Goal: Task Accomplishment & Management: Use online tool/utility

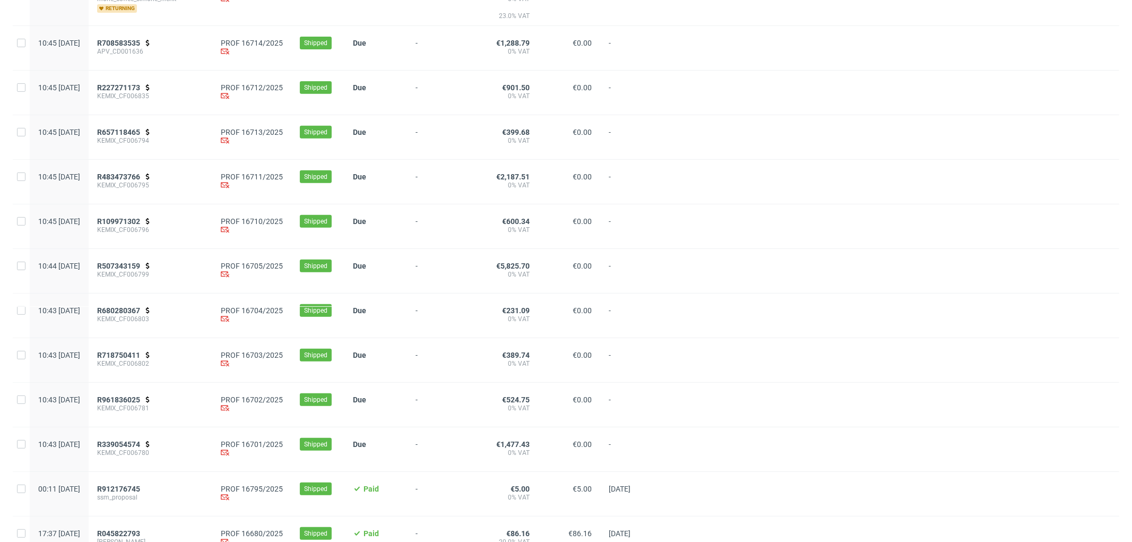
scroll to position [353, 0]
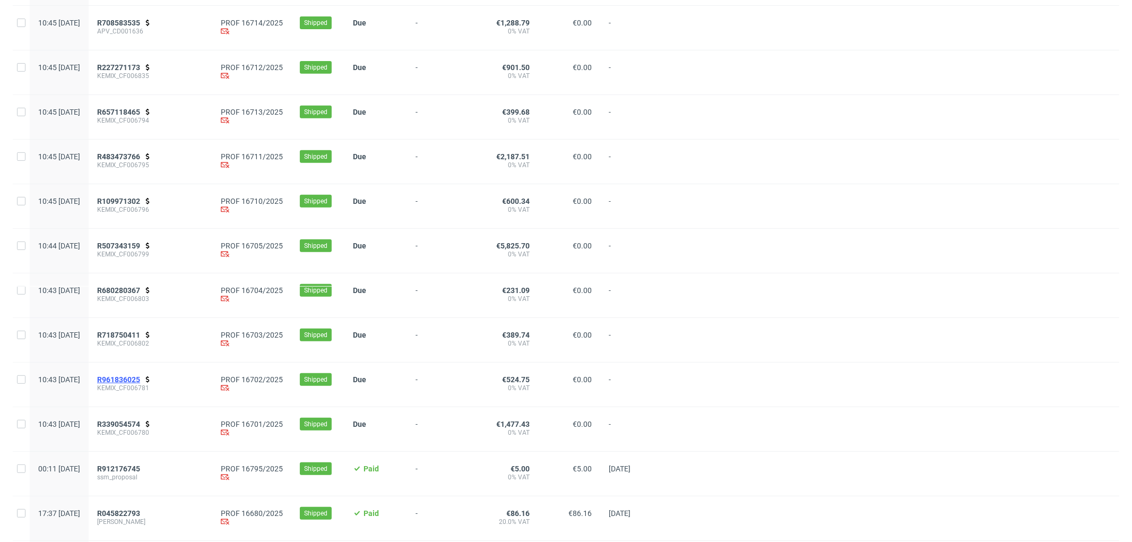
drag, startPoint x: 161, startPoint y: 377, endPoint x: 165, endPoint y: 385, distance: 8.8
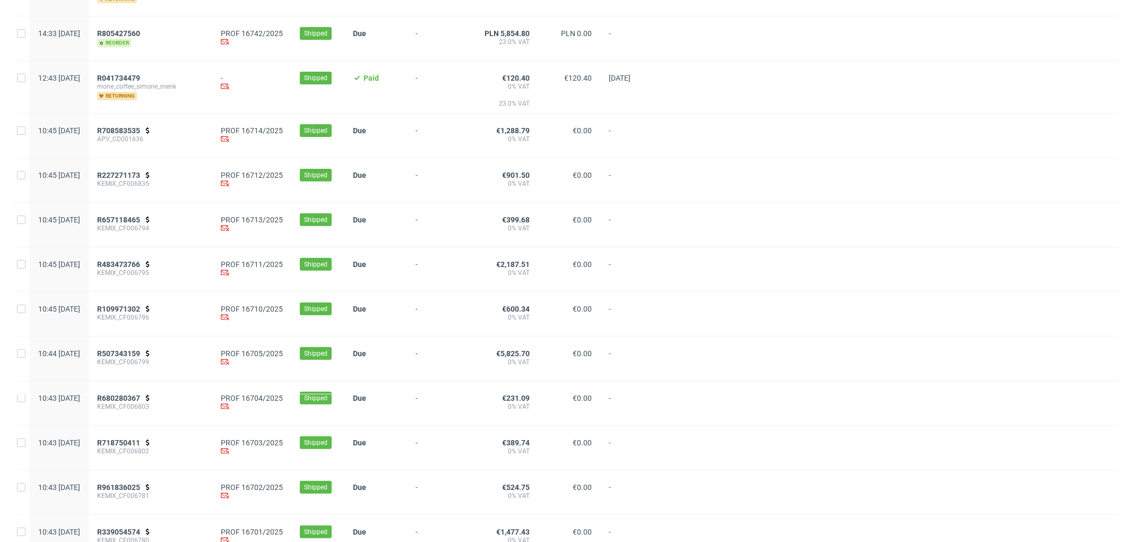
scroll to position [236, 0]
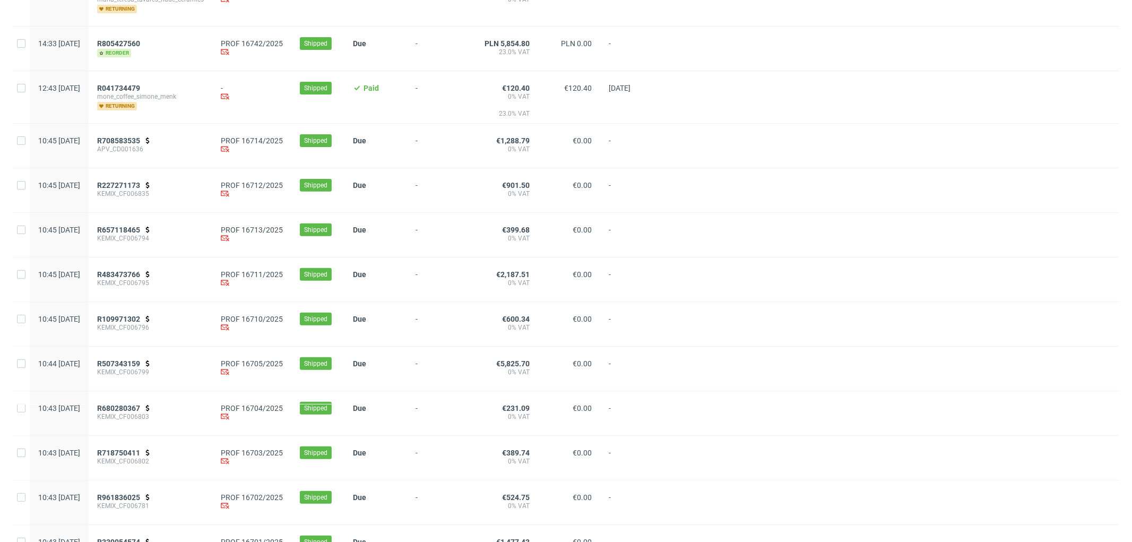
click at [14, 143] on div at bounding box center [21, 146] width 17 height 44
checkbox input "true"
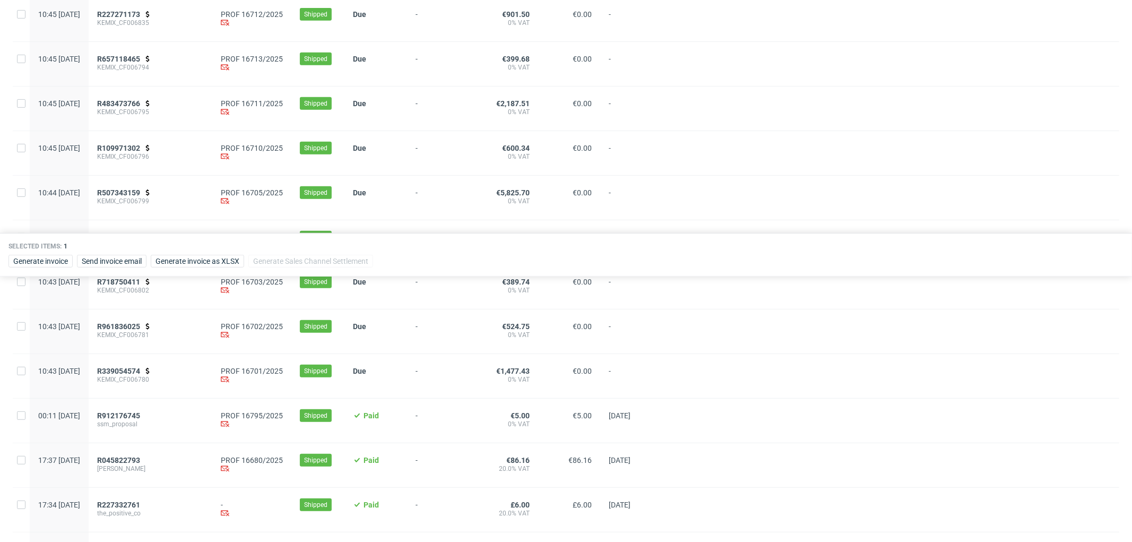
scroll to position [412, 0]
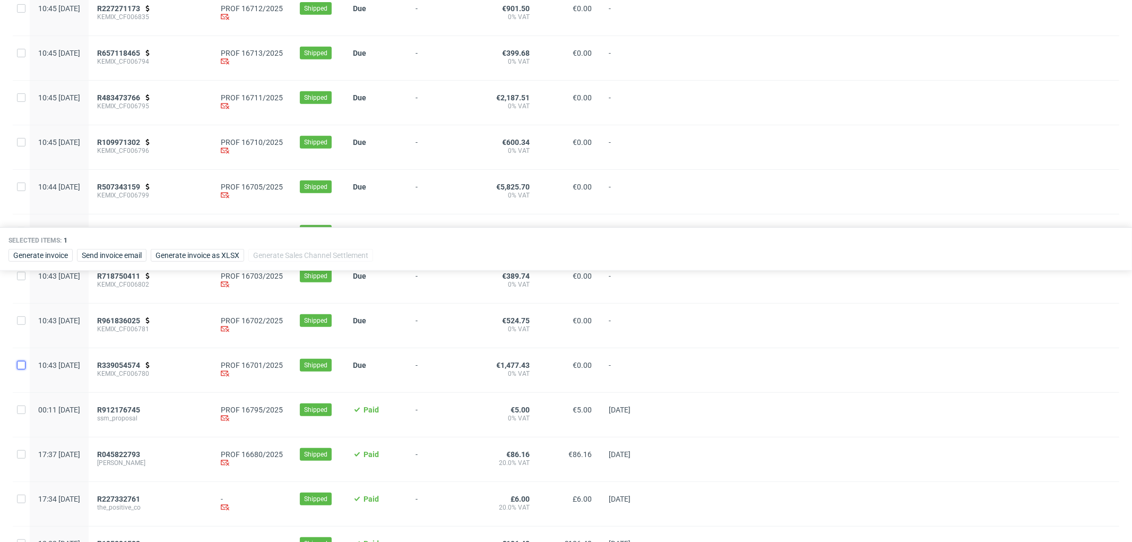
click at [20, 369] on input "checkbox" at bounding box center [21, 365] width 8 height 8
checkbox input "true"
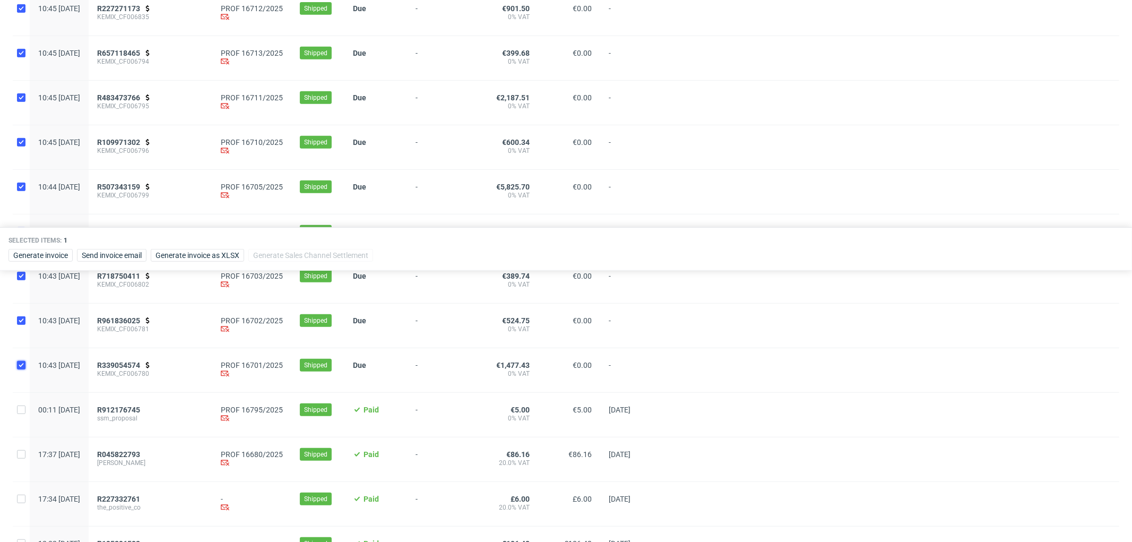
checkbox input "true"
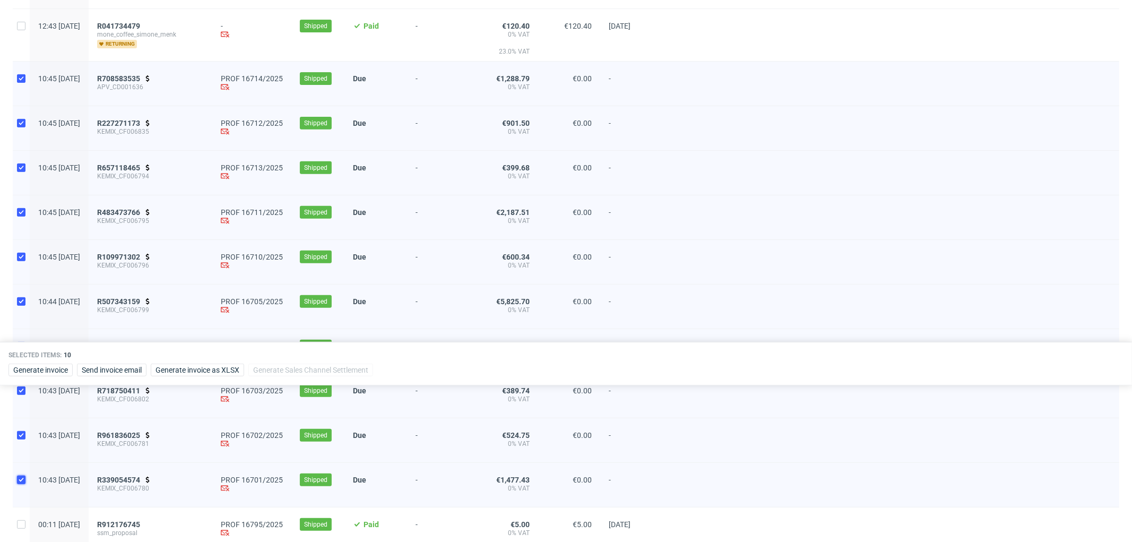
scroll to position [295, 0]
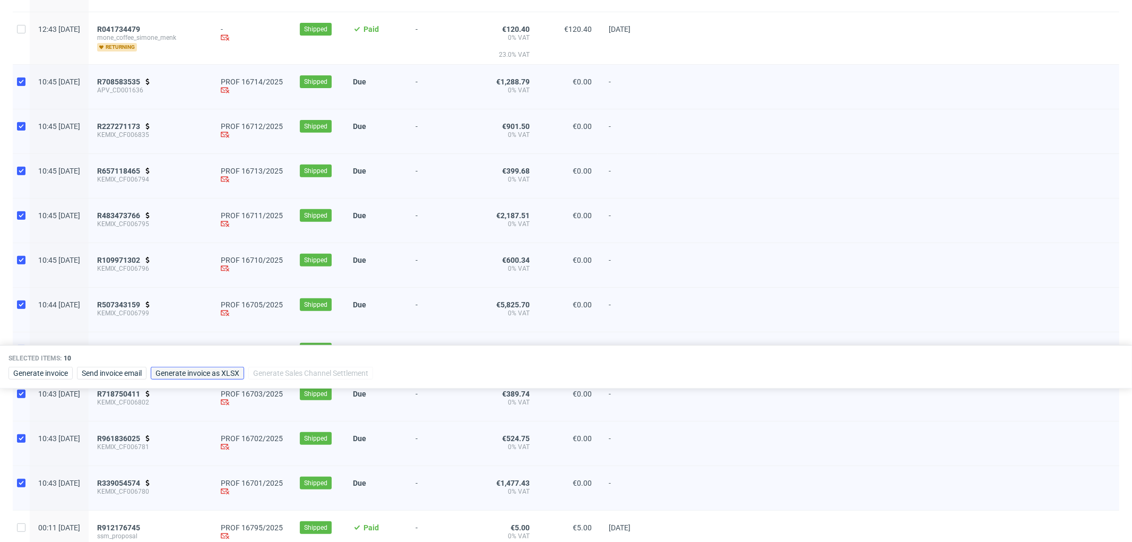
click at [220, 372] on span "Generate invoice as XLSX" at bounding box center [198, 372] width 84 height 7
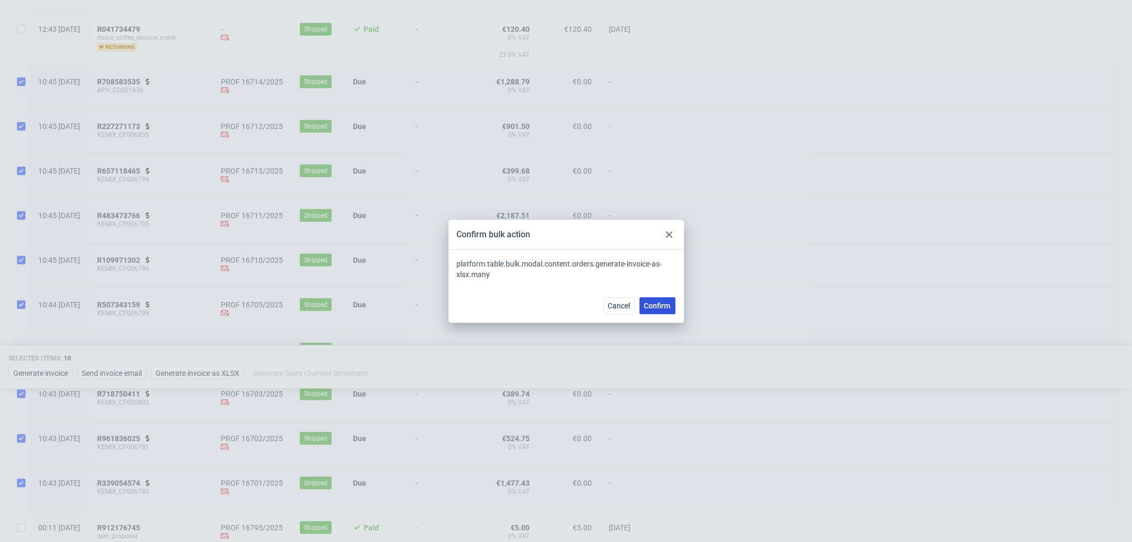
click at [661, 303] on span "Confirm" at bounding box center [657, 305] width 27 height 7
checkbox input "false"
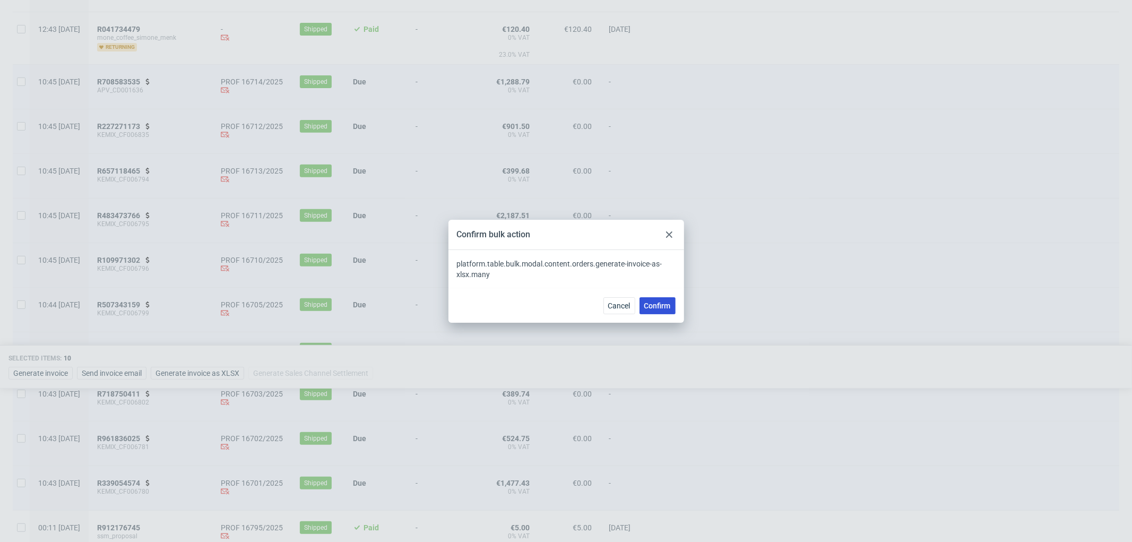
checkbox input "false"
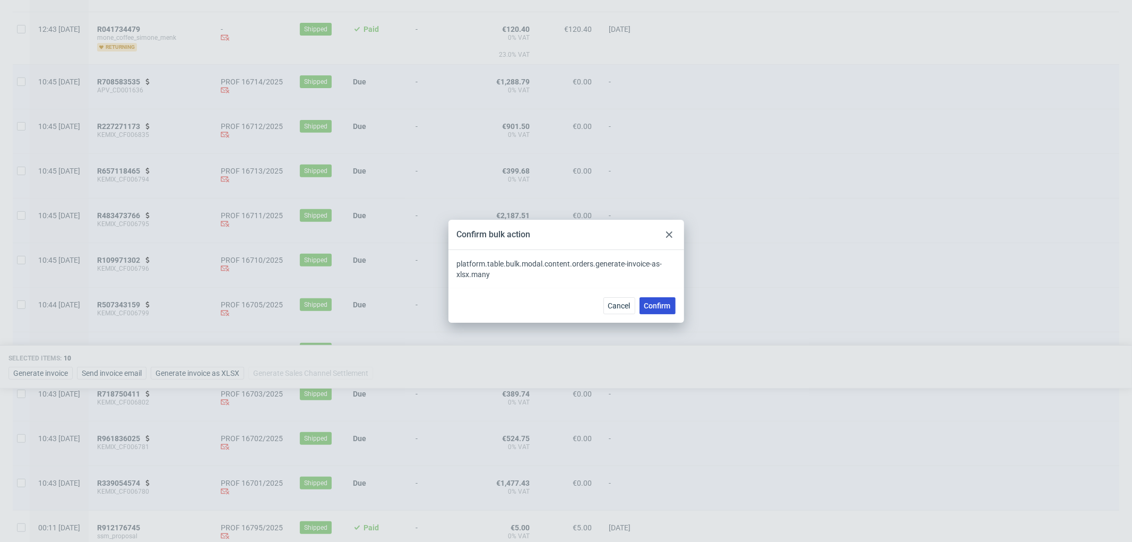
checkbox input "false"
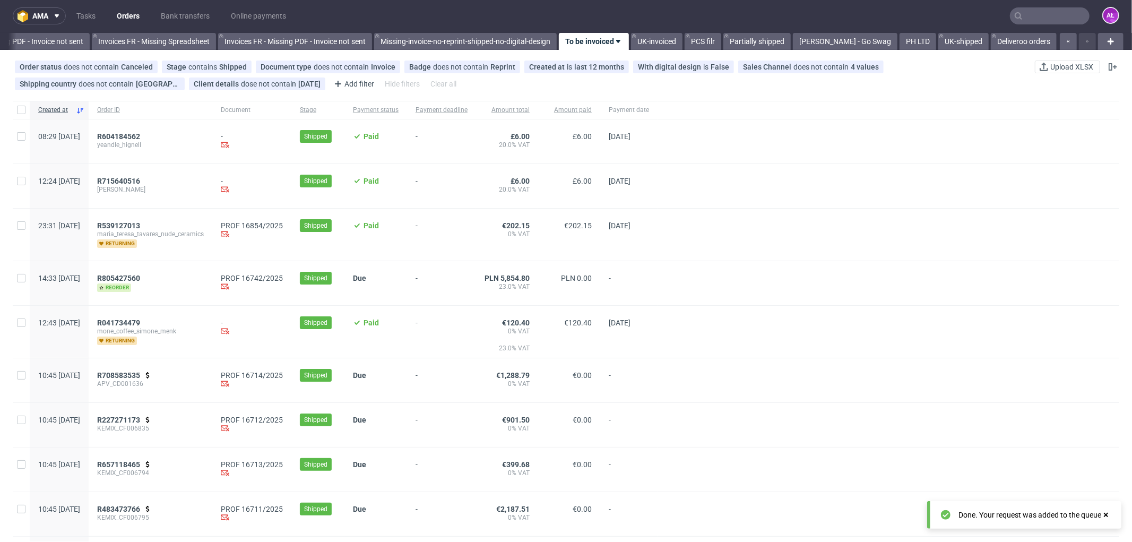
scroll to position [0, 0]
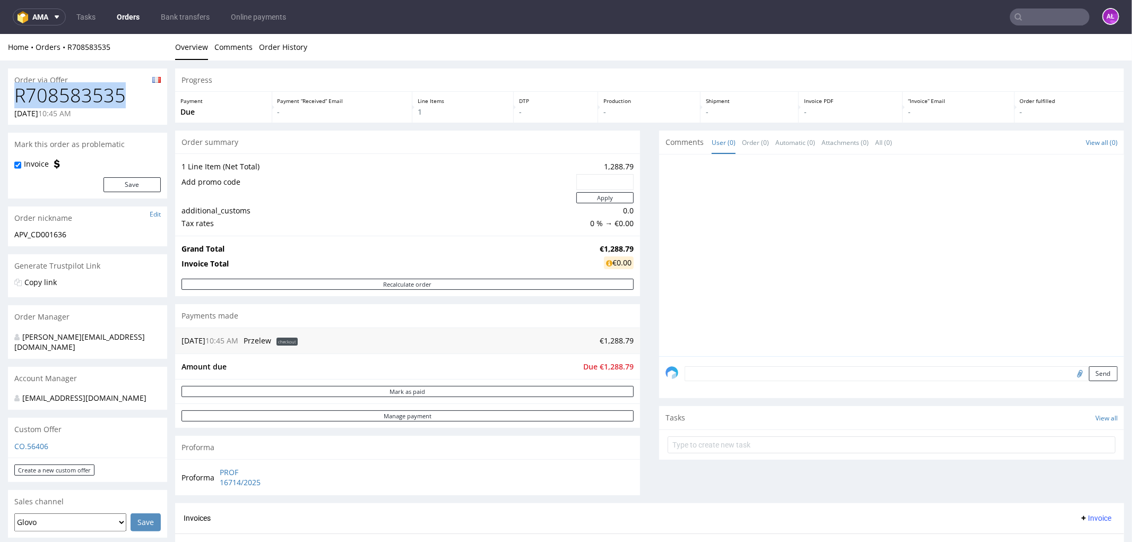
drag, startPoint x: 125, startPoint y: 99, endPoint x: 13, endPoint y: 101, distance: 112.5
click at [13, 101] on div "R708583535 [DATE] 10:45 AM" at bounding box center [87, 104] width 159 height 40
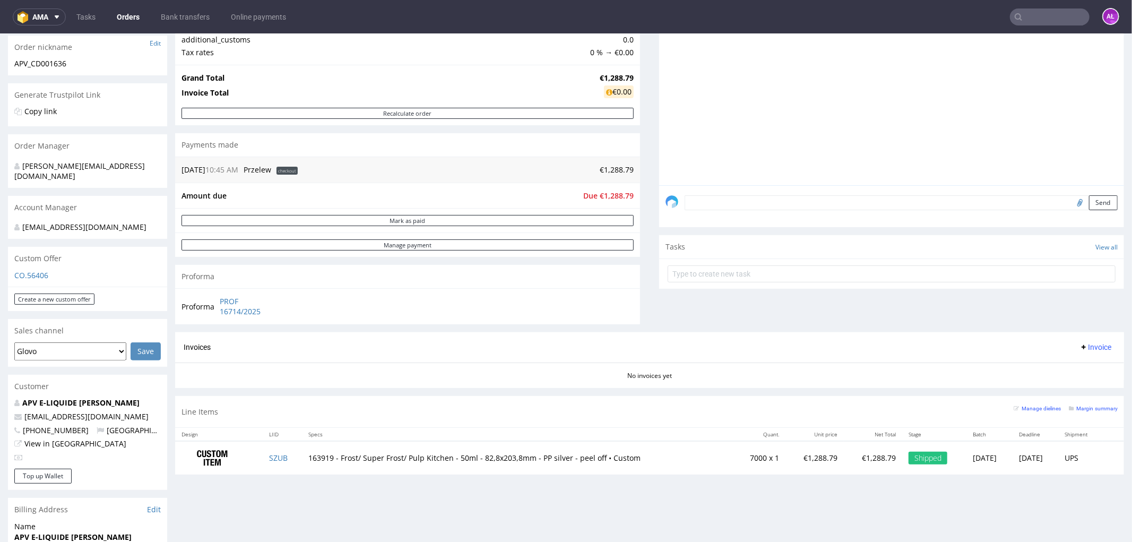
scroll to position [59, 0]
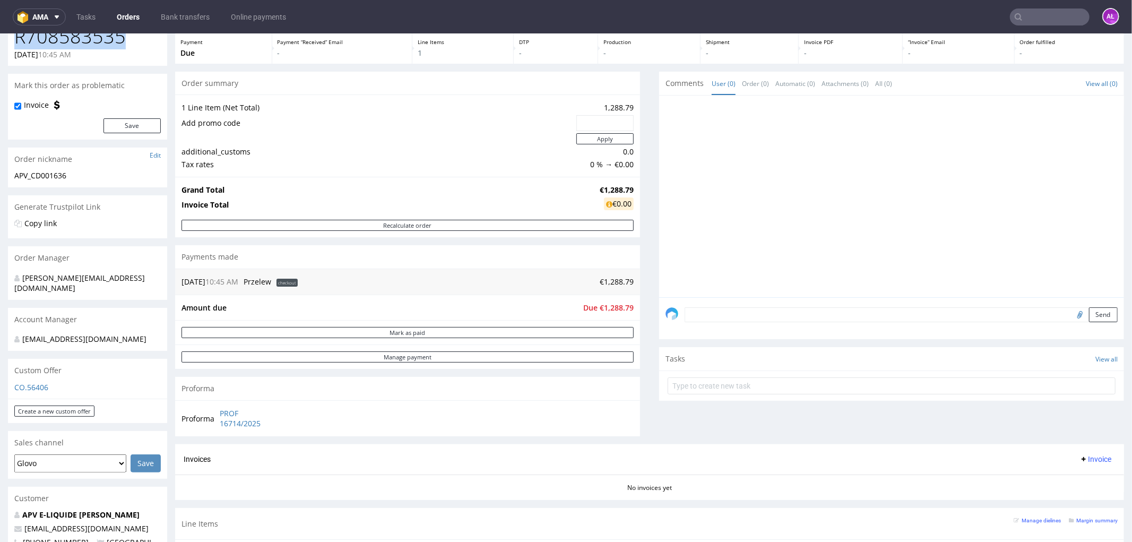
click at [1071, 314] on input "file" at bounding box center [1078, 314] width 15 height 14
type input "C:\fakepath\1112025007409.pdf"
click at [719, 316] on textarea at bounding box center [901, 314] width 433 height 15
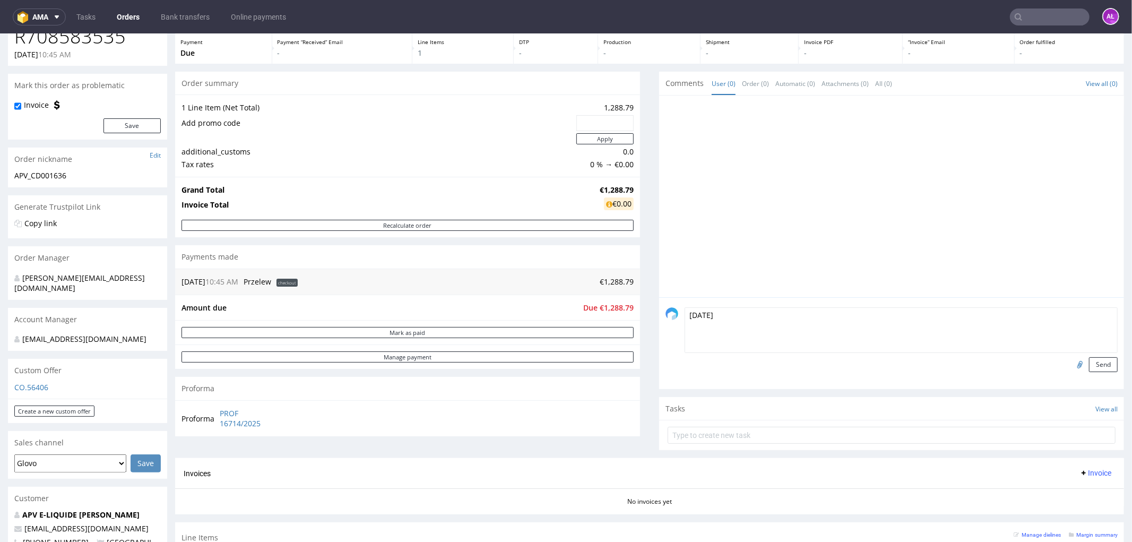
type textarea "4.08.25"
click at [1089, 365] on button "Send" at bounding box center [1103, 364] width 29 height 15
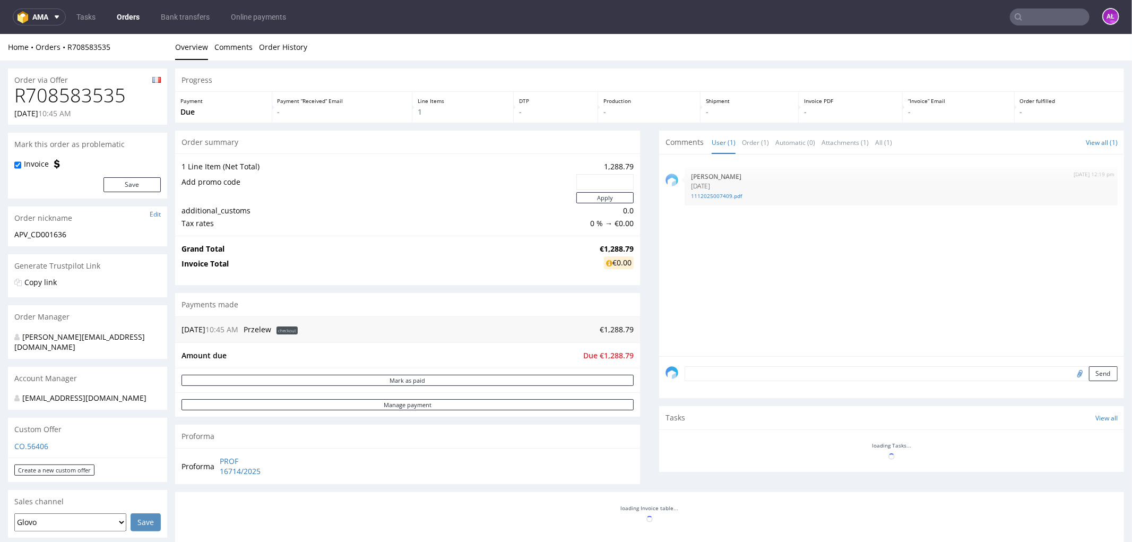
scroll to position [0, 0]
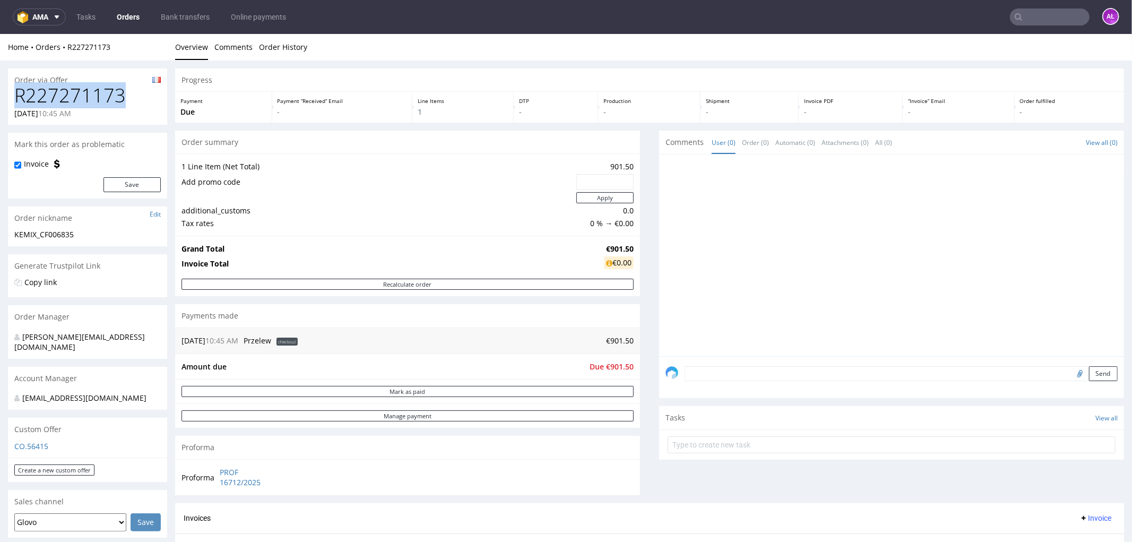
drag, startPoint x: 125, startPoint y: 98, endPoint x: 25, endPoint y: 93, distance: 99.3
click at [13, 97] on div "R227271173 07.08.2025 10:45 AM" at bounding box center [87, 104] width 159 height 40
copy h1 "R227271173"
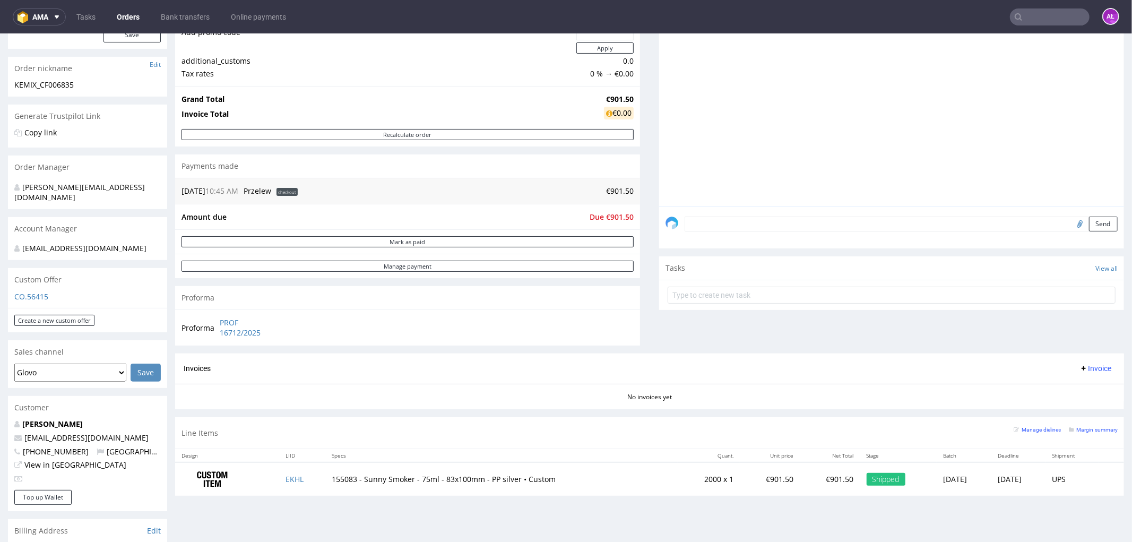
scroll to position [177, 0]
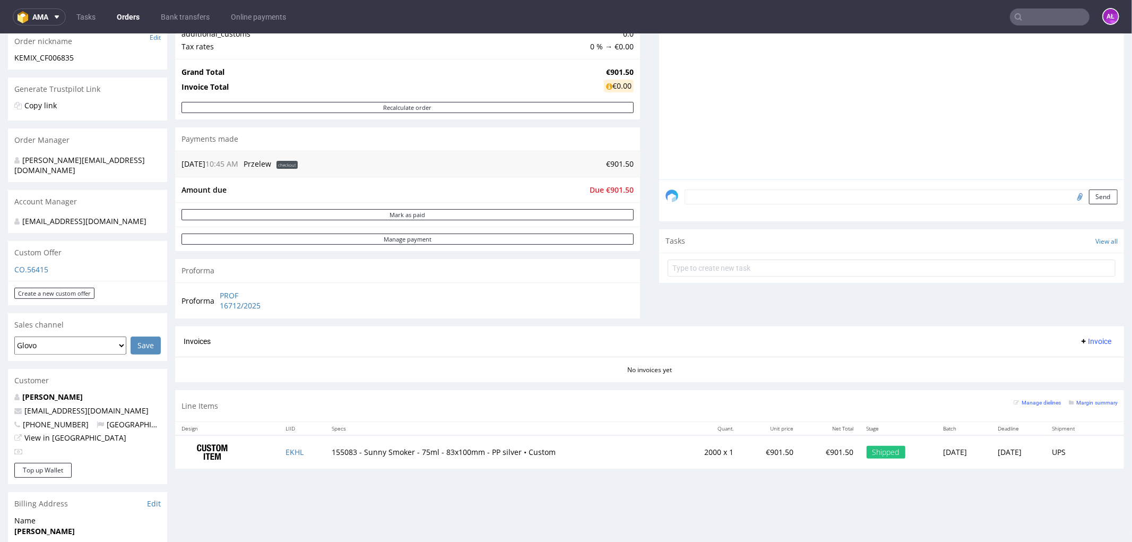
click at [1047, 189] on textarea at bounding box center [901, 196] width 433 height 15
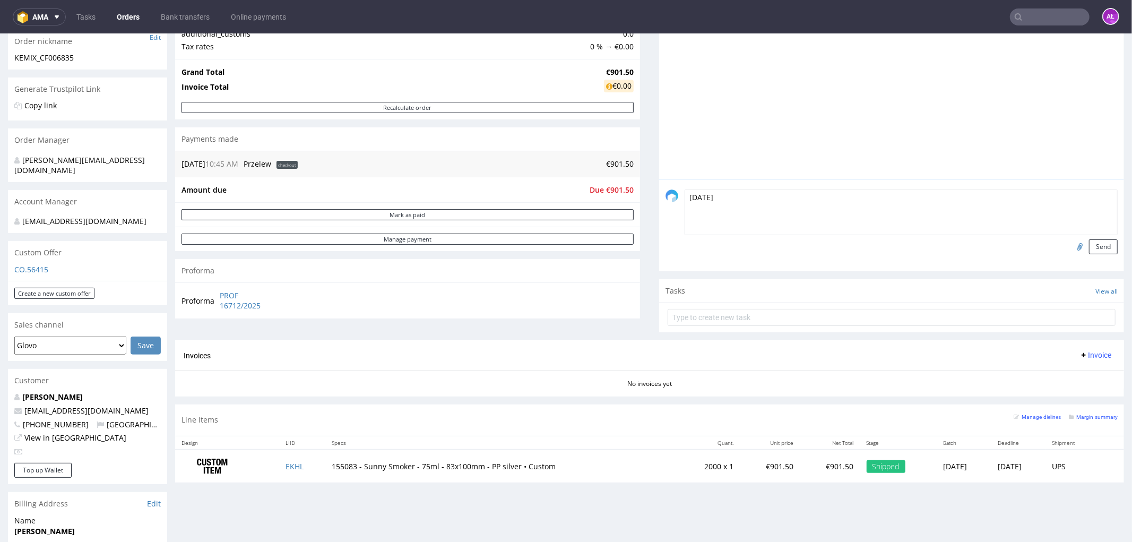
type textarea "5.08.25"
click at [1071, 245] on input "file" at bounding box center [1078, 246] width 15 height 14
type input "C:\fakepath\1112025007497.pdf"
click at [1089, 246] on button "Send" at bounding box center [1103, 246] width 29 height 15
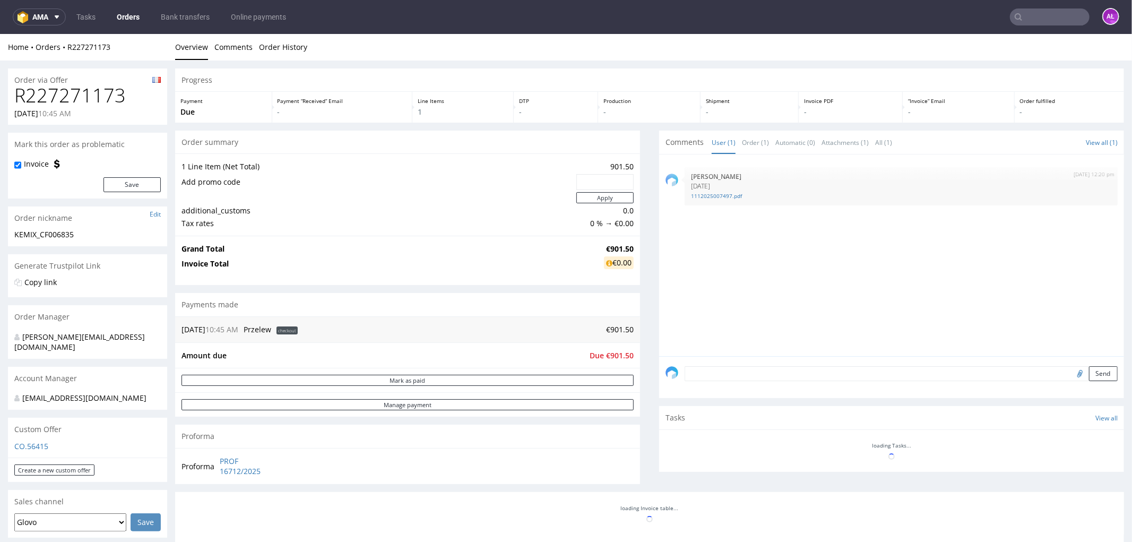
scroll to position [0, 0]
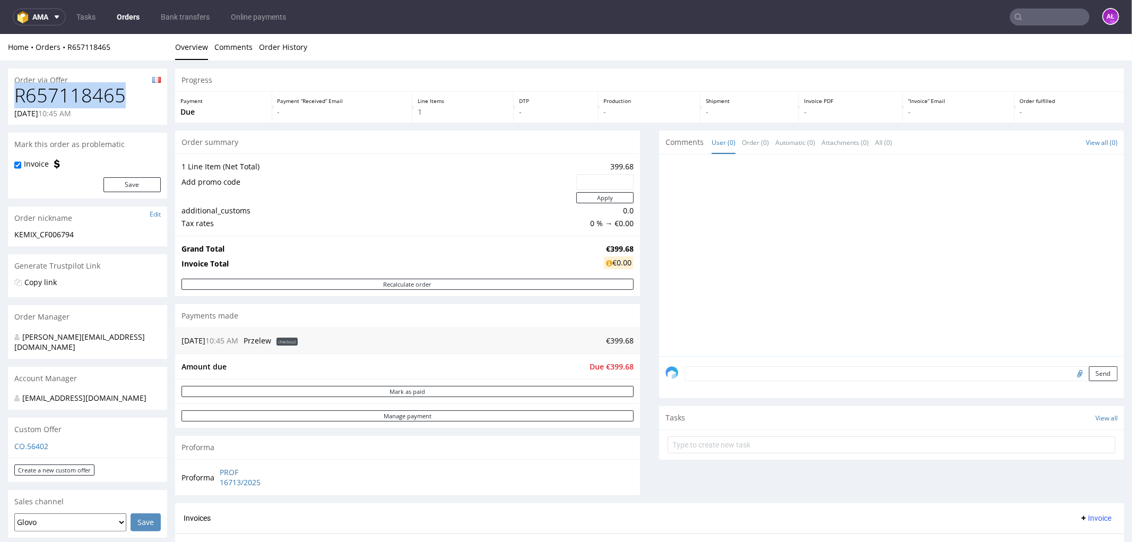
drag, startPoint x: 125, startPoint y: 93, endPoint x: 16, endPoint y: 99, distance: 108.9
click at [16, 99] on h1 "R657118465" at bounding box center [87, 94] width 146 height 21
copy h1 "R657118465"
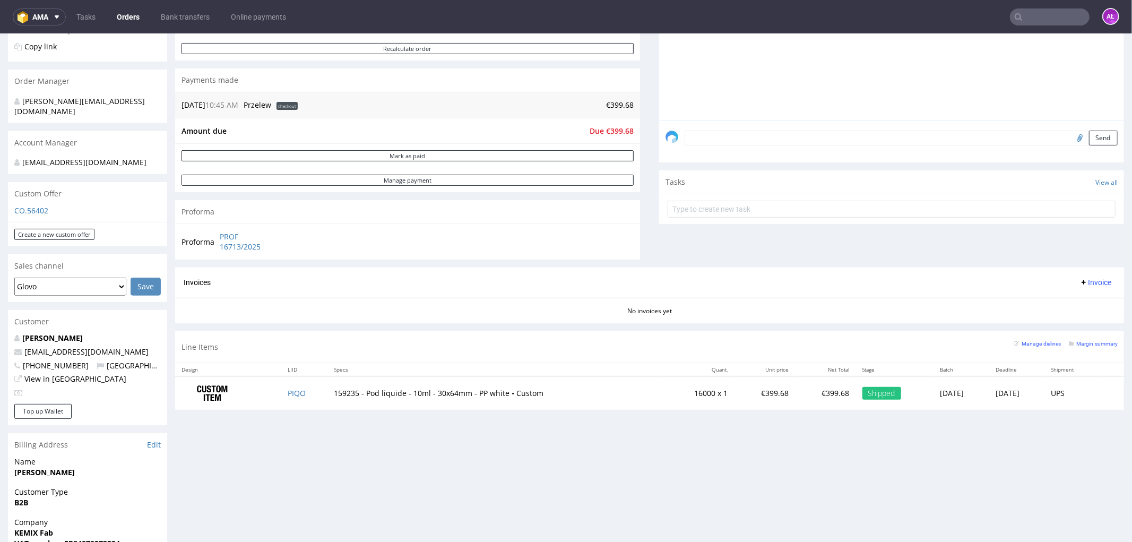
scroll to position [177, 0]
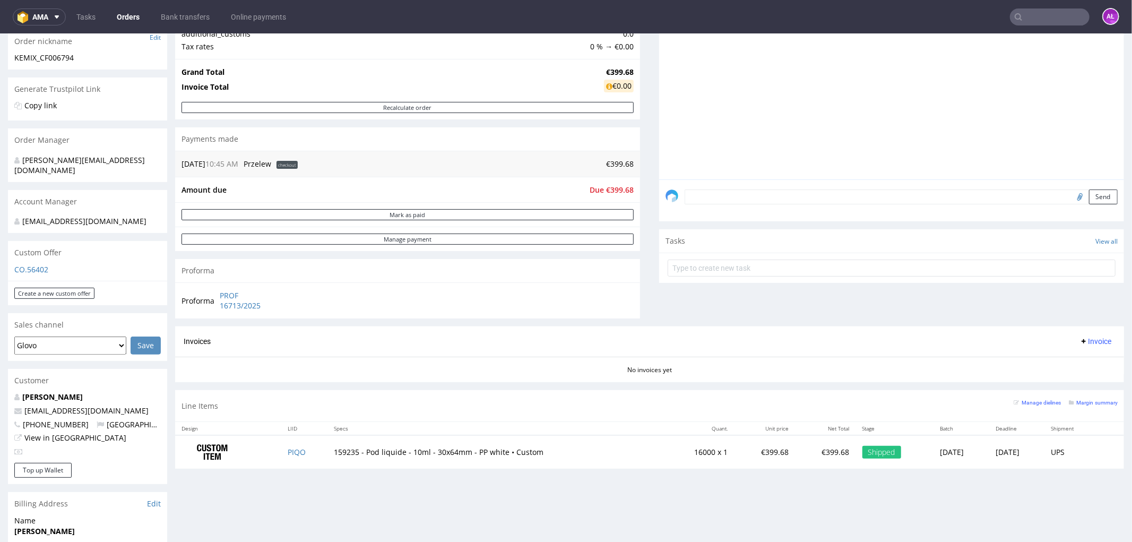
click at [905, 198] on textarea at bounding box center [901, 196] width 433 height 15
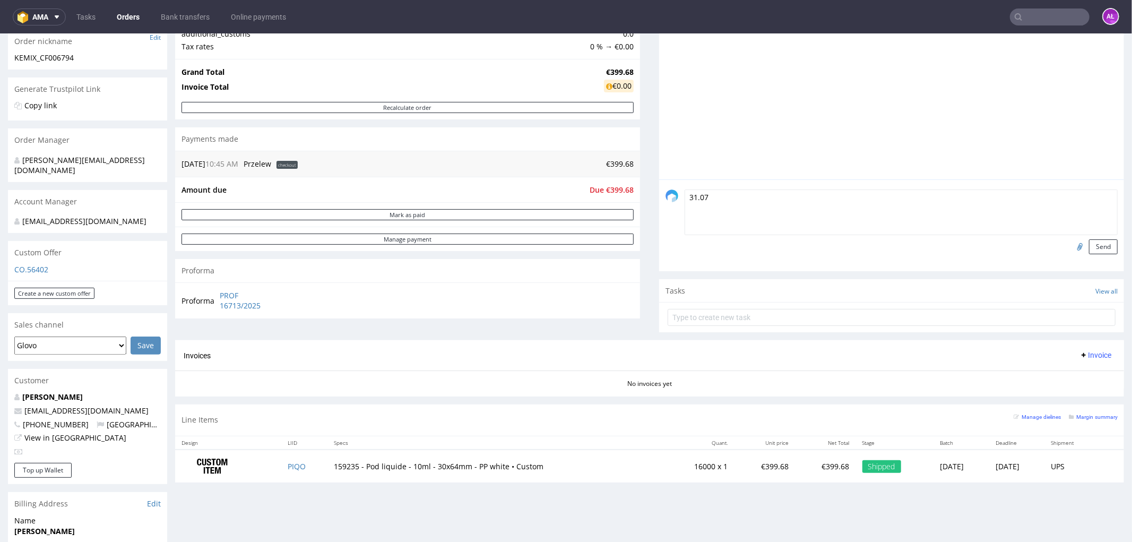
type textarea "31.07"
click at [1071, 245] on input "file" at bounding box center [1078, 246] width 15 height 14
type input "C:\fakepath\1112025007386.pdf"
click at [1089, 246] on button "Send" at bounding box center [1103, 246] width 29 height 15
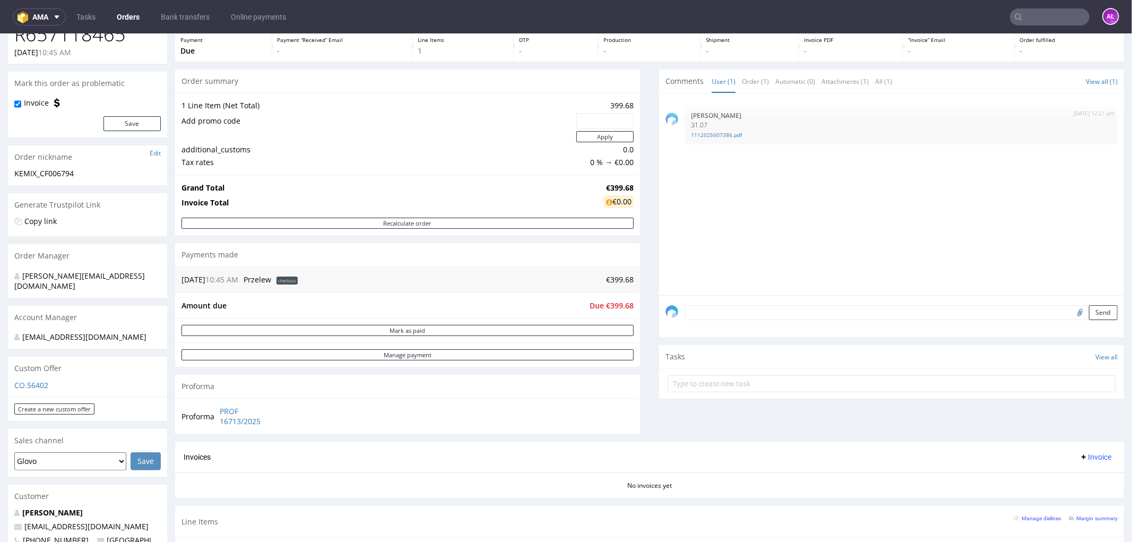
scroll to position [59, 0]
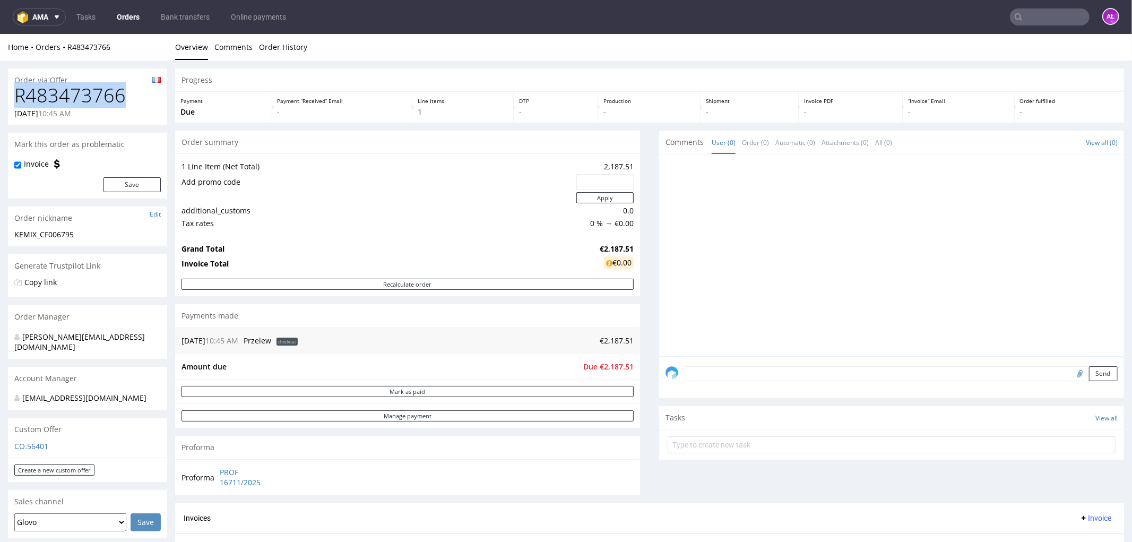
drag, startPoint x: 121, startPoint y: 97, endPoint x: 0, endPoint y: 94, distance: 121.1
copy h1 "R483473766"
click at [1021, 373] on textarea at bounding box center [901, 373] width 433 height 15
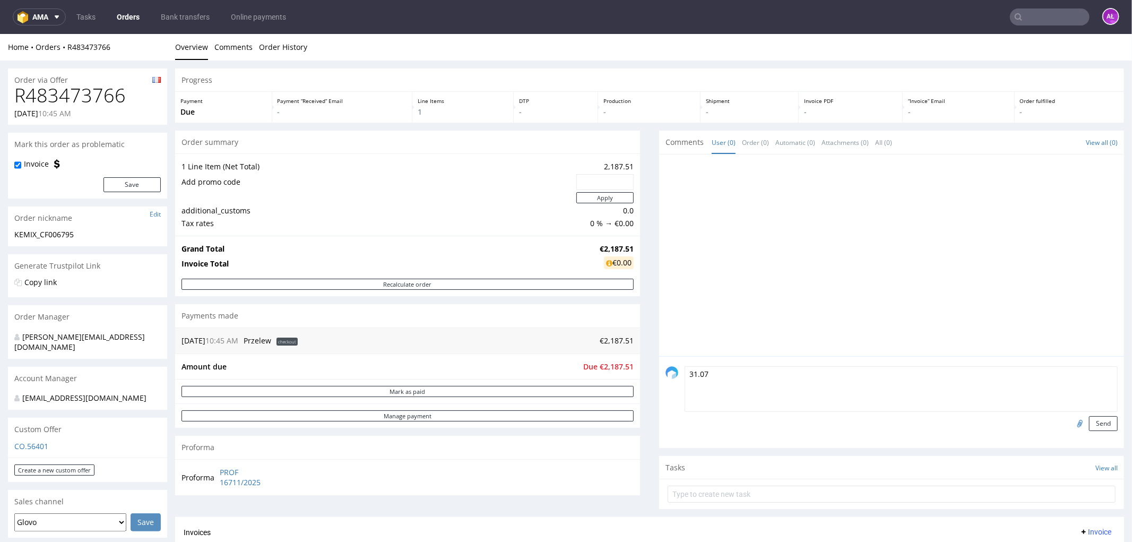
type textarea "31.07"
click at [1071, 421] on input "file" at bounding box center [1078, 423] width 15 height 14
type input "C:\fakepath\1112025007387.pdf"
drag, startPoint x: 1085, startPoint y: 426, endPoint x: 1028, endPoint y: 401, distance: 62.7
click at [1089, 425] on button "Send" at bounding box center [1103, 423] width 29 height 15
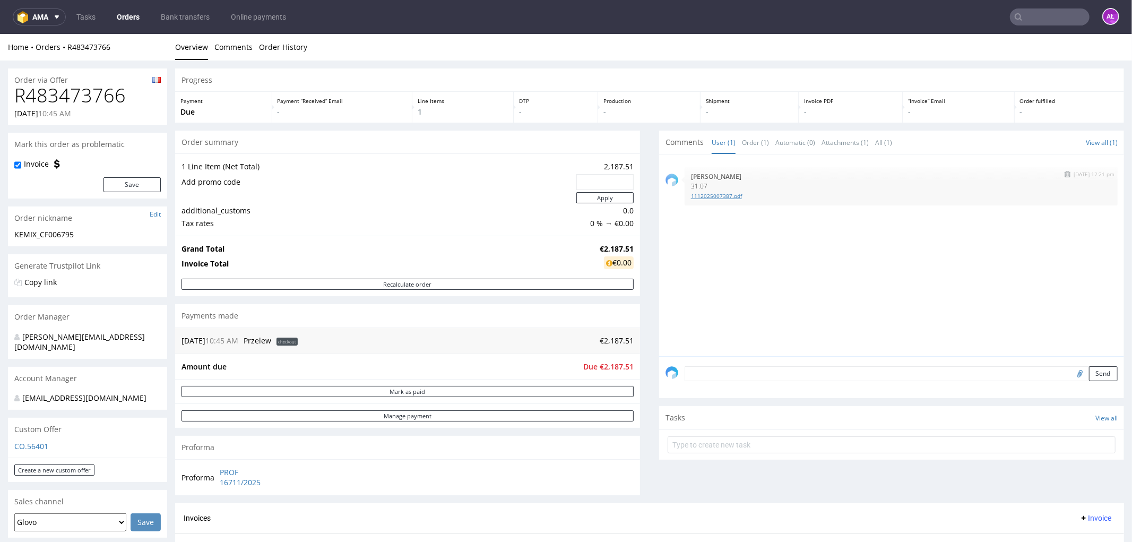
click at [720, 197] on link "1112025007387.pdf" at bounding box center [901, 196] width 420 height 8
drag, startPoint x: 129, startPoint y: 100, endPoint x: 18, endPoint y: 99, distance: 110.9
click at [18, 99] on h1 "R109971302" at bounding box center [87, 94] width 146 height 21
copy h1 "R109971302"
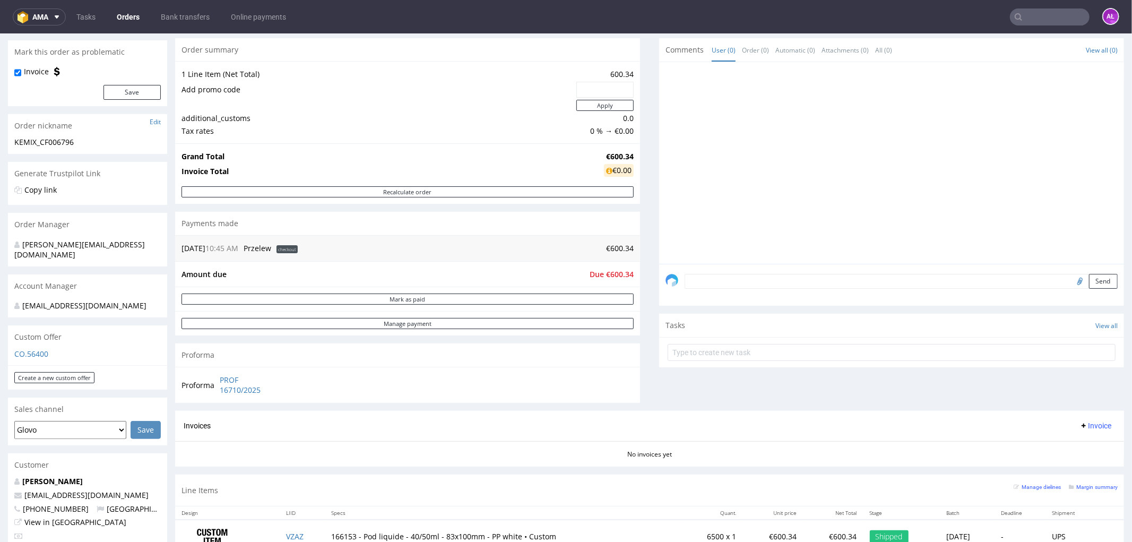
scroll to position [118, 0]
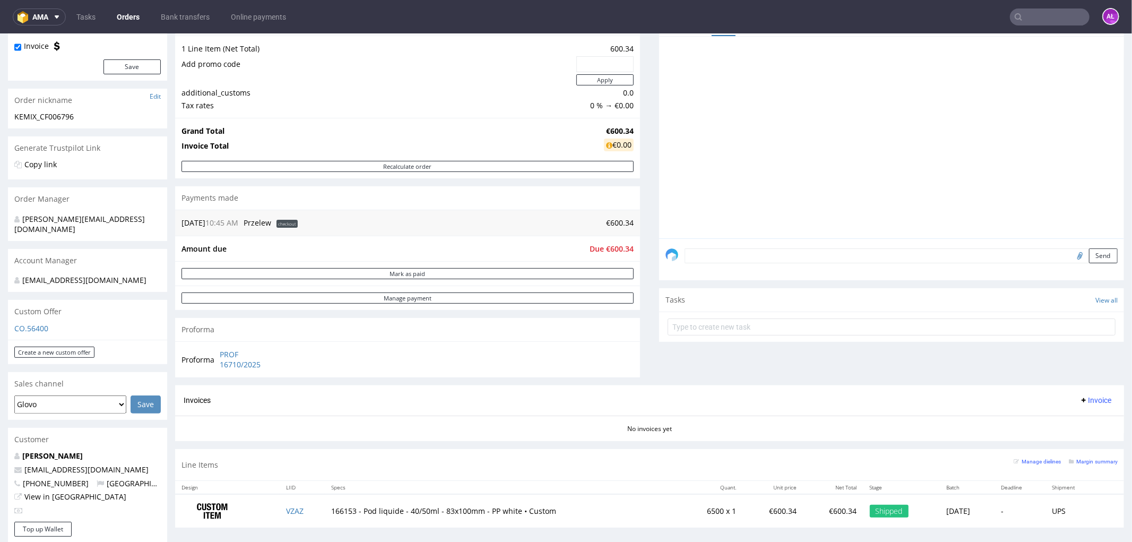
click at [1037, 255] on textarea at bounding box center [901, 255] width 433 height 15
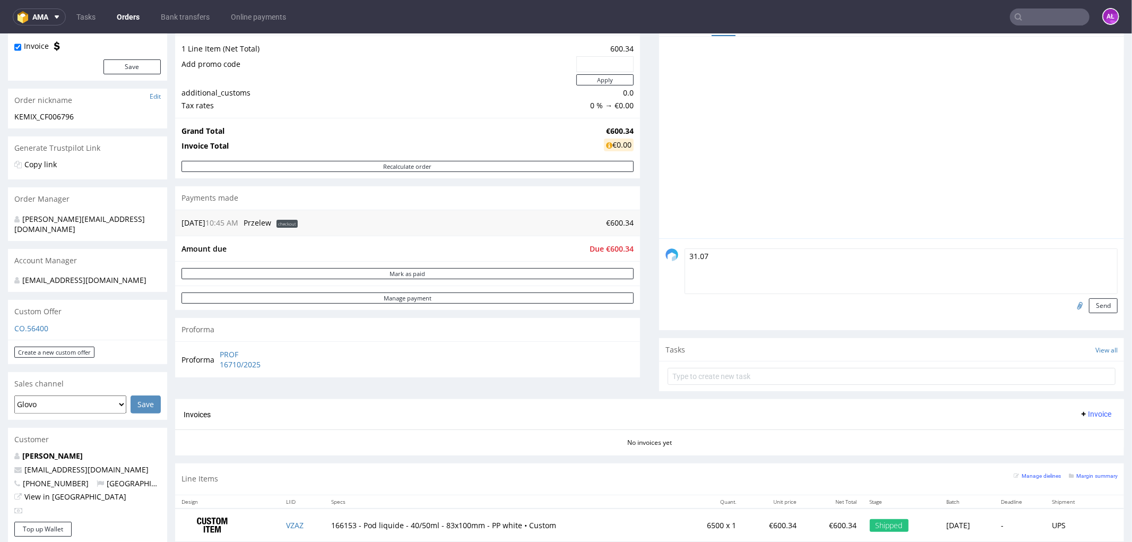
type textarea "31.07"
click at [1071, 306] on input "file" at bounding box center [1078, 305] width 15 height 14
type input "C:\fakepath\1112025007388.pdf"
click at [1099, 303] on button "Send" at bounding box center [1103, 305] width 29 height 15
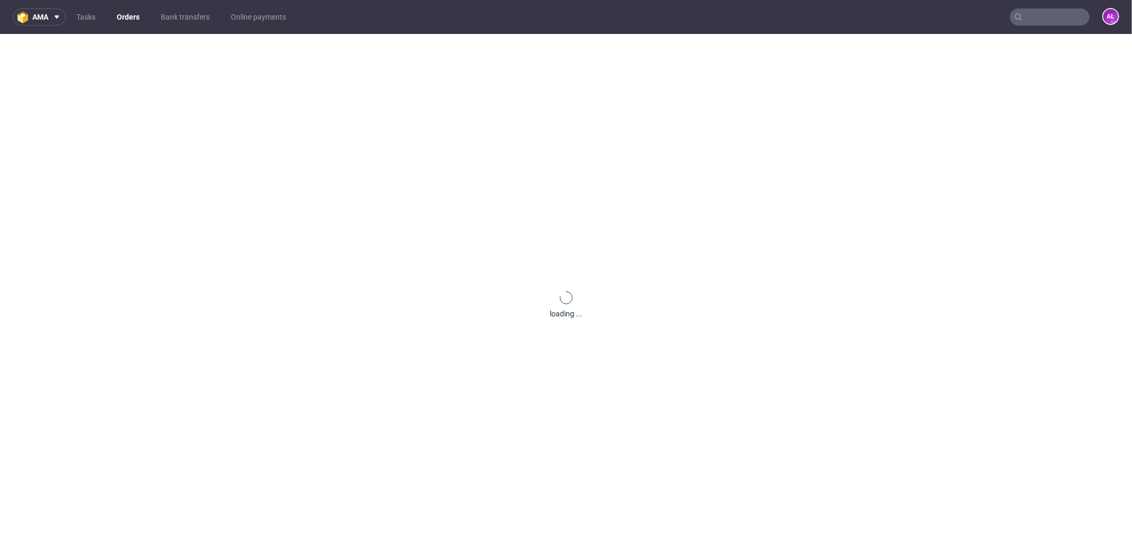
scroll to position [0, 0]
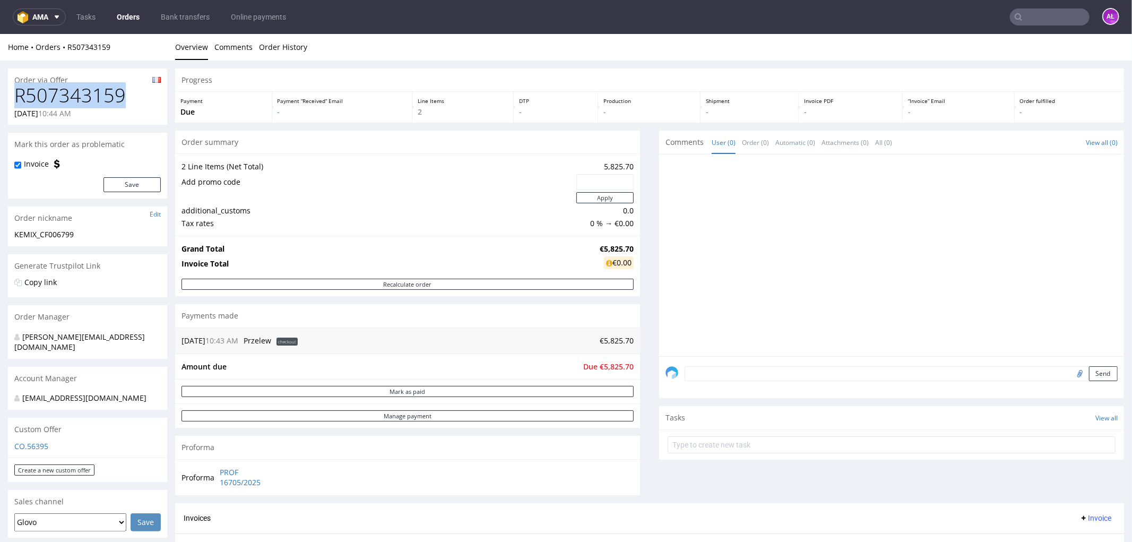
drag, startPoint x: 123, startPoint y: 96, endPoint x: 12, endPoint y: 99, distance: 111.0
click at [12, 99] on div "R507343159 07.08.2025 10:44 AM" at bounding box center [87, 104] width 159 height 40
copy h1 "R507343159"
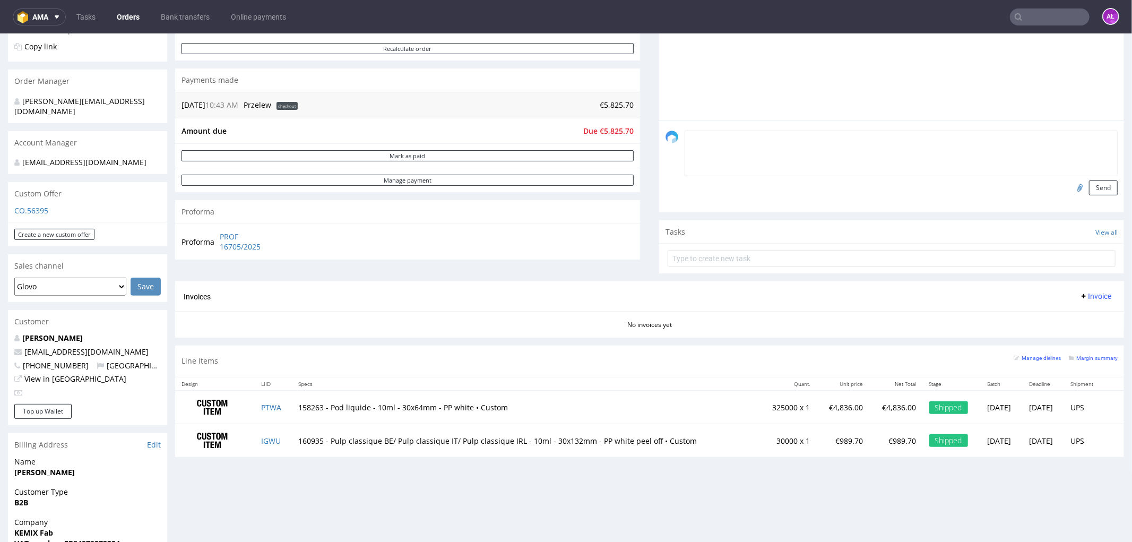
click at [952, 139] on textarea at bounding box center [901, 153] width 433 height 46
type textarea "1.08"
click at [1071, 184] on input "file" at bounding box center [1078, 187] width 15 height 14
type input "C:\fakepath\1112025007395.pdf"
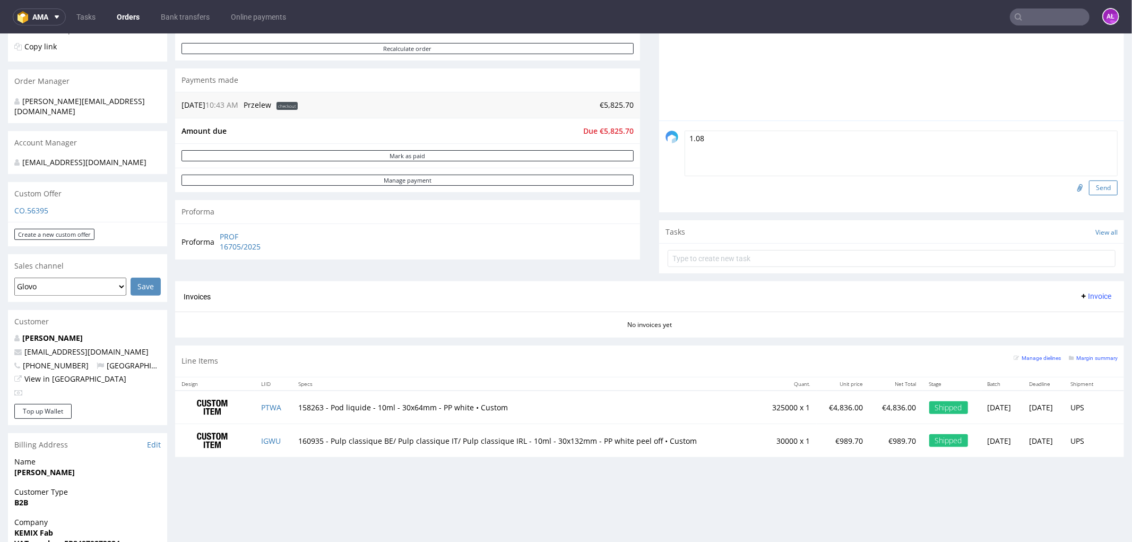
click at [1090, 189] on button "Send" at bounding box center [1103, 187] width 29 height 15
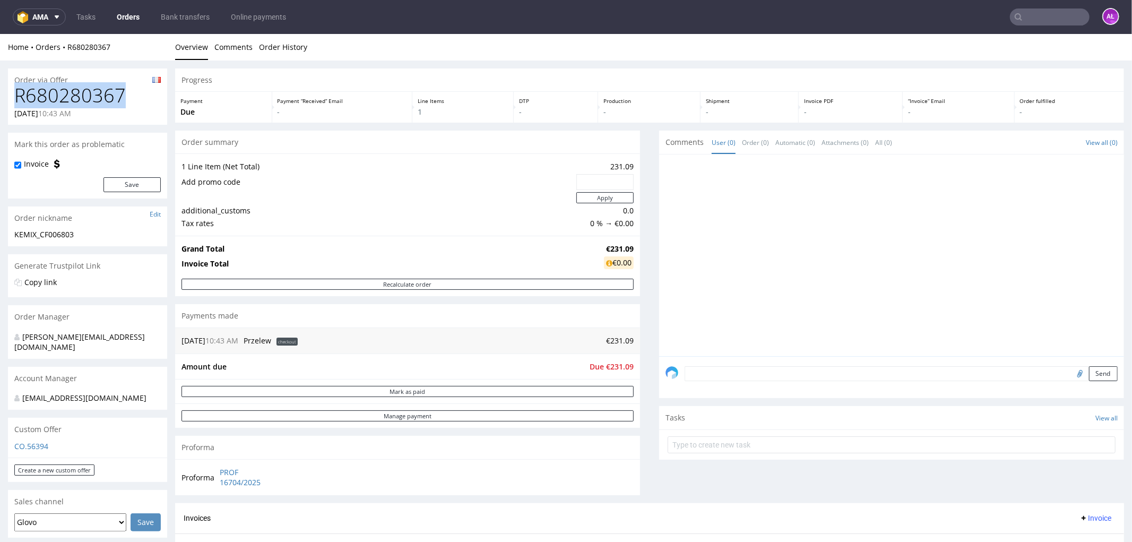
drag, startPoint x: 124, startPoint y: 93, endPoint x: 16, endPoint y: 93, distance: 108.3
click at [16, 93] on h1 "R680280367" at bounding box center [87, 94] width 146 height 21
copy h1 "R680280367"
click at [918, 372] on textarea at bounding box center [901, 373] width 433 height 15
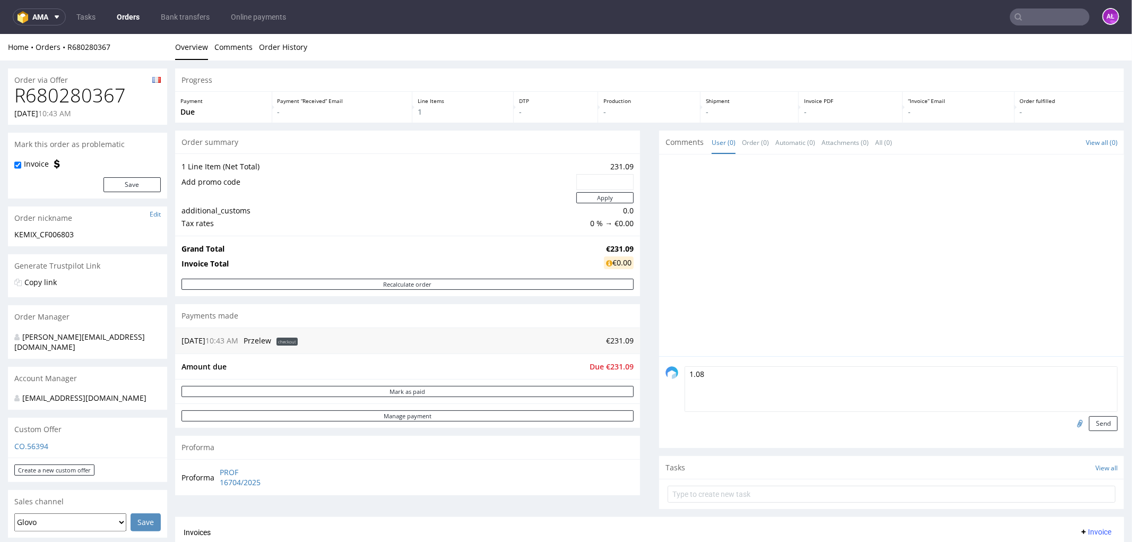
type textarea "1.08"
click at [1071, 422] on input "file" at bounding box center [1078, 423] width 15 height 14
type input "C:\fakepath\1112025007400.pdf"
click at [1092, 423] on button "Send" at bounding box center [1103, 423] width 29 height 15
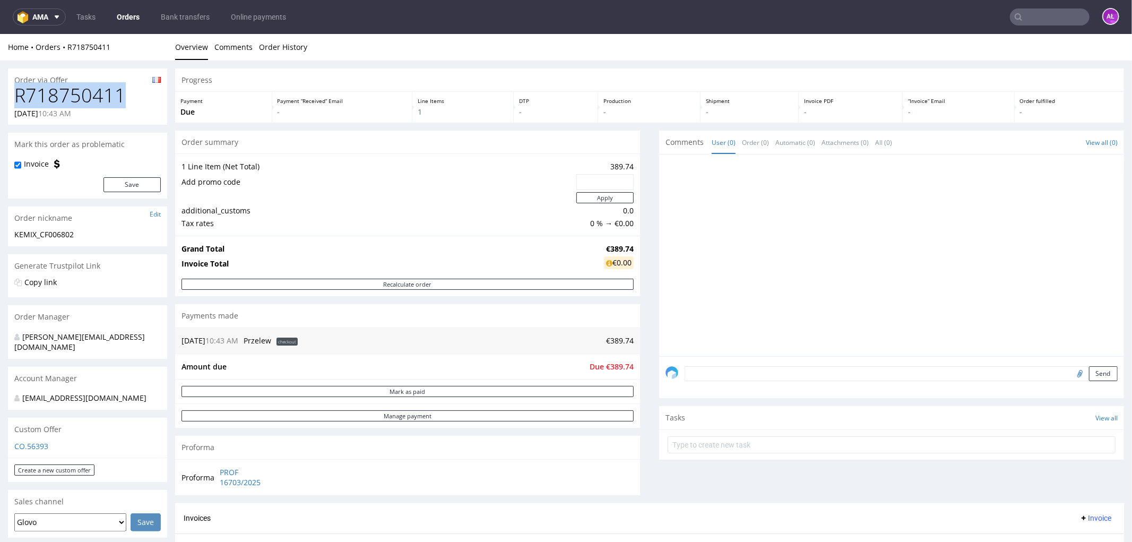
drag, startPoint x: 114, startPoint y: 96, endPoint x: 11, endPoint y: 94, distance: 102.4
click at [11, 94] on div "R718750411 07.08.2025 10:43 AM" at bounding box center [87, 104] width 159 height 40
copy h1 "R718750411"
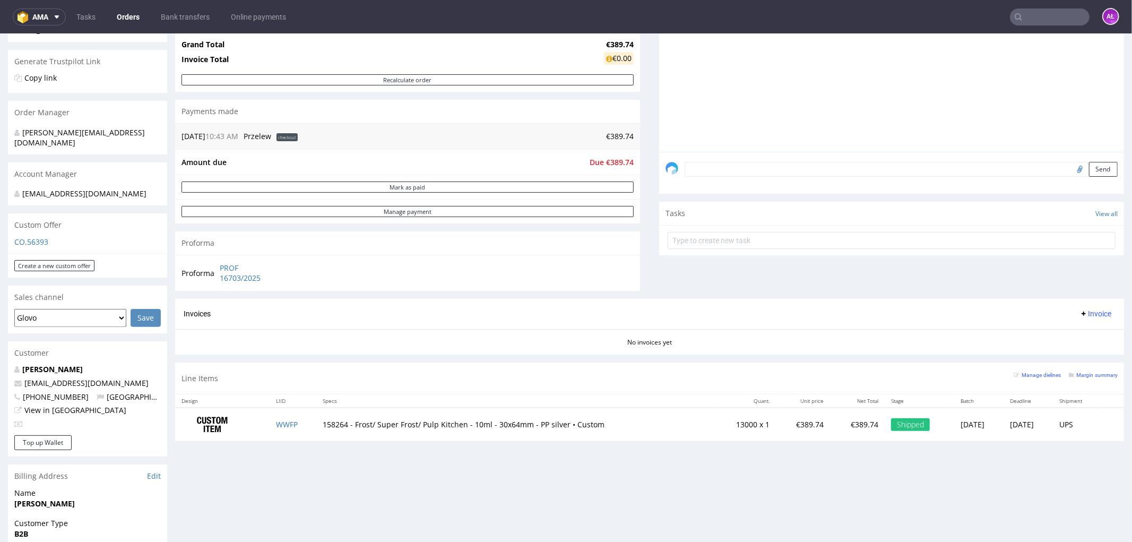
scroll to position [118, 0]
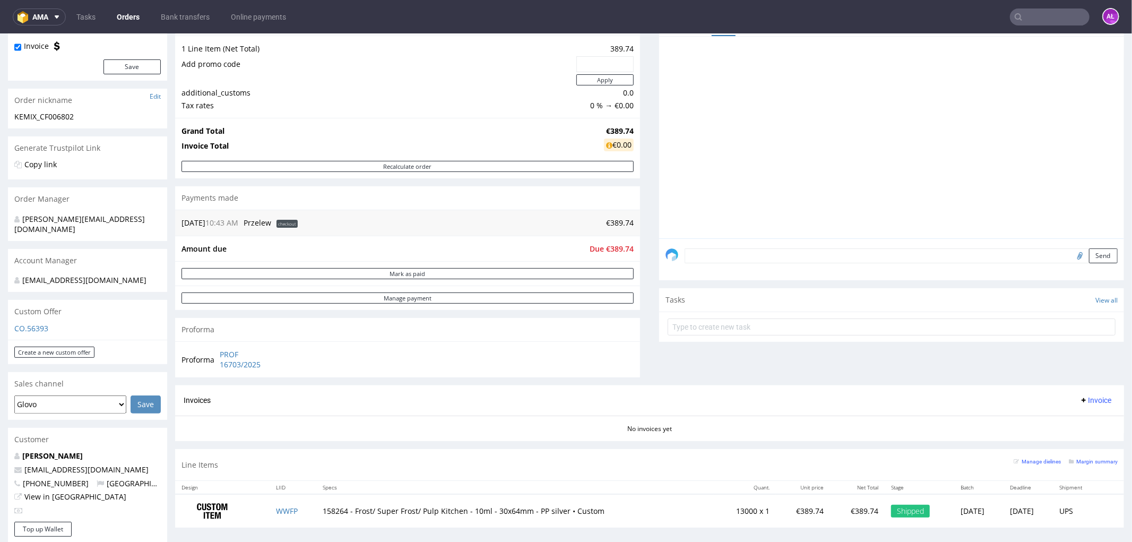
click at [1028, 251] on textarea at bounding box center [901, 255] width 433 height 15
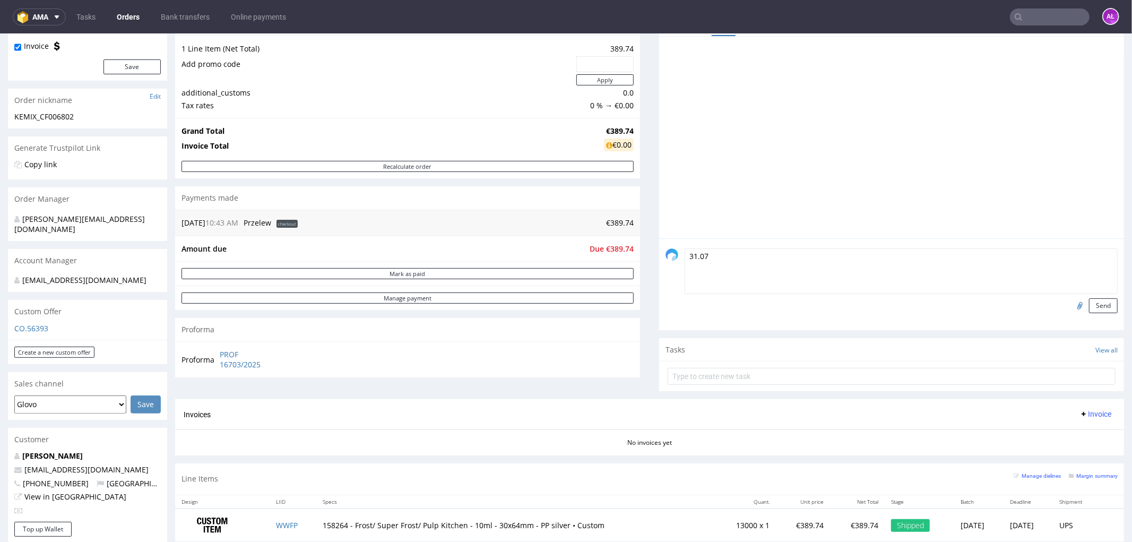
type textarea "31.07"
click at [1071, 306] on input "file" at bounding box center [1078, 305] width 15 height 14
type input "C:\fakepath\1112025007389.pdf"
click at [1089, 305] on button "Send" at bounding box center [1103, 305] width 29 height 15
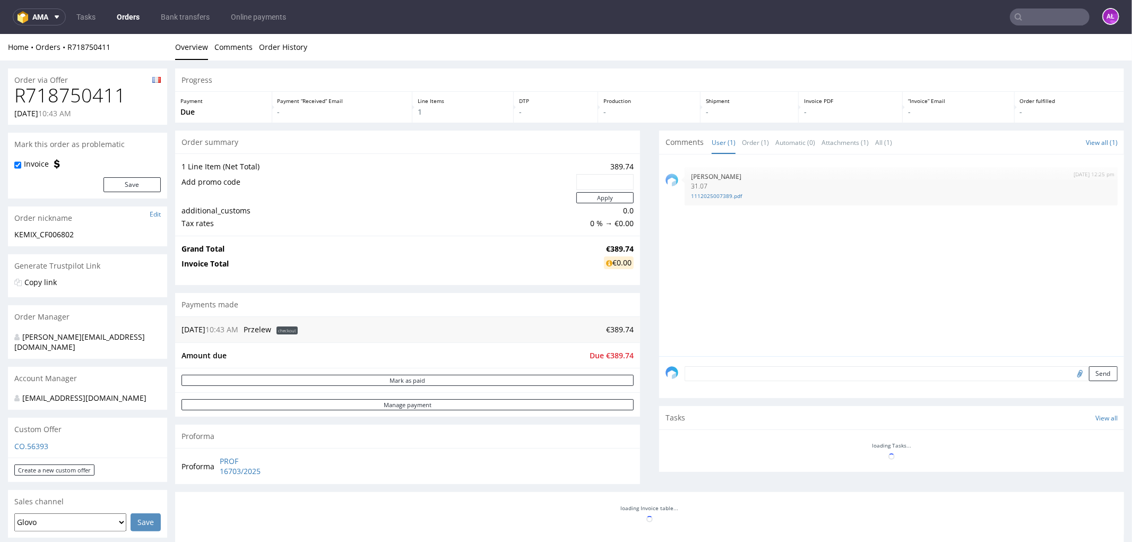
scroll to position [0, 0]
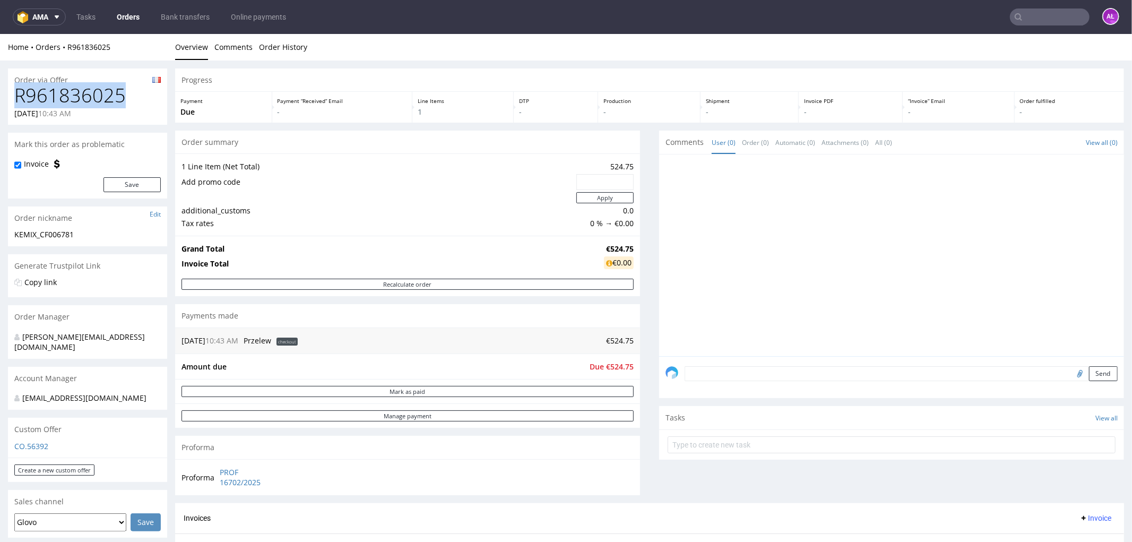
drag, startPoint x: 122, startPoint y: 98, endPoint x: 0, endPoint y: 98, distance: 122.1
copy h1 "R961836025"
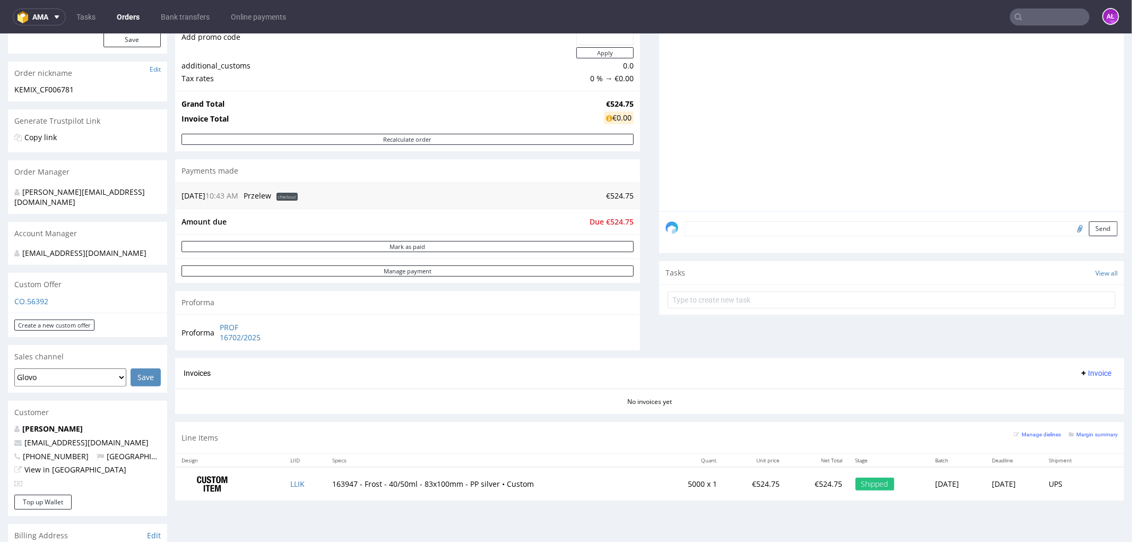
scroll to position [118, 0]
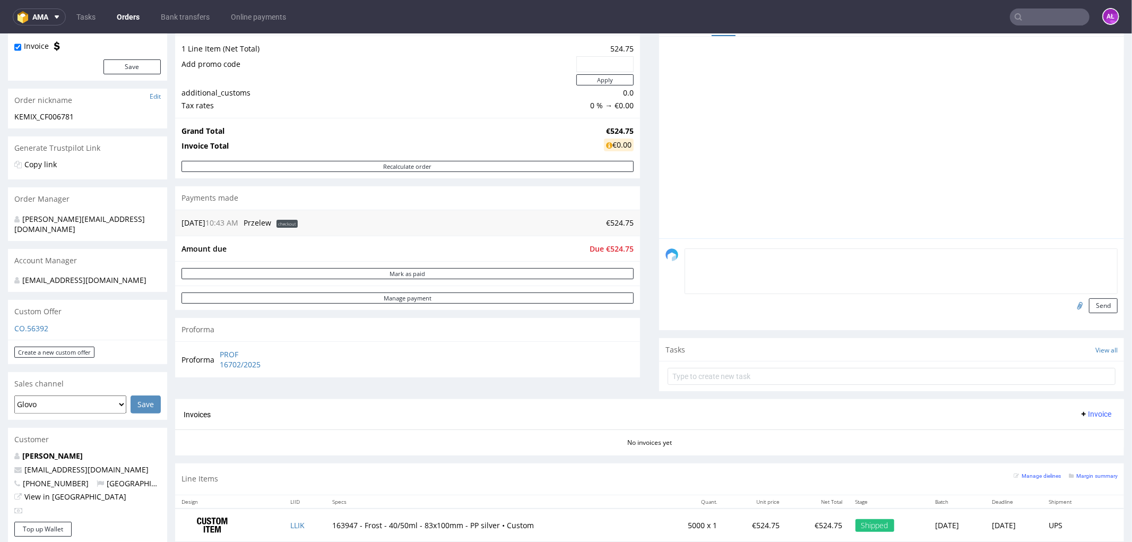
click at [1005, 254] on textarea at bounding box center [901, 271] width 433 height 46
type textarea "22.07"
click at [1071, 304] on input "file" at bounding box center [1078, 305] width 15 height 14
type input "C:\fakepath\1112025007129.pdf"
click at [1089, 306] on button "Send" at bounding box center [1103, 305] width 29 height 15
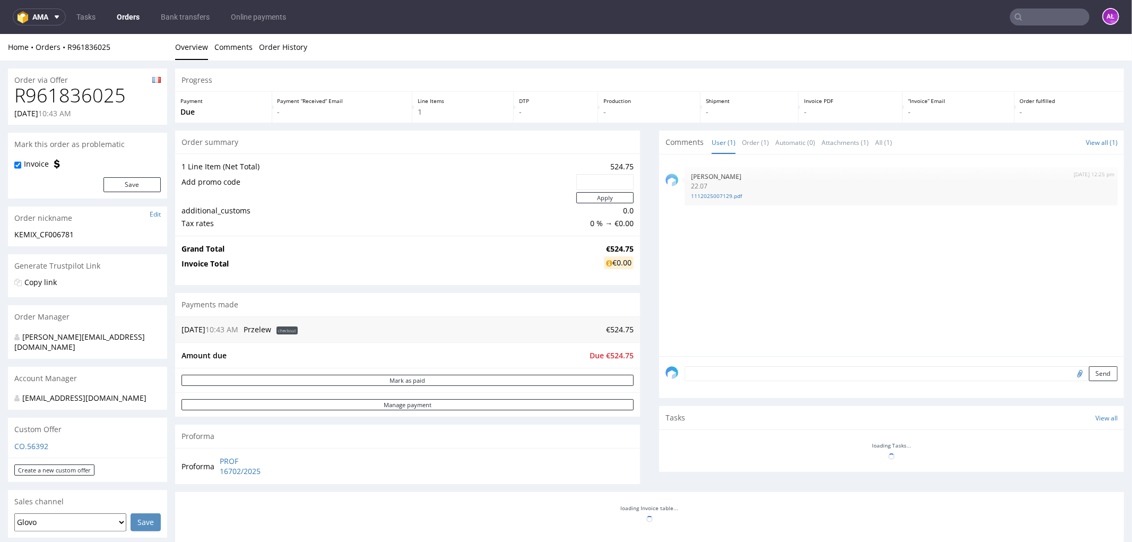
scroll to position [0, 0]
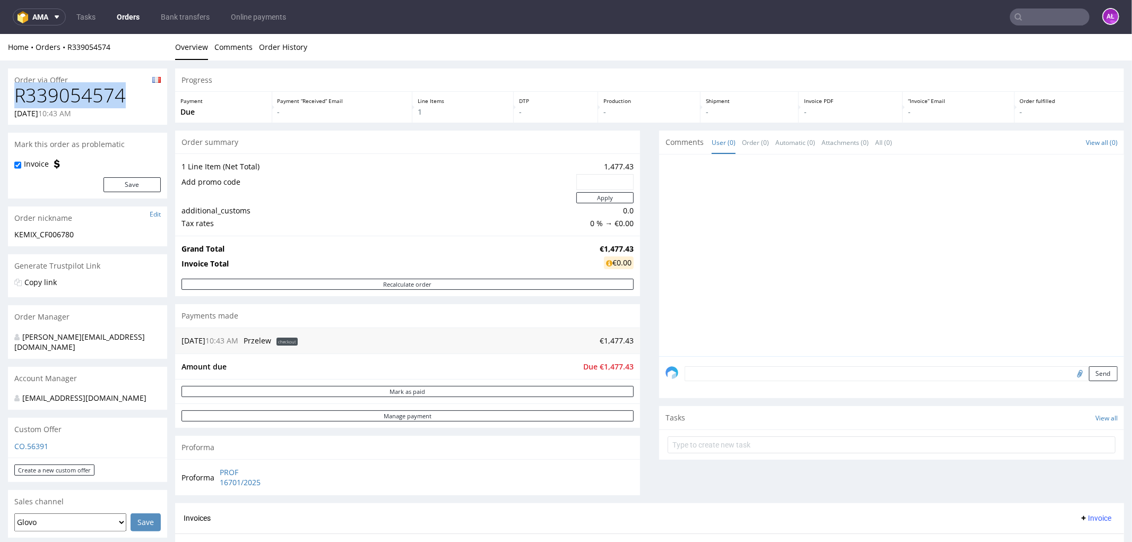
drag, startPoint x: 126, startPoint y: 96, endPoint x: 4, endPoint y: 98, distance: 122.1
copy h1 "R339054574"
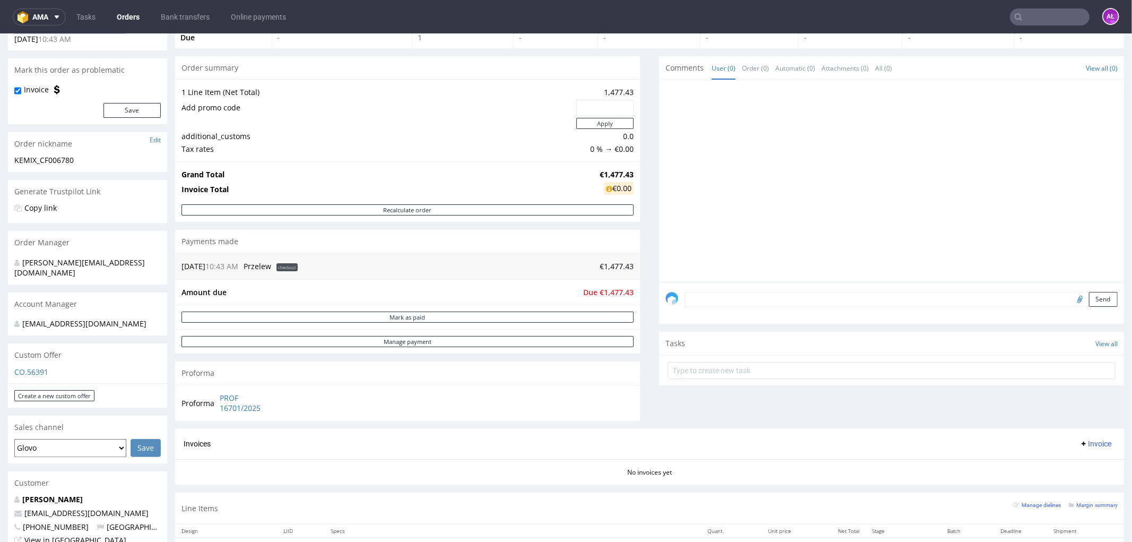
scroll to position [177, 0]
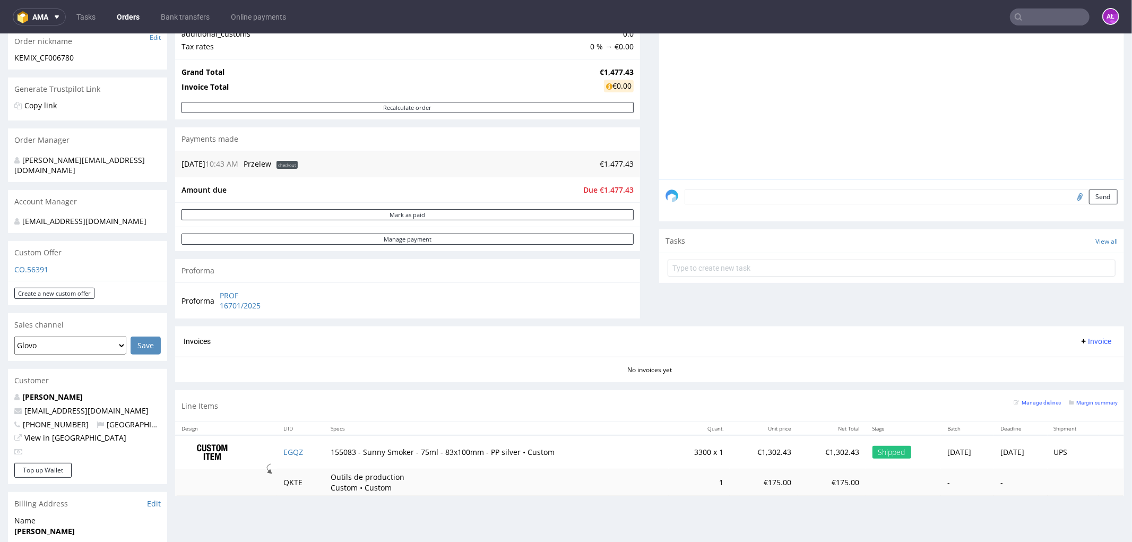
click at [1036, 200] on textarea at bounding box center [901, 196] width 433 height 15
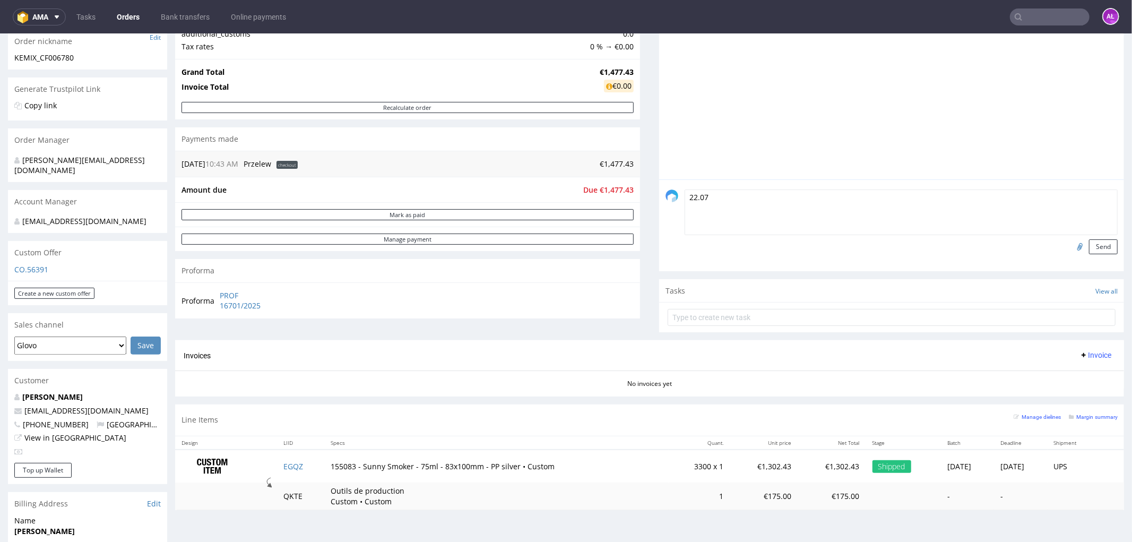
type textarea "22.07"
click at [1071, 247] on input "file" at bounding box center [1078, 246] width 15 height 14
type input "C:\fakepath\1112025007128.pdf"
click at [1089, 245] on button "Send" at bounding box center [1103, 246] width 29 height 15
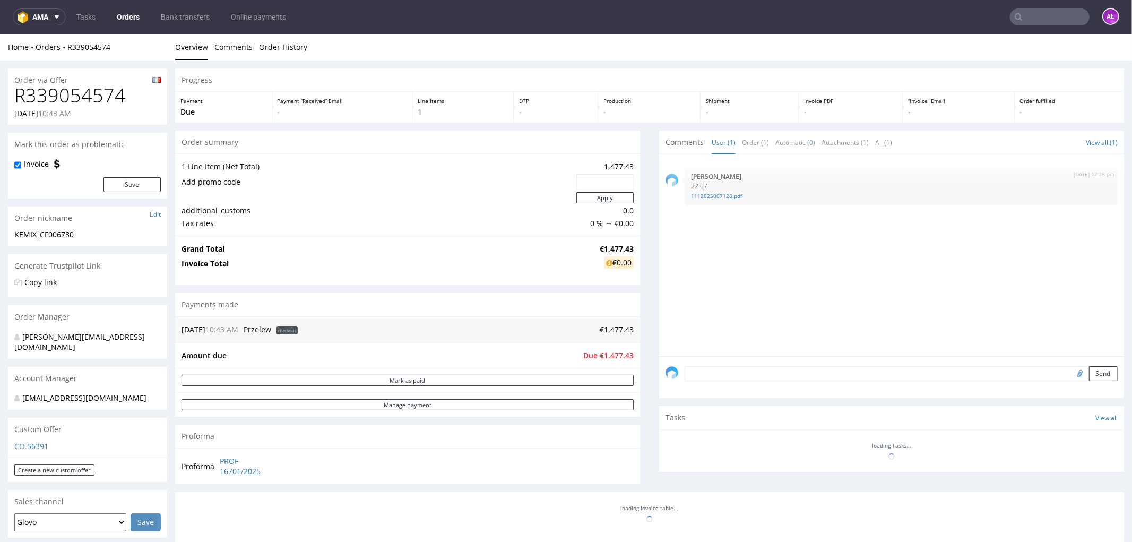
scroll to position [0, 0]
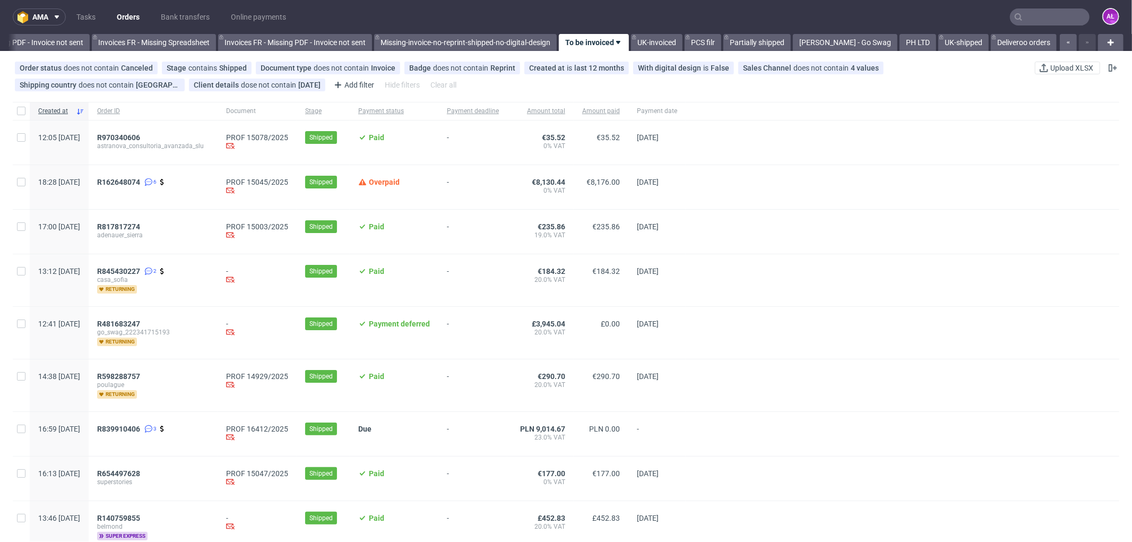
click at [1048, 15] on input "text" at bounding box center [1050, 16] width 80 height 17
paste input "FV 1/8/2025/FR"
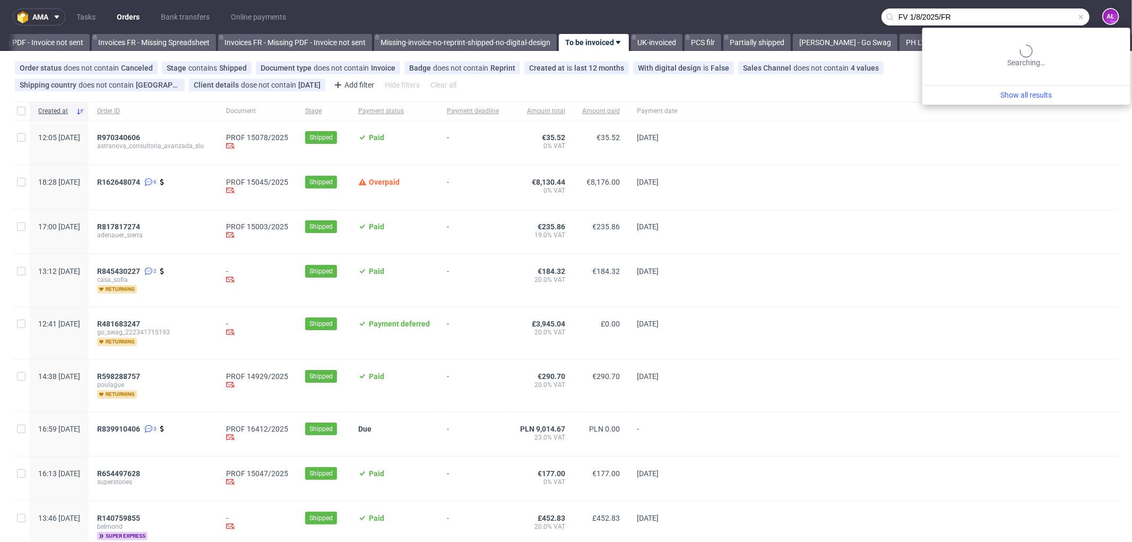
type input "FV 1/8/2025/FR"
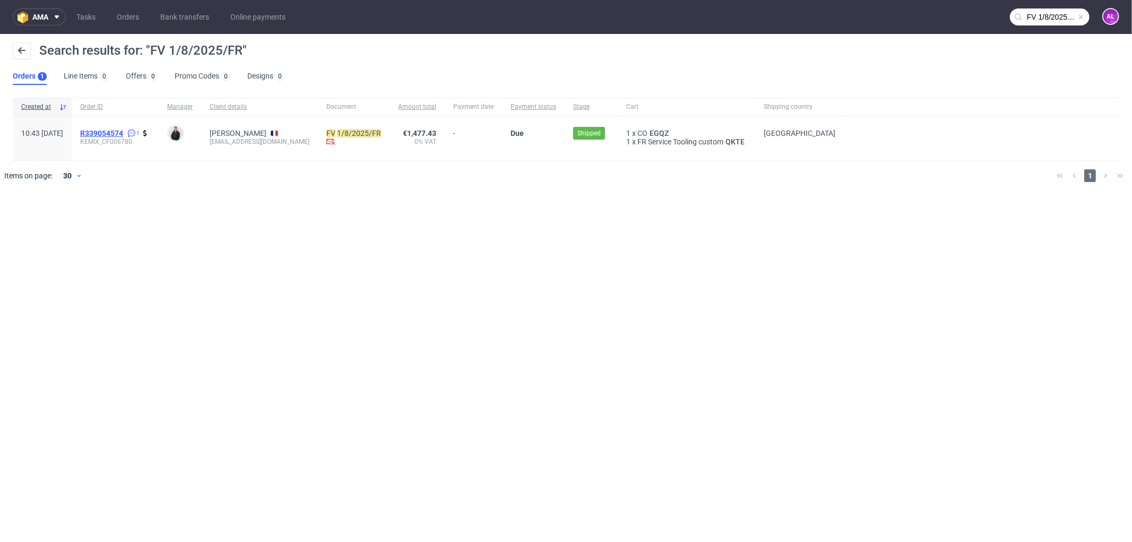
click at [123, 129] on span "R339054574" at bounding box center [101, 133] width 43 height 8
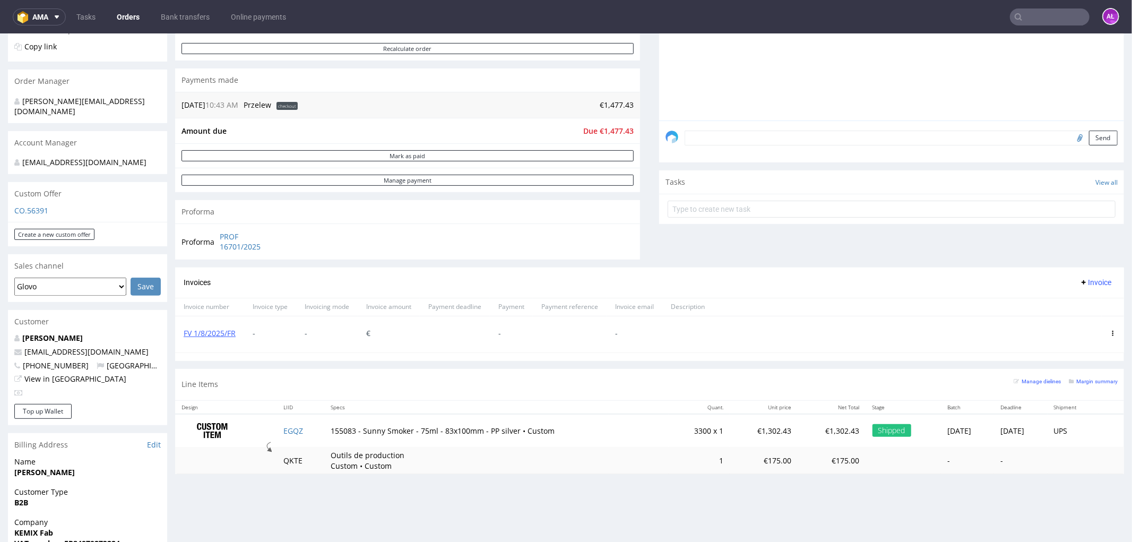
scroll to position [295, 0]
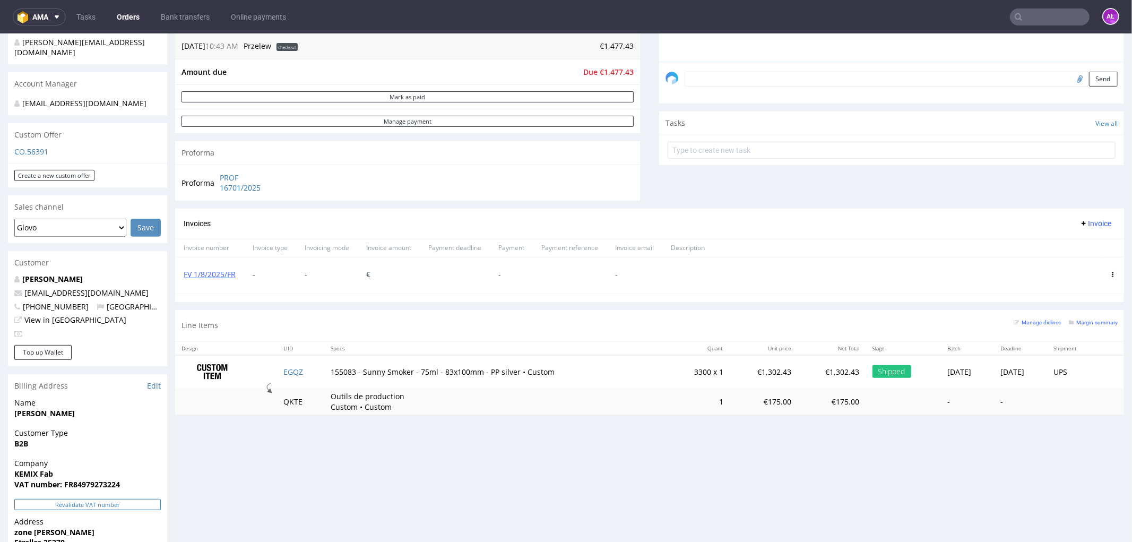
click at [125, 498] on button "Revalidate VAT number" at bounding box center [87, 503] width 146 height 11
click at [134, 511] on button "Revalidate VAT number" at bounding box center [87, 516] width 146 height 11
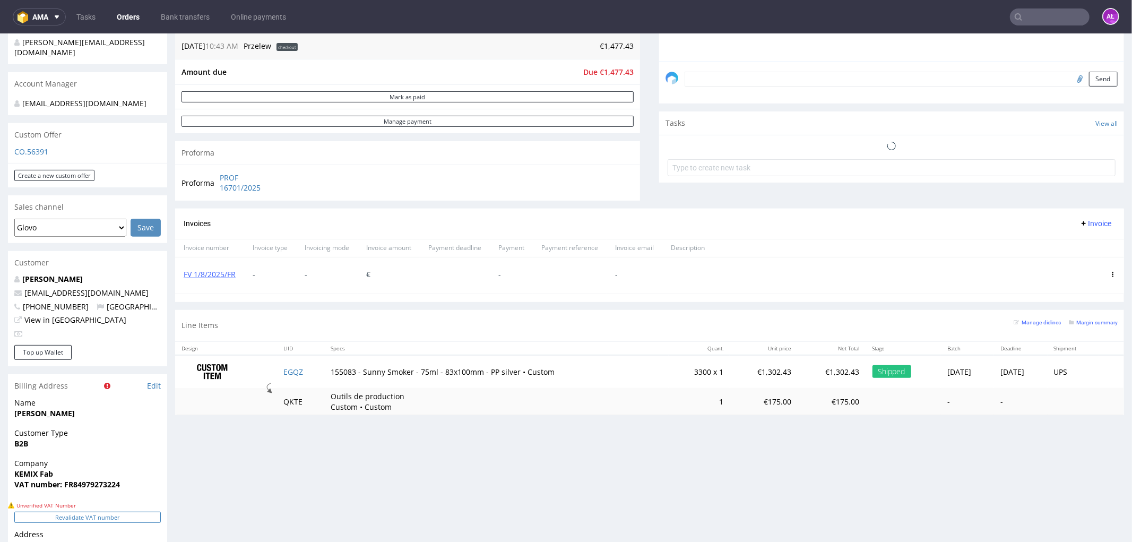
click at [104, 511] on button "Revalidate VAT number" at bounding box center [87, 516] width 146 height 11
click at [1112, 276] on use at bounding box center [1113, 273] width 2 height 5
click at [1084, 374] on li "Delete invoice" at bounding box center [1065, 369] width 81 height 19
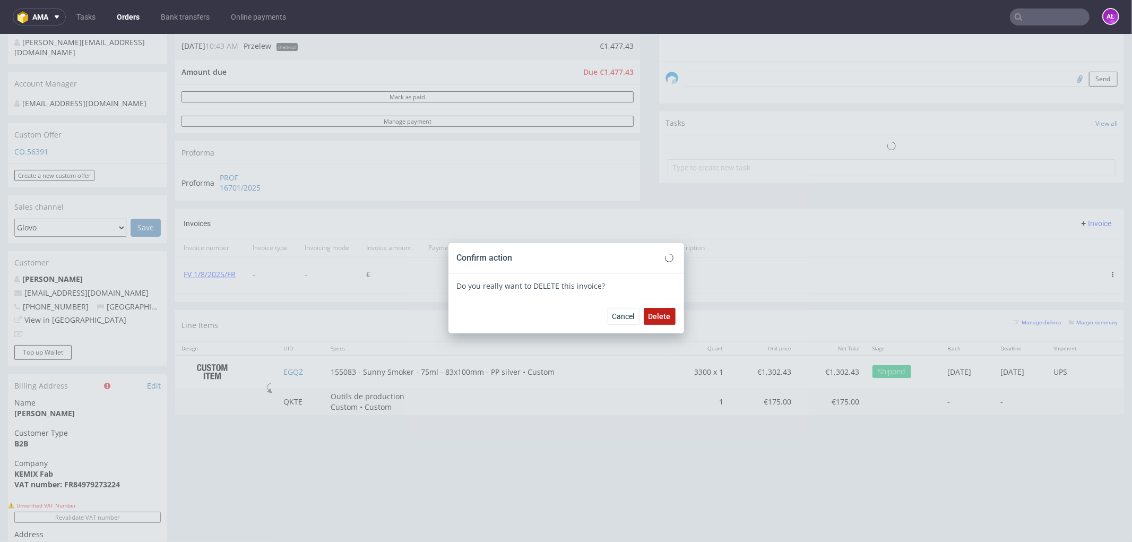
click at [652, 316] on span "Delete" at bounding box center [660, 315] width 22 height 7
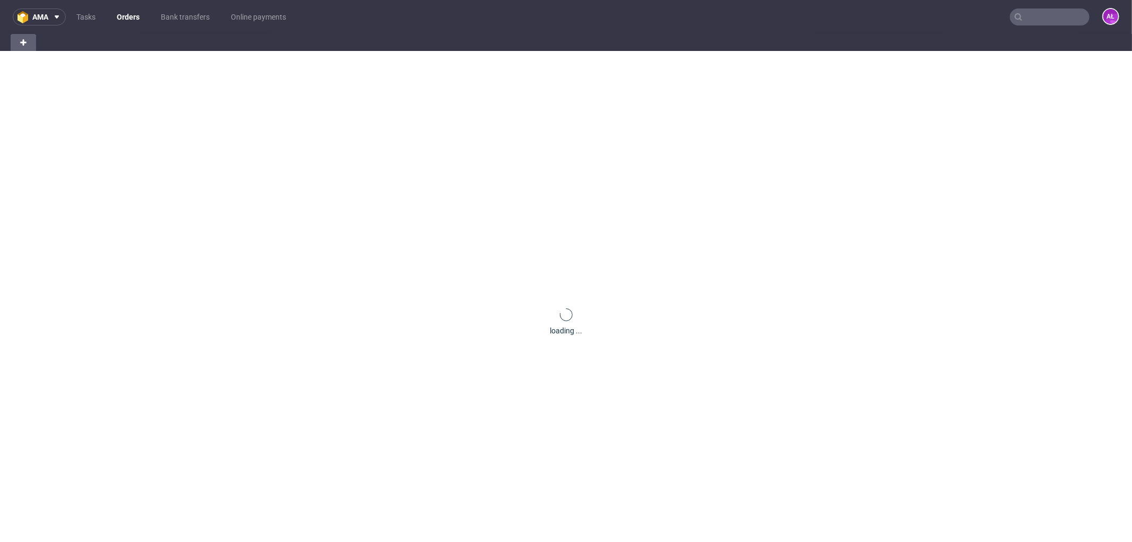
click at [1055, 20] on input "text" at bounding box center [1050, 16] width 80 height 17
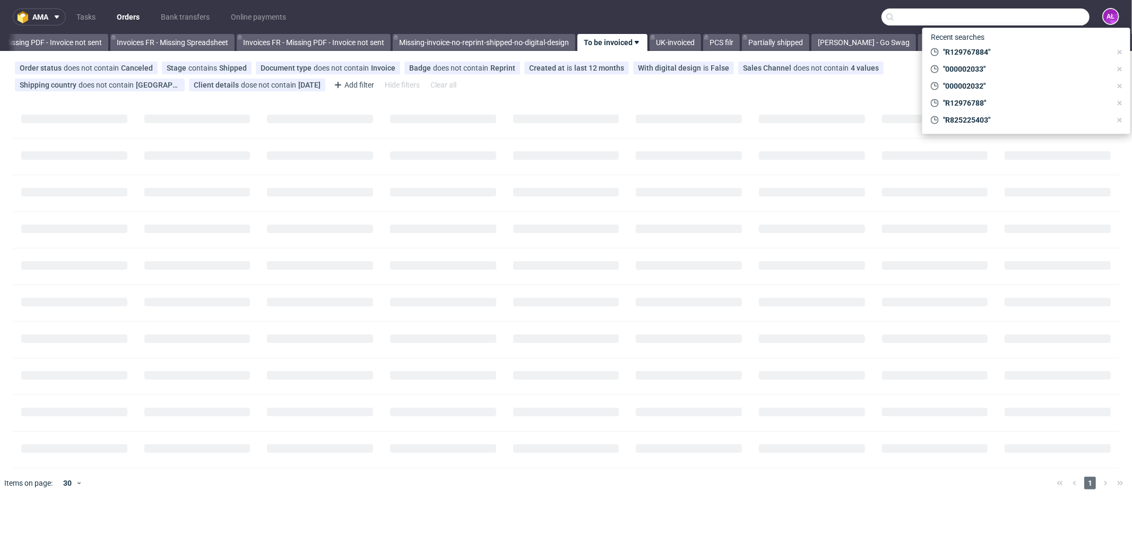
scroll to position [0, 1590]
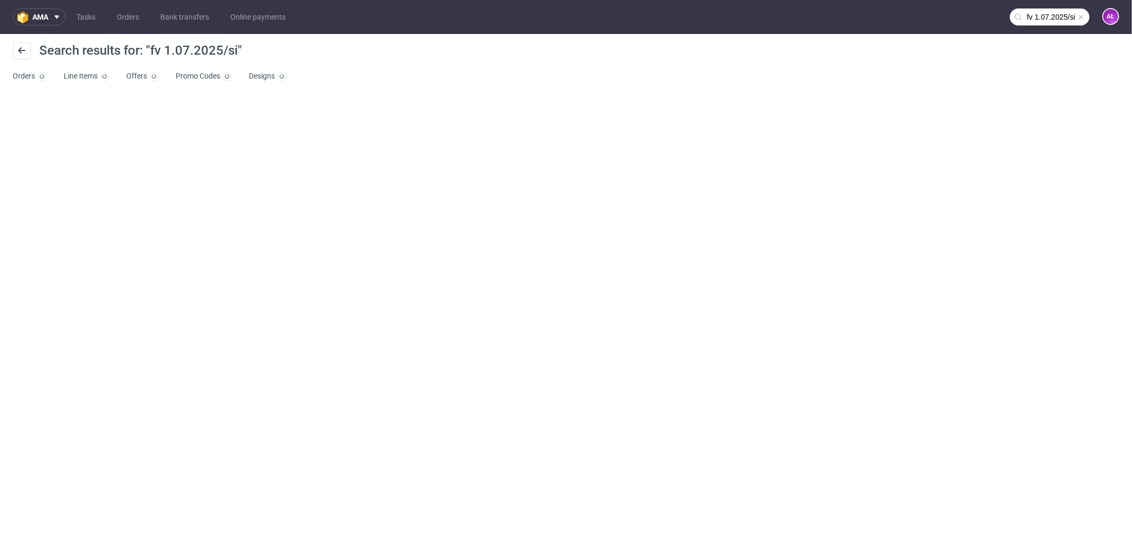
click at [1046, 8] on input "fv 1.07.2025/si" at bounding box center [1050, 16] width 80 height 17
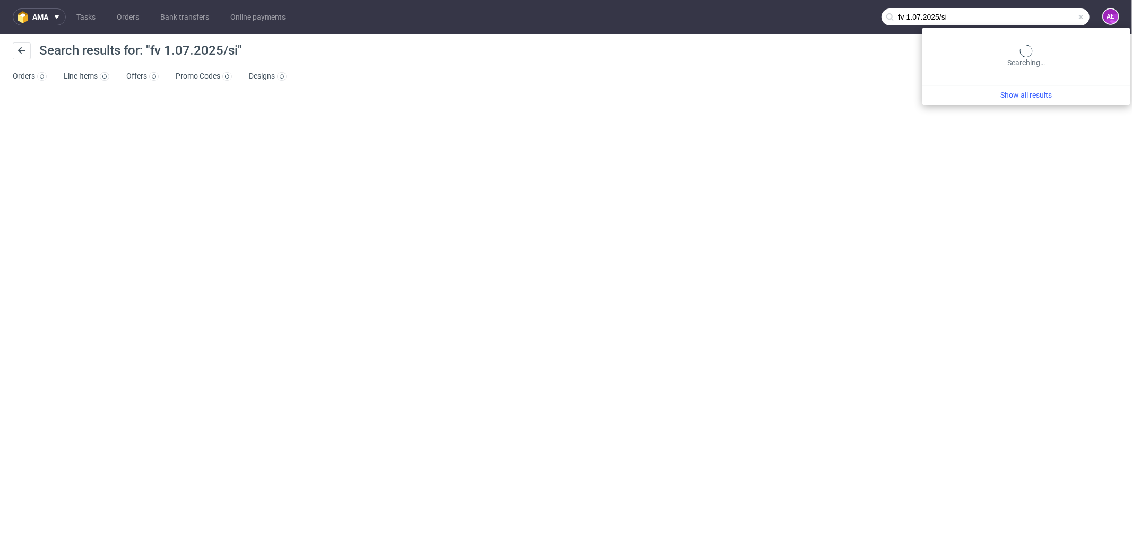
click at [922, 19] on input "fv 1.07.2025/si" at bounding box center [986, 16] width 208 height 17
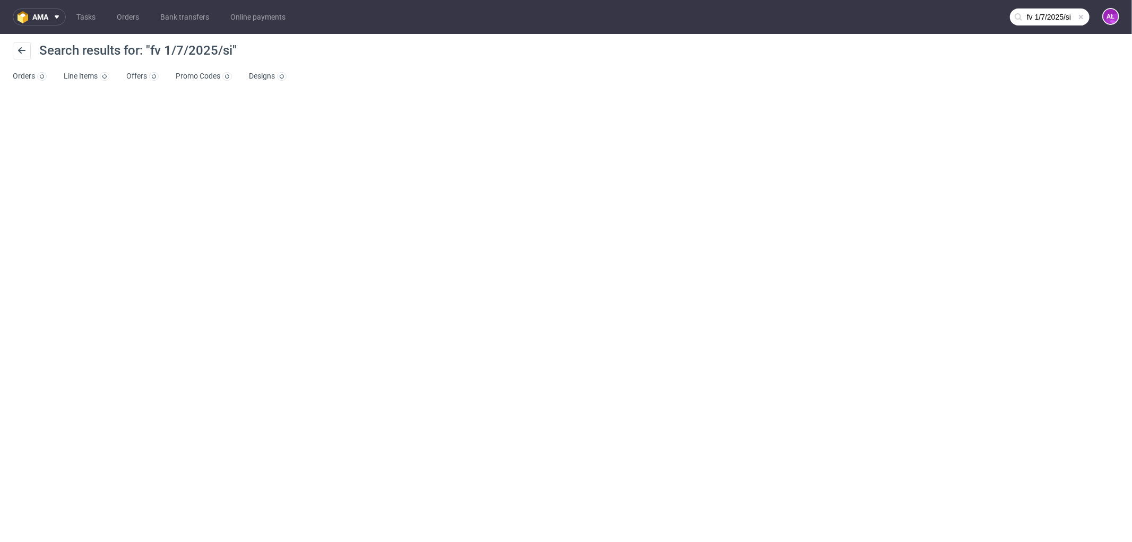
click at [1038, 17] on input "fv 1/7/2025/si" at bounding box center [1050, 16] width 80 height 17
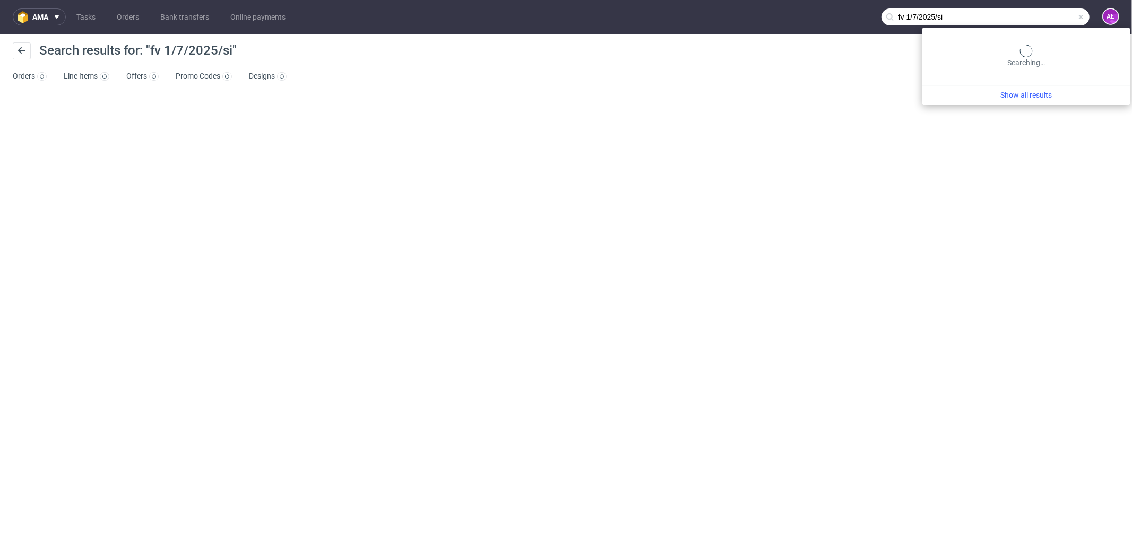
click at [913, 20] on input "fv 1/7/2025/si" at bounding box center [986, 16] width 208 height 17
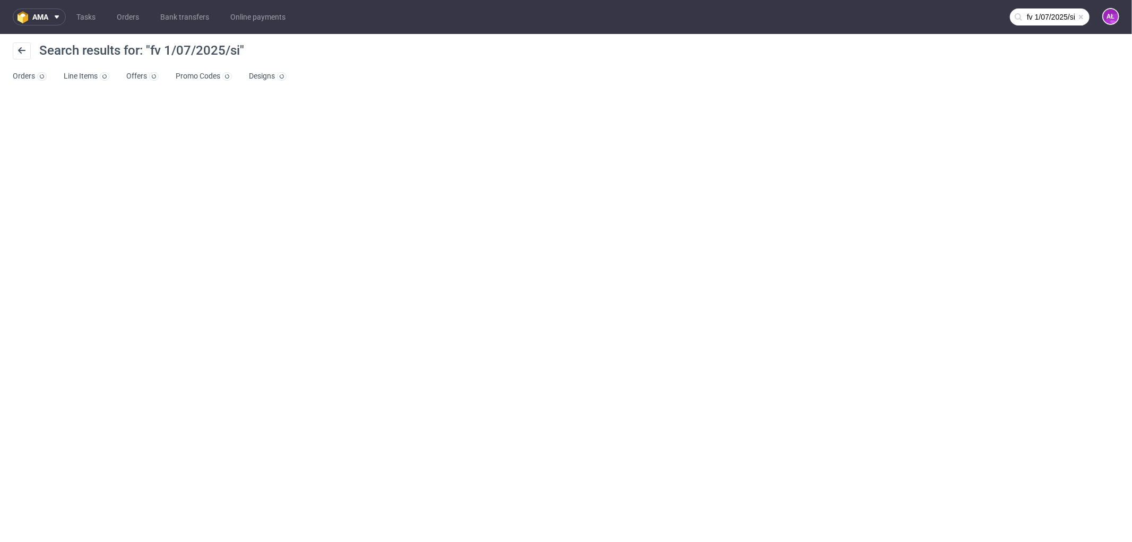
click at [1046, 23] on input "fv 1/07/2025/si" at bounding box center [1050, 16] width 80 height 17
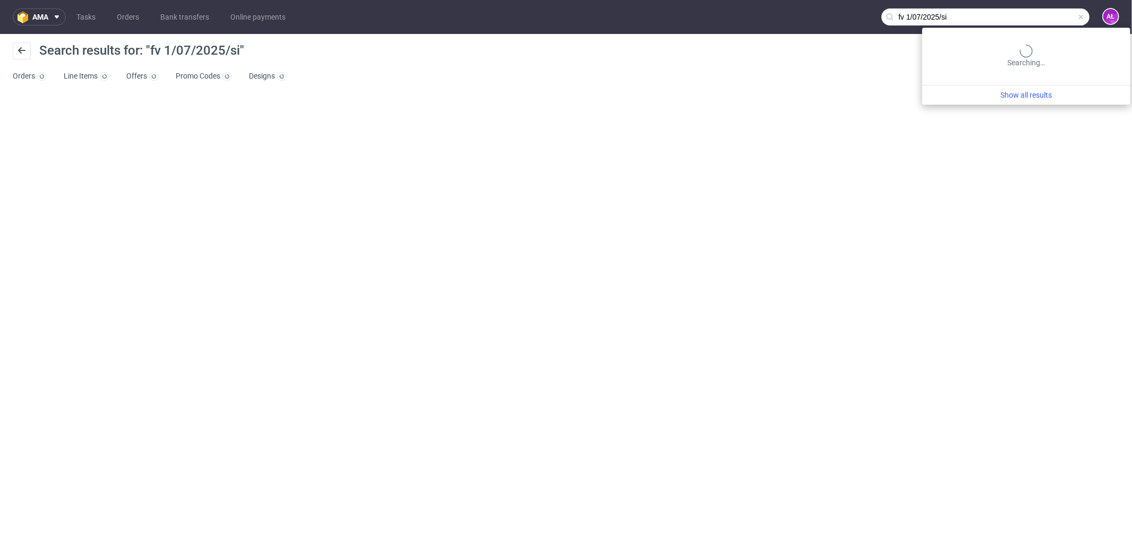
click at [957, 18] on input "fv 1/07/2025/si" at bounding box center [986, 16] width 208 height 17
drag, startPoint x: 901, startPoint y: 16, endPoint x: 883, endPoint y: 17, distance: 18.1
click at [883, 17] on input "fv 1/07/2025/SI" at bounding box center [986, 16] width 208 height 17
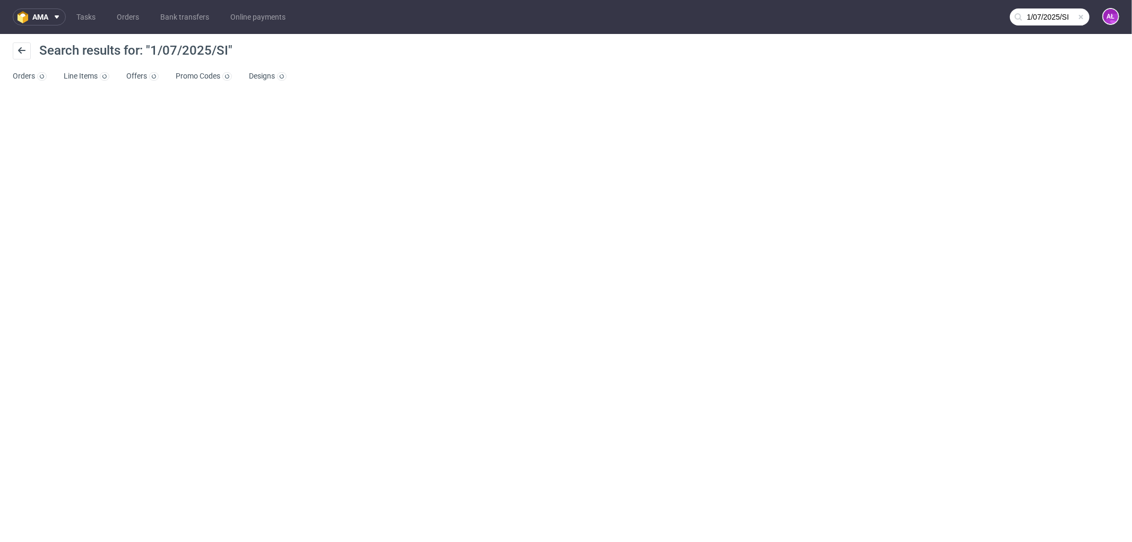
click at [1028, 16] on input "1/07/2025/SI" at bounding box center [1050, 16] width 80 height 17
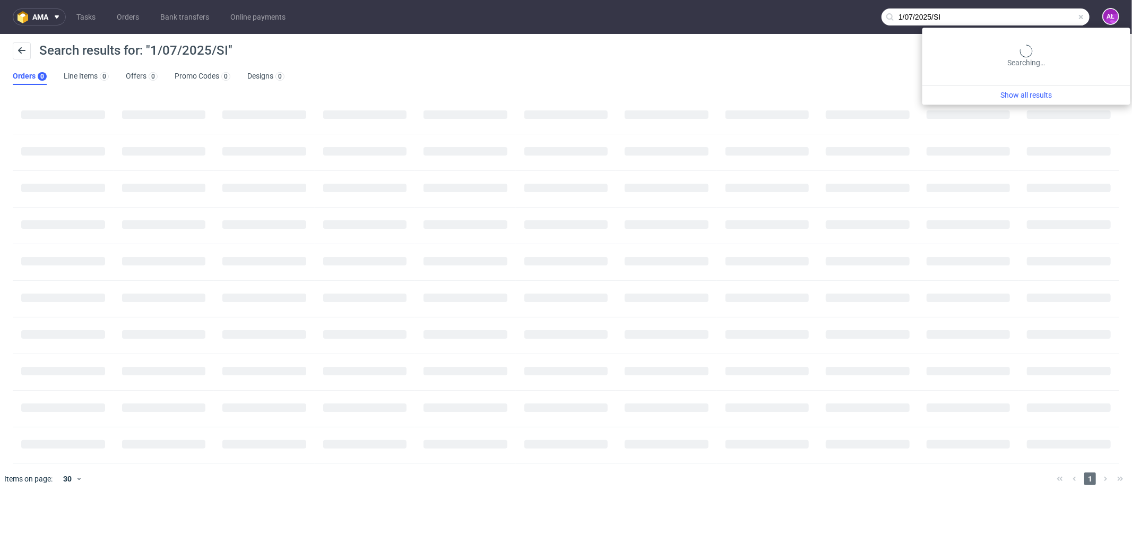
click at [821, 51] on div "Search results for: "1/07/2025/SI"" at bounding box center [566, 54] width 1107 height 25
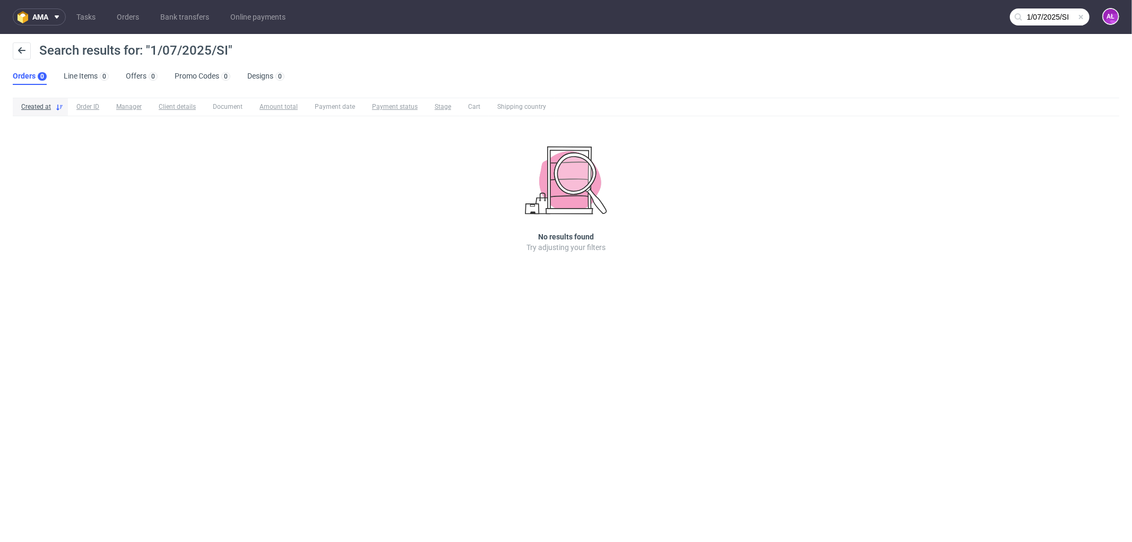
click at [1025, 13] on input "1/07/2025/SI" at bounding box center [1050, 16] width 80 height 17
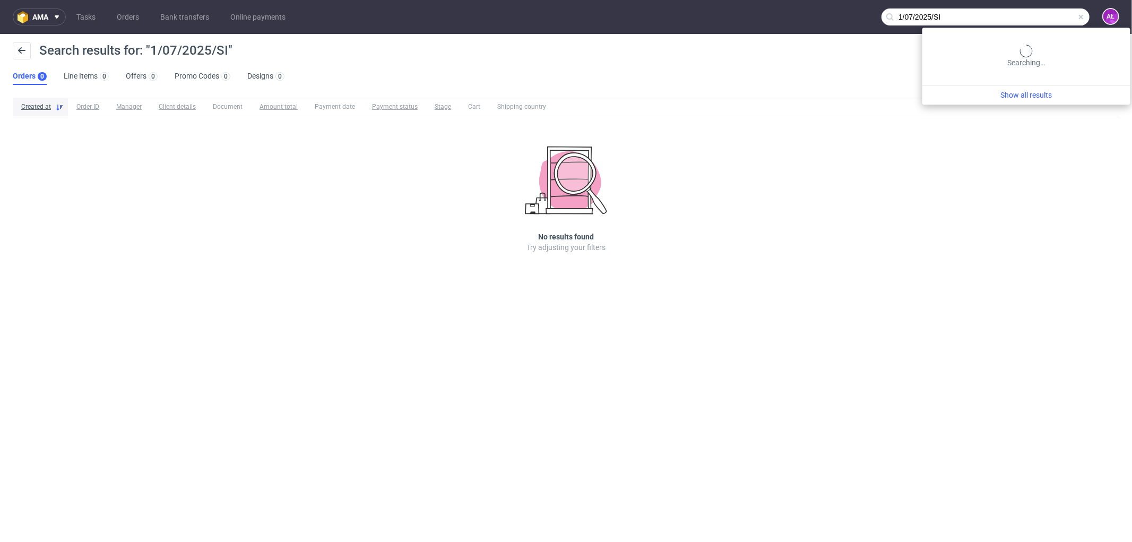
click at [910, 18] on input "1/07/2025/SI" at bounding box center [986, 16] width 208 height 17
type input "1/7/2025/SI"
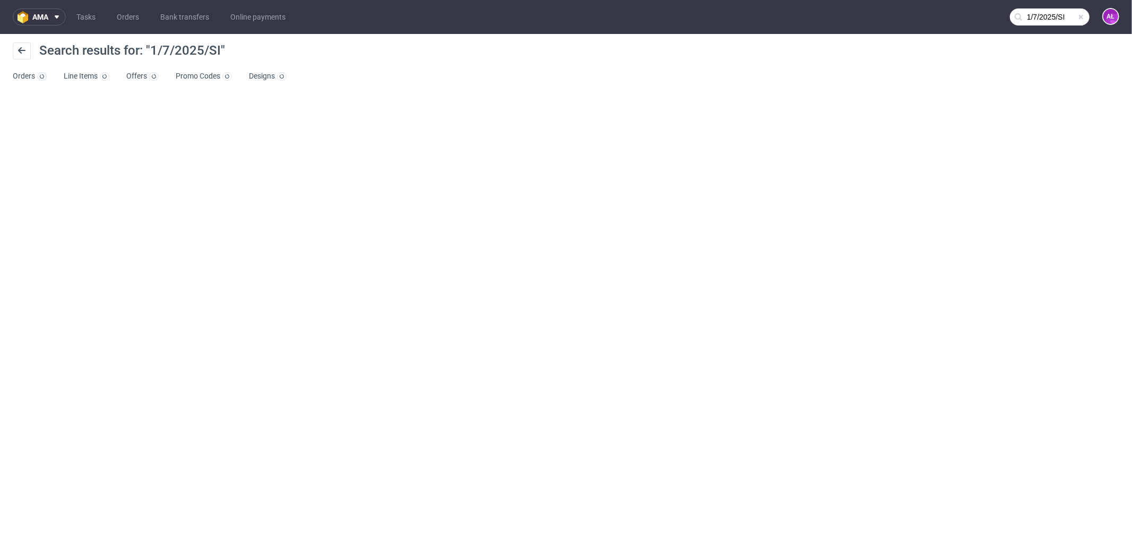
click at [1045, 16] on input "1/7/2025/SI" at bounding box center [1050, 16] width 80 height 17
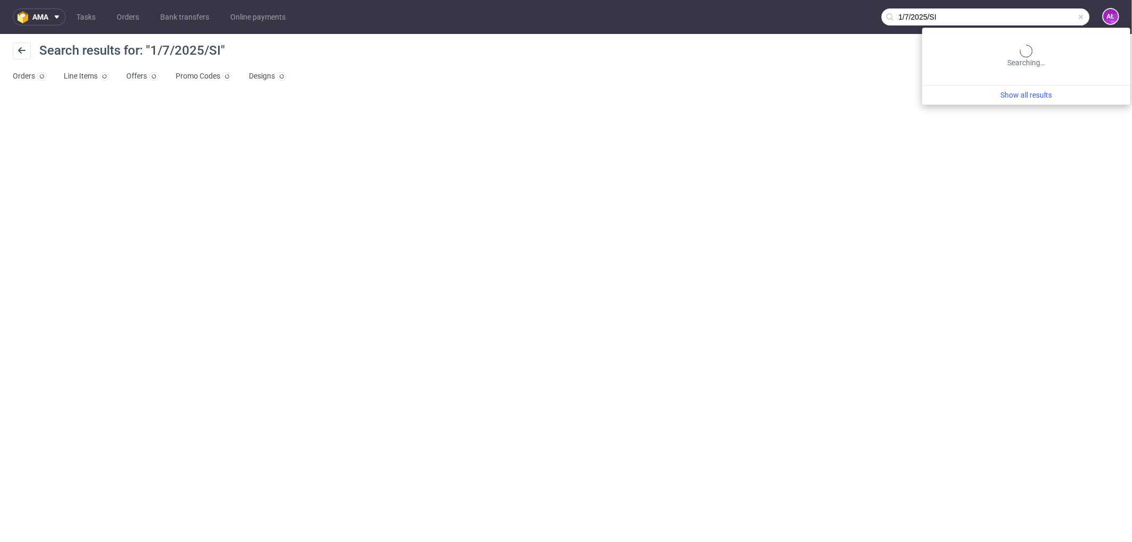
click at [1022, 16] on input "1/7/2025/SI" at bounding box center [986, 16] width 208 height 17
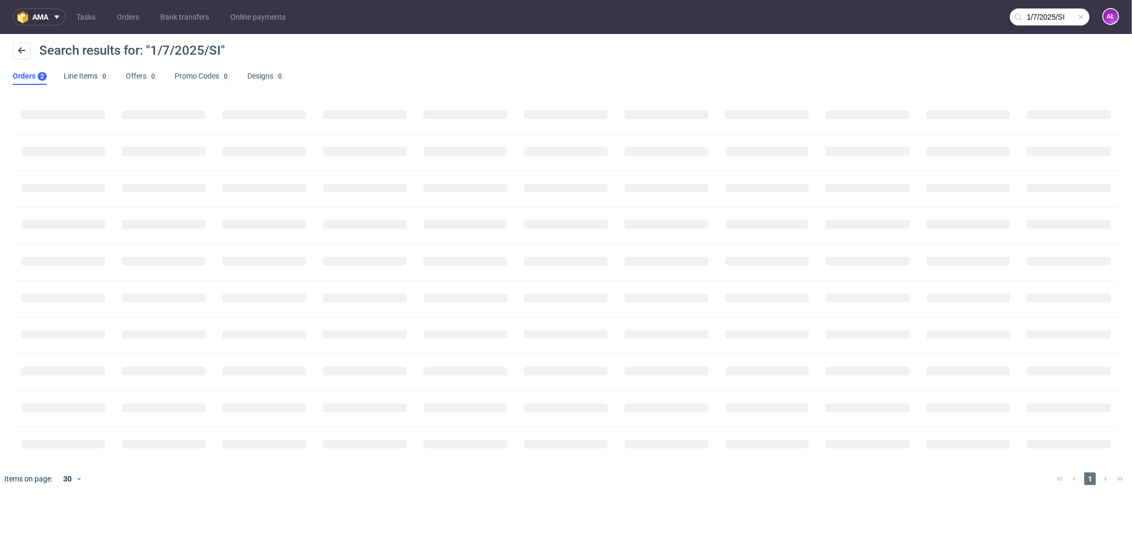
click at [1041, 22] on input "1/7/2025/SI" at bounding box center [1050, 16] width 80 height 17
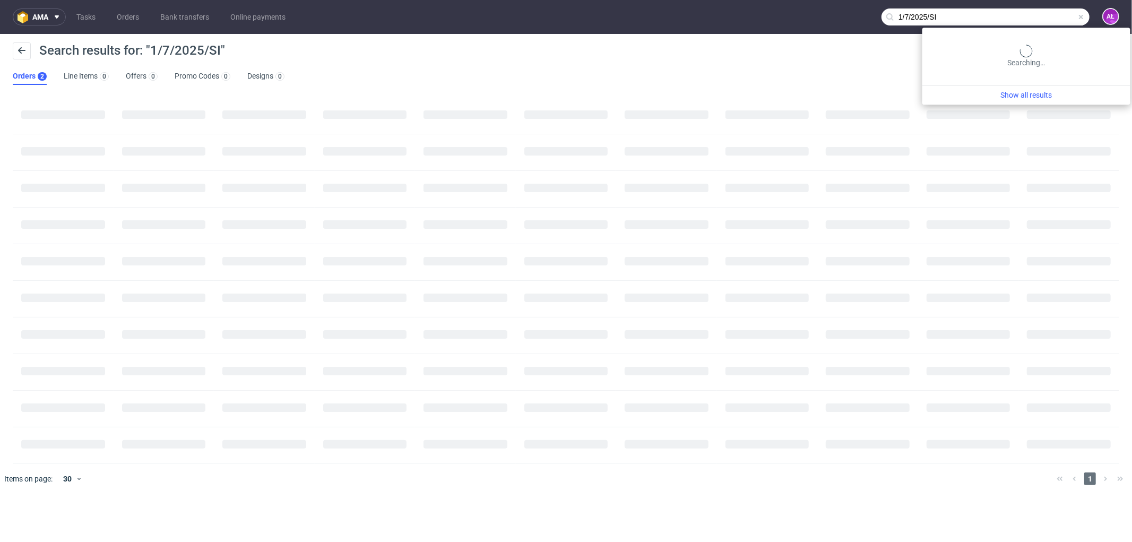
click at [988, 14] on input "1/7/2025/SI" at bounding box center [986, 16] width 208 height 17
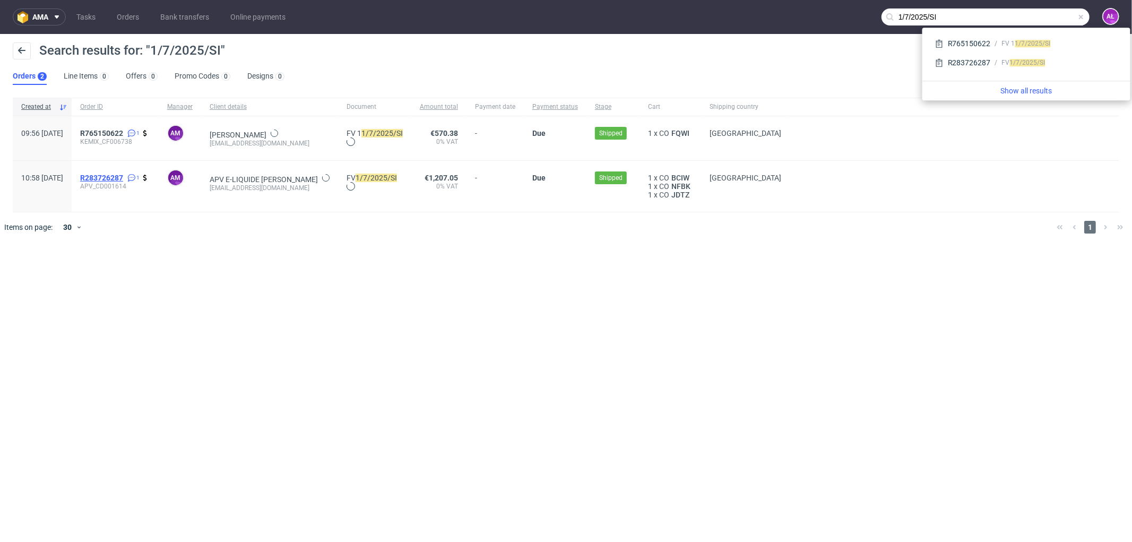
click at [123, 176] on span "R283726287" at bounding box center [101, 178] width 43 height 8
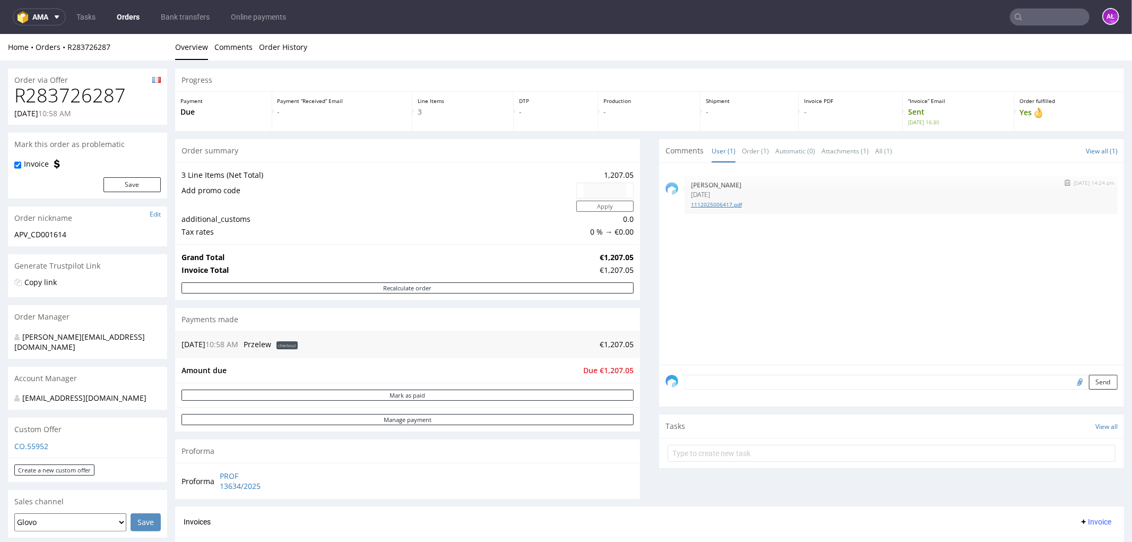
click at [713, 202] on link "1112025006417.pdf" at bounding box center [901, 204] width 420 height 8
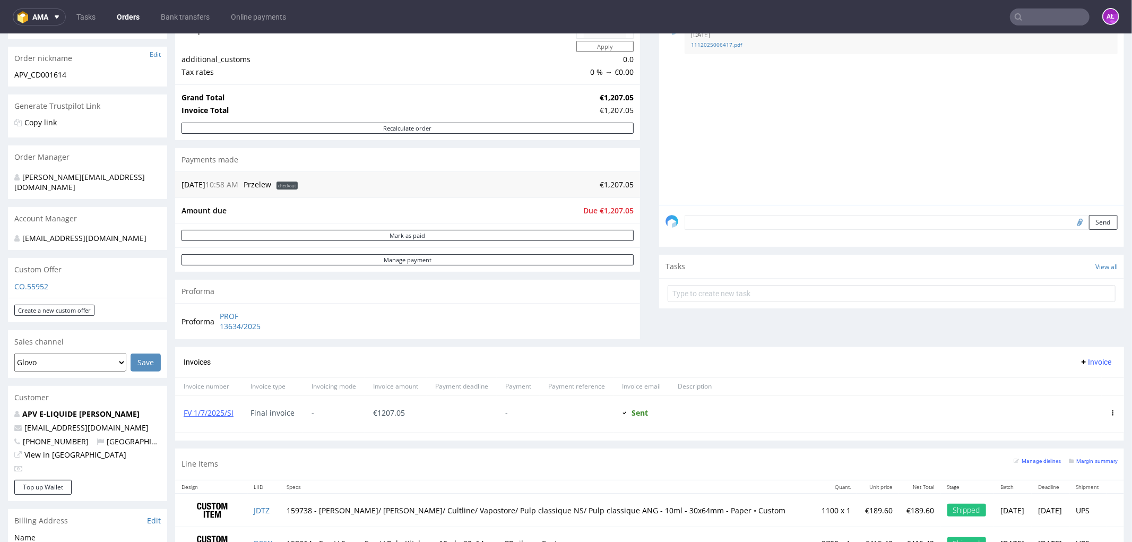
scroll to position [177, 0]
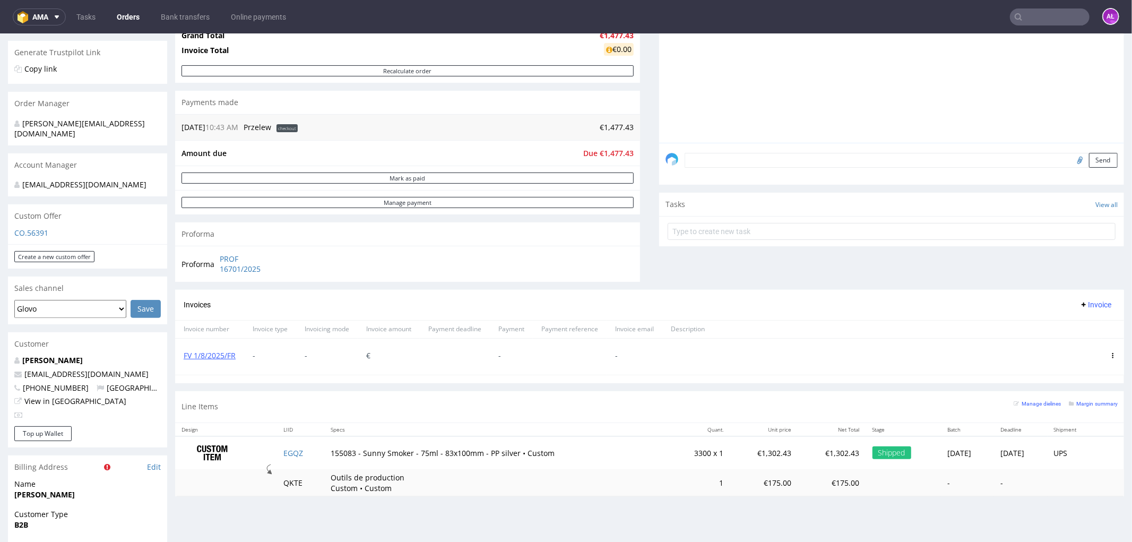
scroll to position [295, 0]
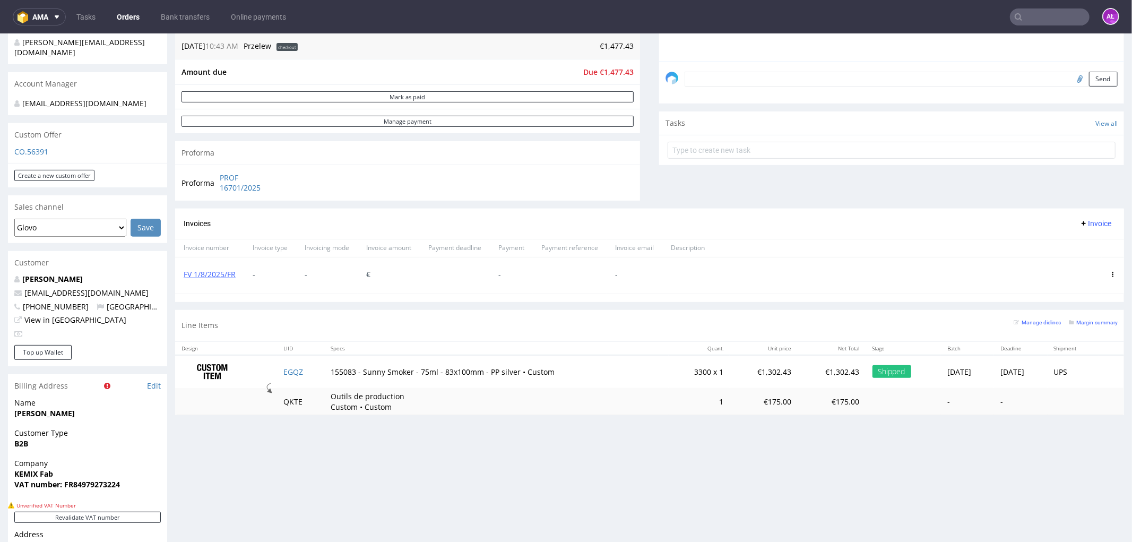
click at [1112, 274] on use at bounding box center [1113, 273] width 2 height 5
click at [1093, 372] on span "Delete invoice" at bounding box center [1070, 370] width 64 height 11
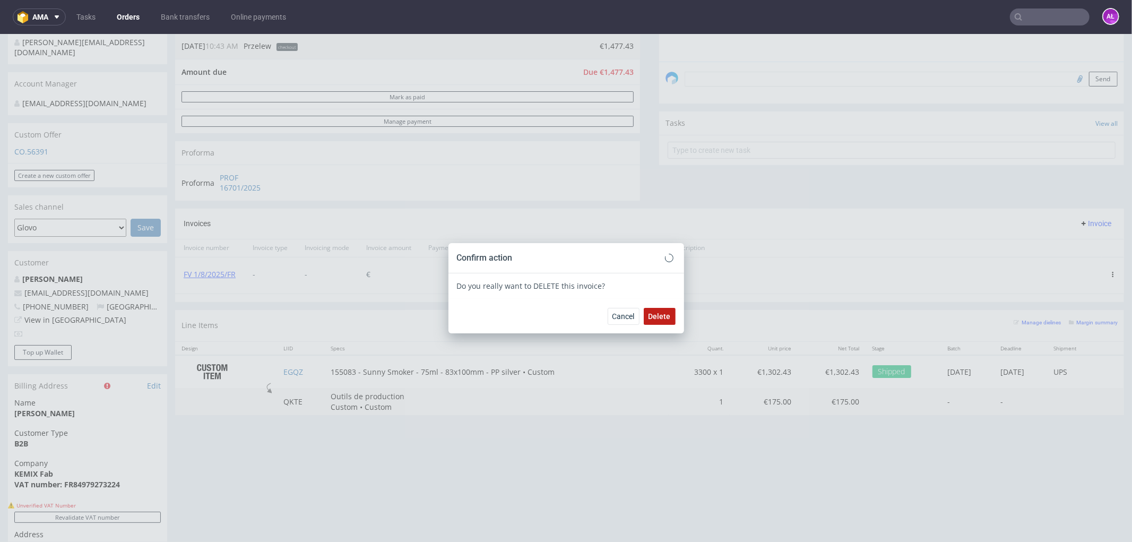
drag, startPoint x: 640, startPoint y: 313, endPoint x: 645, endPoint y: 316, distance: 5.7
click at [644, 313] on button "Delete" at bounding box center [660, 315] width 32 height 17
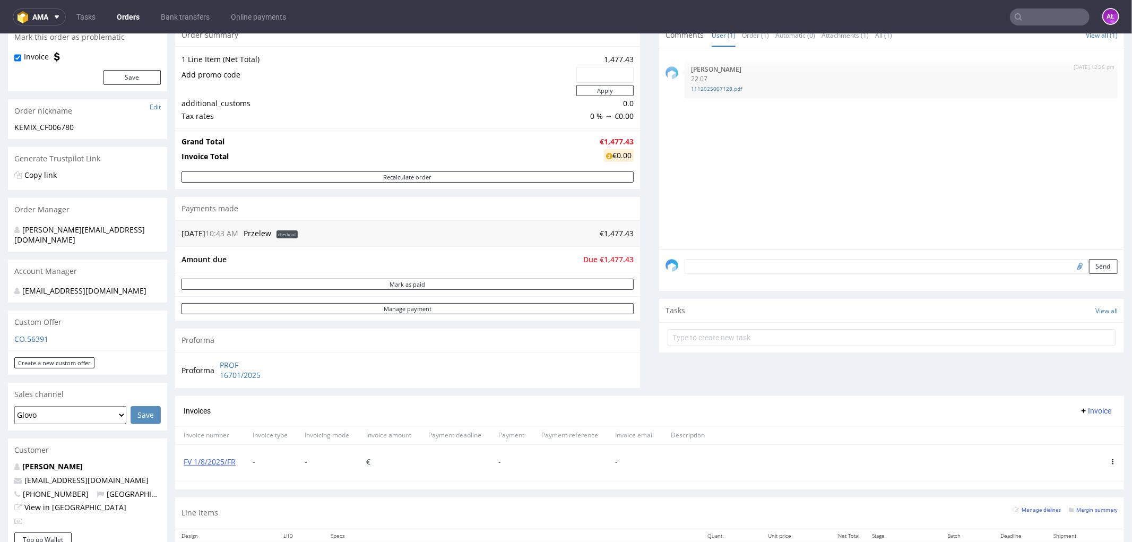
scroll to position [295, 0]
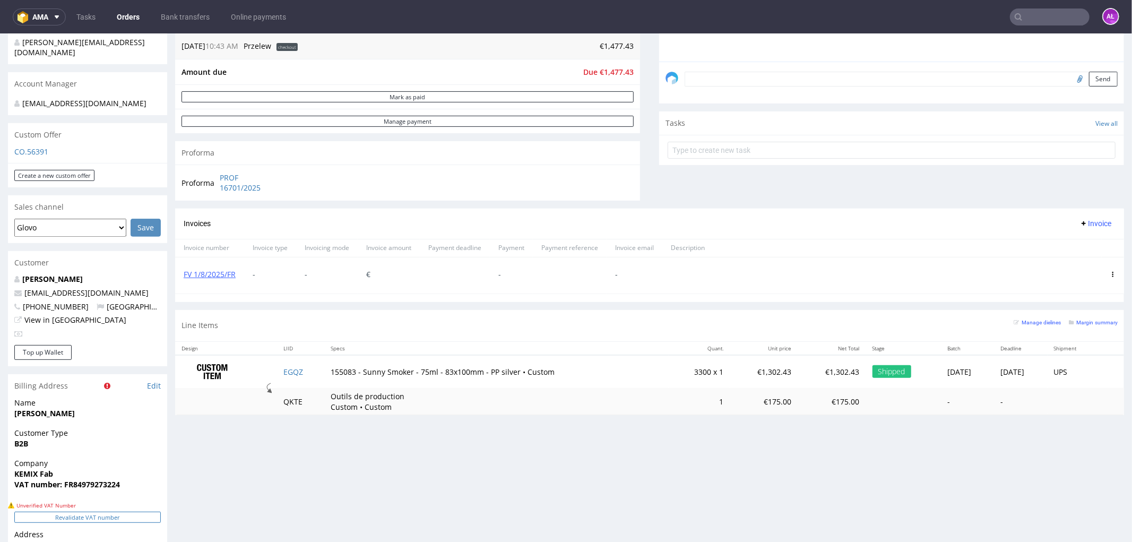
click at [139, 511] on button "Revalidate VAT number" at bounding box center [87, 516] width 146 height 11
click at [1110, 272] on icon at bounding box center [1112, 273] width 5 height 5
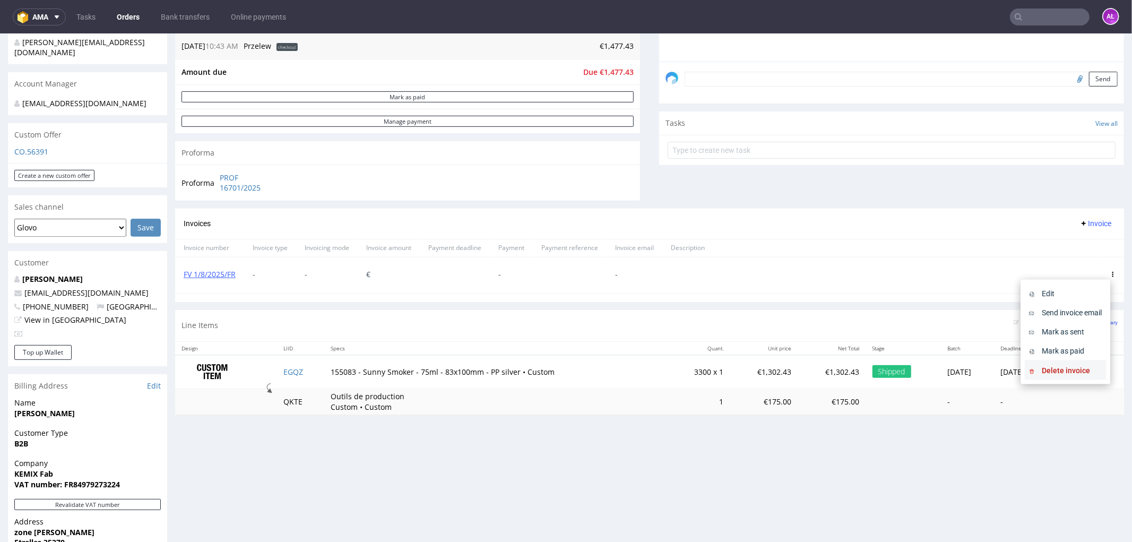
click at [1082, 366] on span "Delete invoice" at bounding box center [1070, 370] width 64 height 11
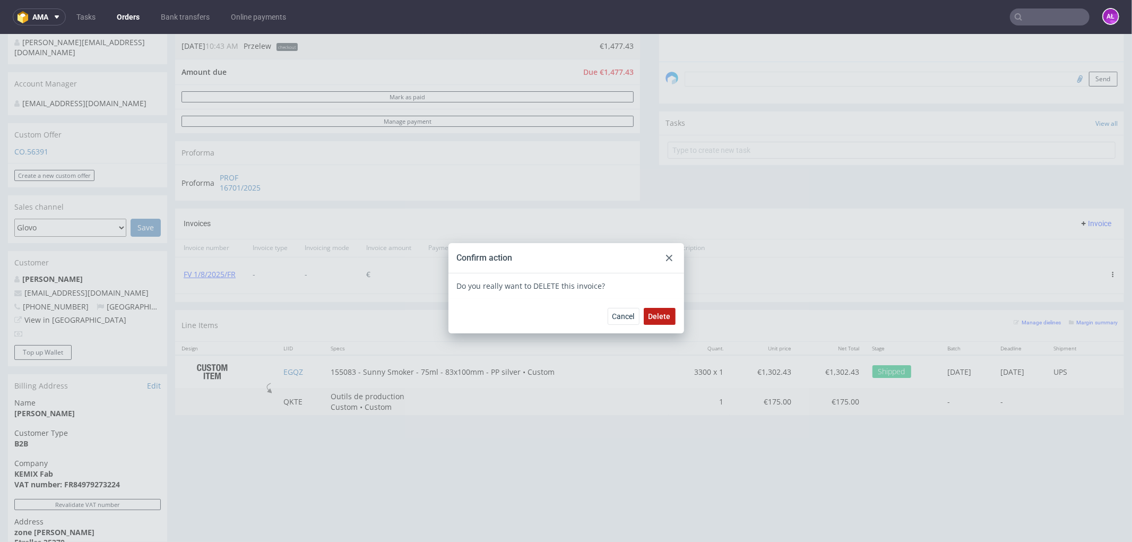
click at [654, 315] on span "Delete" at bounding box center [660, 315] width 22 height 7
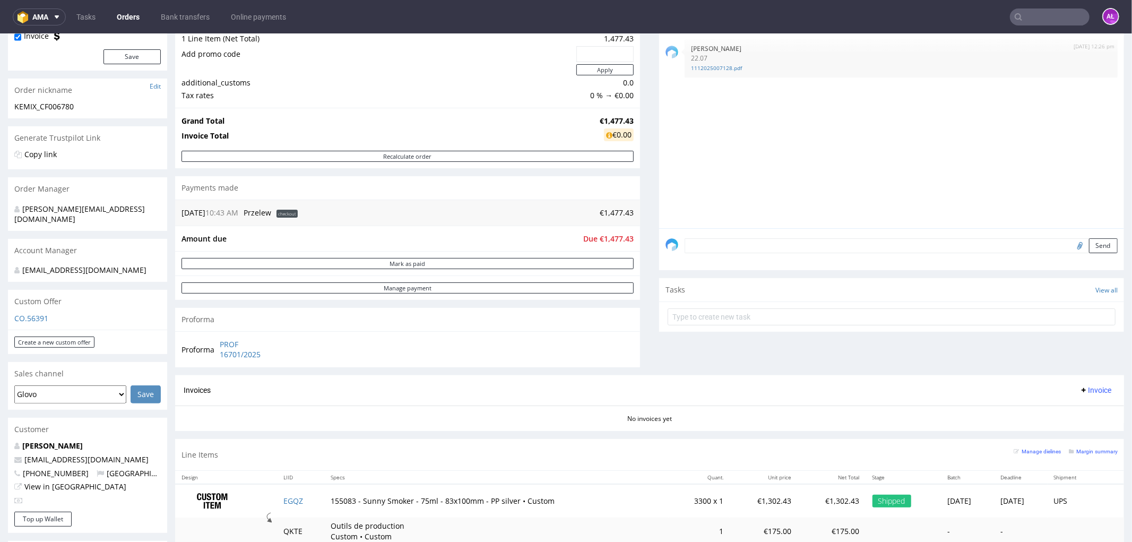
scroll to position [118, 0]
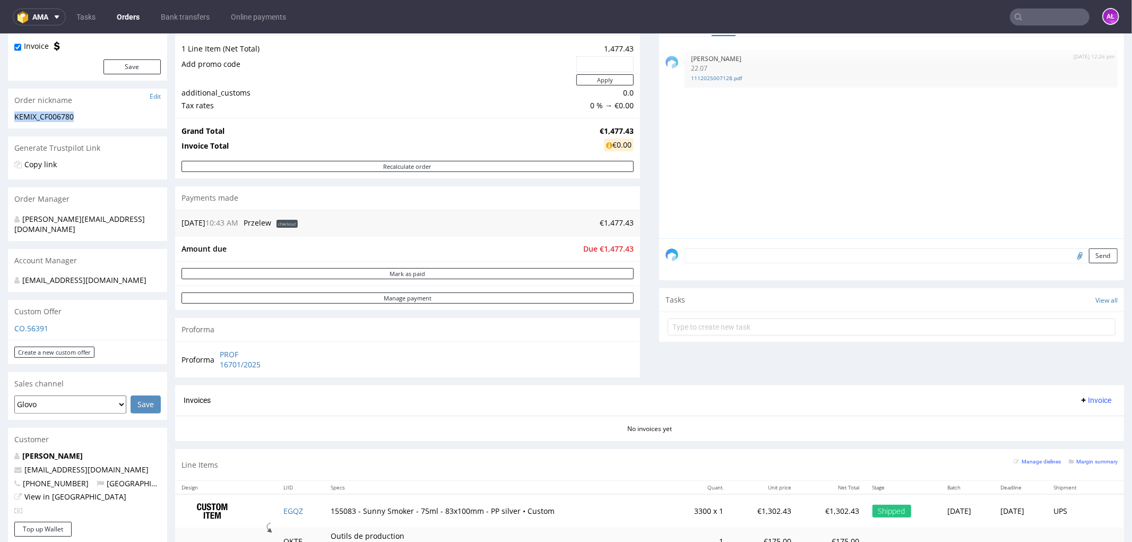
drag, startPoint x: 82, startPoint y: 120, endPoint x: 9, endPoint y: 119, distance: 73.2
click at [9, 119] on div "KEMIX_CF006780 KEMIX_CF006780 Update" at bounding box center [87, 119] width 159 height 17
copy div "KEMIX_CF006780"
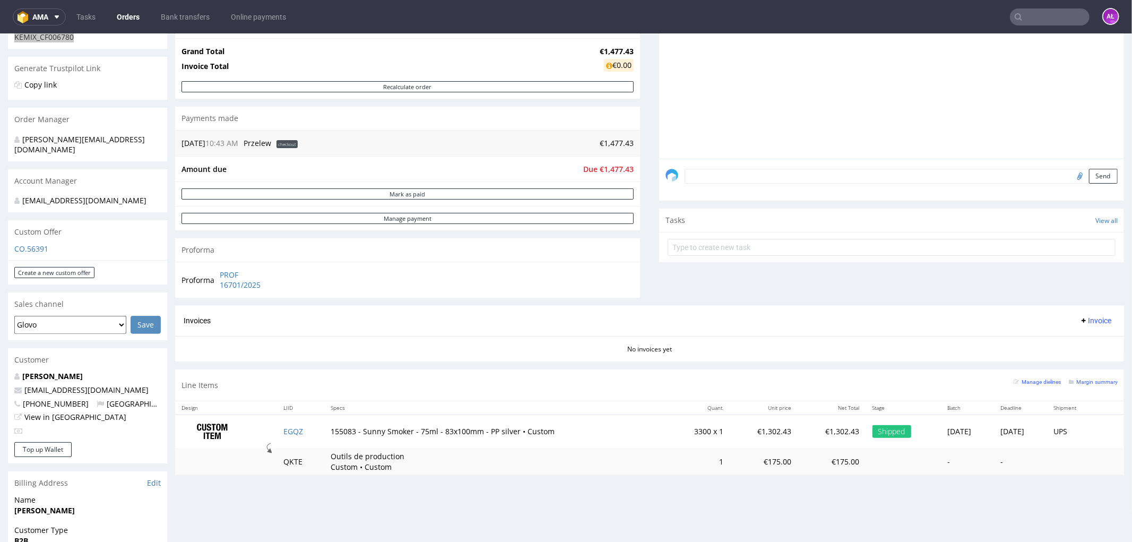
scroll to position [295, 0]
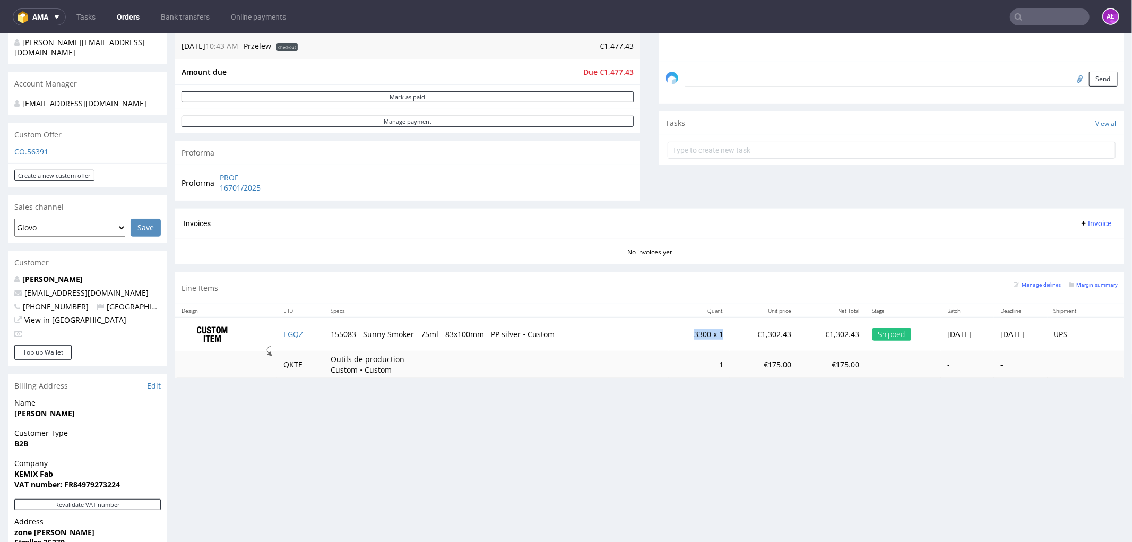
drag, startPoint x: 663, startPoint y: 335, endPoint x: 697, endPoint y: 333, distance: 33.5
click at [697, 333] on td "3300 x 1" at bounding box center [699, 333] width 61 height 33
copy td "3300 x 1"
click at [1083, 221] on span "Invoice" at bounding box center [1096, 223] width 32 height 8
click at [1074, 245] on span "Upload" at bounding box center [1077, 245] width 51 height 11
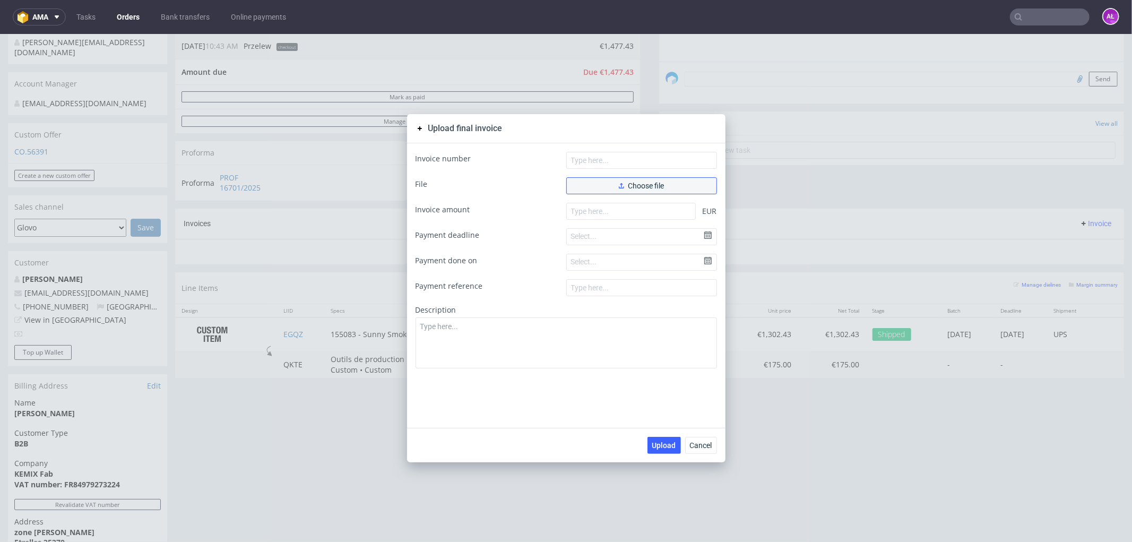
click at [646, 184] on span "Choose file" at bounding box center [642, 185] width 46 height 7
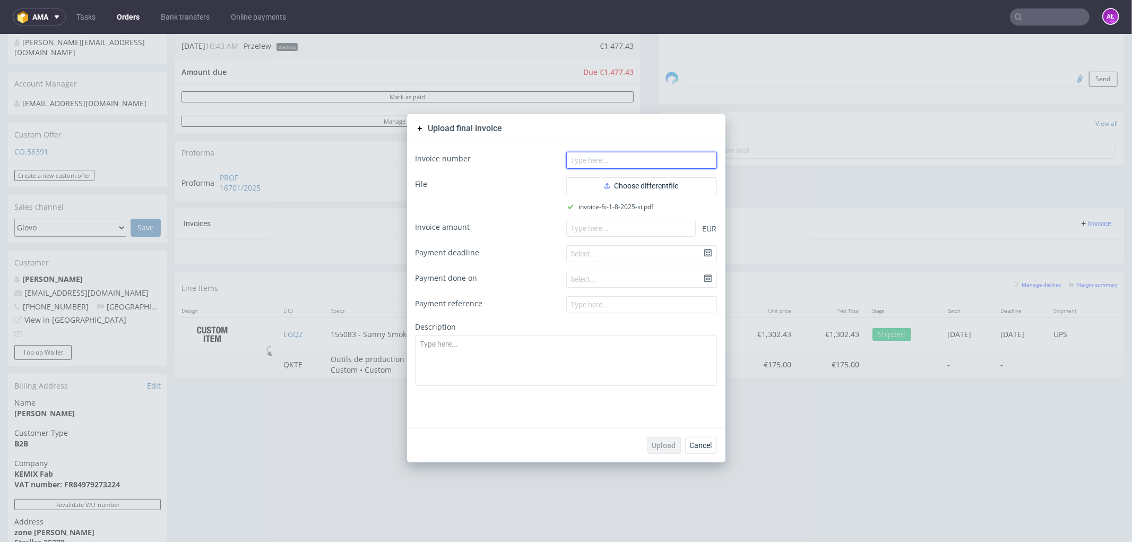
drag, startPoint x: 661, startPoint y: 161, endPoint x: 671, endPoint y: 168, distance: 12.2
click at [661, 161] on input "text" at bounding box center [641, 159] width 151 height 17
paste input "FV 1/8/2025/SI"
type input "FV 1/8/2025/SI"
drag, startPoint x: 672, startPoint y: 230, endPoint x: 579, endPoint y: 236, distance: 93.6
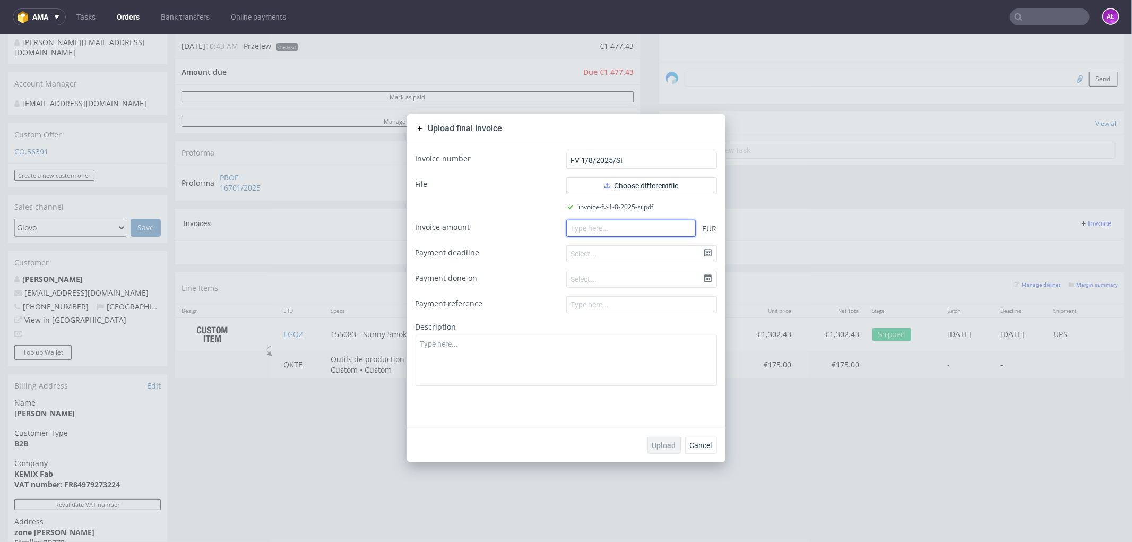
click at [671, 230] on input "number" at bounding box center [631, 227] width 130 height 17
paste input "1.47743"
click at [572, 230] on input "1.47743" at bounding box center [631, 227] width 130 height 17
type input "1477.43"
click at [656, 442] on span "Upload" at bounding box center [664, 444] width 24 height 7
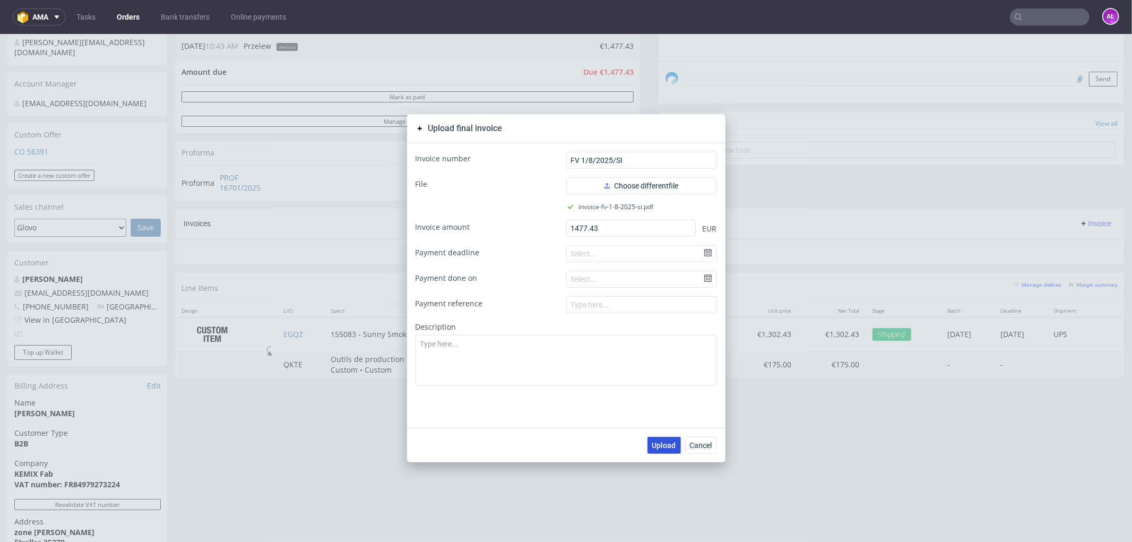
drag, startPoint x: 654, startPoint y: 444, endPoint x: 632, endPoint y: 432, distance: 25.9
click at [654, 444] on span "Upload" at bounding box center [664, 444] width 24 height 7
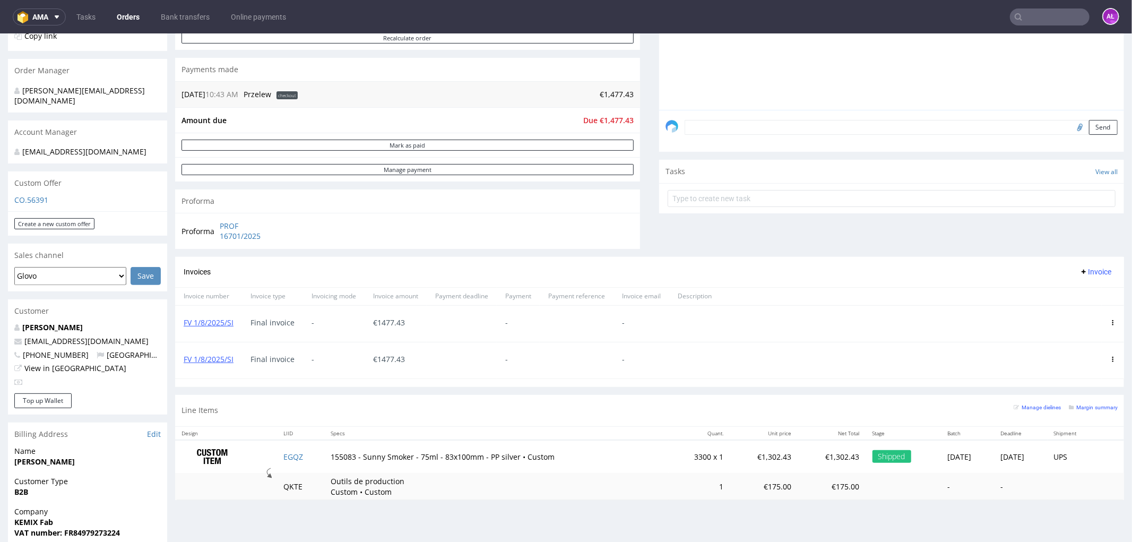
scroll to position [295, 0]
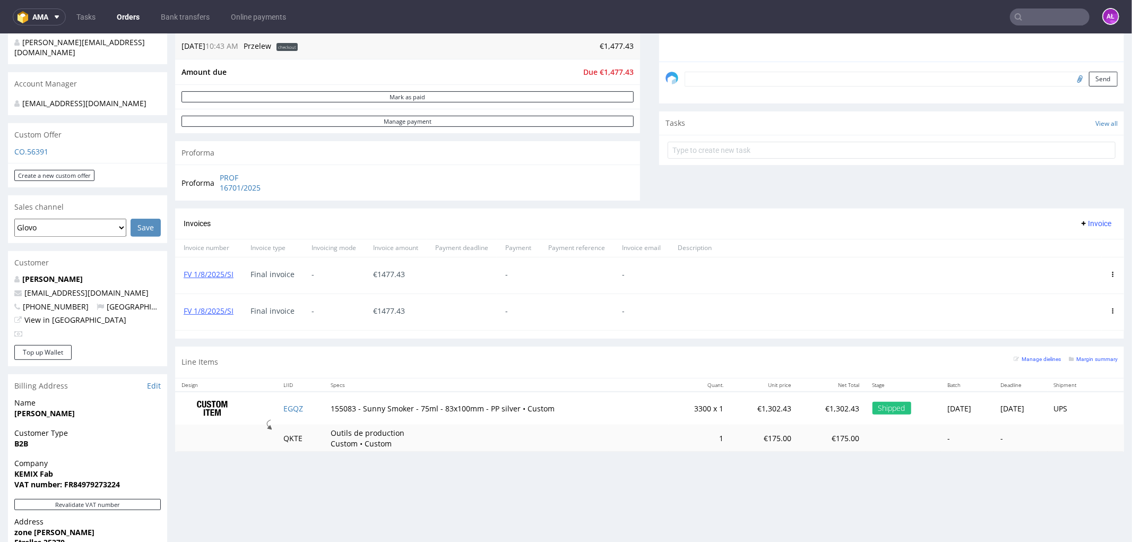
click at [1110, 310] on icon at bounding box center [1112, 310] width 5 height 5
click at [1066, 407] on span "Delete invoice" at bounding box center [1070, 406] width 64 height 11
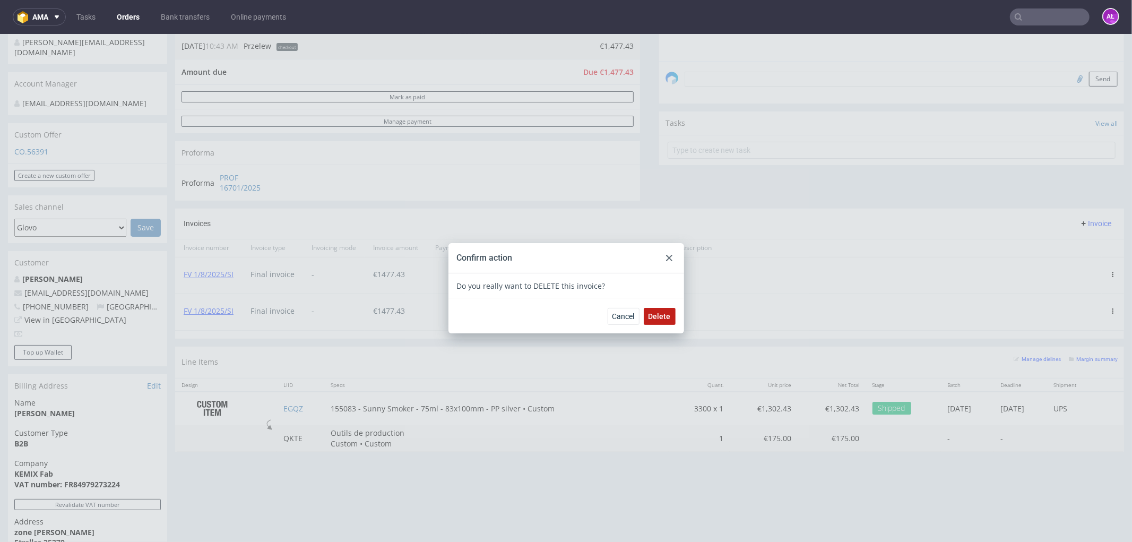
click at [662, 312] on span "Delete" at bounding box center [660, 315] width 22 height 7
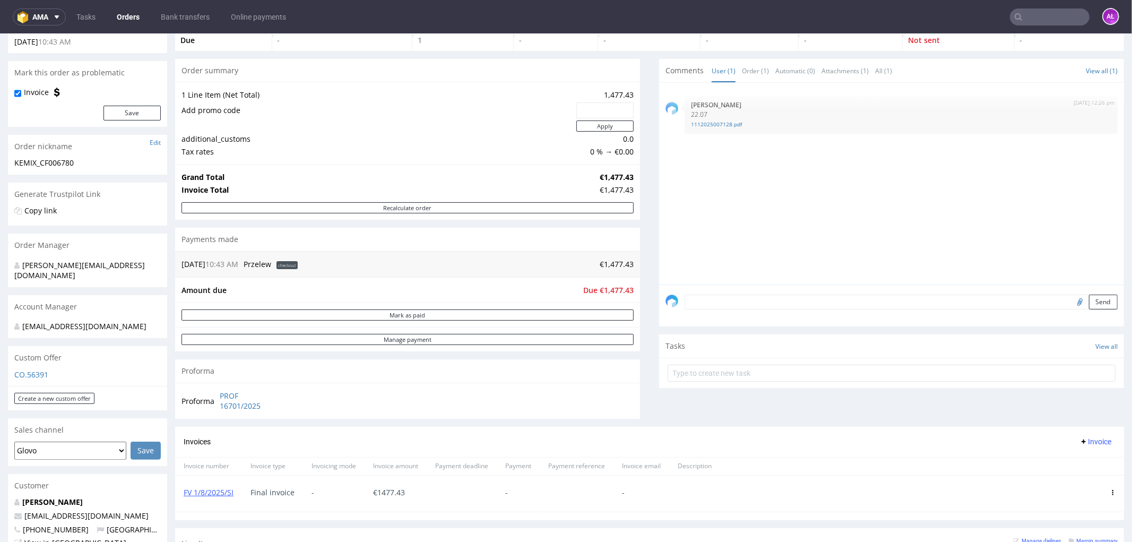
scroll to position [59, 0]
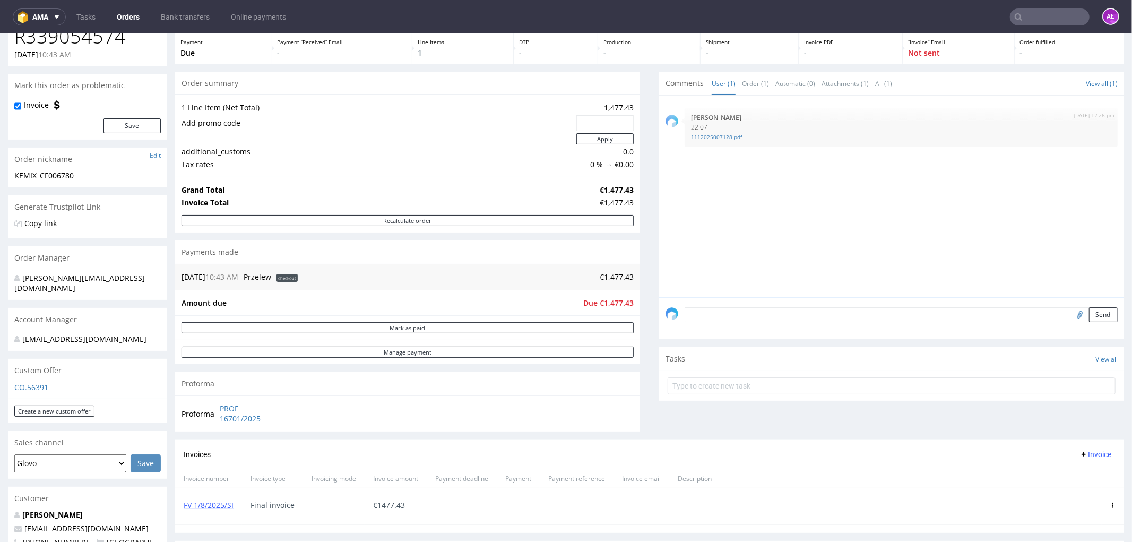
click at [1064, 14] on input "text" at bounding box center [1050, 16] width 80 height 17
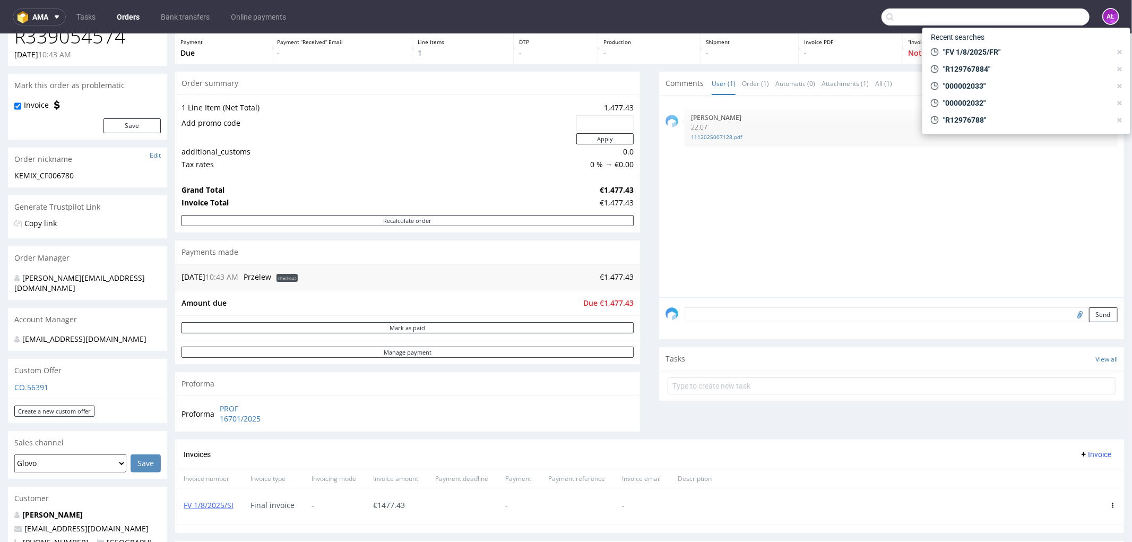
paste input "FV 2/8/2025/FR"
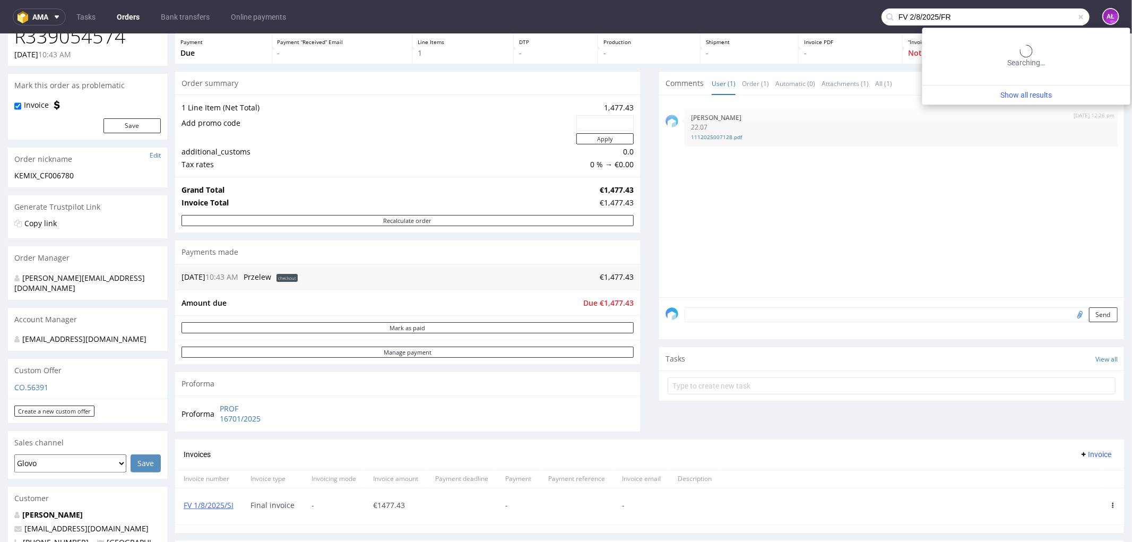
type input "FV 2/8/2025/FR"
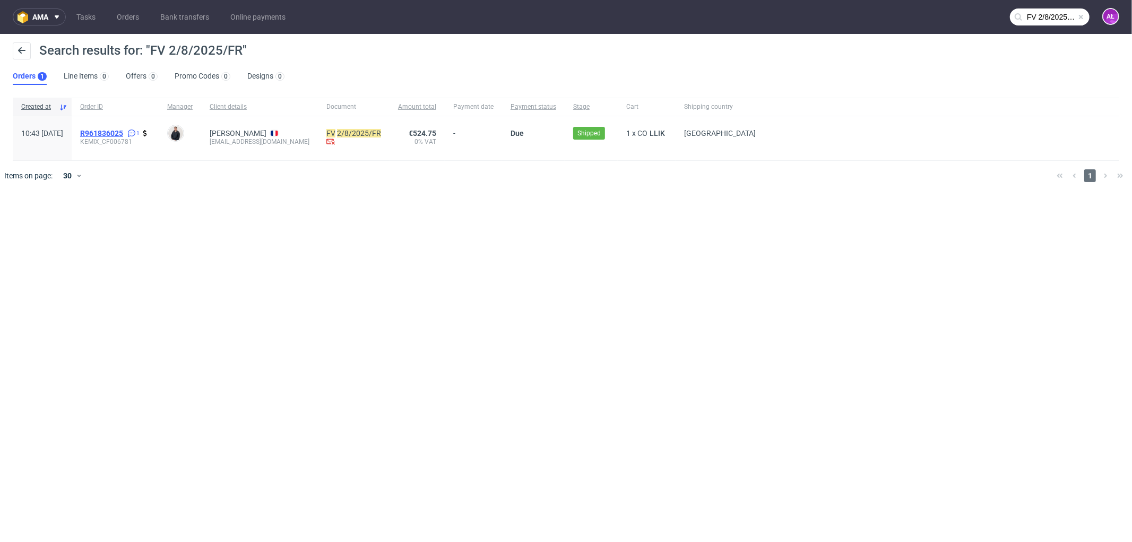
click at [123, 133] on span "R961836025" at bounding box center [101, 133] width 43 height 8
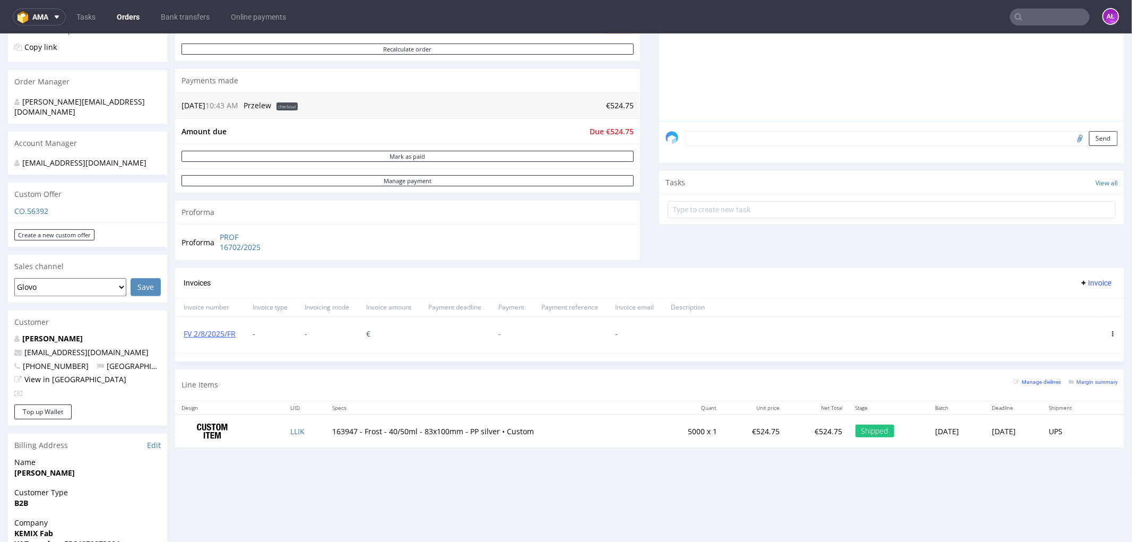
scroll to position [295, 0]
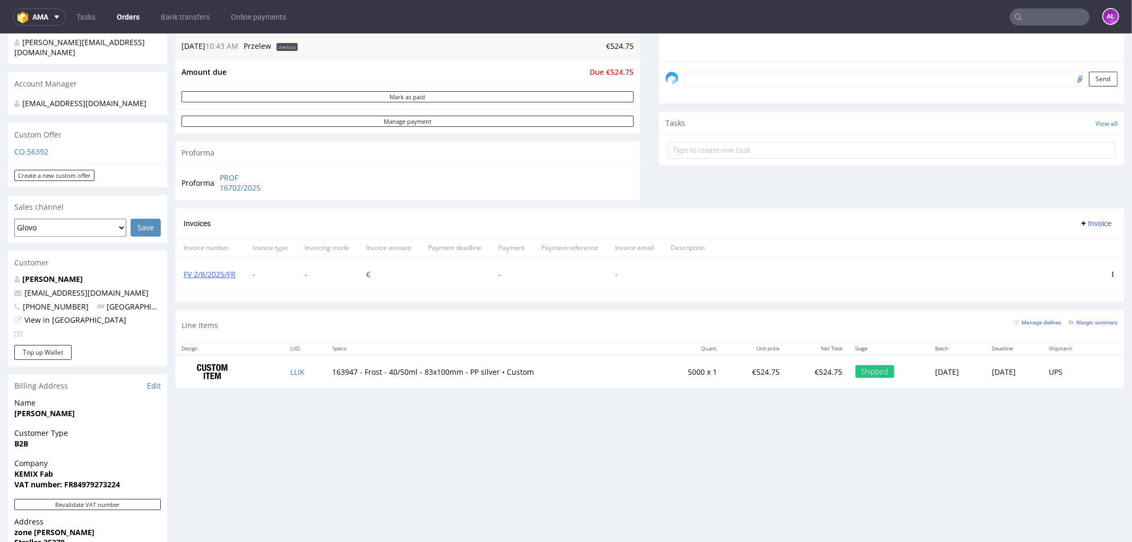
click at [1110, 273] on icon at bounding box center [1112, 273] width 5 height 5
click at [1080, 369] on span "Delete invoice" at bounding box center [1070, 370] width 64 height 11
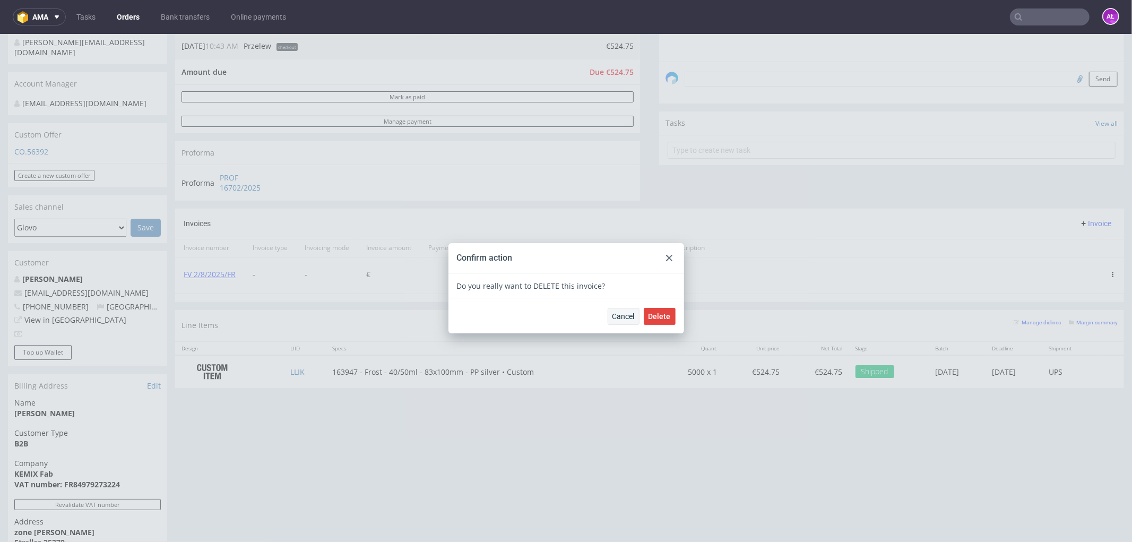
click at [651, 317] on span "Delete" at bounding box center [660, 315] width 22 height 7
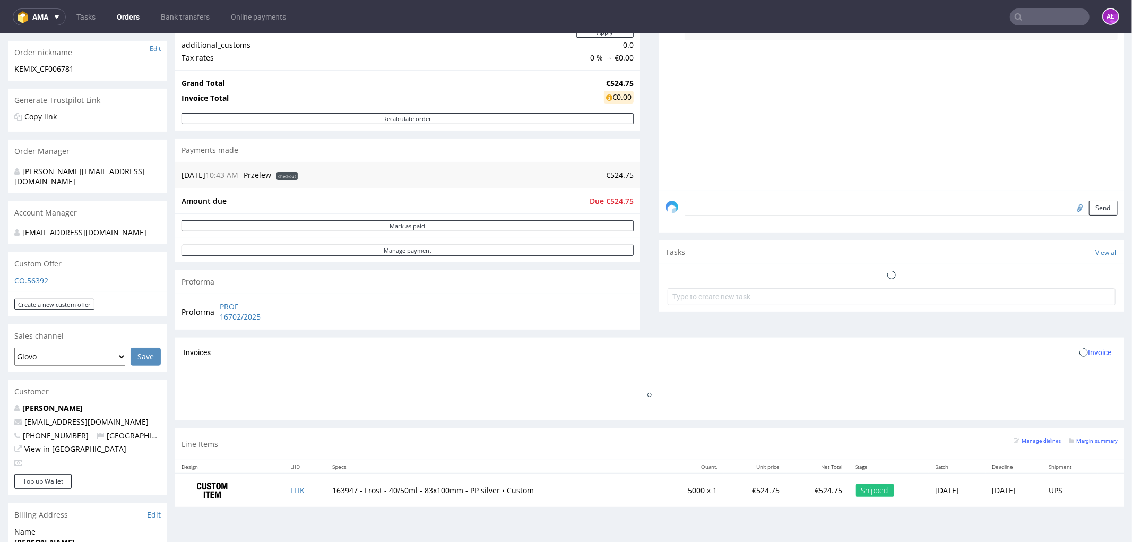
scroll to position [353, 0]
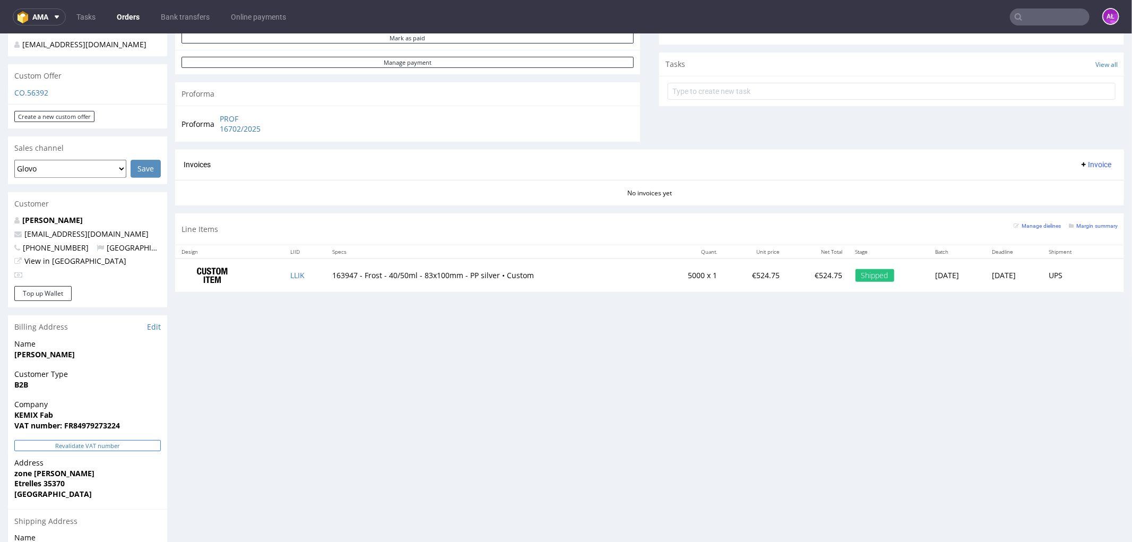
click at [149, 439] on button "Revalidate VAT number" at bounding box center [87, 444] width 146 height 11
drag, startPoint x: 654, startPoint y: 278, endPoint x: 693, endPoint y: 279, distance: 39.3
click at [693, 279] on td "5000 x 1" at bounding box center [691, 274] width 65 height 33
copy td "5000 x 1"
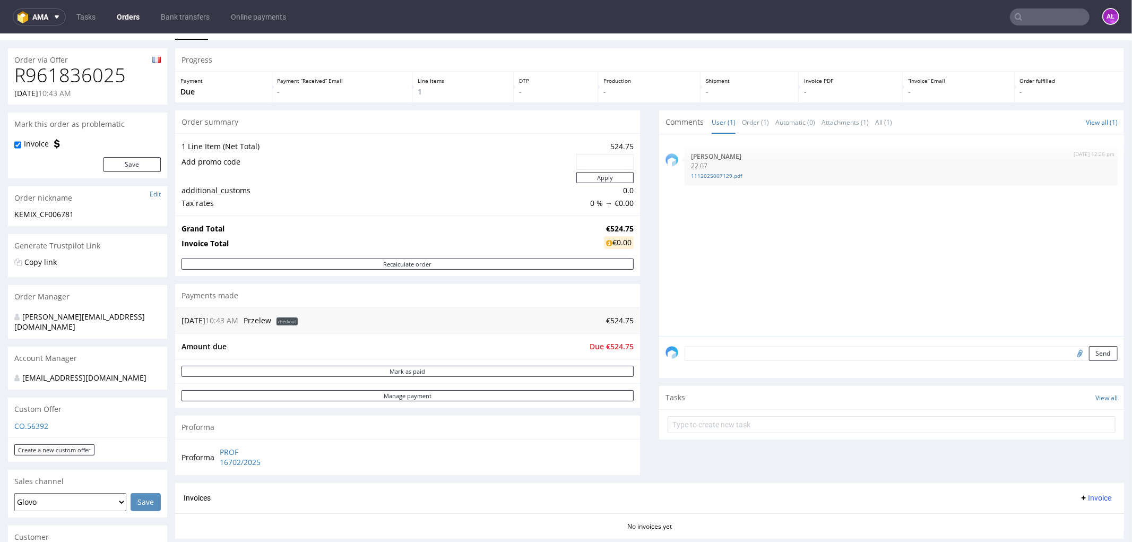
scroll to position [0, 0]
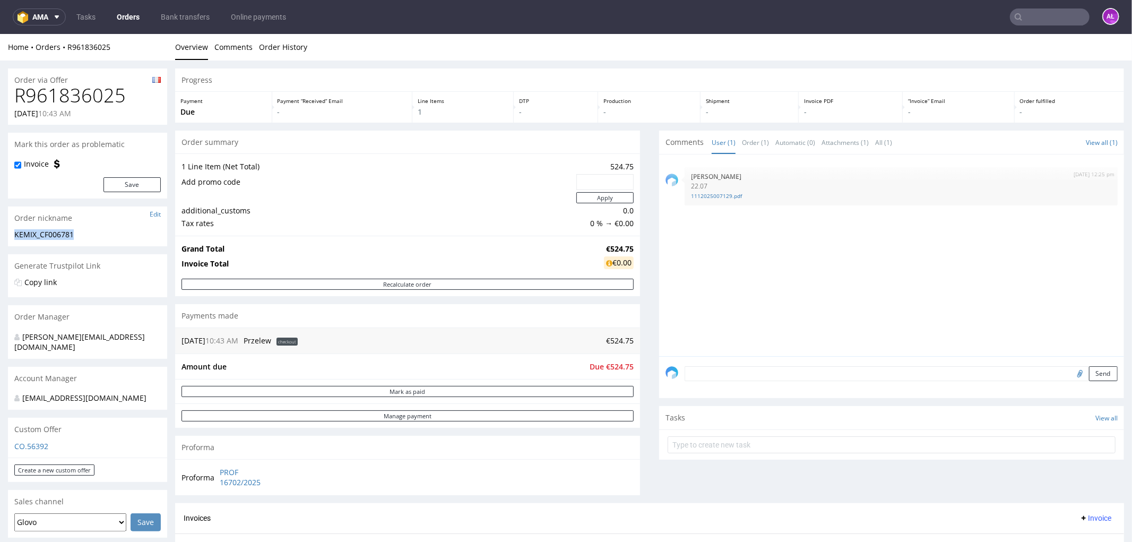
drag, startPoint x: 37, startPoint y: 240, endPoint x: 12, endPoint y: 240, distance: 25.5
click at [12, 240] on div "KEMIX_CF006781 KEMIX_CF006781 Update" at bounding box center [87, 237] width 159 height 17
copy div "KEMIX_CF006781"
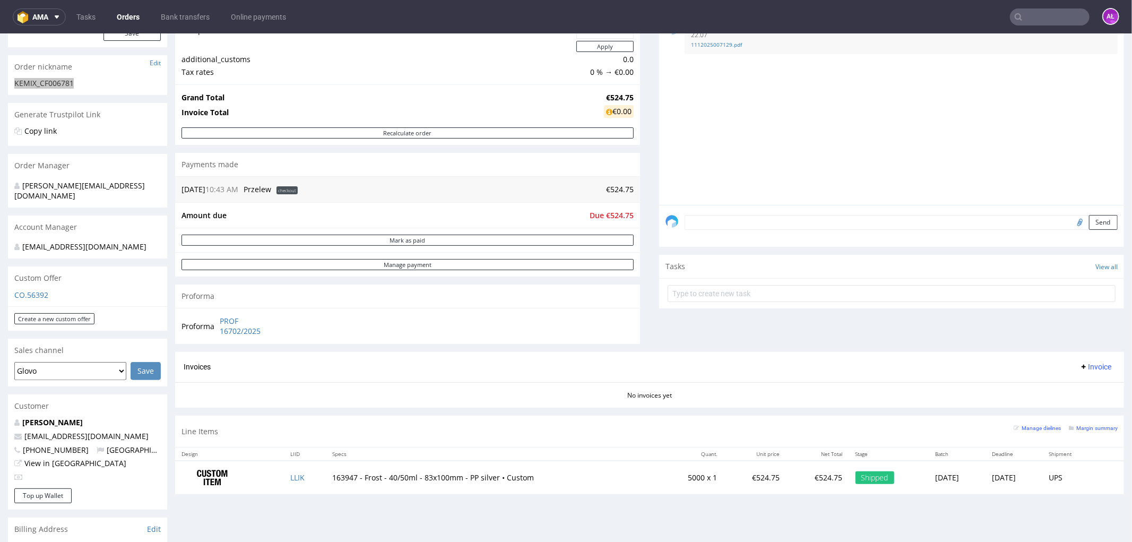
scroll to position [236, 0]
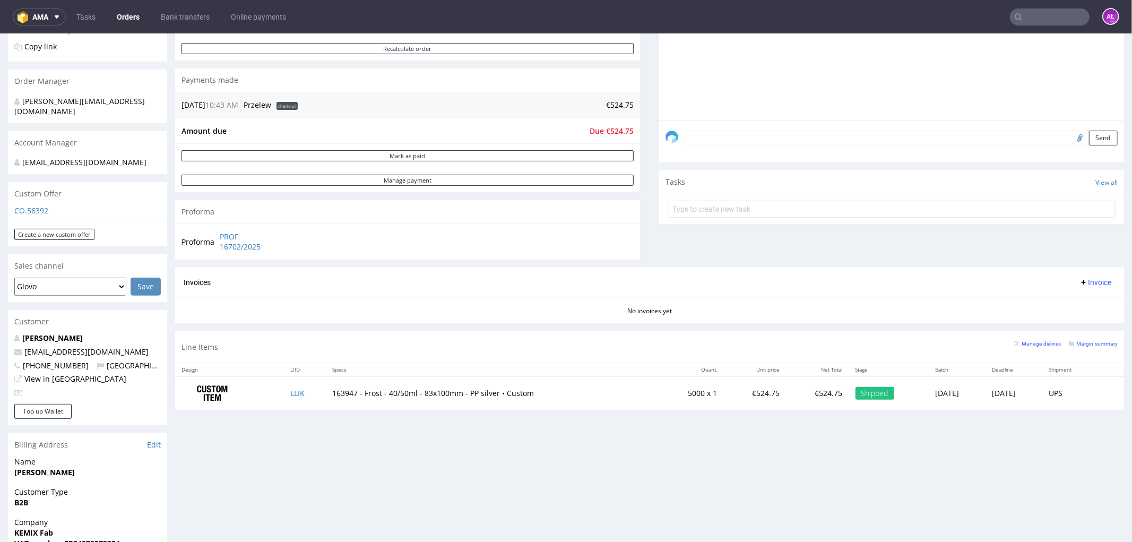
click at [1081, 282] on span "Invoice" at bounding box center [1096, 282] width 32 height 8
click at [1077, 300] on span "Upload" at bounding box center [1077, 304] width 51 height 11
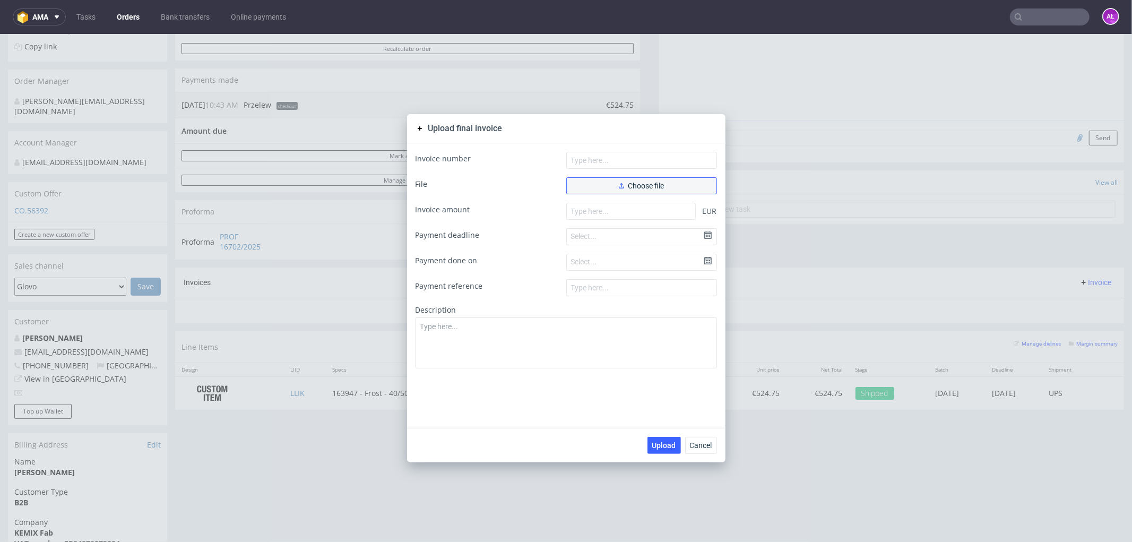
click at [634, 184] on span "Choose file" at bounding box center [642, 185] width 46 height 7
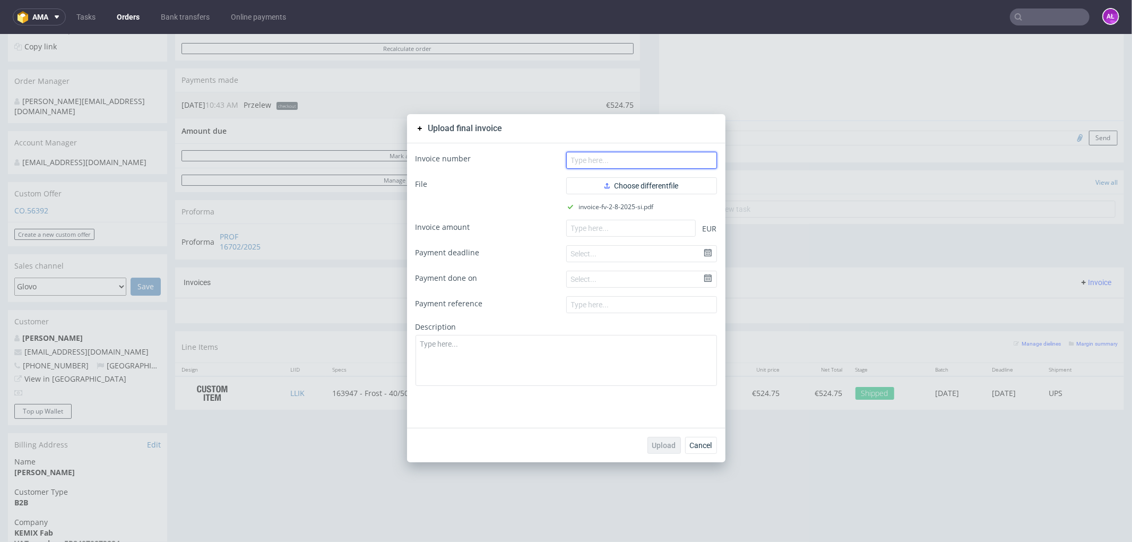
drag, startPoint x: 588, startPoint y: 160, endPoint x: 618, endPoint y: 166, distance: 30.9
click at [588, 160] on input "text" at bounding box center [641, 159] width 151 height 17
paste input "FV 2/8/2025/SI"
type input "FV 2/8/2025/SI"
drag, startPoint x: 617, startPoint y: 231, endPoint x: 675, endPoint y: 275, distance: 73.0
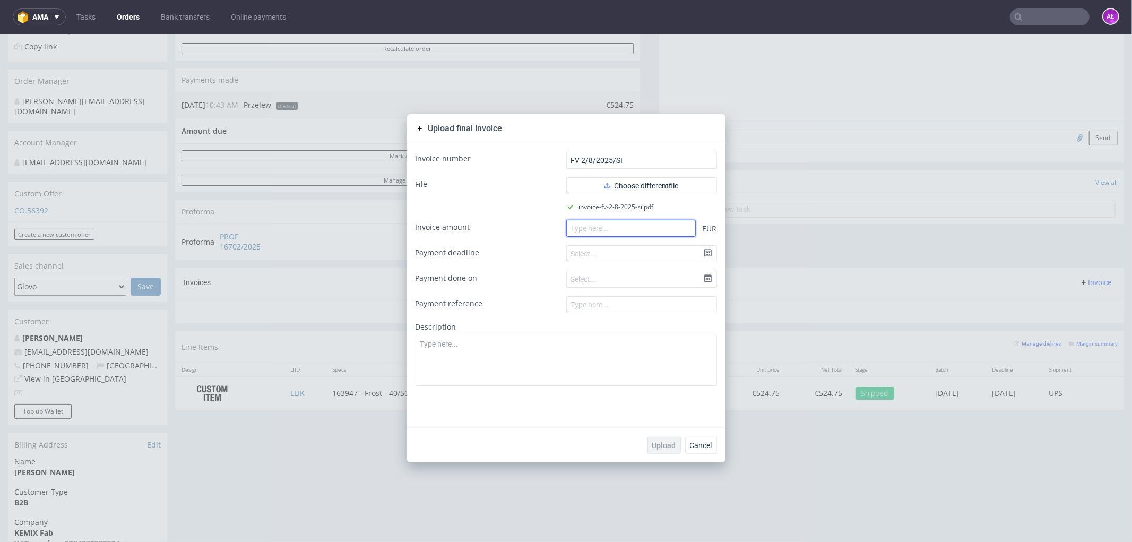
click at [617, 231] on input "number" at bounding box center [631, 227] width 130 height 17
paste input "524.75"
type input "524.75"
click at [661, 441] on span "Upload" at bounding box center [664, 444] width 24 height 7
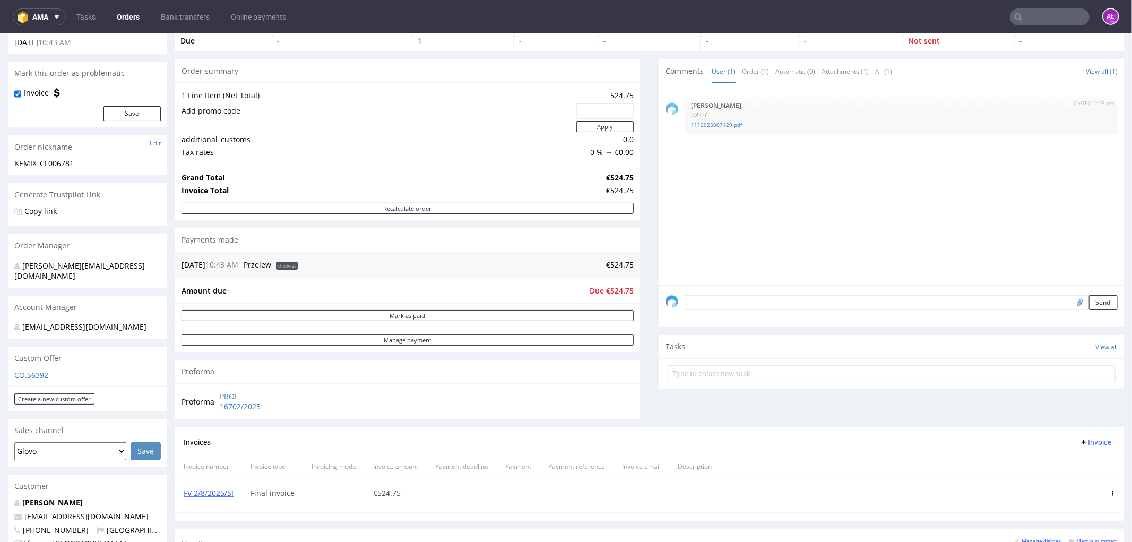
scroll to position [236, 0]
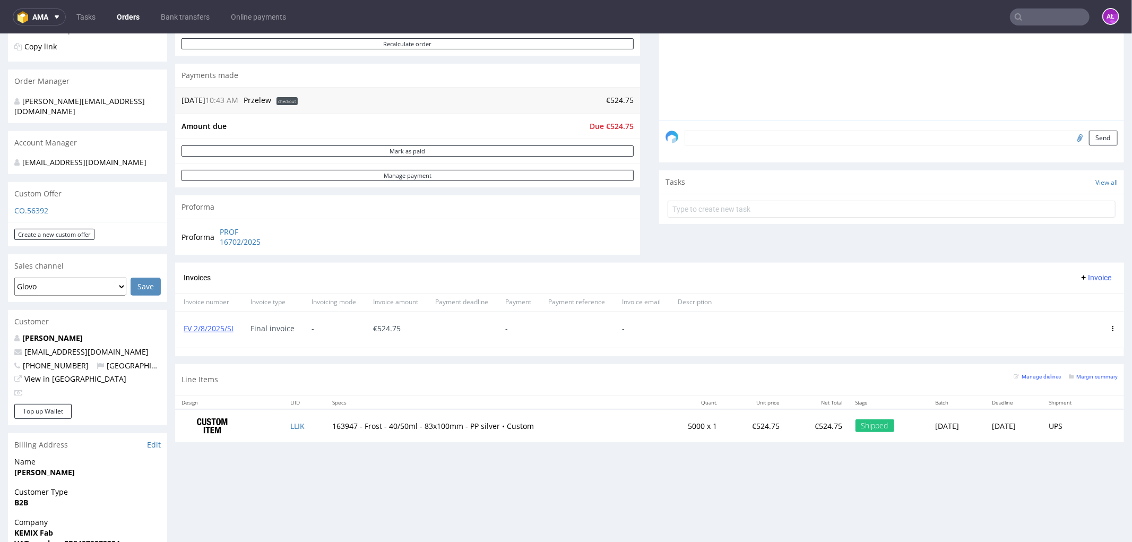
click at [1031, 18] on input "text" at bounding box center [1050, 16] width 80 height 17
paste input "FV 3/8/2025/FR"
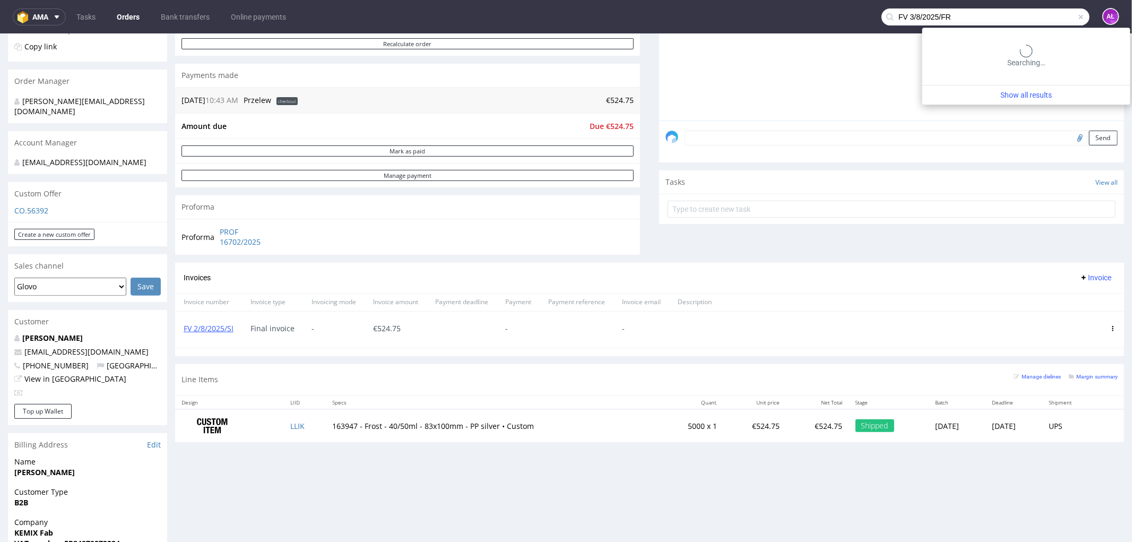
type input "FV 3/8/2025/FR"
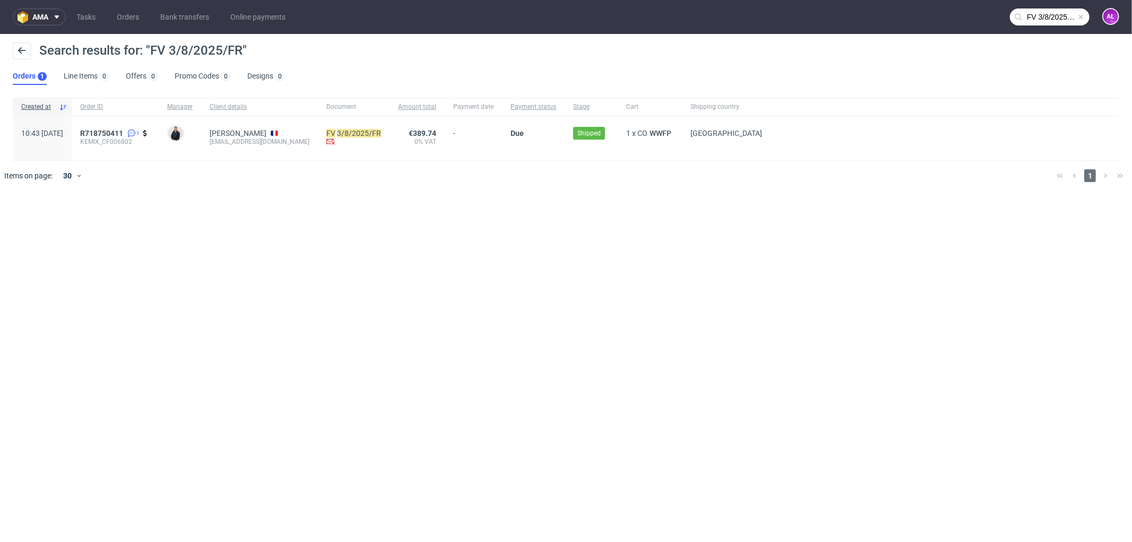
drag, startPoint x: 133, startPoint y: 130, endPoint x: 49, endPoint y: 4, distance: 151.0
click at [123, 129] on span "R718750411" at bounding box center [101, 133] width 43 height 8
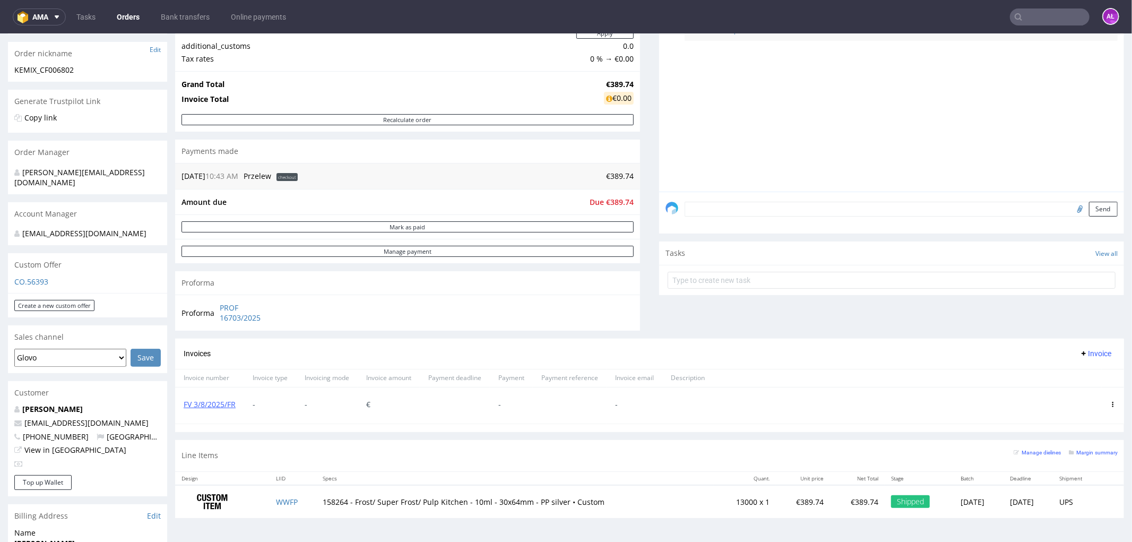
scroll to position [177, 0]
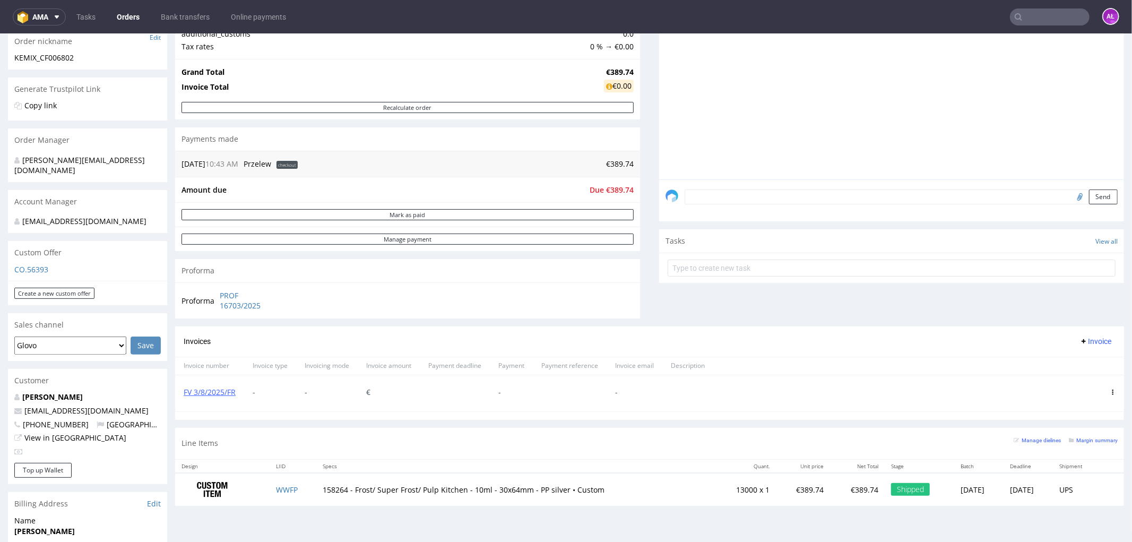
click at [1112, 393] on use at bounding box center [1113, 391] width 2 height 5
click at [1084, 488] on span "Delete invoice" at bounding box center [1070, 487] width 64 height 11
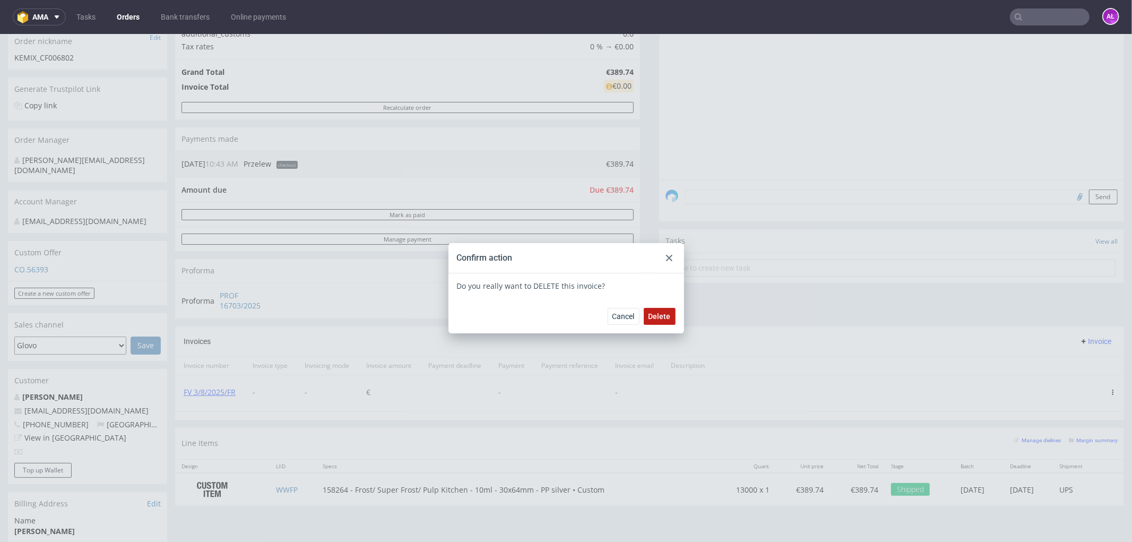
click at [653, 312] on span "Delete" at bounding box center [660, 315] width 22 height 7
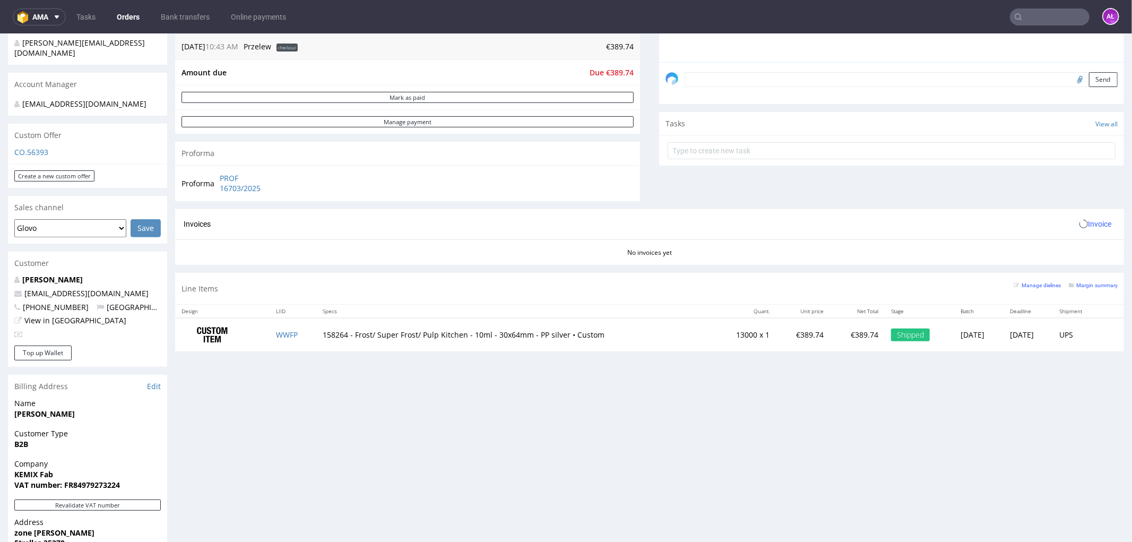
scroll to position [295, 0]
click at [120, 498] on button "Revalidate VAT number" at bounding box center [87, 503] width 146 height 11
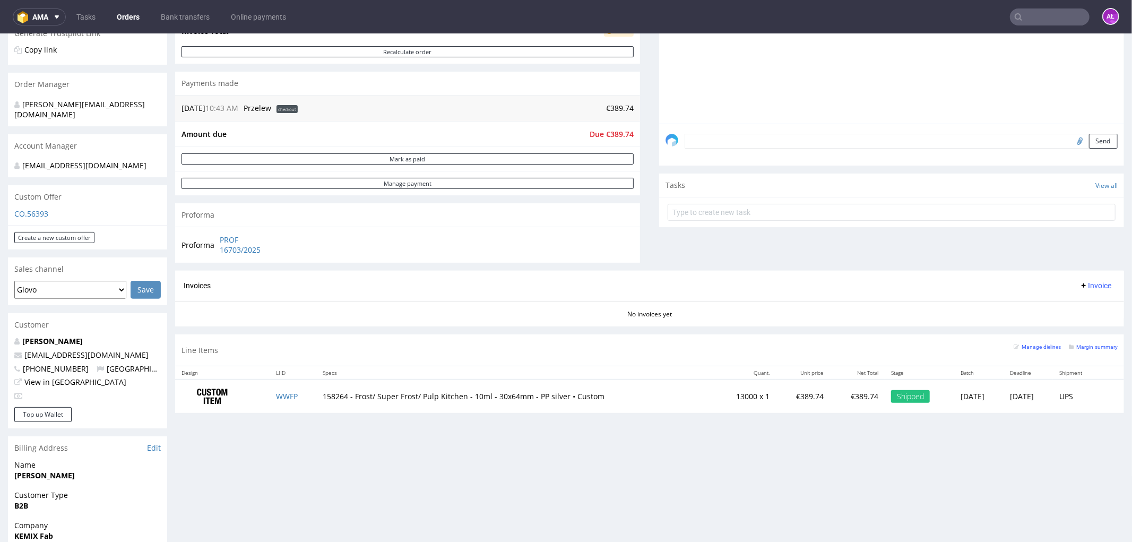
scroll to position [236, 0]
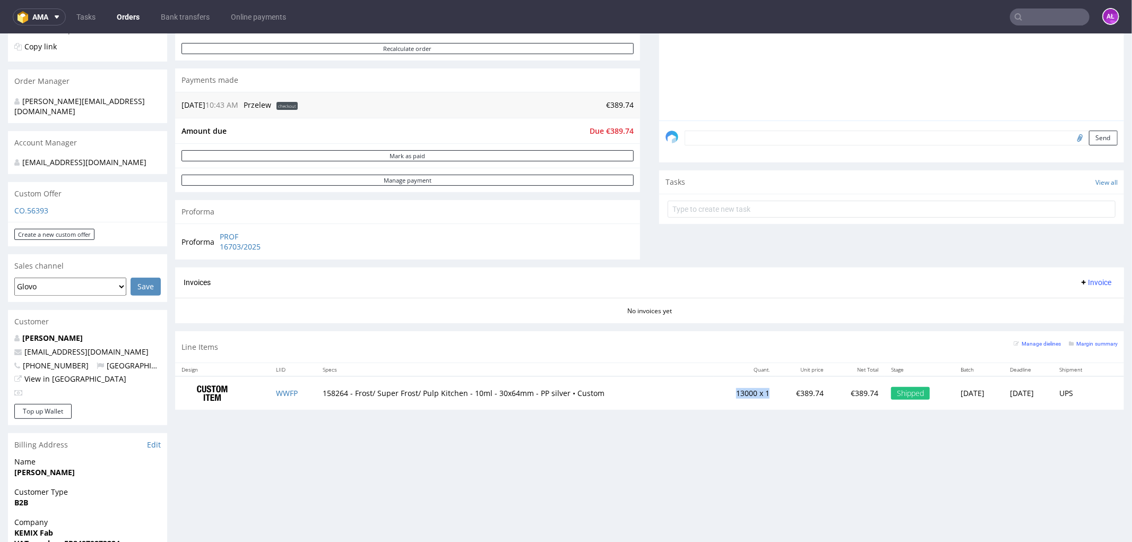
drag, startPoint x: 703, startPoint y: 392, endPoint x: 741, endPoint y: 394, distance: 38.3
click at [741, 394] on td "13000 x 1" at bounding box center [745, 392] width 62 height 33
copy td "13000 x 1"
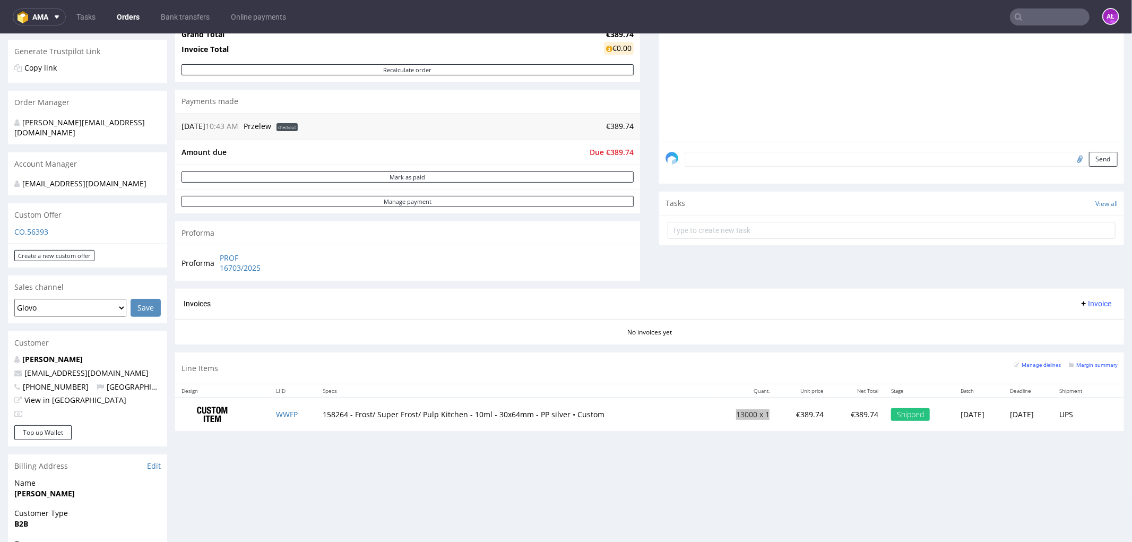
scroll to position [0, 0]
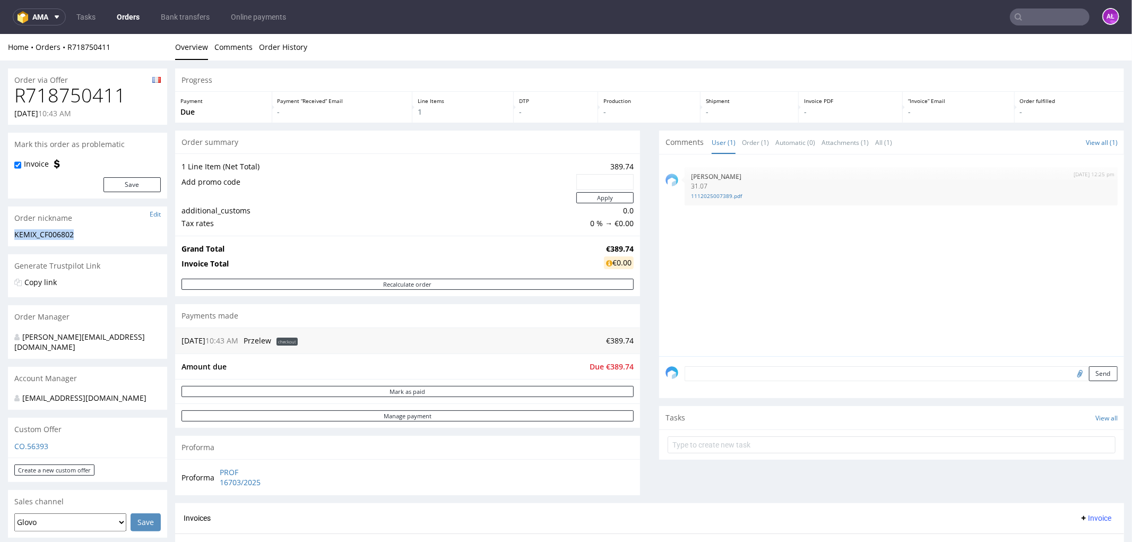
drag, startPoint x: 59, startPoint y: 237, endPoint x: 0, endPoint y: 236, distance: 59.5
copy div "KEMIX_CF006802"
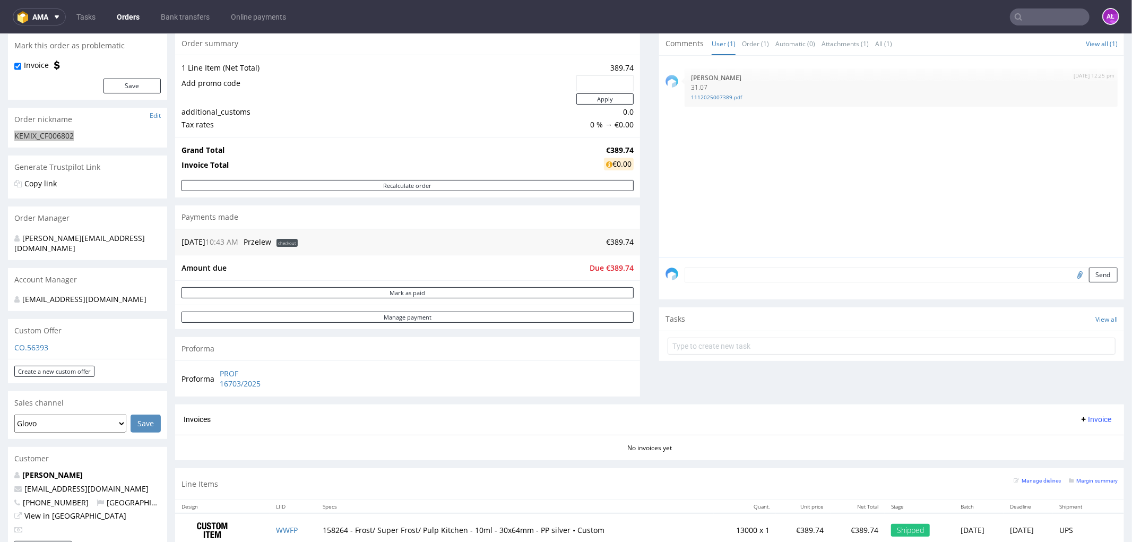
scroll to position [236, 0]
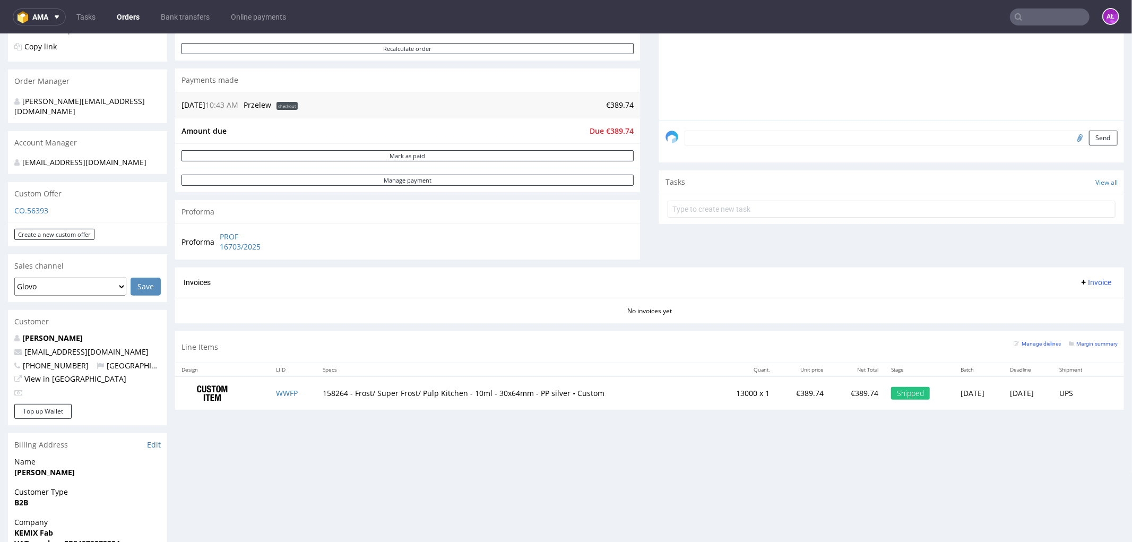
click at [1085, 284] on span "Invoice" at bounding box center [1096, 282] width 32 height 8
click at [1081, 305] on span "Upload" at bounding box center [1077, 304] width 51 height 11
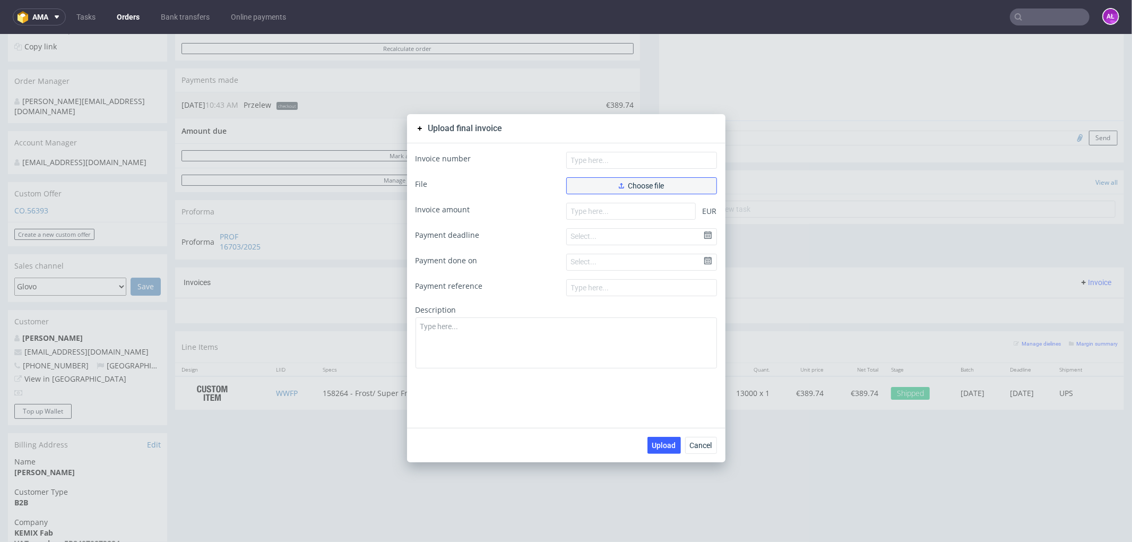
click at [623, 188] on button "Choose file" at bounding box center [641, 185] width 151 height 17
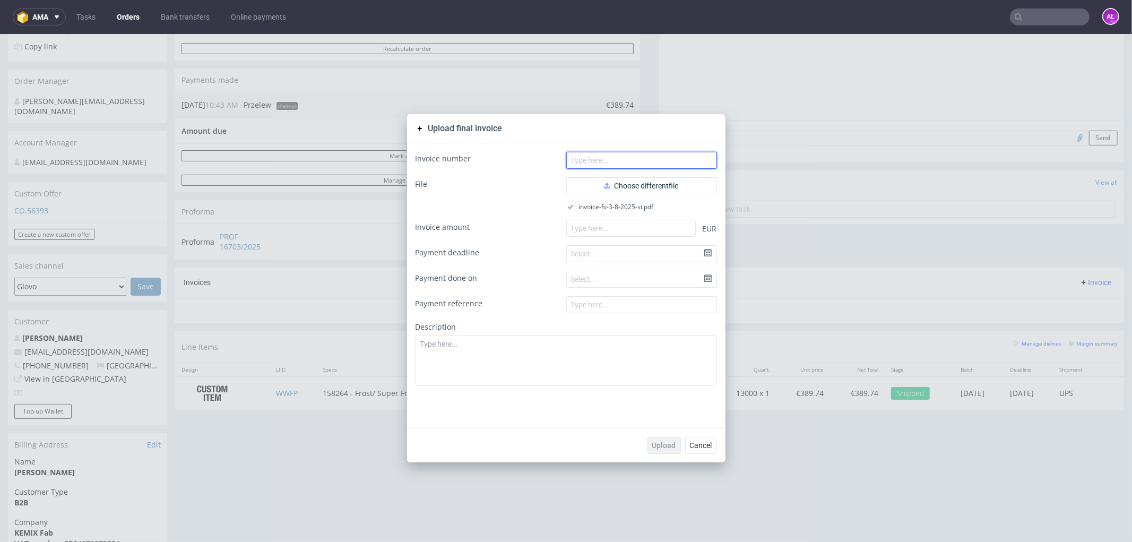
click at [681, 162] on input "text" at bounding box center [641, 159] width 151 height 17
paste input "FV 3/8/2025/SI"
type input "FV 3/8/2025/SI"
click at [617, 229] on input "number" at bounding box center [631, 227] width 130 height 17
paste input "89.74"
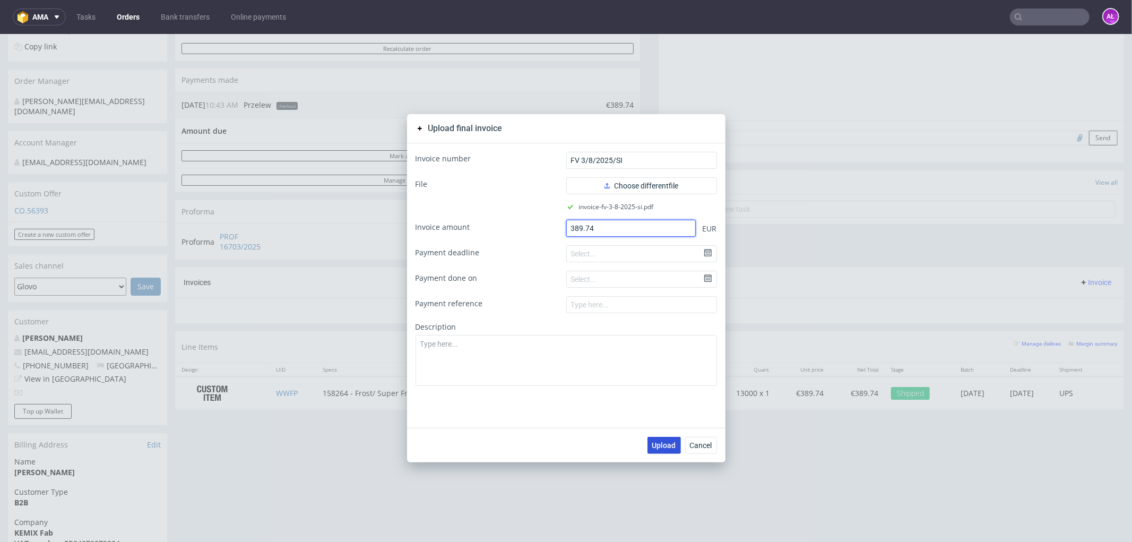
type input "389.74"
click at [663, 451] on button "Upload" at bounding box center [664, 444] width 33 height 17
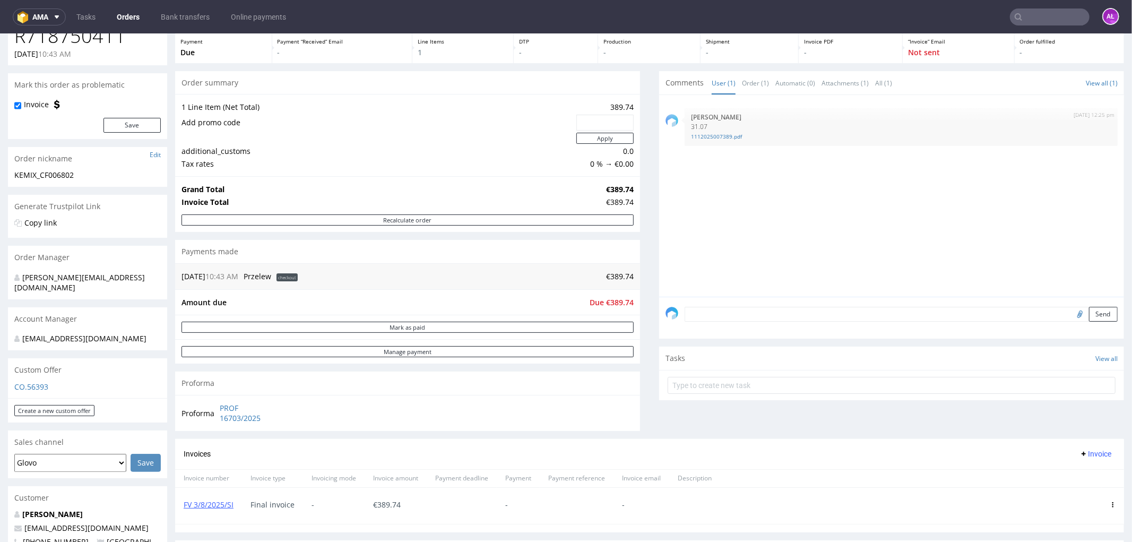
scroll to position [236, 0]
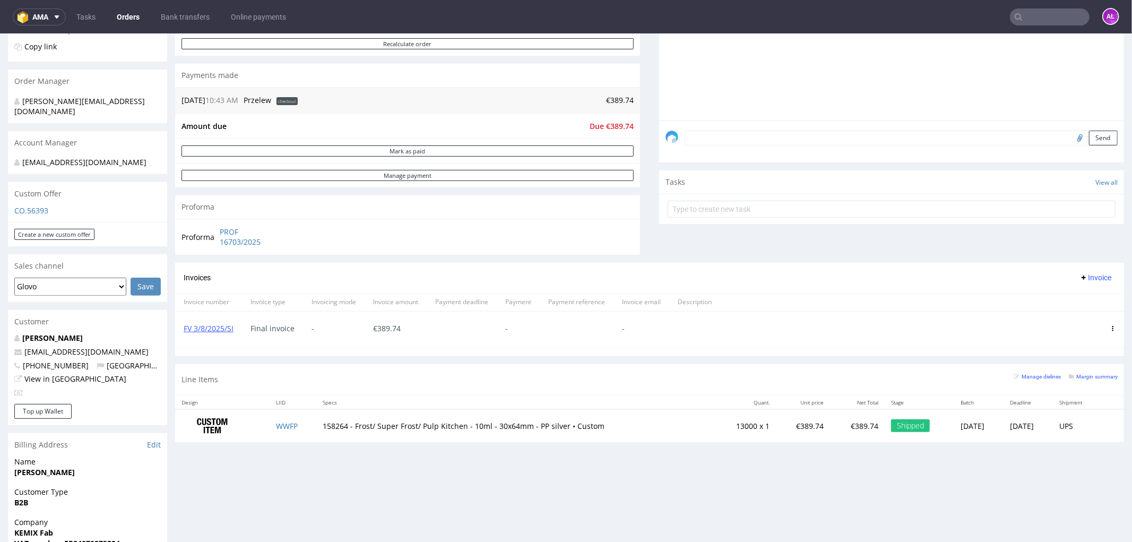
paste input "FV 4/8/2025/FR"
click at [1051, 17] on input "text" at bounding box center [1050, 16] width 80 height 17
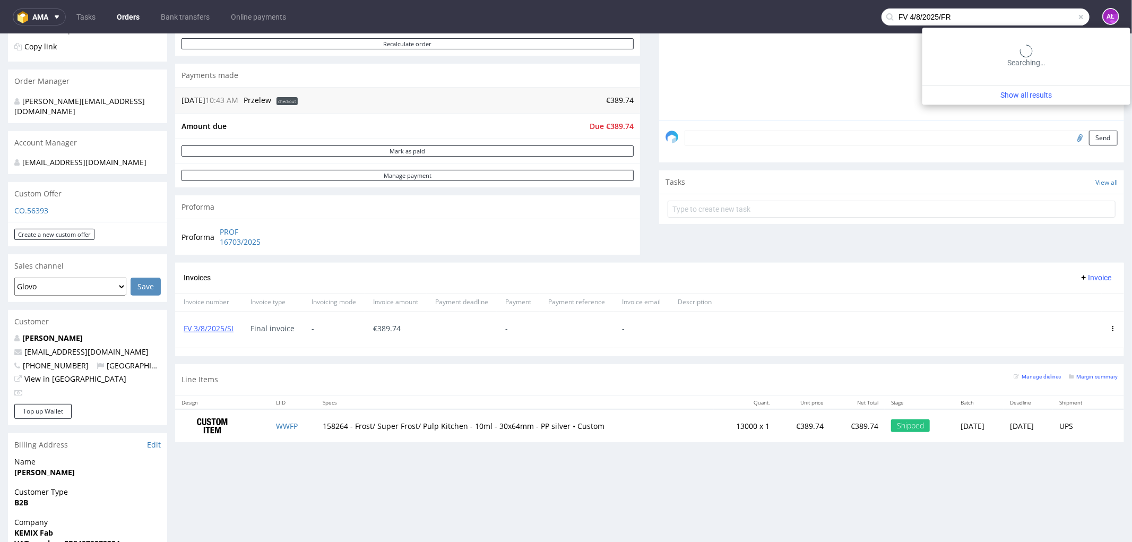
type input "FV 4/8/2025/FR"
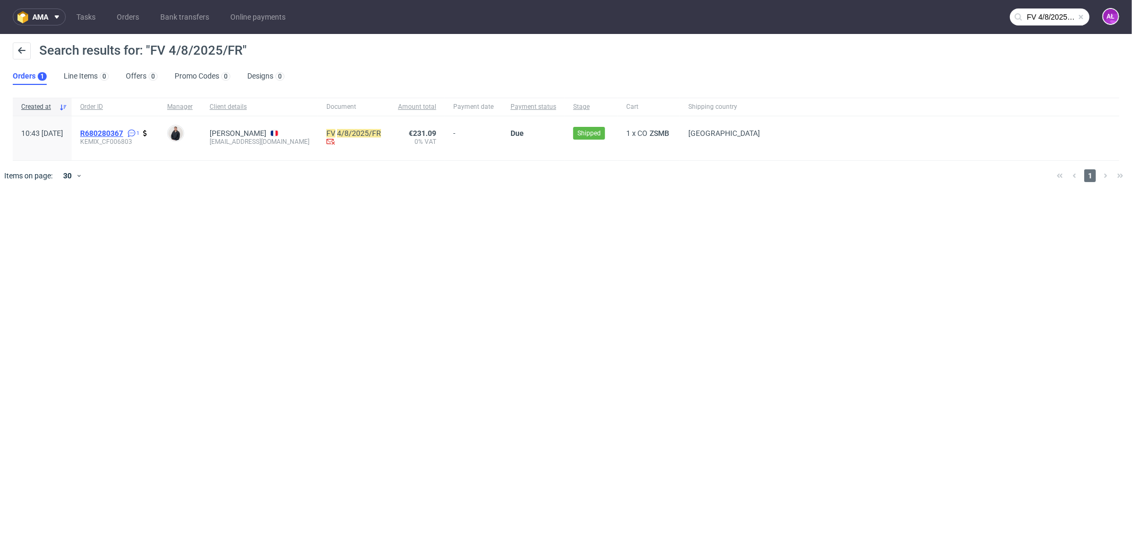
click at [123, 131] on span "R680280367" at bounding box center [101, 133] width 43 height 8
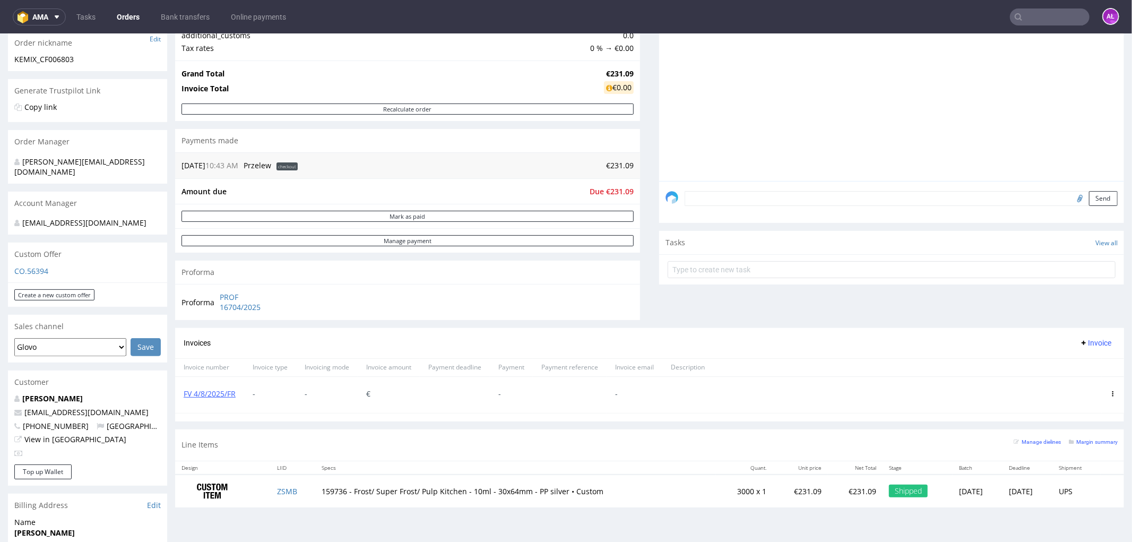
scroll to position [295, 0]
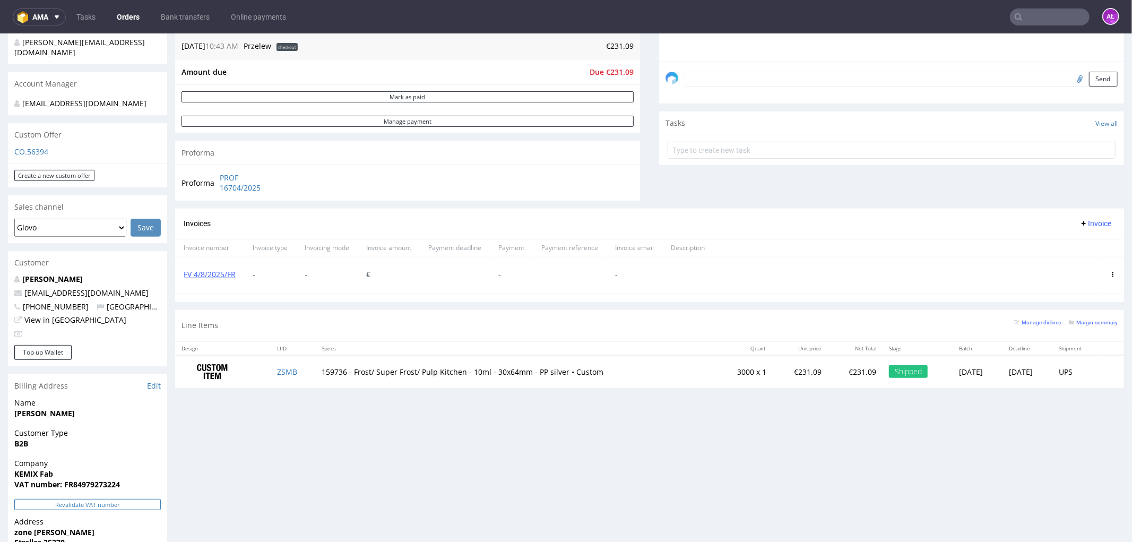
click at [141, 498] on button "Revalidate VAT number" at bounding box center [87, 503] width 146 height 11
click at [1110, 274] on icon at bounding box center [1112, 273] width 5 height 5
click at [1071, 369] on span "Delete invoice" at bounding box center [1070, 370] width 64 height 11
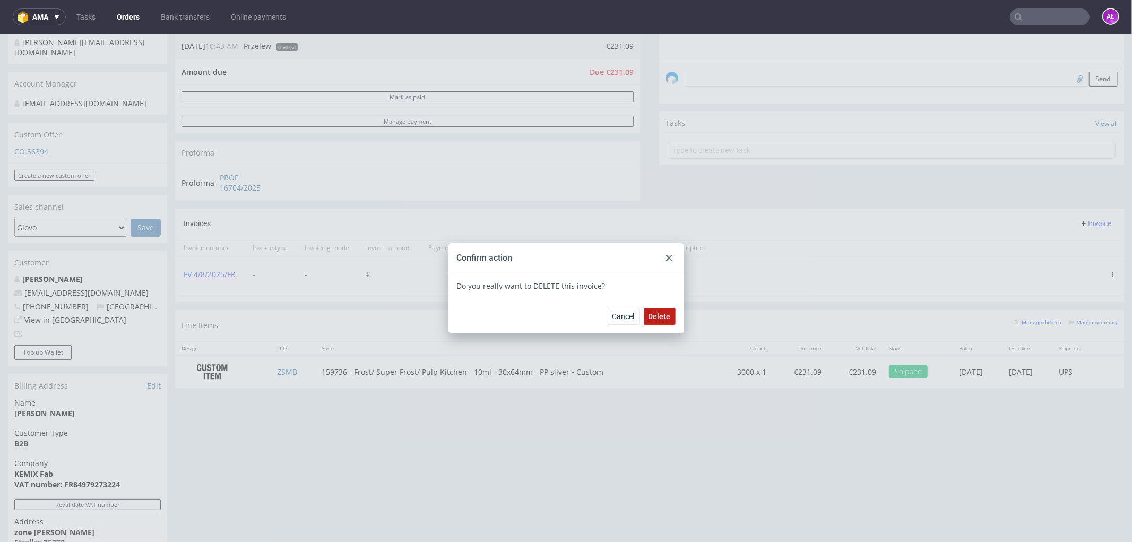
click at [656, 312] on span "Delete" at bounding box center [660, 315] width 22 height 7
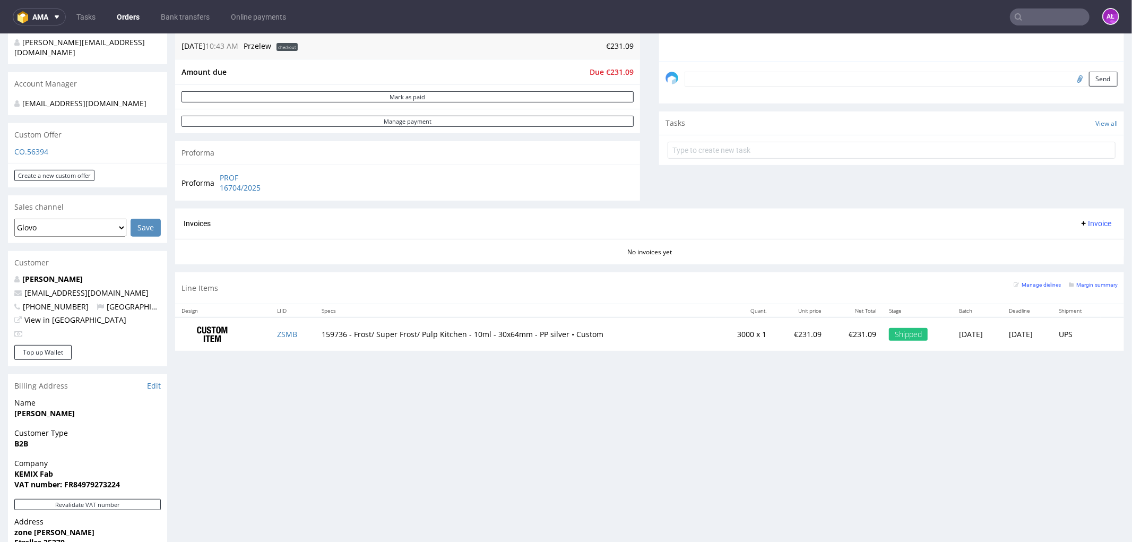
scroll to position [59, 0]
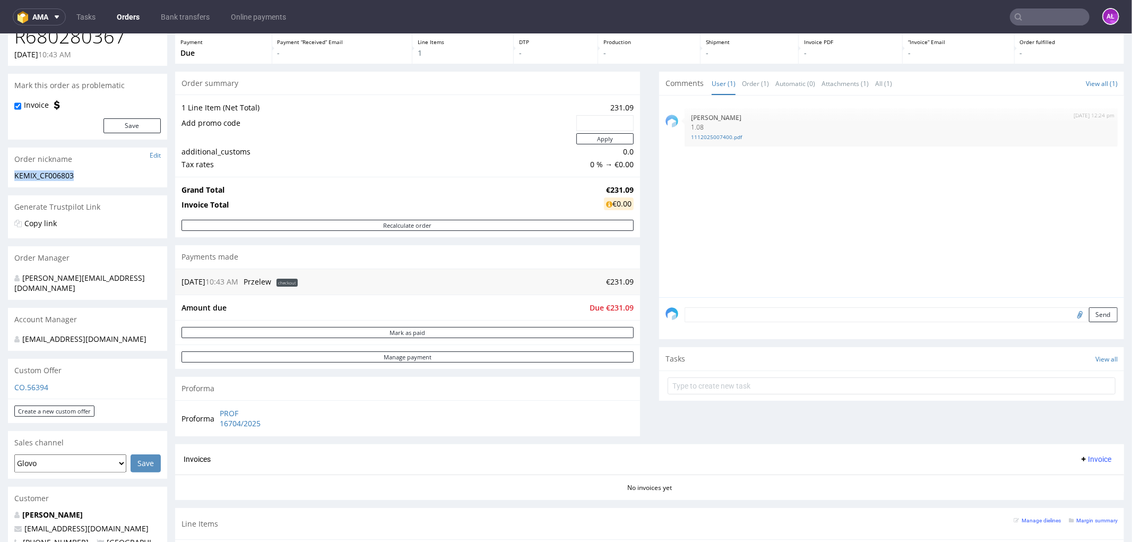
drag, startPoint x: 82, startPoint y: 172, endPoint x: 3, endPoint y: 181, distance: 80.1
click at [3, 181] on div "Order via Offer R680280367 [DATE] 10:43 AM Mark this order as problematic Invoi…" at bounding box center [566, 502] width 1132 height 1003
copy div "KEMIX_CF006803"
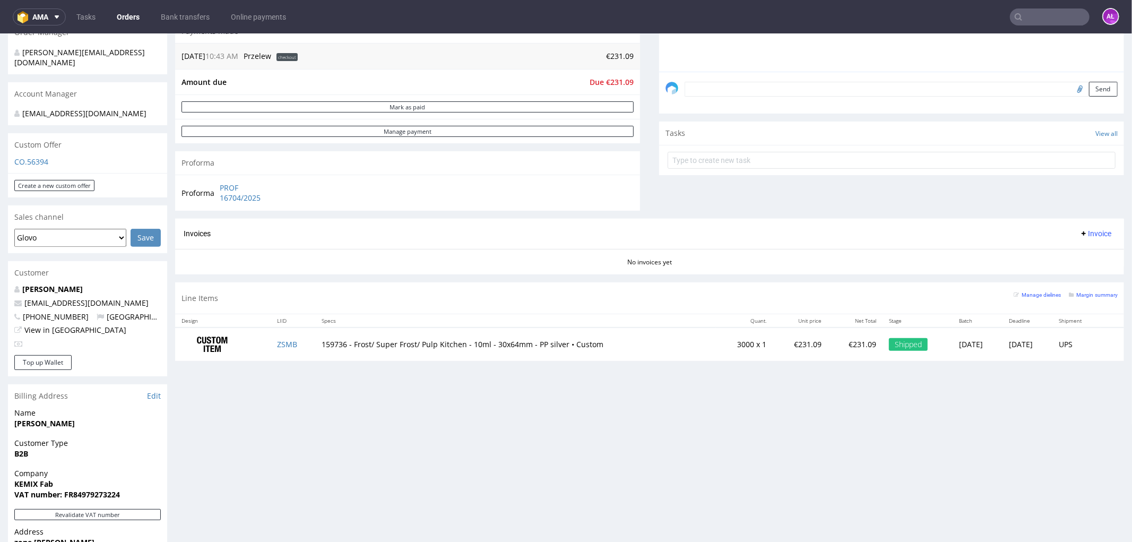
scroll to position [295, 0]
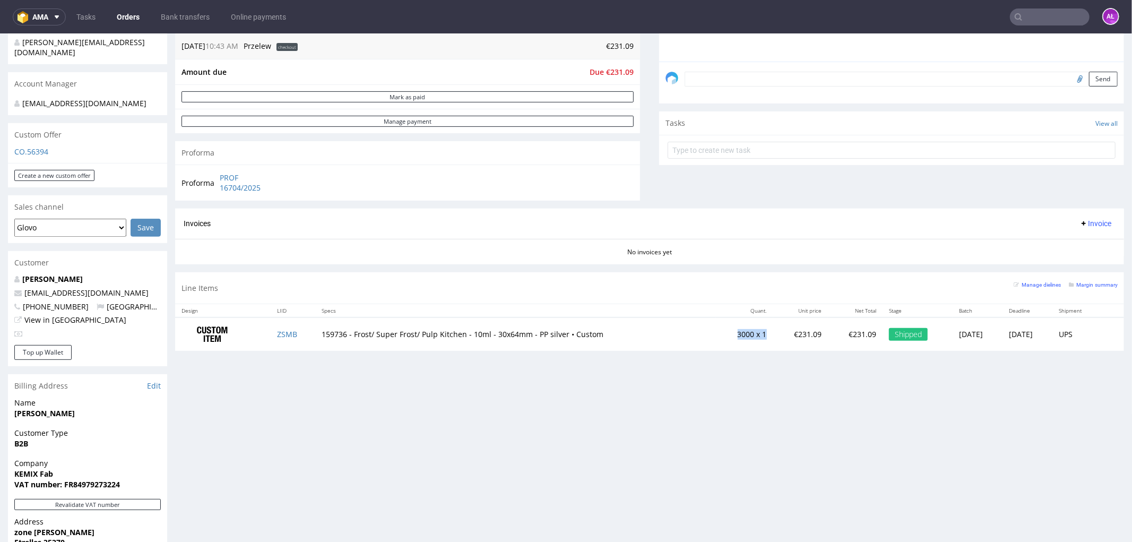
drag, startPoint x: 710, startPoint y: 333, endPoint x: 741, endPoint y: 335, distance: 30.9
click at [741, 335] on td "3000 x 1" at bounding box center [744, 333] width 57 height 33
copy td "3000 x 1"
click at [1080, 225] on span "Invoice" at bounding box center [1096, 223] width 32 height 8
click at [1079, 245] on span "Upload" at bounding box center [1077, 245] width 51 height 11
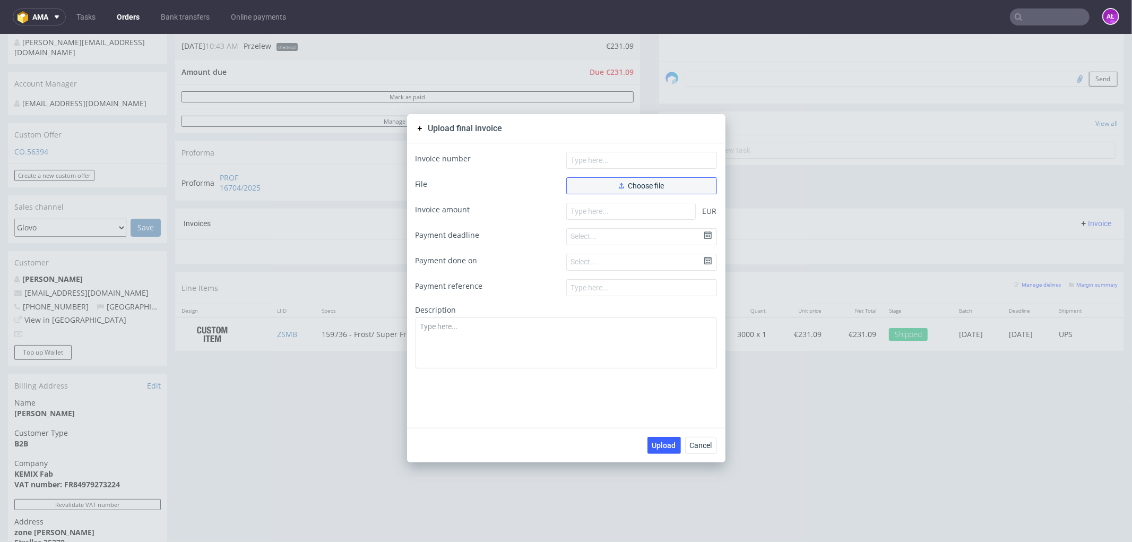
click at [668, 186] on button "Choose file" at bounding box center [641, 185] width 151 height 17
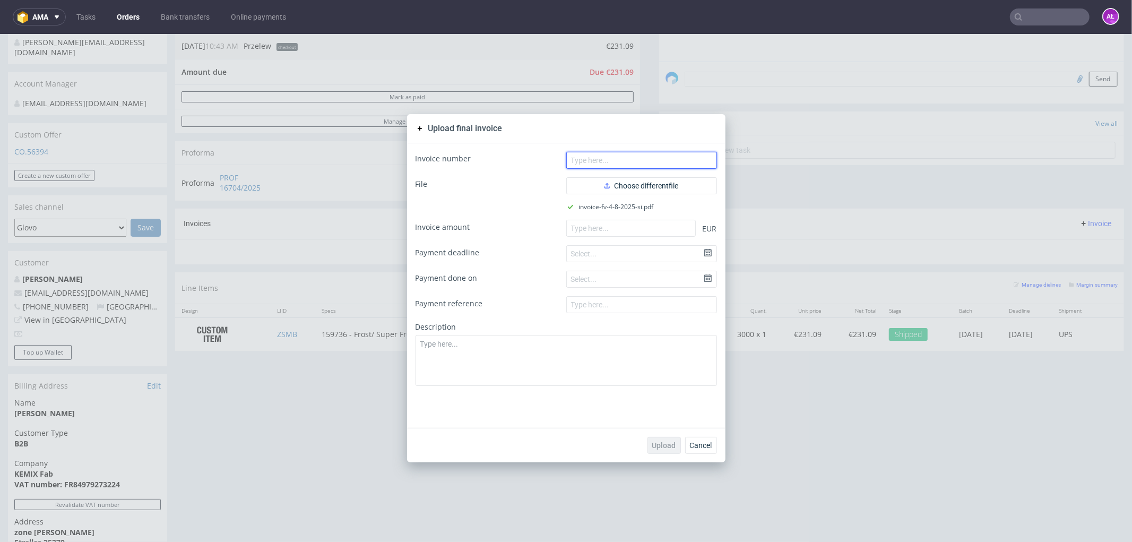
click at [572, 166] on input "text" at bounding box center [641, 159] width 151 height 17
paste input "FV 4/8/2025/SI"
type input "FV 4/8/2025/SI"
paste input "231.09"
click at [623, 231] on input "231.09" at bounding box center [631, 227] width 130 height 17
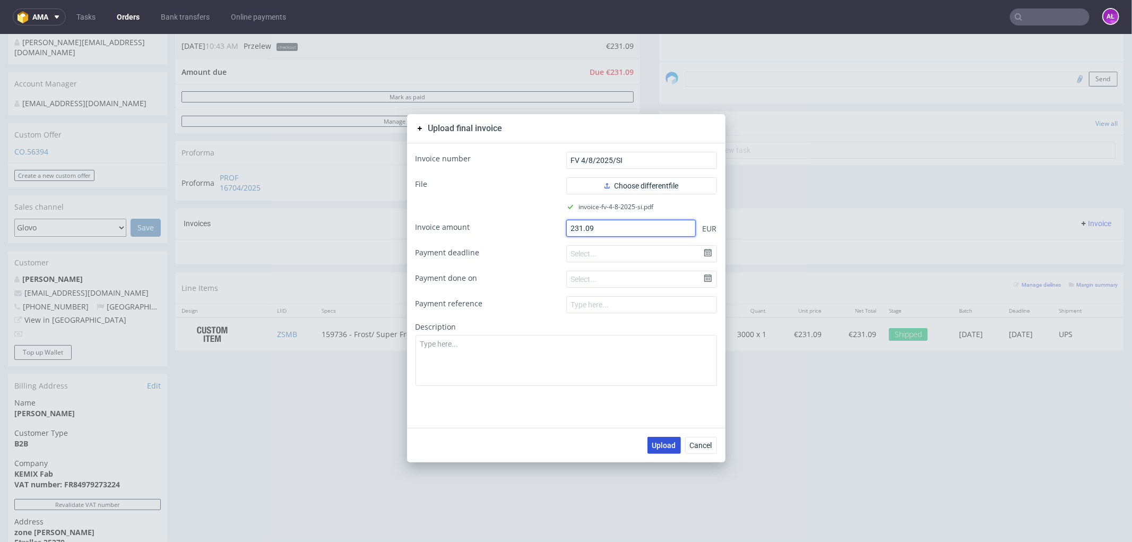
type input "231.09"
click at [667, 442] on span "Upload" at bounding box center [664, 444] width 24 height 7
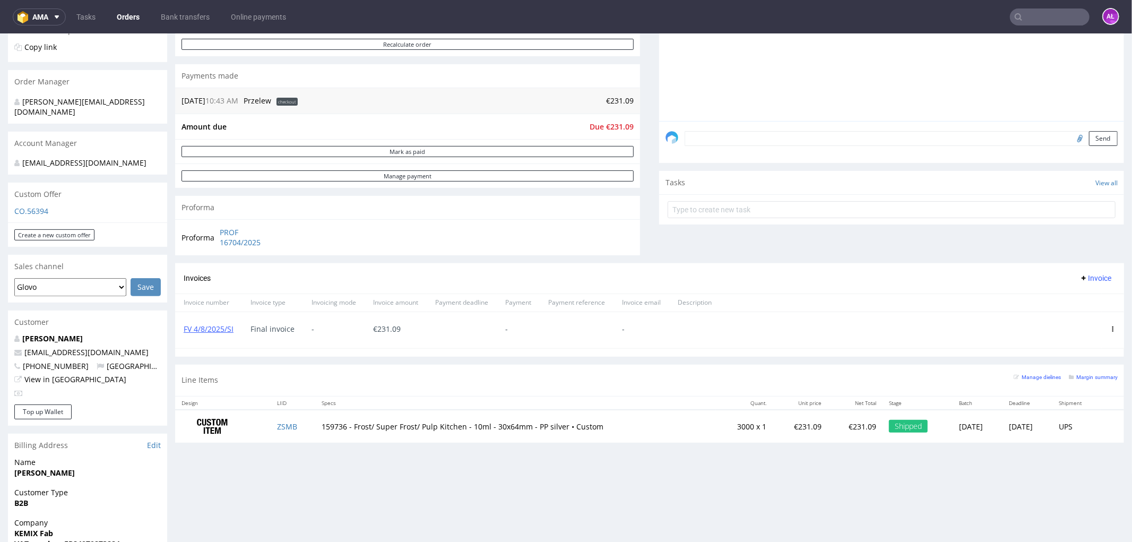
scroll to position [236, 0]
paste input "FV 5/8/2025/FR"
click at [1043, 15] on input "text" at bounding box center [1050, 16] width 80 height 17
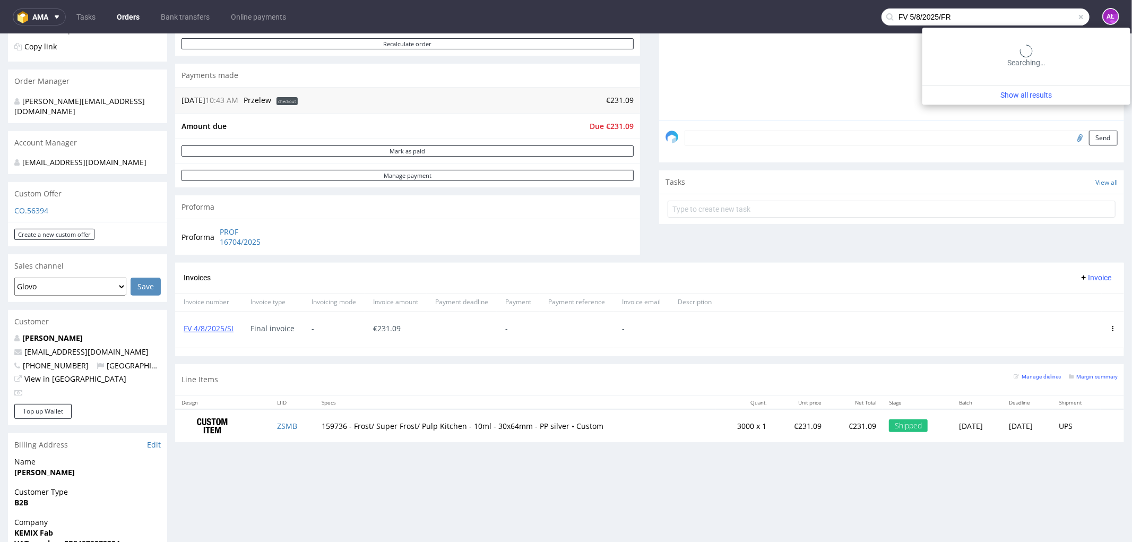
type input "FV 5/8/2025/FR"
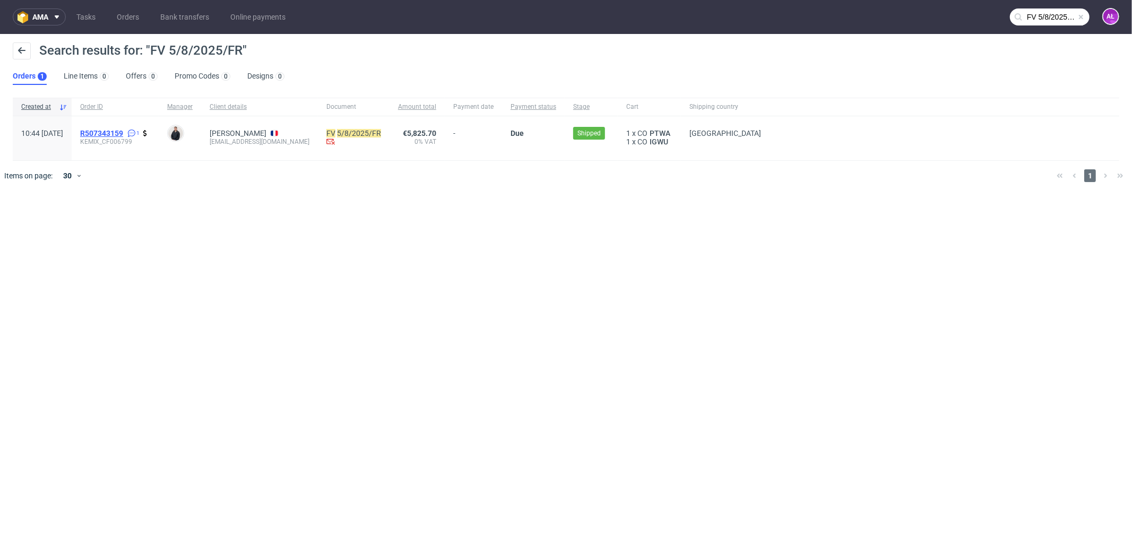
click at [123, 130] on span "R507343159" at bounding box center [101, 133] width 43 height 8
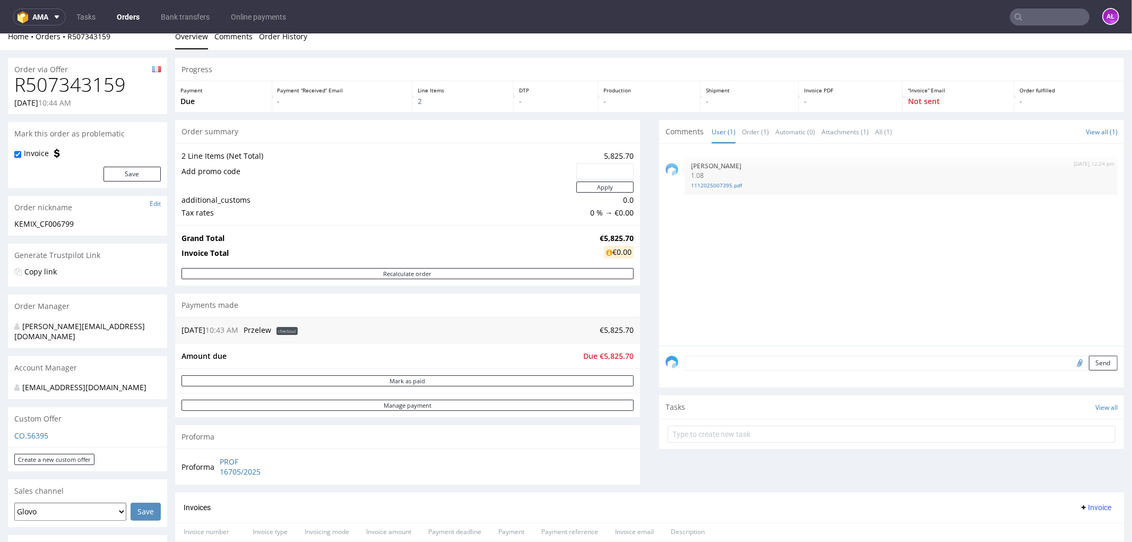
scroll to position [353, 0]
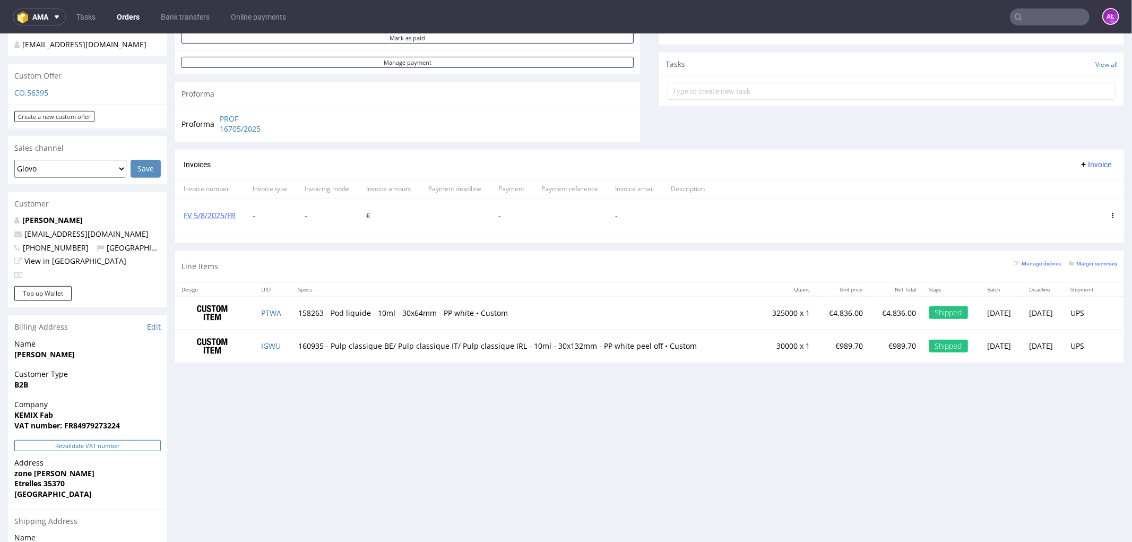
click at [134, 439] on button "Revalidate VAT number" at bounding box center [87, 444] width 146 height 11
click at [1110, 215] on icon at bounding box center [1112, 214] width 5 height 5
click at [1071, 311] on span "Delete invoice" at bounding box center [1070, 311] width 64 height 11
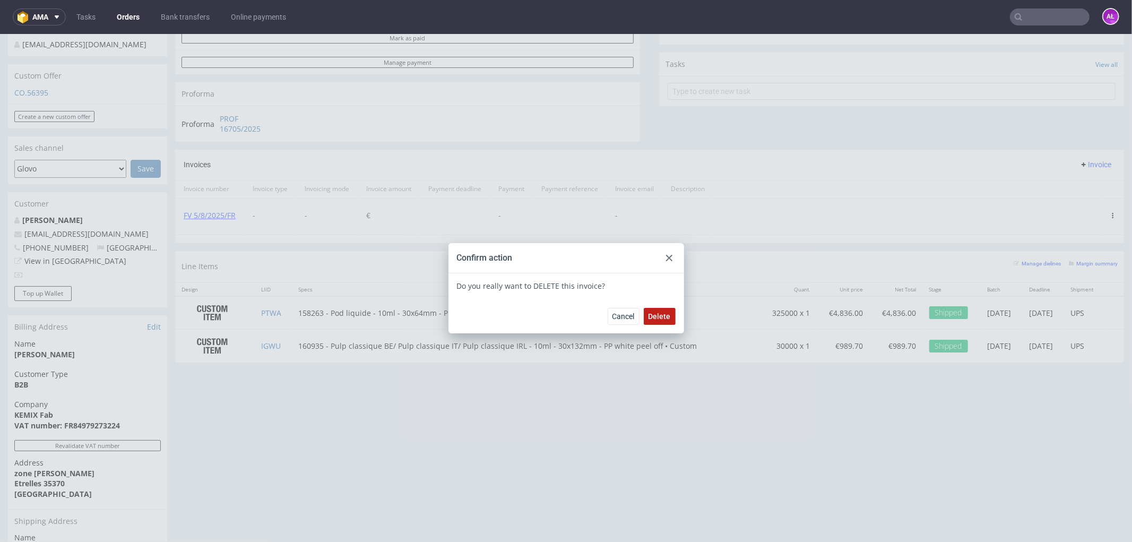
click at [660, 315] on span "Delete" at bounding box center [660, 315] width 22 height 7
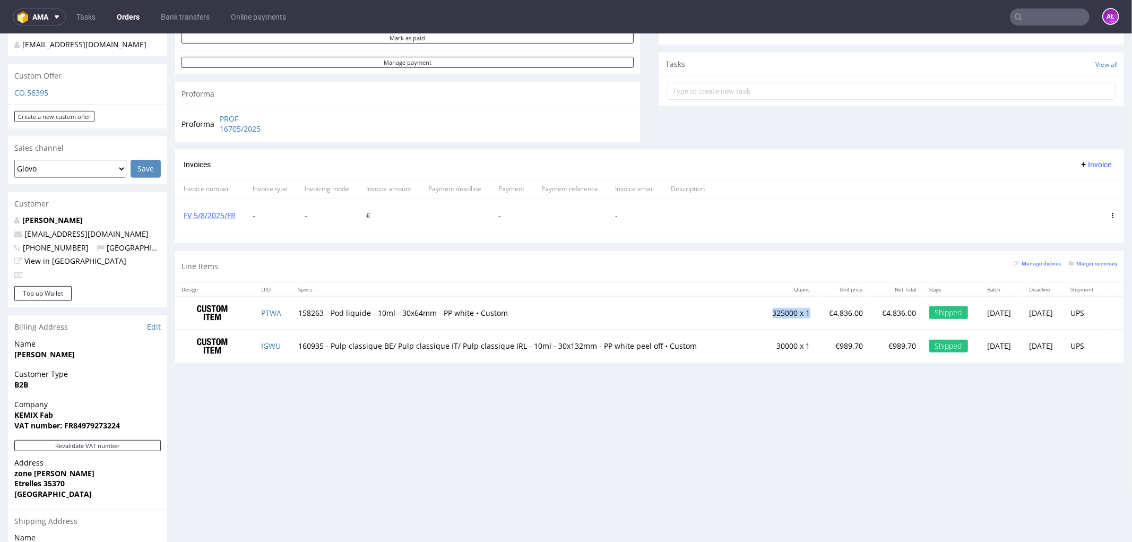
drag, startPoint x: 734, startPoint y: 313, endPoint x: 776, endPoint y: 314, distance: 41.9
click at [776, 314] on td "325000 x 1" at bounding box center [788, 312] width 57 height 33
copy td "325000 x 1"
click at [782, 347] on tr "IGWU 160935 - Pulp classique BE/ Pulp classique IT/ Pulp classique IRL - 10ml -…" at bounding box center [649, 345] width 949 height 33
copy td "30000 x 1"
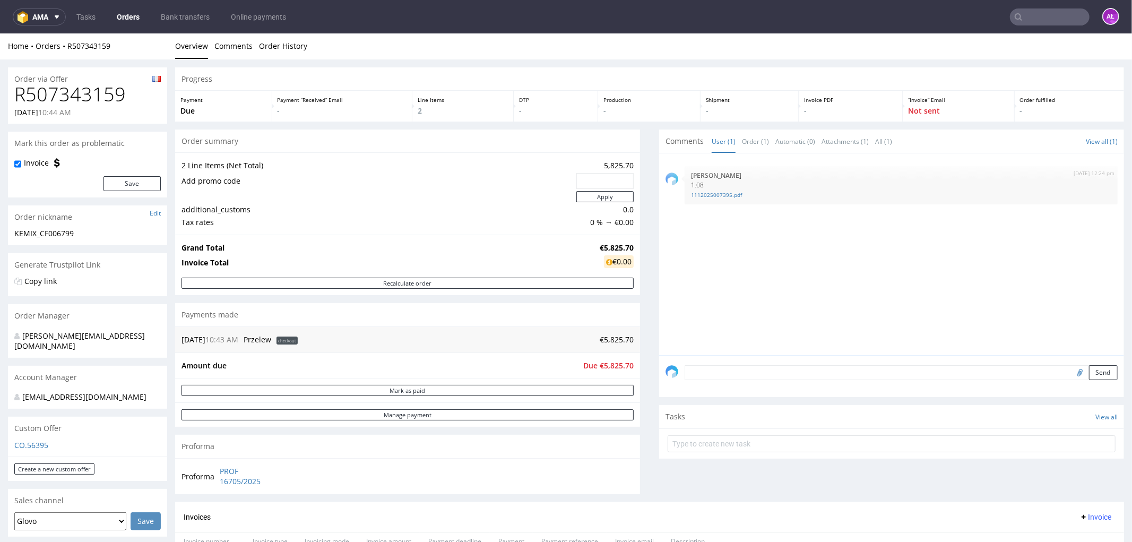
scroll to position [0, 0]
drag, startPoint x: 80, startPoint y: 234, endPoint x: 11, endPoint y: 234, distance: 69.0
click at [11, 234] on div "KEMIX_CF006799 KEMIX_CF006799 Update" at bounding box center [87, 237] width 159 height 17
copy div "KEMIX_CF006799"
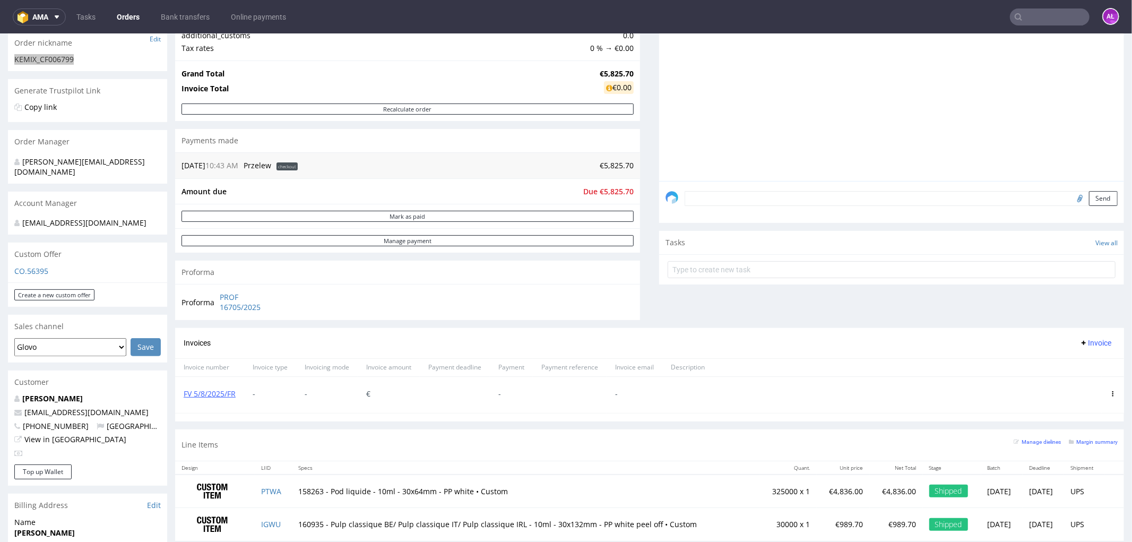
scroll to position [295, 0]
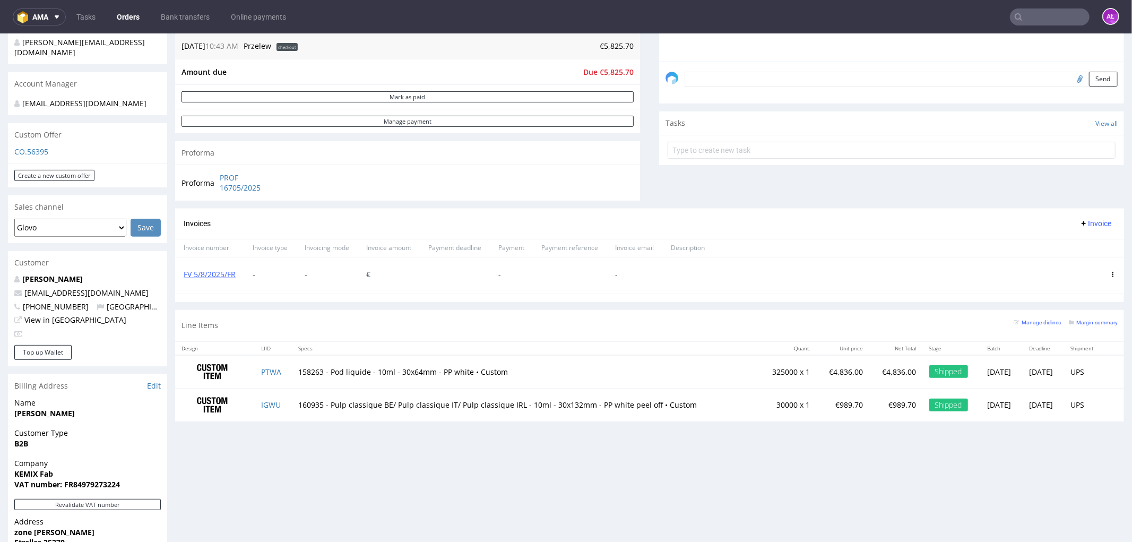
drag, startPoint x: 1077, startPoint y: 222, endPoint x: 1077, endPoint y: 228, distance: 5.8
click at [1080, 222] on span "Invoice" at bounding box center [1096, 223] width 32 height 8
click at [1075, 244] on span "Upload" at bounding box center [1077, 245] width 51 height 11
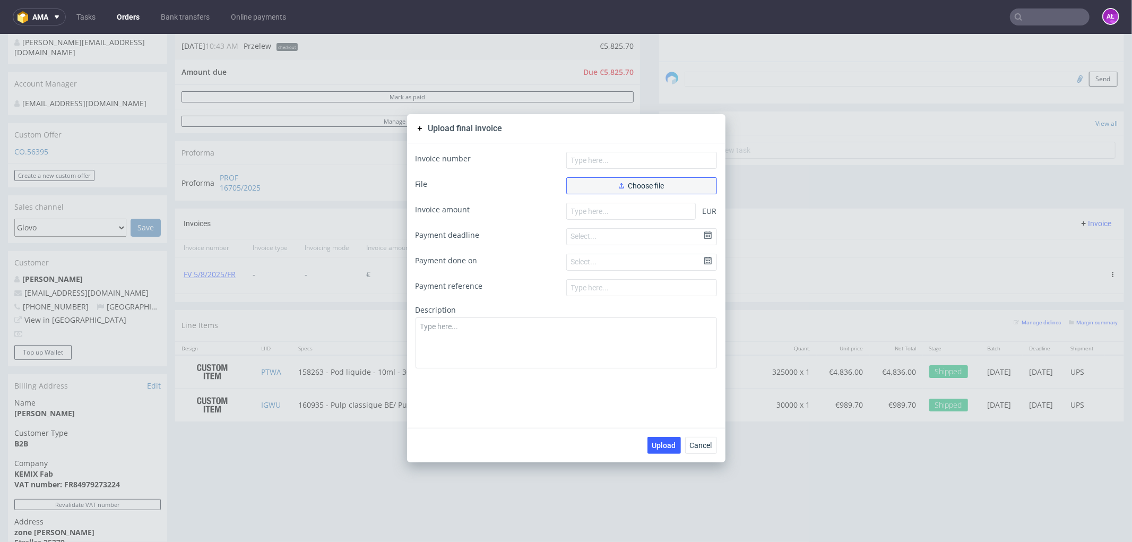
click at [666, 182] on button "Choose file" at bounding box center [641, 185] width 151 height 17
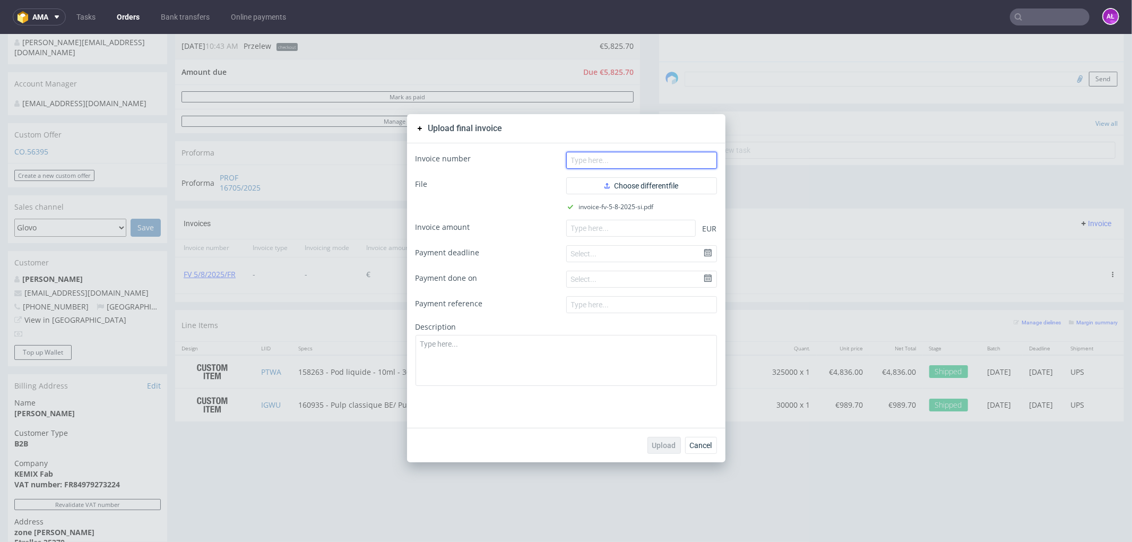
drag, startPoint x: 618, startPoint y: 162, endPoint x: 1122, endPoint y: 276, distance: 516.3
click at [619, 162] on input "text" at bounding box center [641, 159] width 151 height 17
paste input "FV 5/8/2025/SI"
type input "FV 5/8/2025/SI"
drag, startPoint x: 648, startPoint y: 232, endPoint x: 558, endPoint y: 238, distance: 90.5
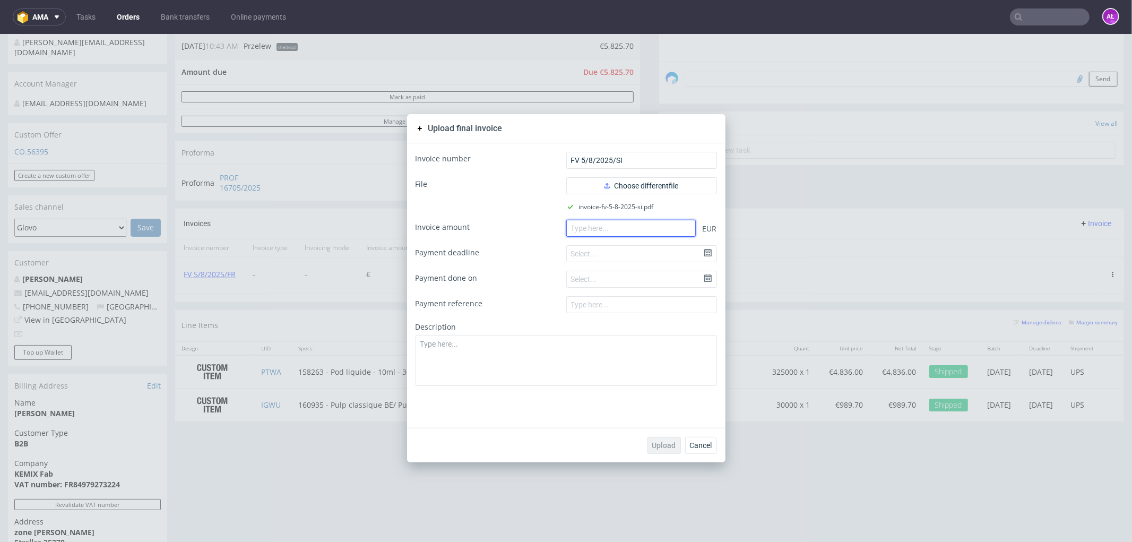
click at [645, 232] on input "number" at bounding box center [631, 227] width 130 height 17
paste input "5.82570"
click at [575, 231] on input "5.82570" at bounding box center [631, 227] width 130 height 17
type input "5825.70"
click at [655, 443] on span "Upload" at bounding box center [664, 444] width 24 height 7
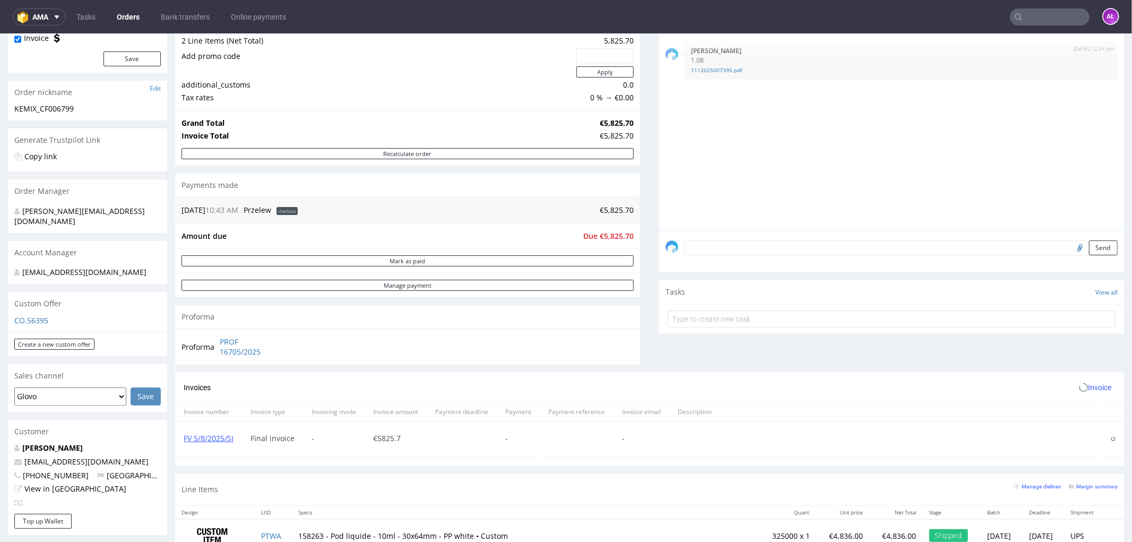
scroll to position [295, 0]
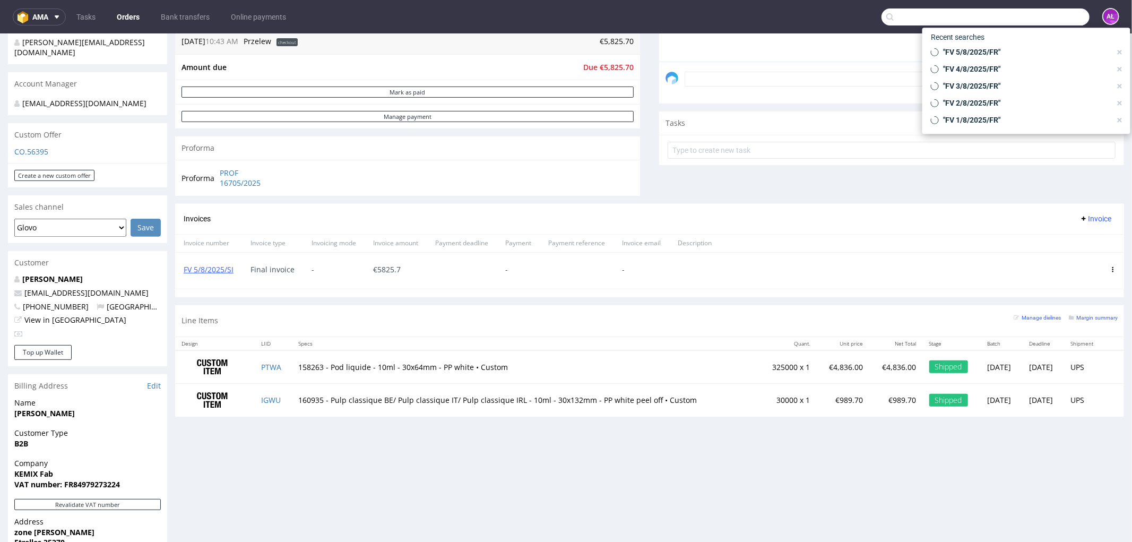
paste input "FV 6/8/2025/FR"
click at [1036, 15] on input "FV 6/8/2025/FR" at bounding box center [986, 16] width 208 height 17
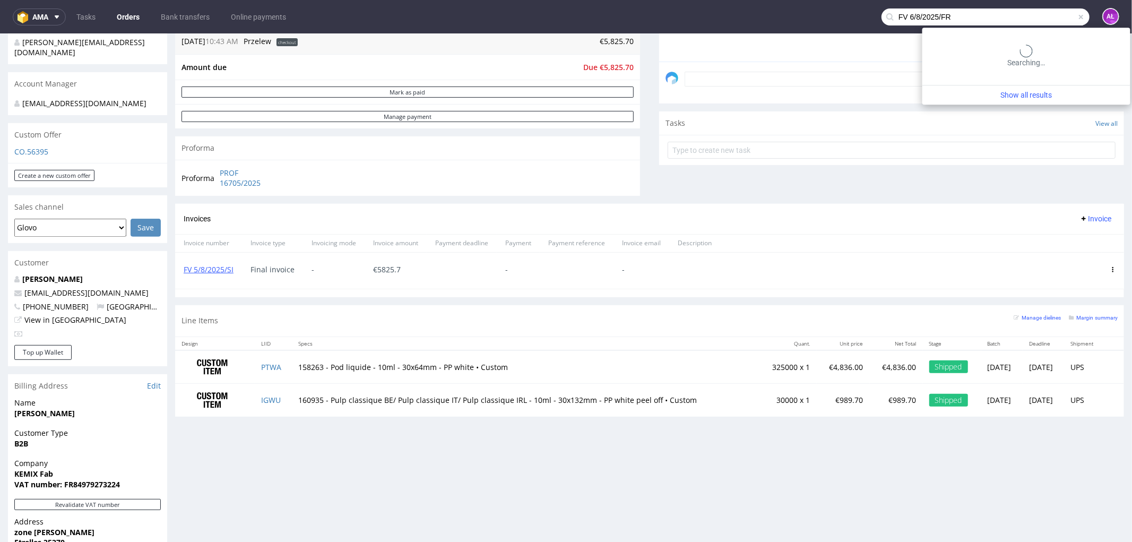
type input "FV 6/8/2025/FR"
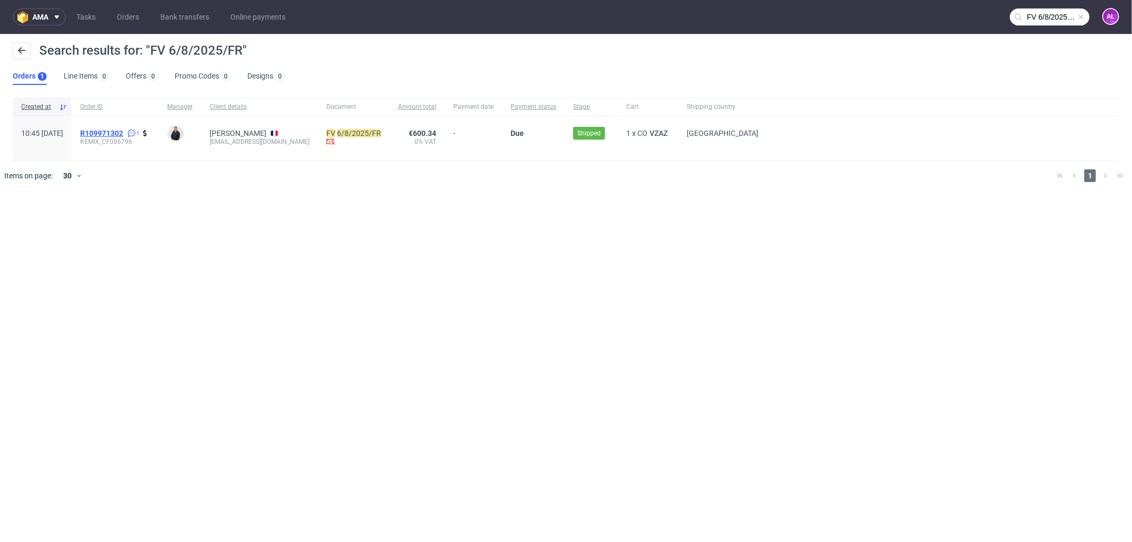
click at [123, 134] on span "R109971302" at bounding box center [101, 133] width 43 height 8
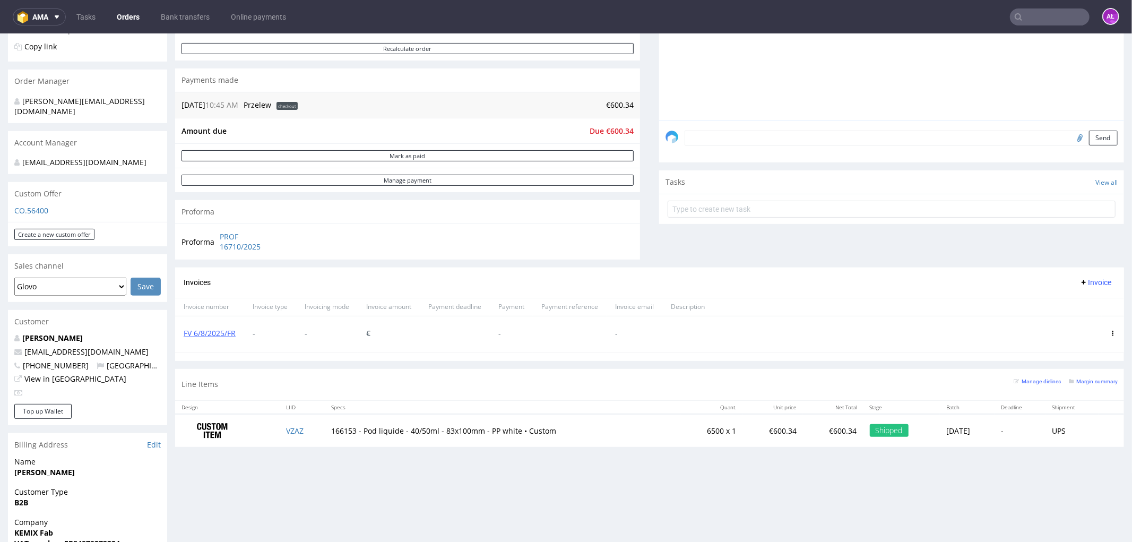
scroll to position [353, 0]
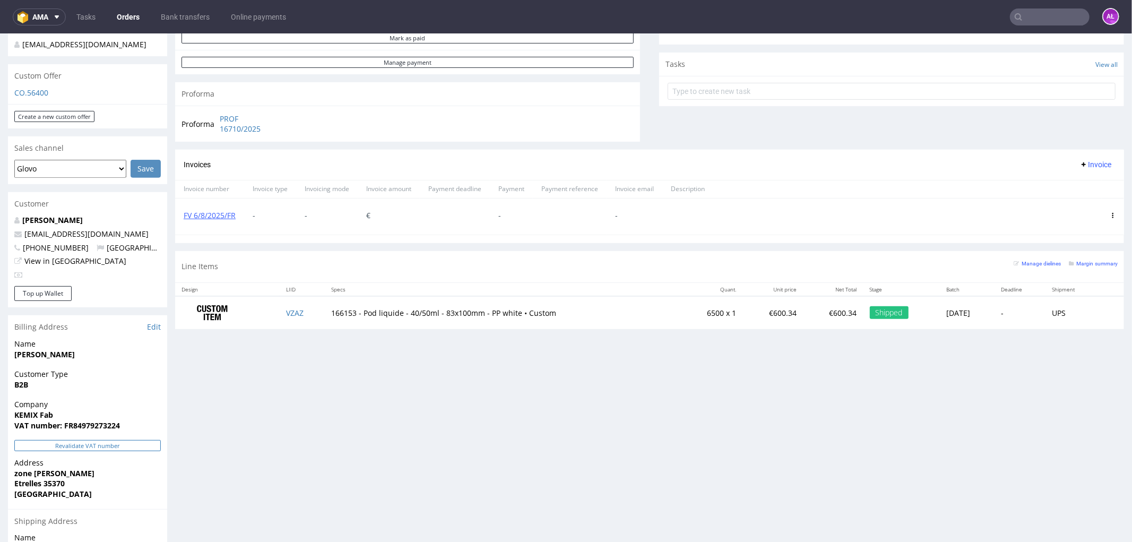
click at [134, 439] on button "Revalidate VAT number" at bounding box center [87, 444] width 146 height 11
click at [1110, 214] on icon at bounding box center [1112, 214] width 5 height 5
click at [1083, 316] on li "Delete invoice" at bounding box center [1065, 310] width 81 height 19
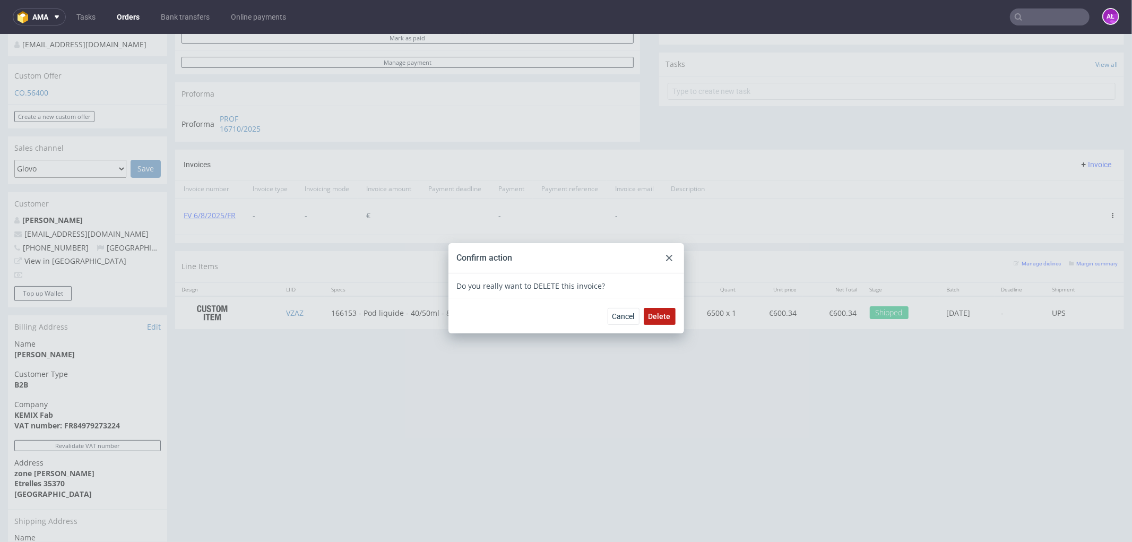
click at [655, 317] on span "Delete" at bounding box center [660, 315] width 22 height 7
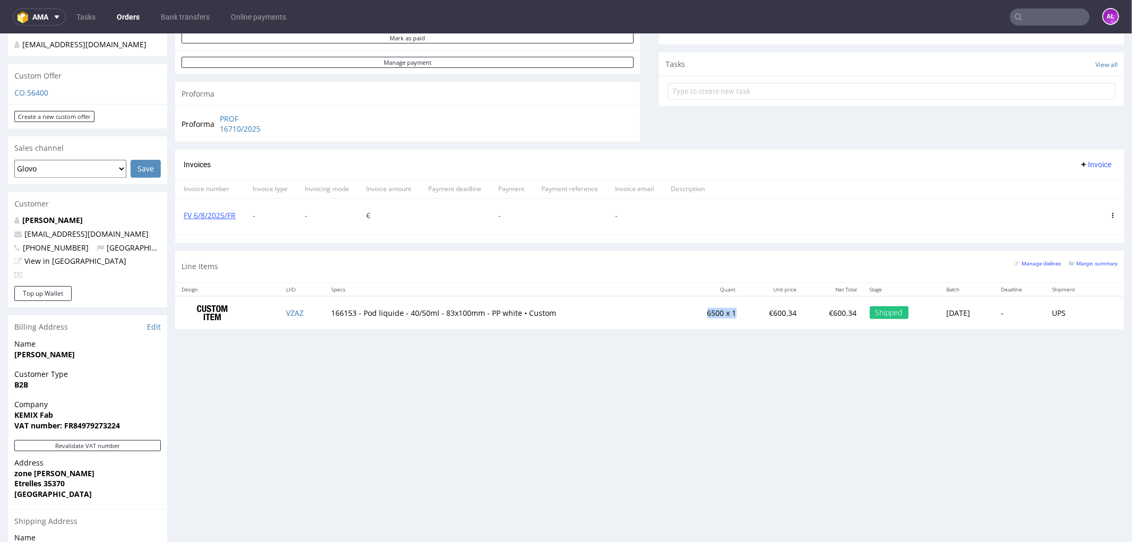
drag, startPoint x: 717, startPoint y: 314, endPoint x: 686, endPoint y: 316, distance: 30.9
click at [686, 316] on td "6500 x 1" at bounding box center [711, 312] width 63 height 33
copy td "6500 x 1"
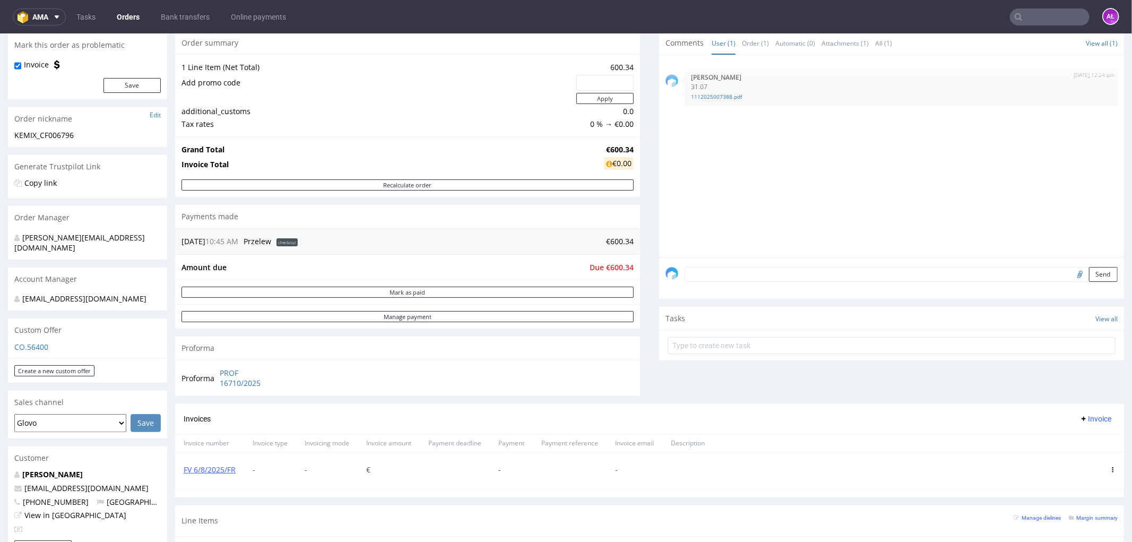
scroll to position [0, 0]
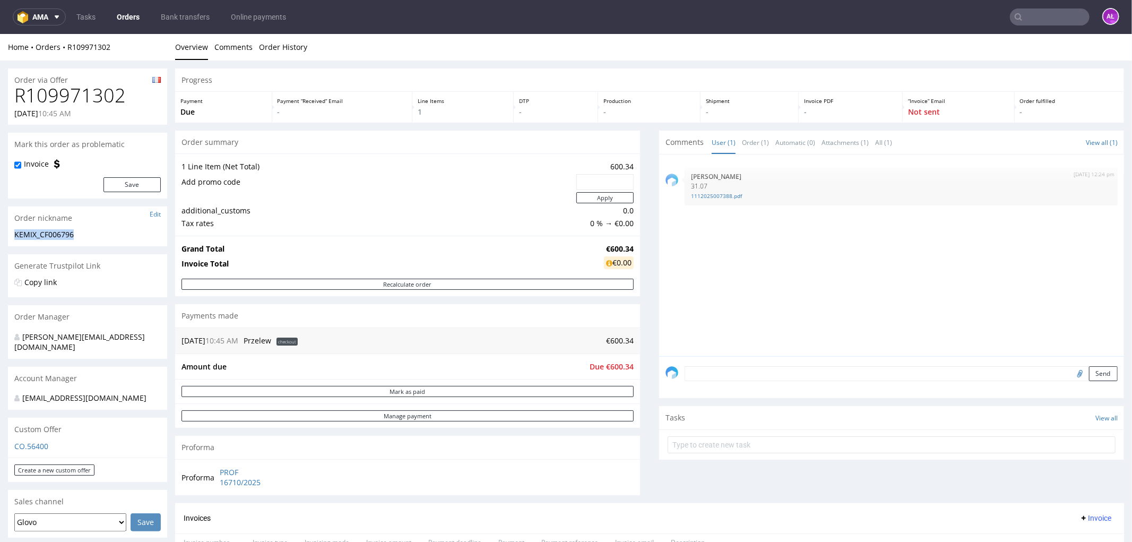
drag, startPoint x: 23, startPoint y: 236, endPoint x: 2, endPoint y: 237, distance: 21.8
copy div "KEMIX_CF006796"
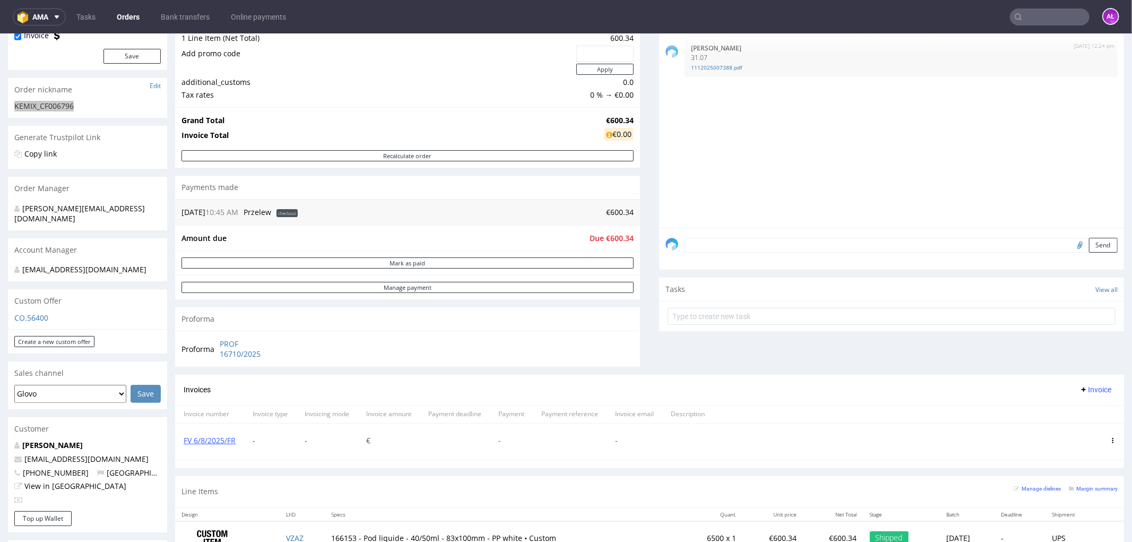
scroll to position [295, 0]
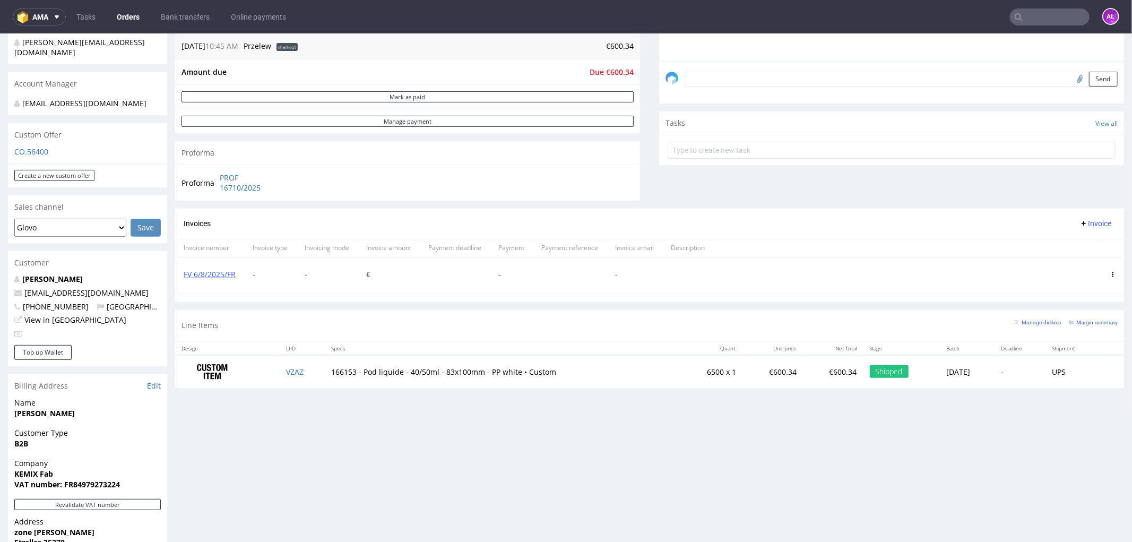
click at [1083, 226] on span "Invoice" at bounding box center [1096, 223] width 32 height 8
drag, startPoint x: 1082, startPoint y: 229, endPoint x: 1081, endPoint y: 240, distance: 11.7
click at [1081, 240] on span "Upload" at bounding box center [1077, 245] width 51 height 11
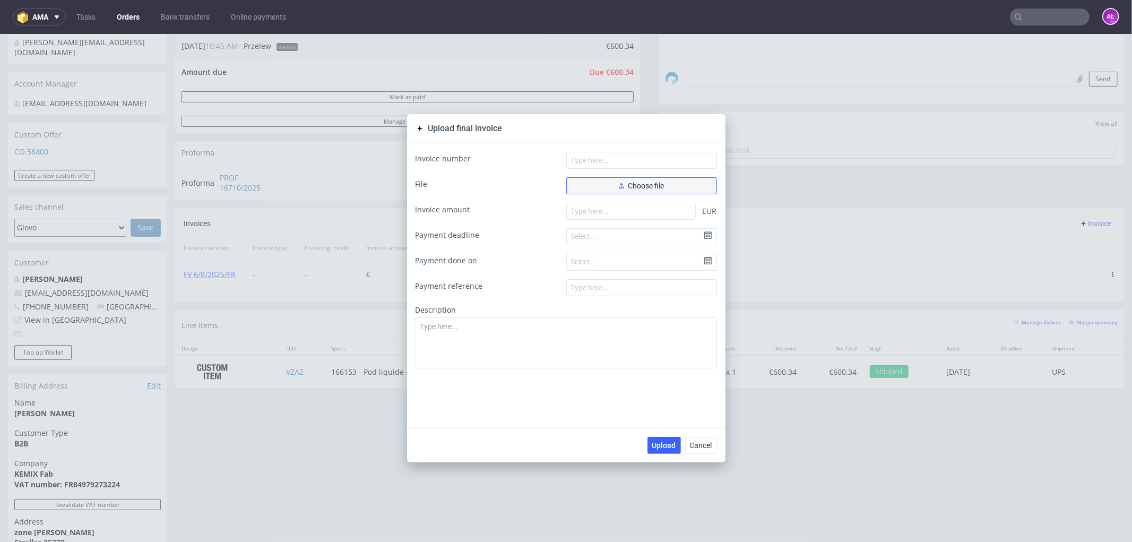
click at [634, 184] on span "Choose file" at bounding box center [642, 185] width 46 height 7
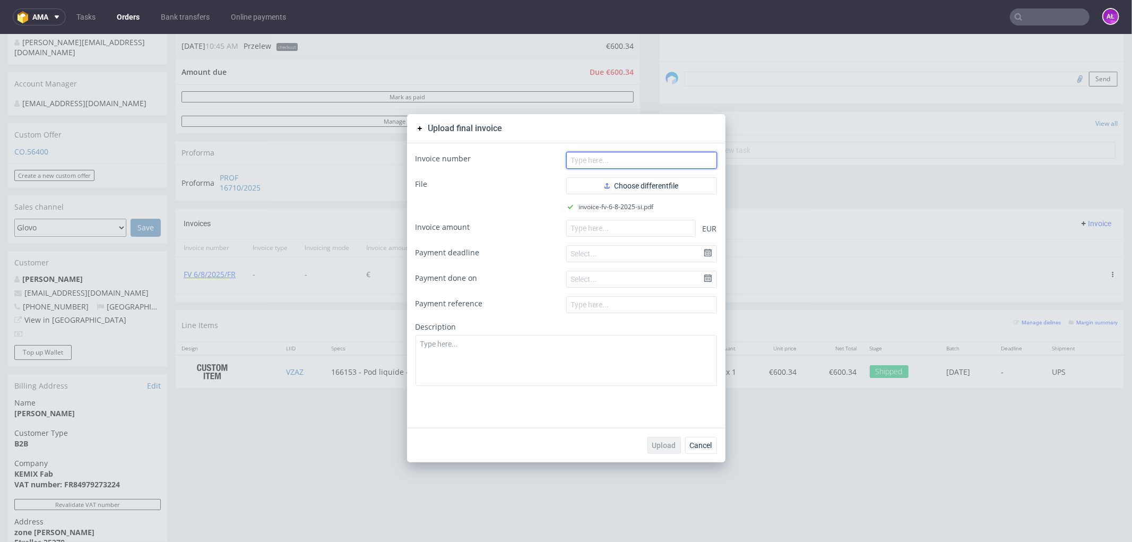
paste input "FV 6/8/2025/SI"
drag, startPoint x: 617, startPoint y: 156, endPoint x: 658, endPoint y: 163, distance: 42.1
click at [617, 156] on input "FV 6/8/2025/SI" at bounding box center [641, 159] width 151 height 17
type input "FV 6/8/2025/SI"
paste input "600.34"
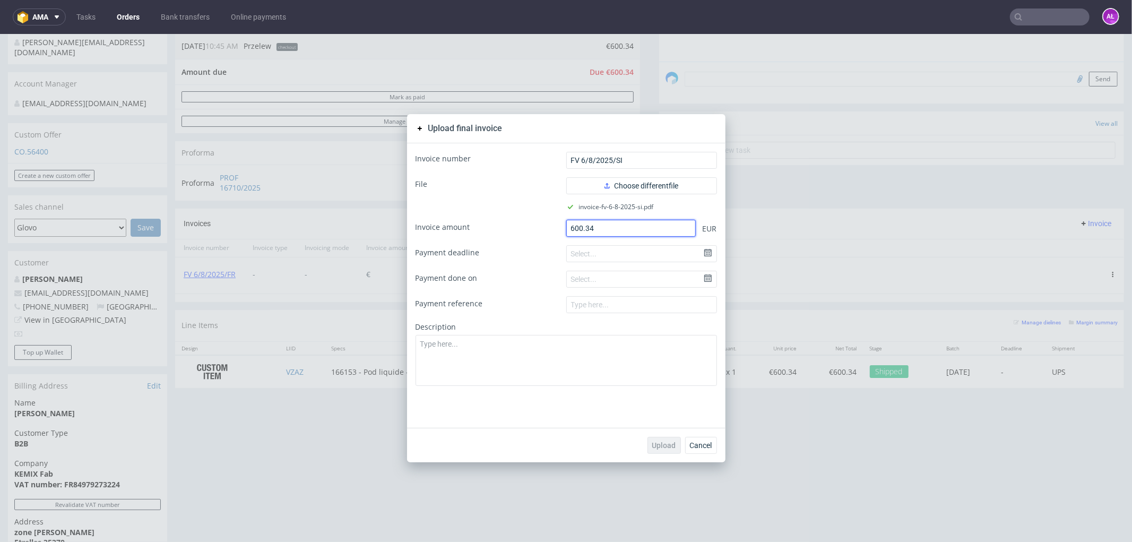
click at [582, 231] on input "600.34" at bounding box center [631, 227] width 130 height 17
type input "600.34"
click at [661, 452] on button "Upload" at bounding box center [664, 444] width 33 height 17
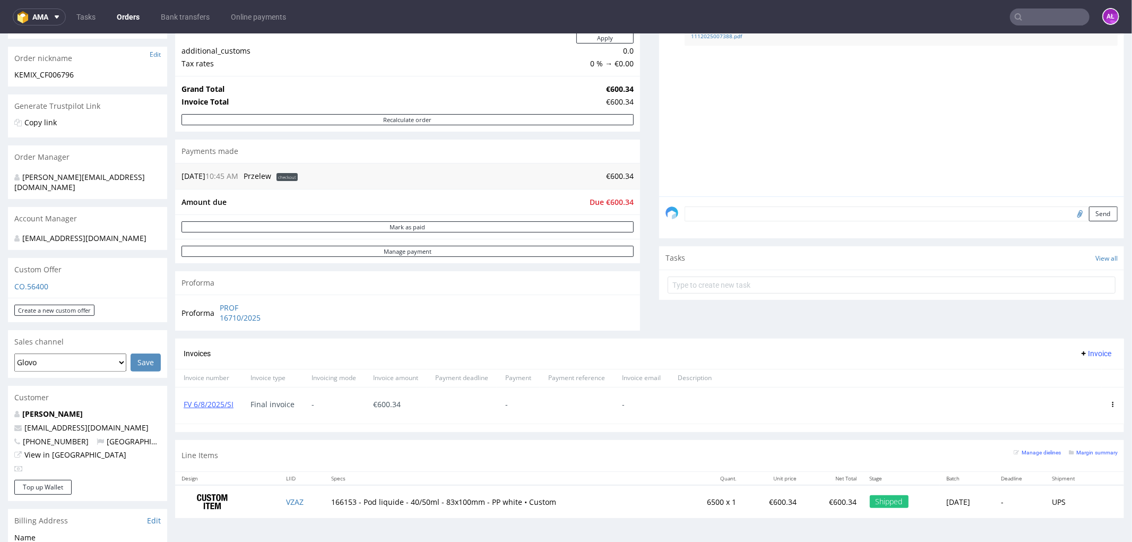
scroll to position [177, 0]
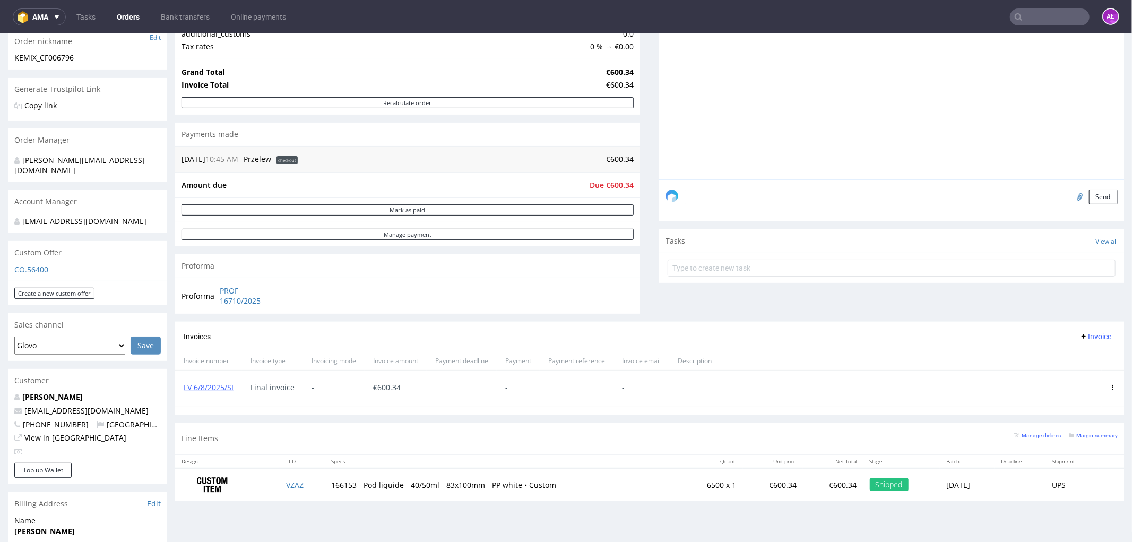
click at [1045, 19] on input "text" at bounding box center [1050, 16] width 80 height 17
paste input "FV 7/8/2025/FR"
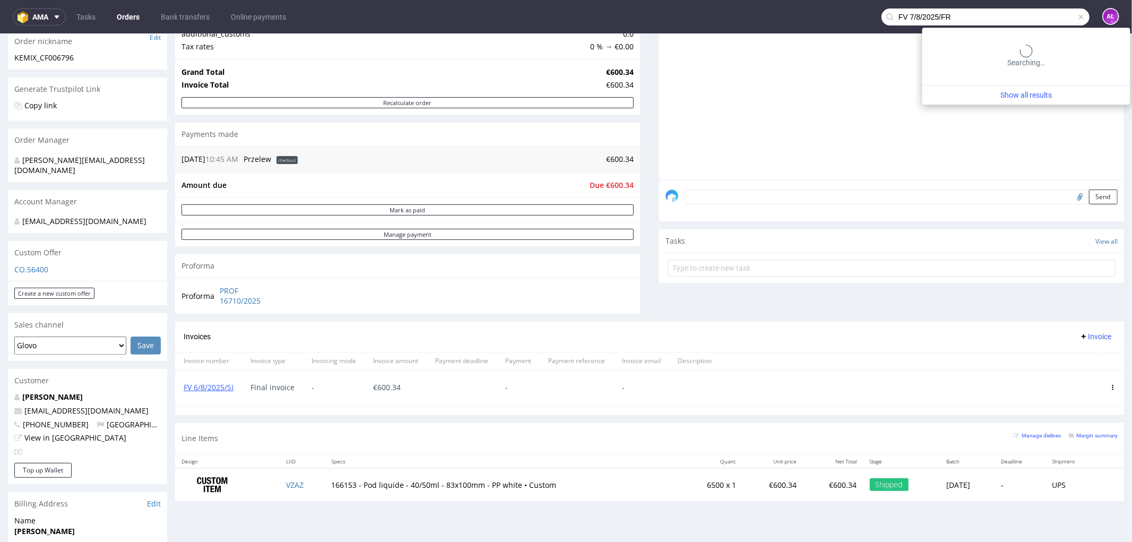
type input "FV 7/8/2025/FR"
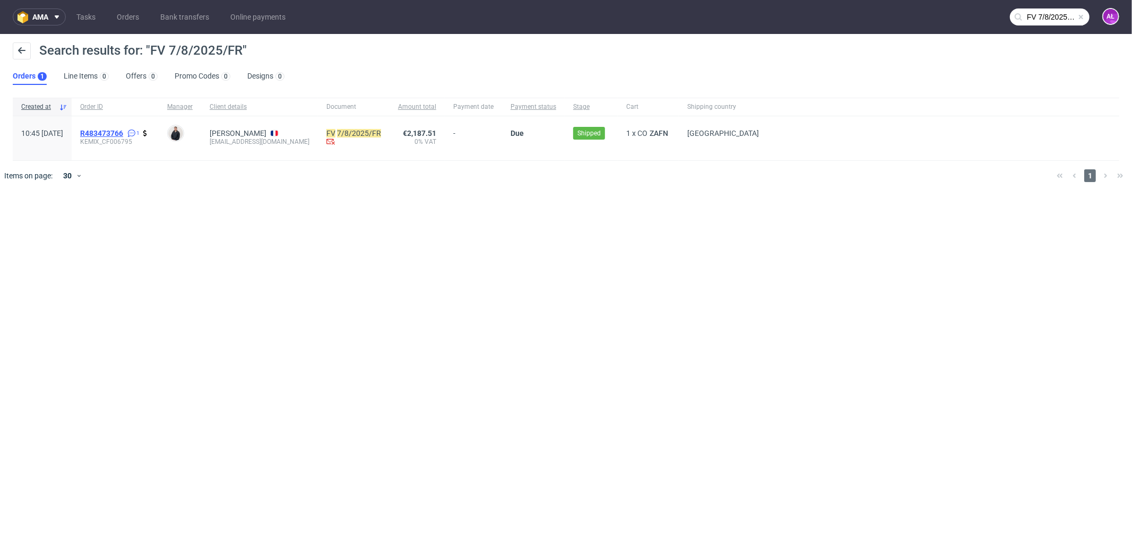
click at [123, 133] on span "R483473766" at bounding box center [101, 133] width 43 height 8
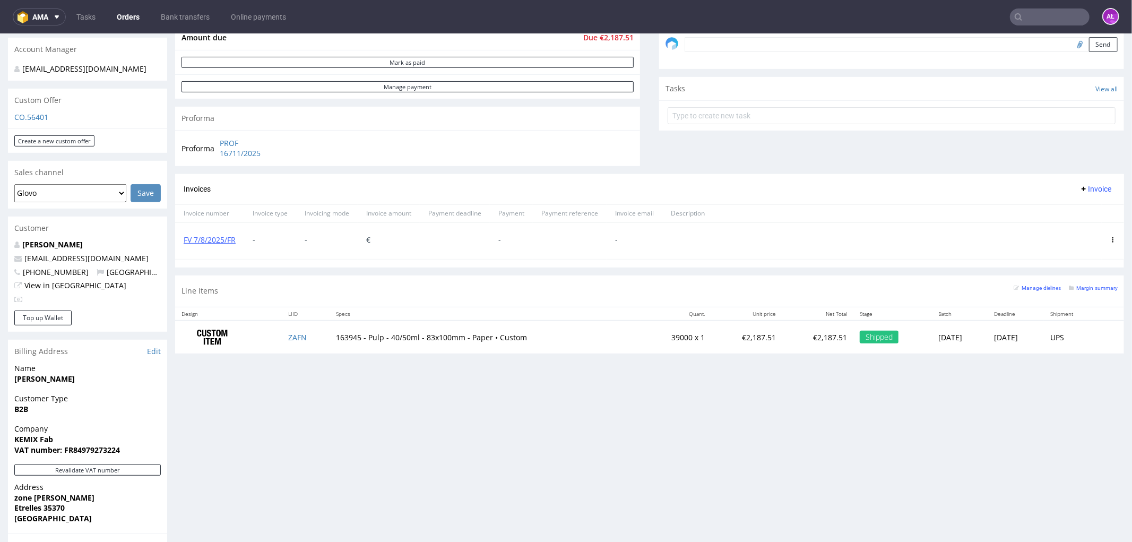
scroll to position [353, 0]
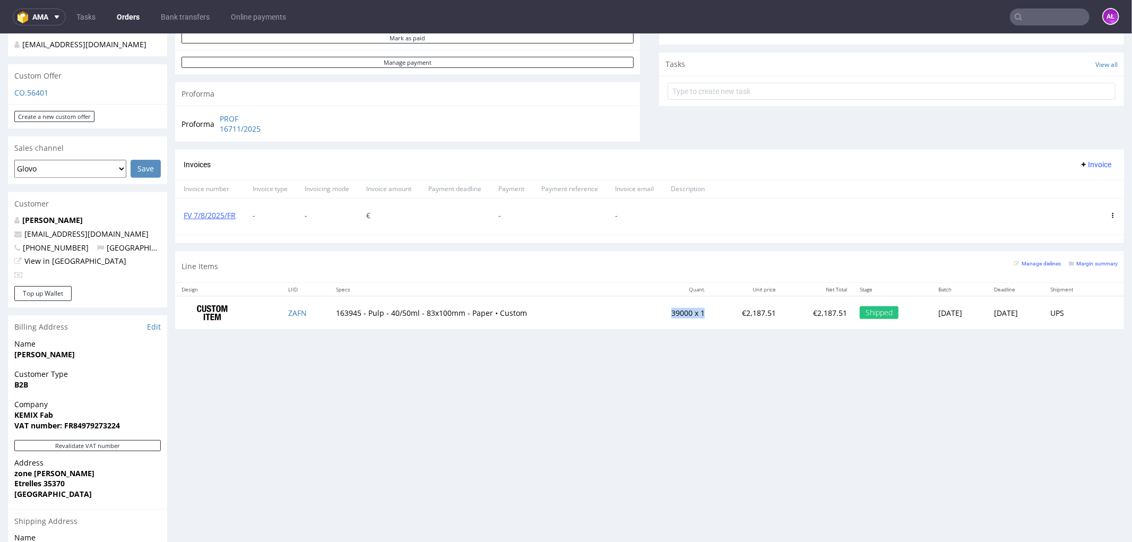
drag, startPoint x: 667, startPoint y: 315, endPoint x: 676, endPoint y: 315, distance: 8.5
click at [676, 315] on td "39000 x 1" at bounding box center [676, 312] width 71 height 33
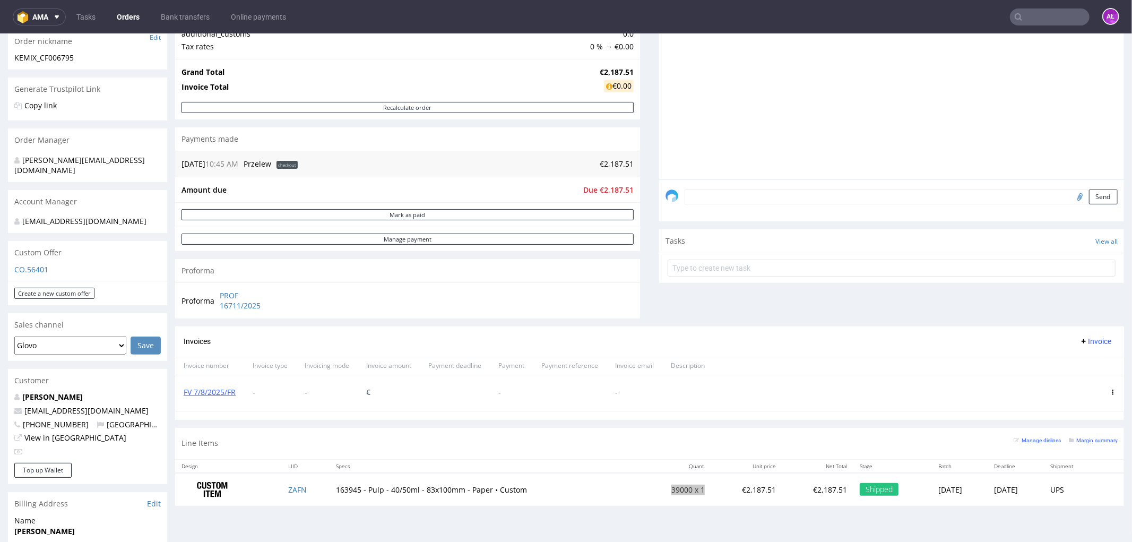
scroll to position [0, 0]
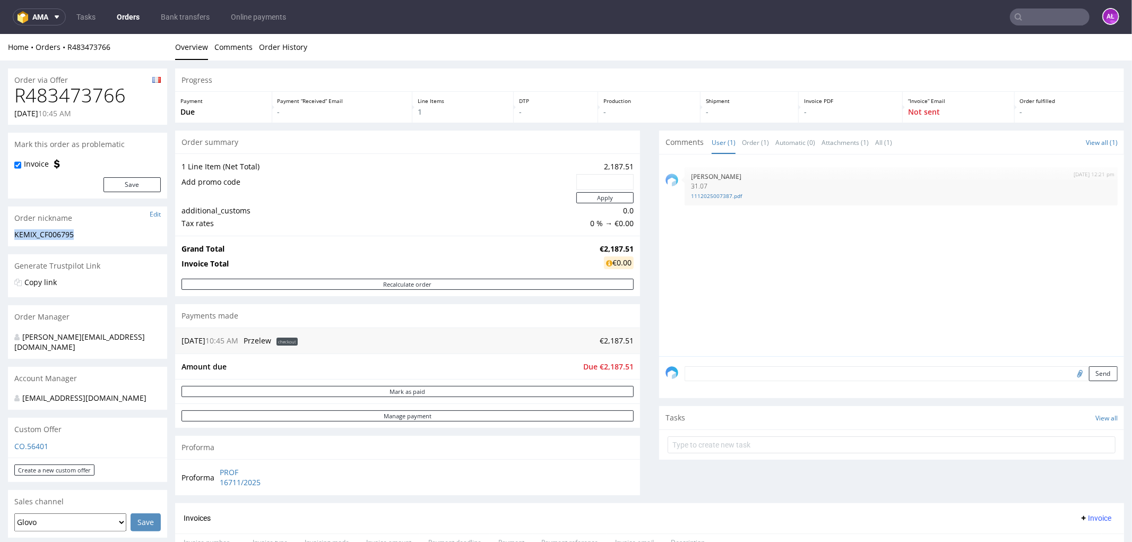
drag, startPoint x: 82, startPoint y: 232, endPoint x: 0, endPoint y: 235, distance: 81.8
copy div "KEMIX_CF006795"
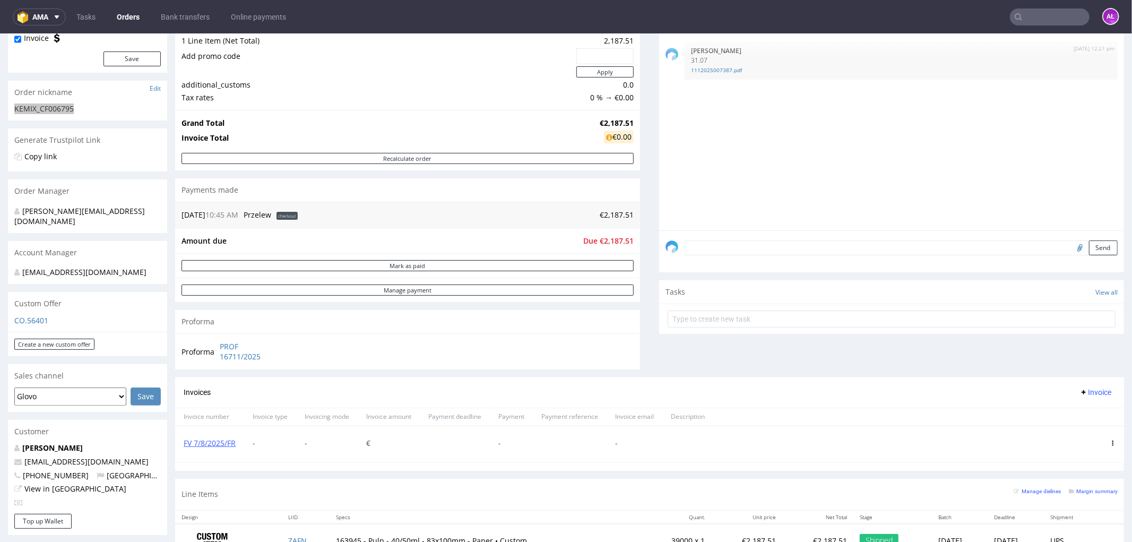
scroll to position [295, 0]
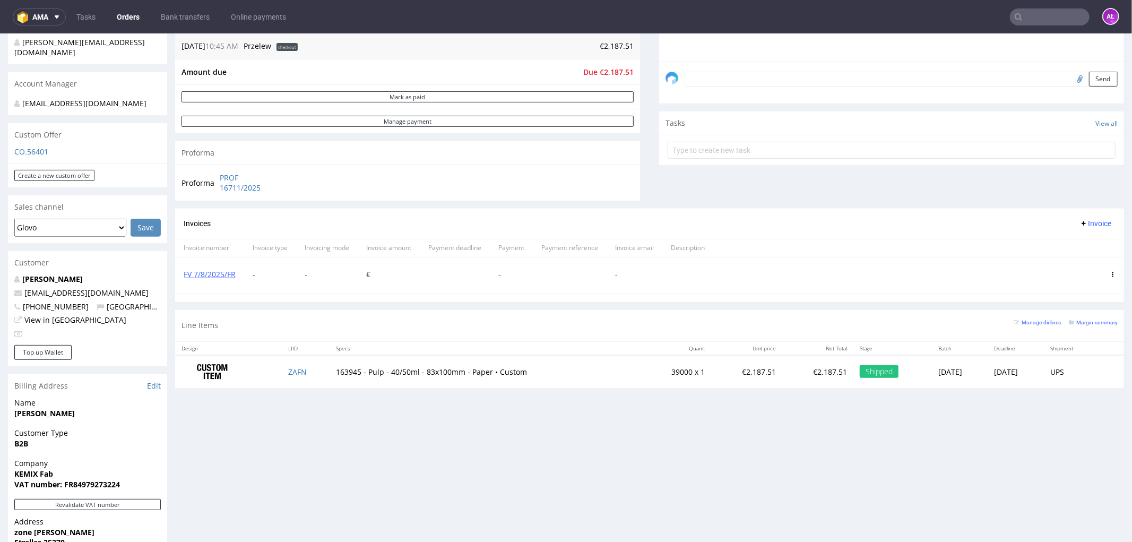
click at [1086, 223] on span "Invoice" at bounding box center [1096, 223] width 32 height 8
click at [1085, 244] on span "Upload" at bounding box center [1077, 245] width 51 height 11
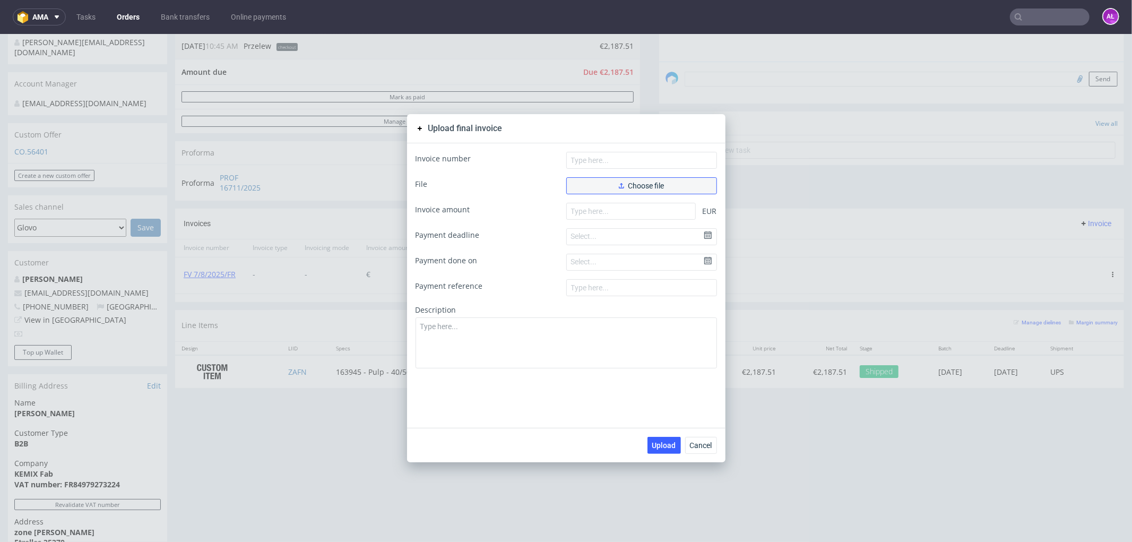
click at [678, 184] on button "Choose file" at bounding box center [641, 185] width 151 height 17
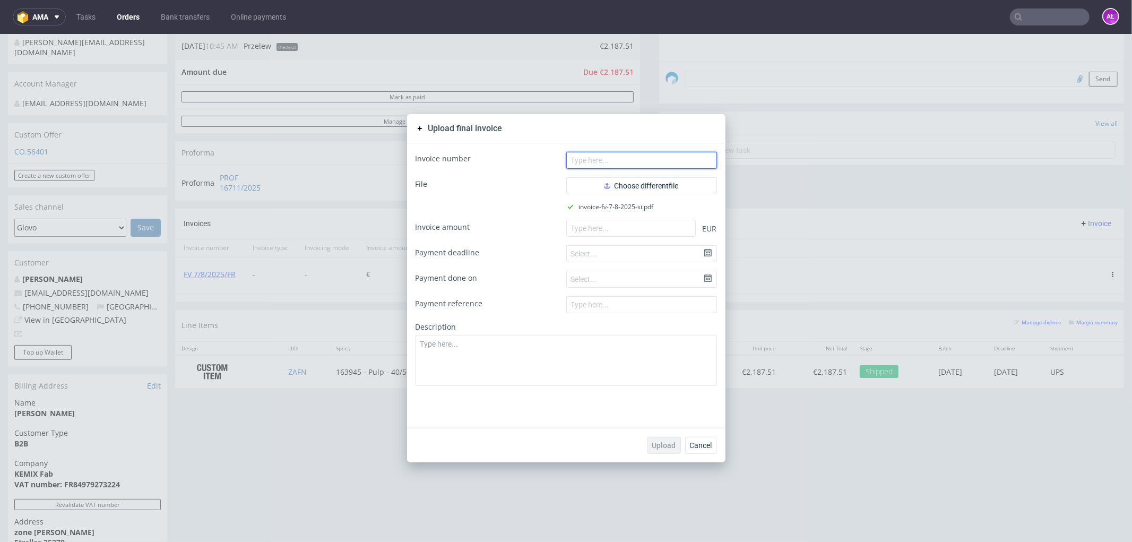
click at [602, 156] on input "text" at bounding box center [641, 159] width 151 height 17
paste input "KEMIX_CF006795"
drag, startPoint x: 567, startPoint y: 160, endPoint x: 511, endPoint y: 161, distance: 56.3
click at [511, 161] on div "Invoice number KEMIX_CF006795" at bounding box center [566, 159] width 301 height 17
paste input "FV 7/8/2025/SI"
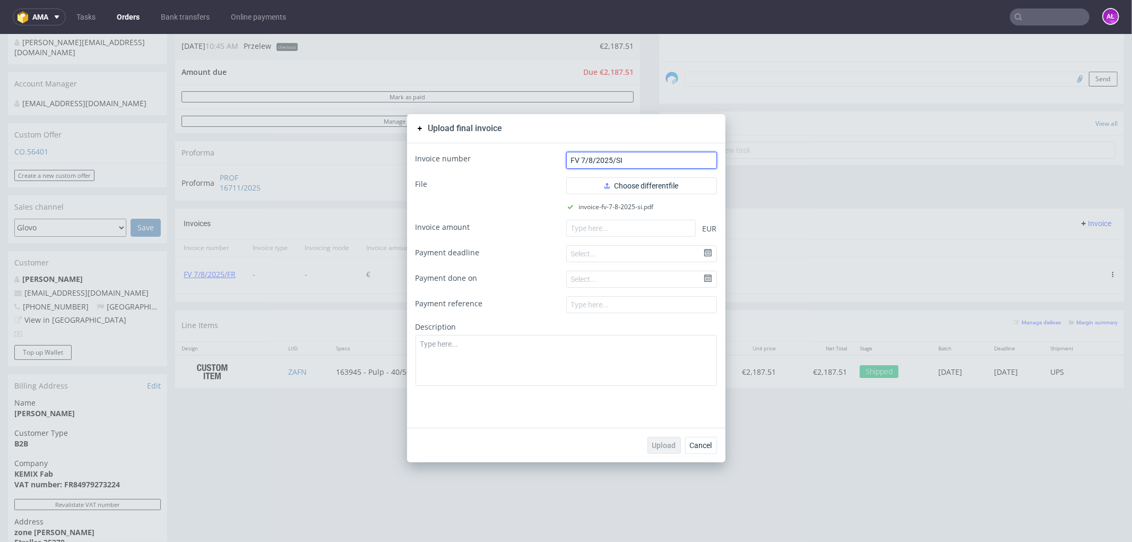
type input "FV 7/8/2025/SI"
drag, startPoint x: 638, startPoint y: 226, endPoint x: 593, endPoint y: 231, distance: 45.4
click at [635, 226] on input "number" at bounding box center [631, 227] width 130 height 17
paste input "2.1875"
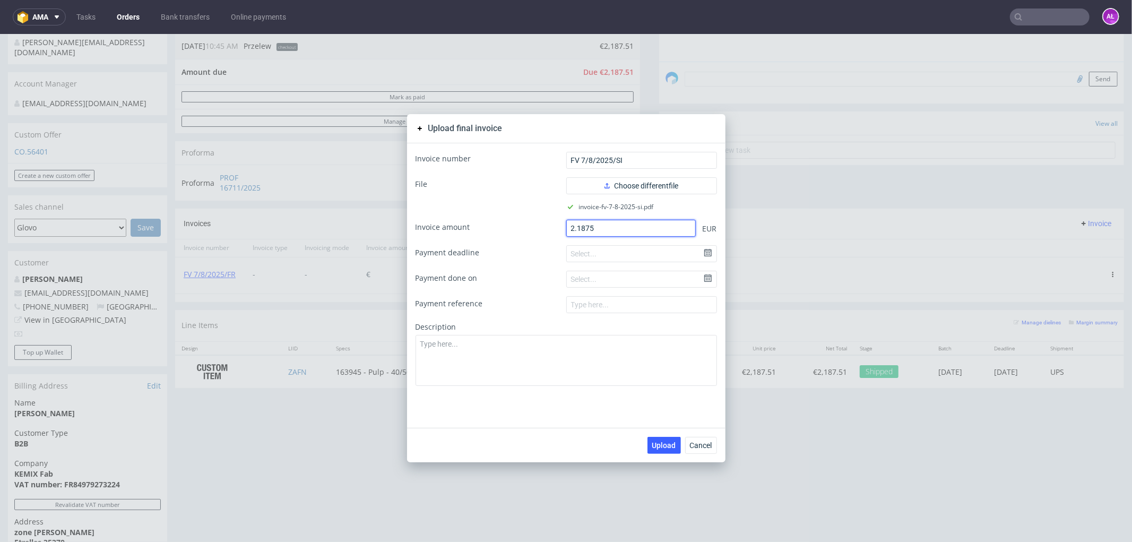
click at [574, 232] on input "2.1875" at bounding box center [631, 227] width 130 height 17
type input "2187.51"
click at [660, 441] on span "Upload" at bounding box center [664, 444] width 24 height 7
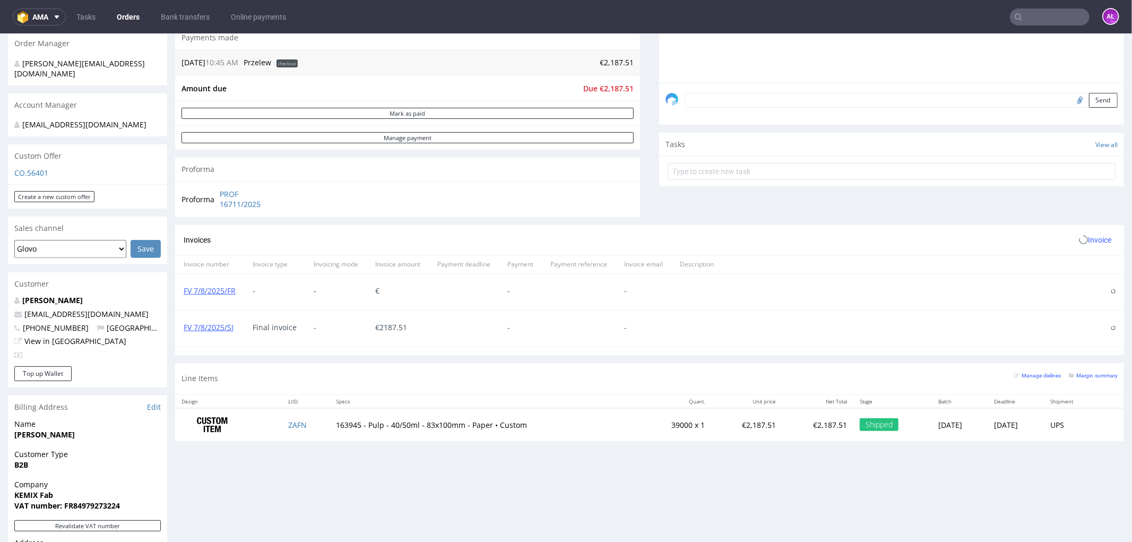
scroll to position [295, 0]
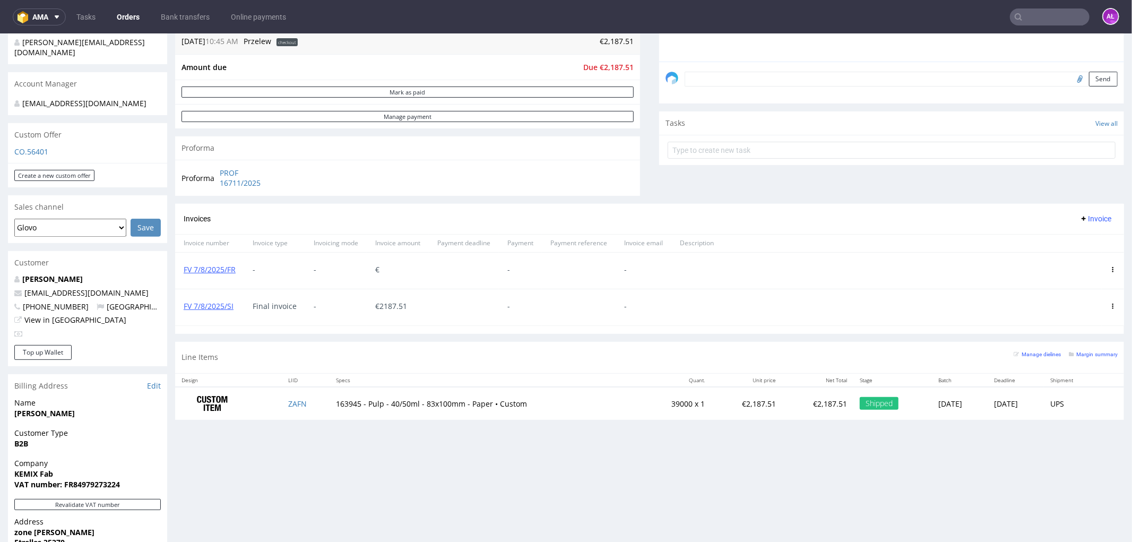
click at [1110, 269] on icon at bounding box center [1112, 268] width 5 height 5
click at [1079, 361] on span "Delete invoice" at bounding box center [1070, 364] width 64 height 11
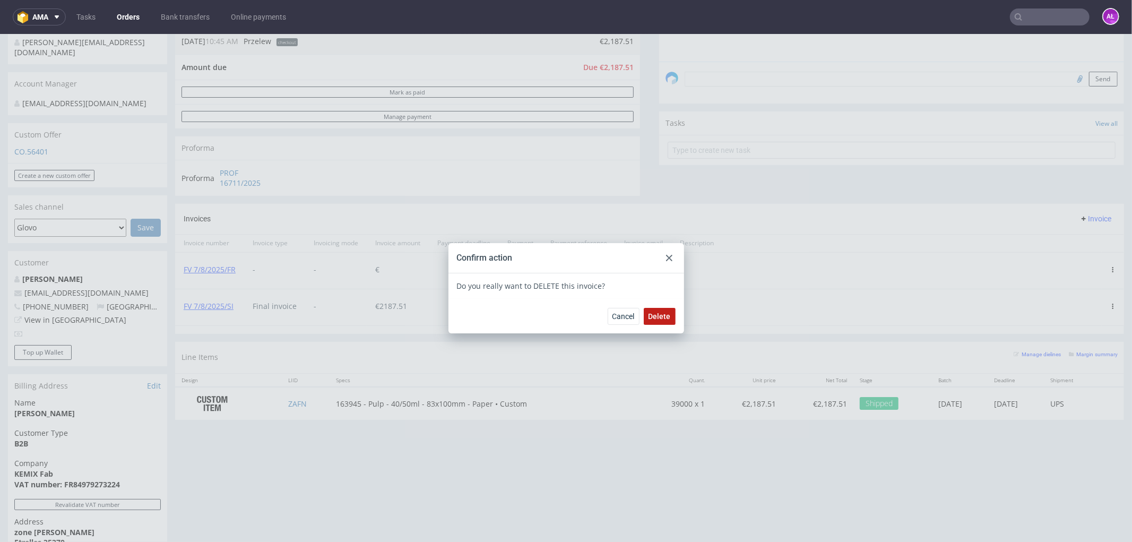
drag, startPoint x: 665, startPoint y: 314, endPoint x: 360, endPoint y: 165, distance: 339.7
click at [665, 314] on span "Delete" at bounding box center [660, 315] width 22 height 7
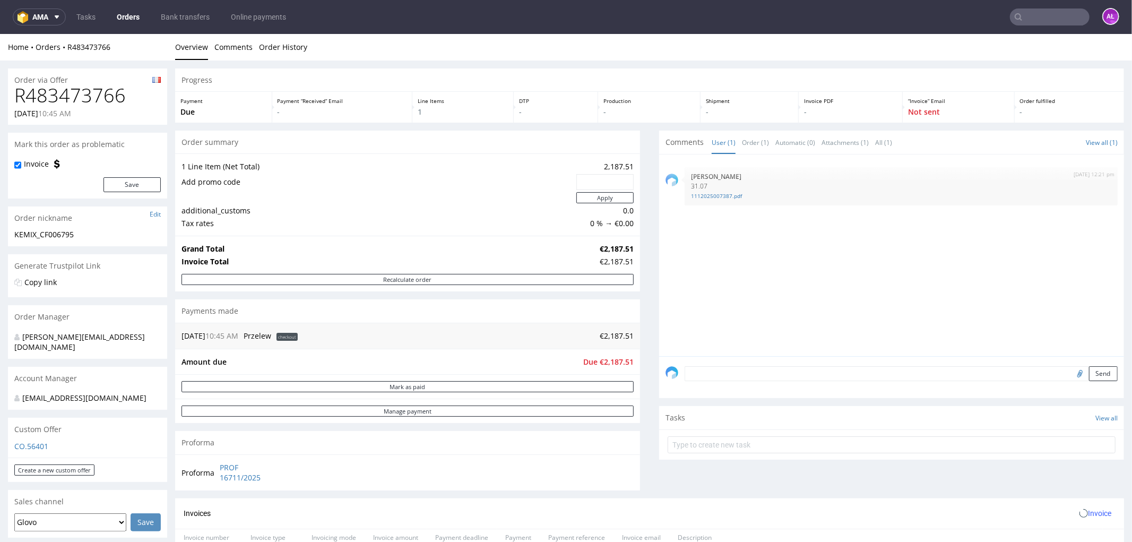
scroll to position [236, 0]
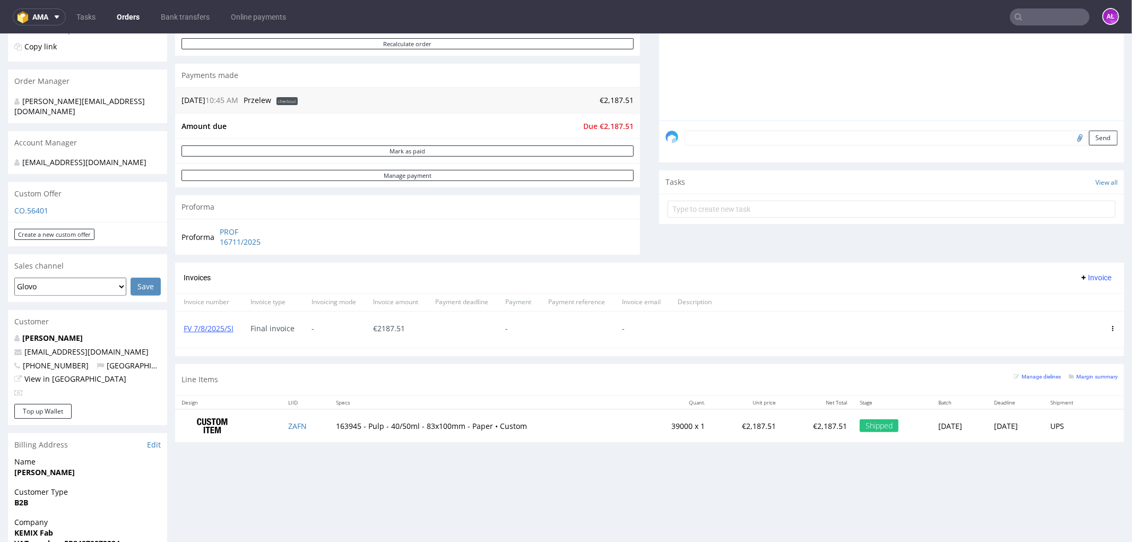
click at [1050, 18] on input "text" at bounding box center [1050, 16] width 80 height 17
paste input "FV 8/8/2025/FR"
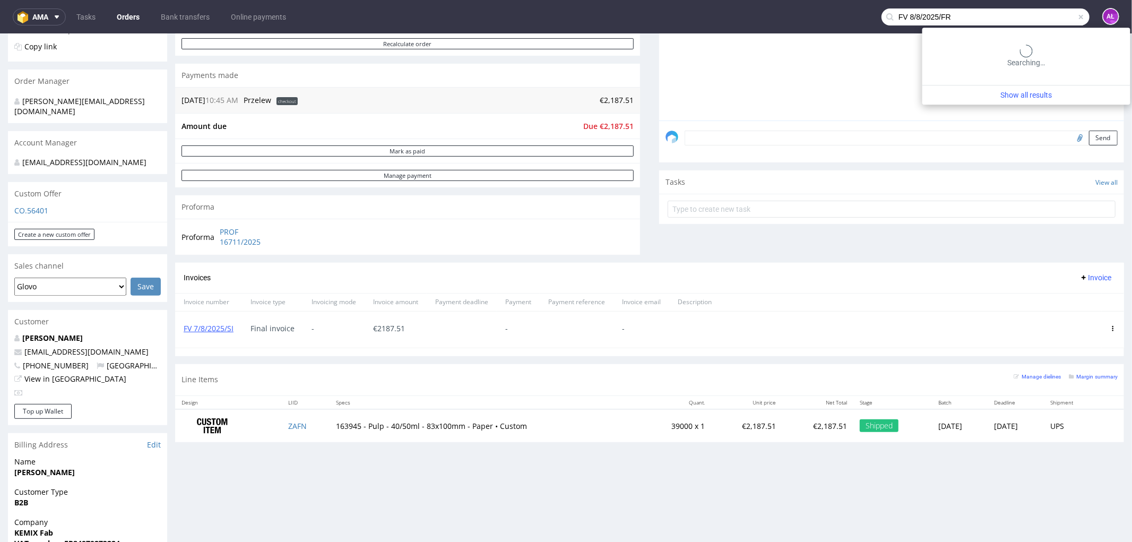
type input "FV 8/8/2025/FR"
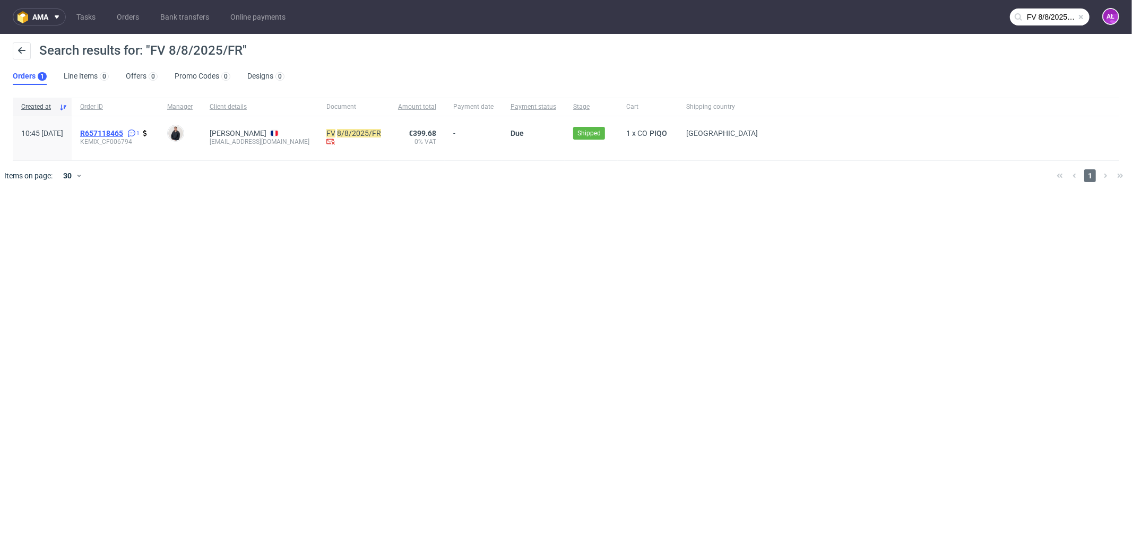
click at [123, 130] on span "R657118465" at bounding box center [101, 133] width 43 height 8
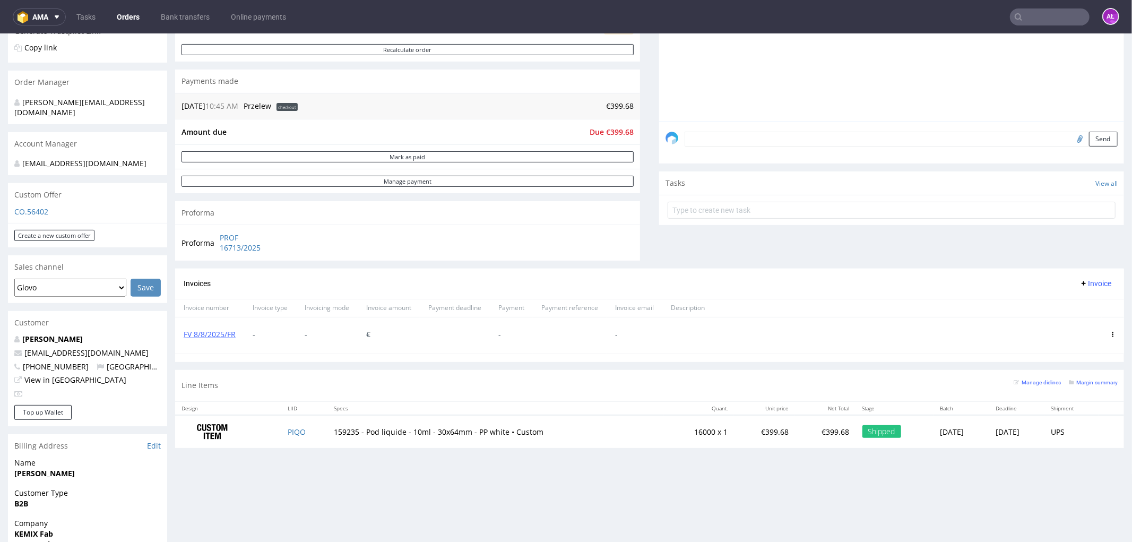
scroll to position [236, 0]
click at [1110, 332] on icon at bounding box center [1112, 332] width 5 height 5
drag, startPoint x: 1090, startPoint y: 431, endPoint x: 1084, endPoint y: 430, distance: 5.4
click at [1084, 430] on span "Delete invoice" at bounding box center [1070, 429] width 64 height 11
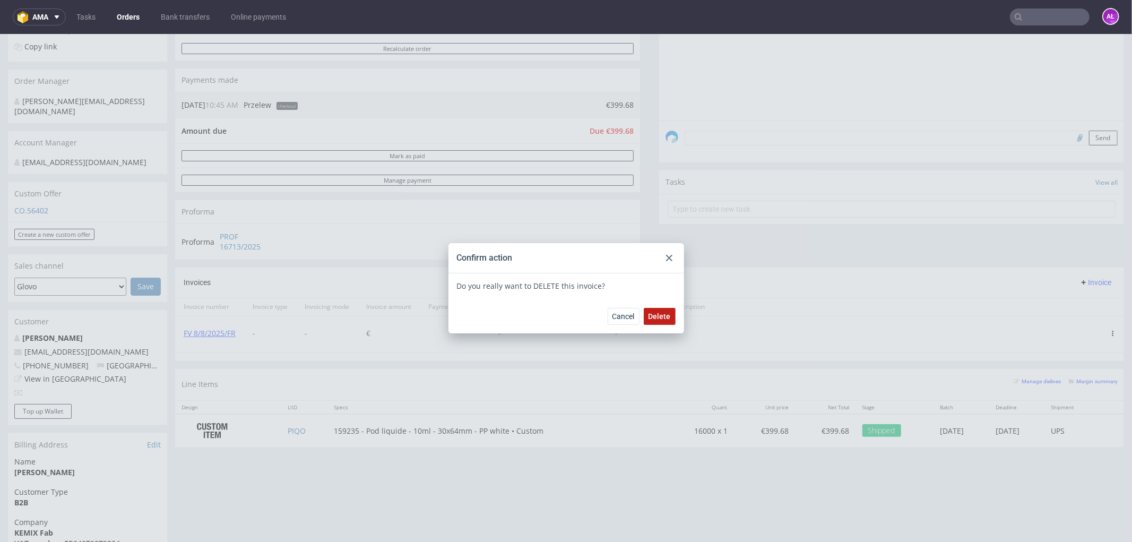
click at [664, 317] on span "Delete" at bounding box center [660, 315] width 22 height 7
drag, startPoint x: 799, startPoint y: 239, endPoint x: 718, endPoint y: 260, distance: 84.3
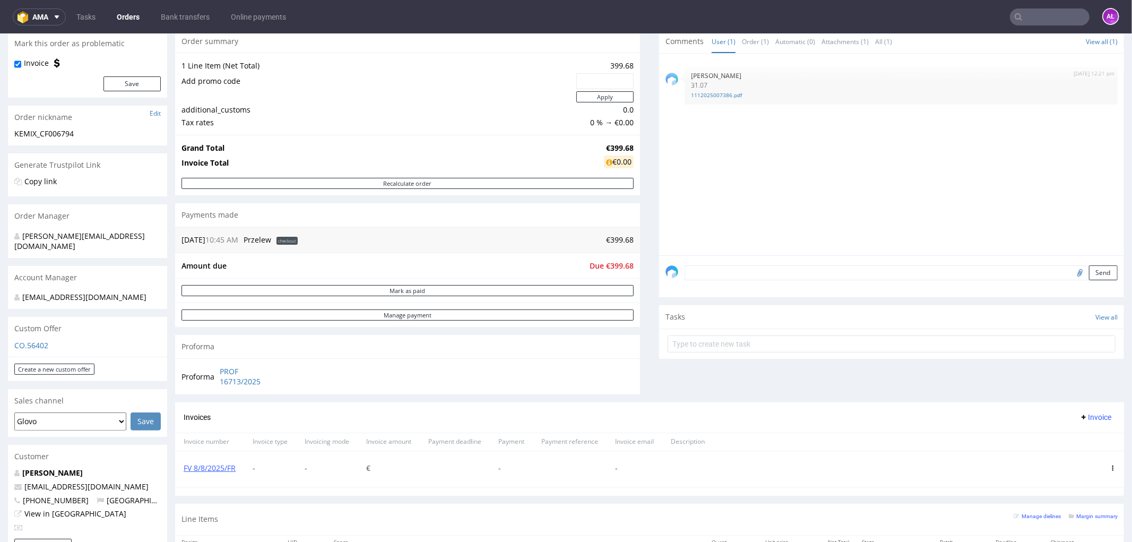
scroll to position [0, 0]
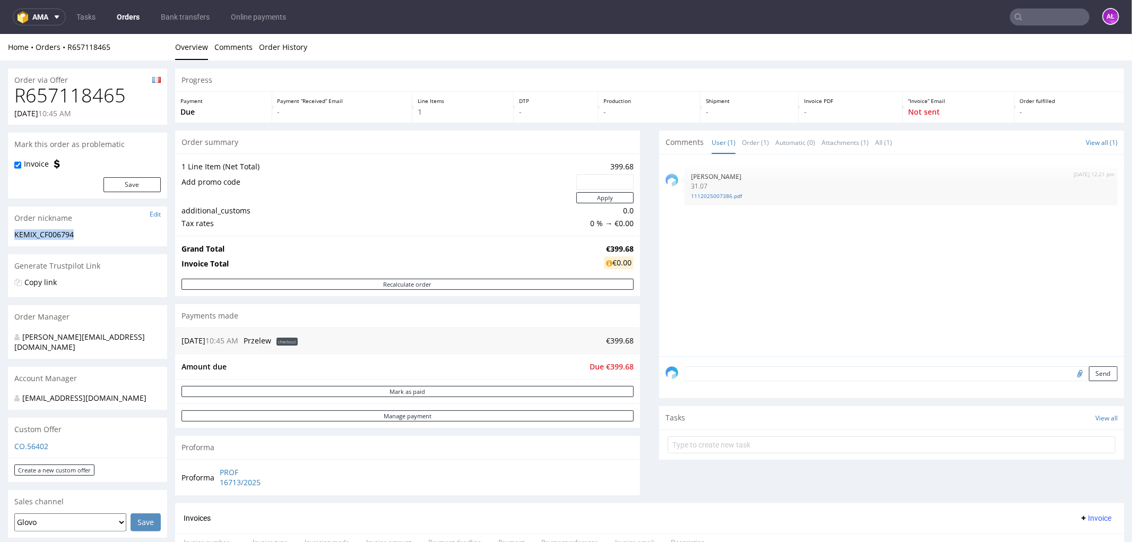
drag, startPoint x: 44, startPoint y: 234, endPoint x: 12, endPoint y: 234, distance: 31.3
click at [12, 234] on div "KEMIX_CF006794 KEMIX_CF006794 Update" at bounding box center [87, 237] width 159 height 17
copy div "KEMIX_CF006794"
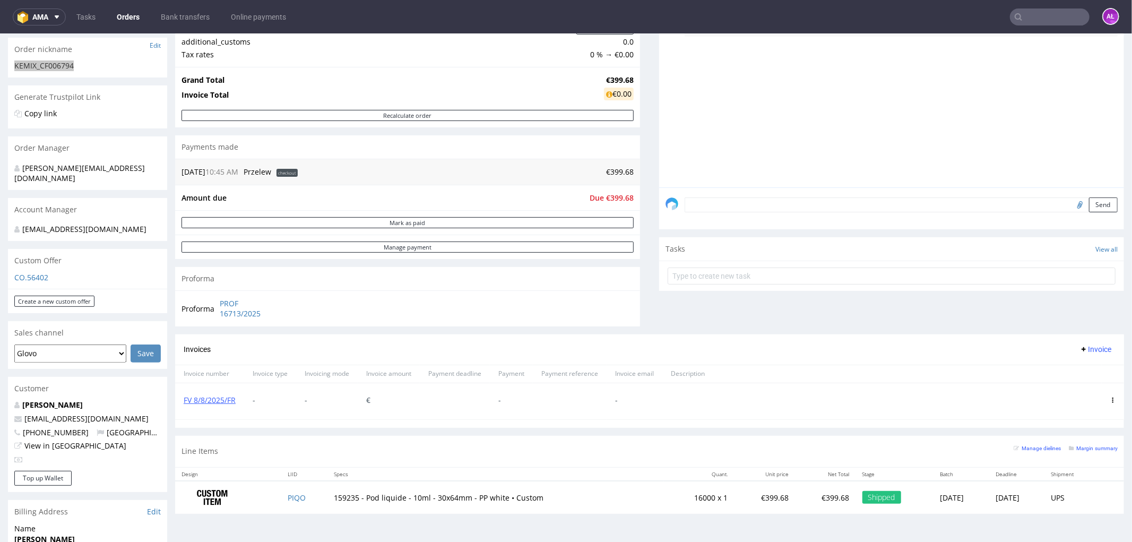
scroll to position [353, 0]
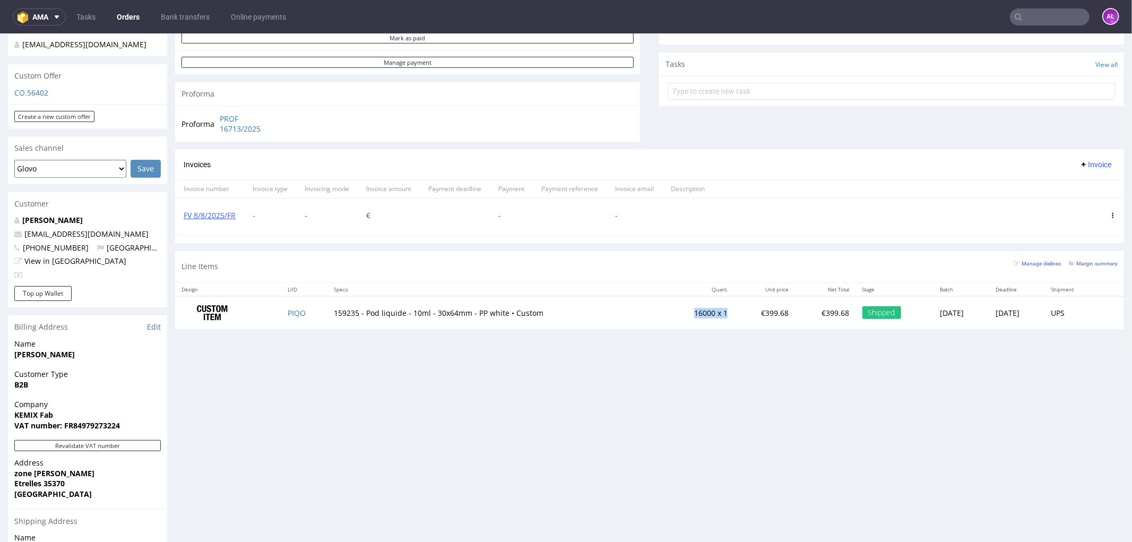
drag, startPoint x: 668, startPoint y: 312, endPoint x: 696, endPoint y: 313, distance: 28.7
click at [696, 313] on td "16000 x 1" at bounding box center [699, 312] width 70 height 33
copy td "16000 x 1"
click at [1081, 161] on span "Invoice" at bounding box center [1096, 164] width 32 height 8
click at [1081, 189] on span "Upload" at bounding box center [1077, 187] width 51 height 11
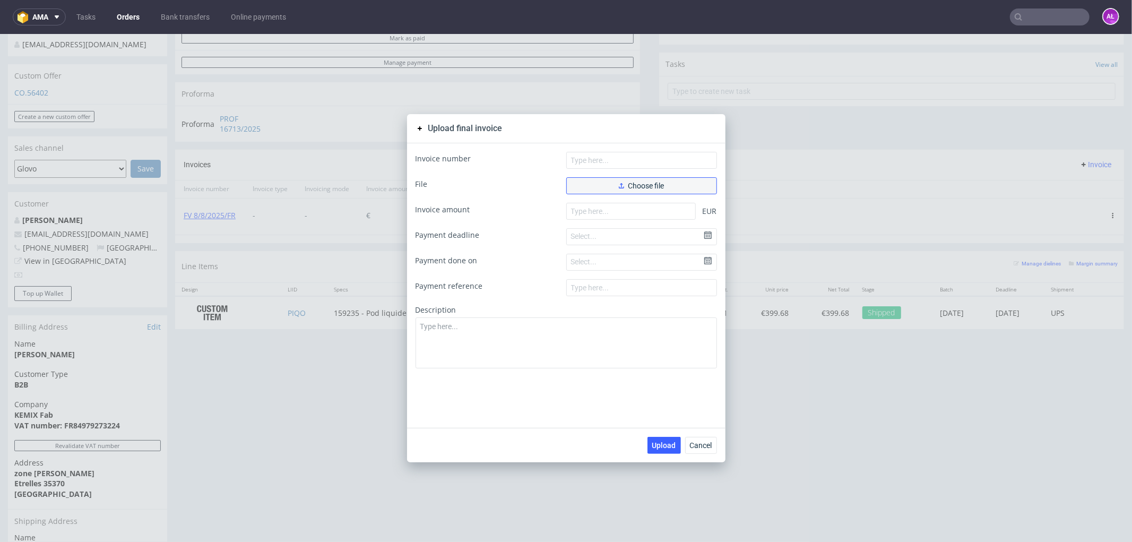
click at [671, 184] on button "Choose file" at bounding box center [641, 185] width 151 height 17
click at [656, 187] on span "Choose file" at bounding box center [642, 185] width 46 height 7
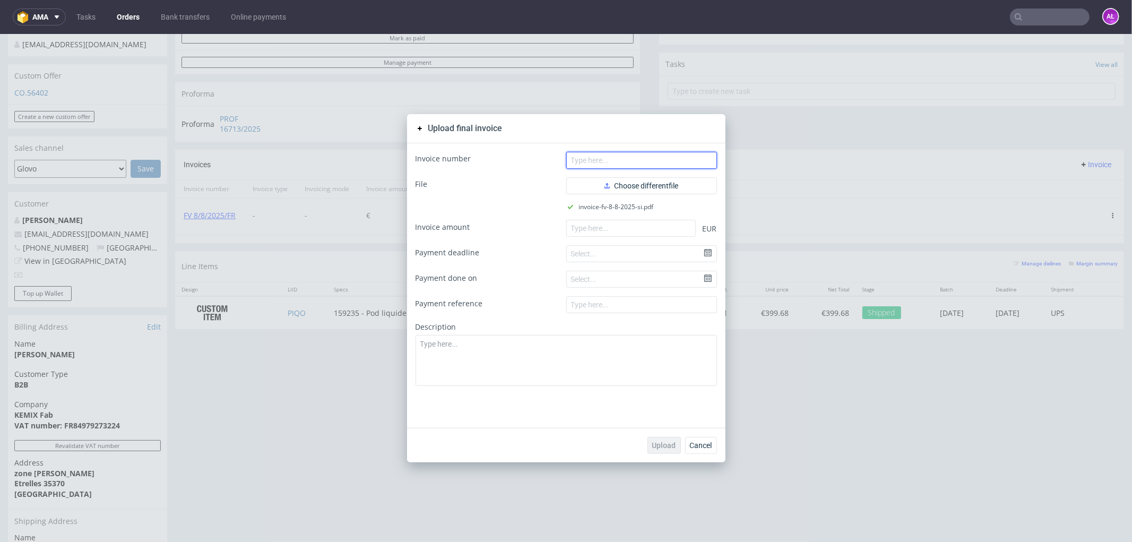
click at [649, 154] on input "text" at bounding box center [641, 159] width 151 height 17
paste input "FV 8/8/2025/SI"
type input "FV 8/8/2025/SI"
drag, startPoint x: 682, startPoint y: 226, endPoint x: 678, endPoint y: 239, distance: 14.3
click at [681, 226] on input "number" at bounding box center [631, 227] width 130 height 17
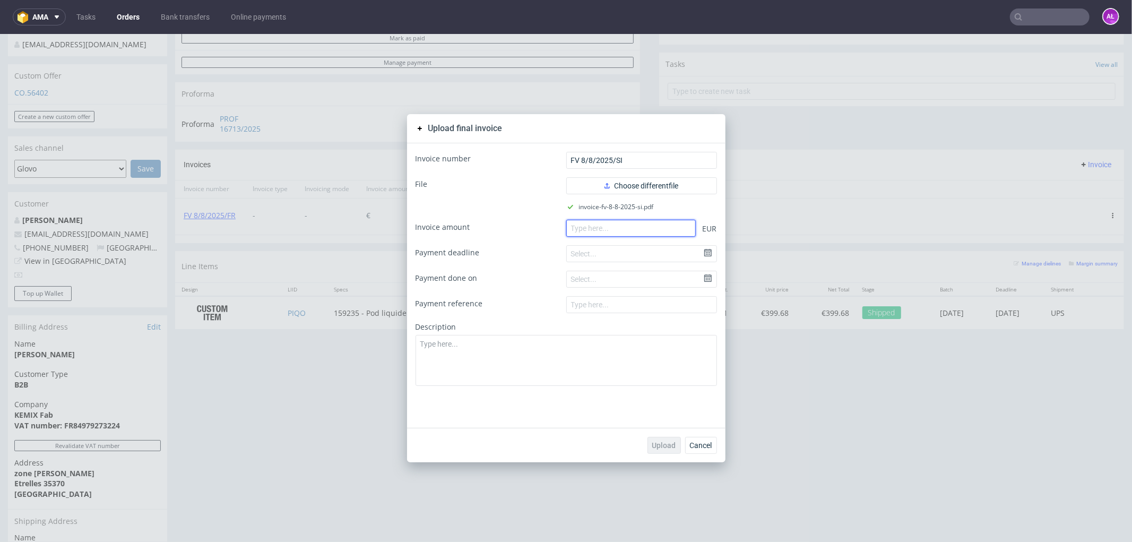
paste input "399.68"
type input "399.68"
click at [659, 446] on span "Upload" at bounding box center [664, 444] width 24 height 7
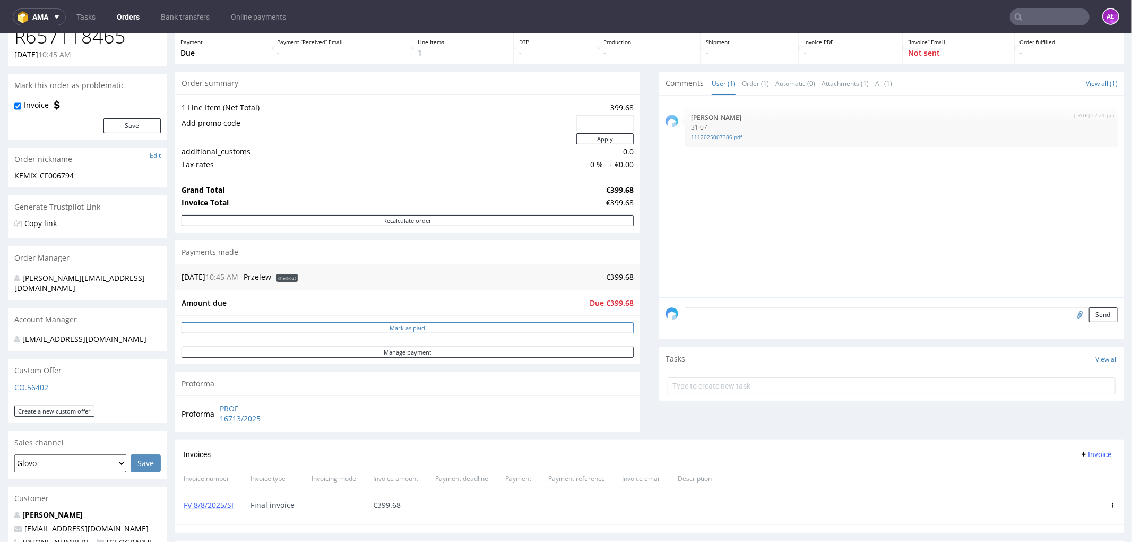
scroll to position [177, 0]
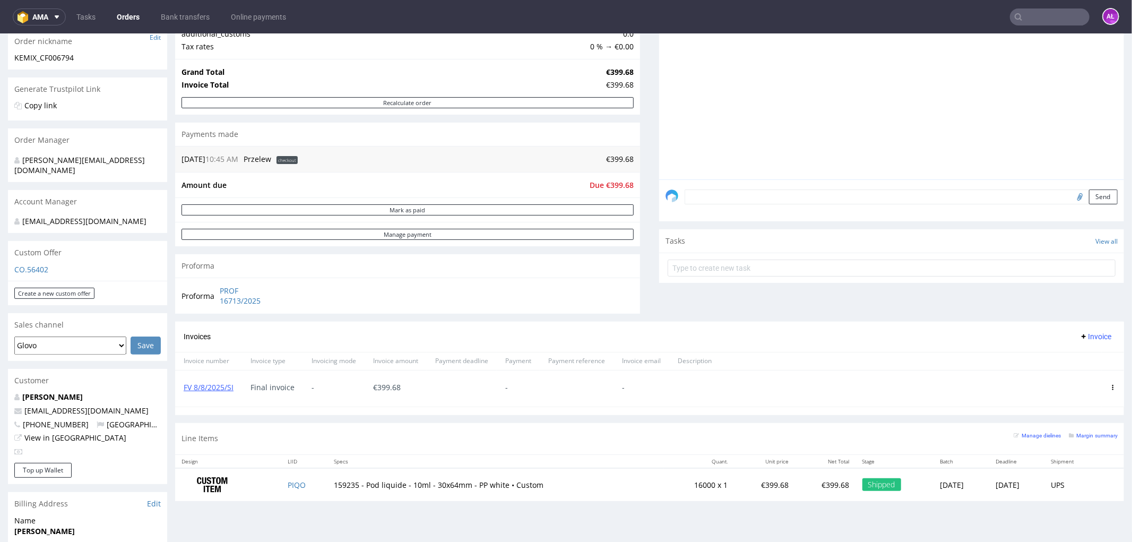
paste input "FV 9/8/2025/FR"
click at [1029, 18] on input "FV 9/8/2025/FR" at bounding box center [1050, 16] width 80 height 17
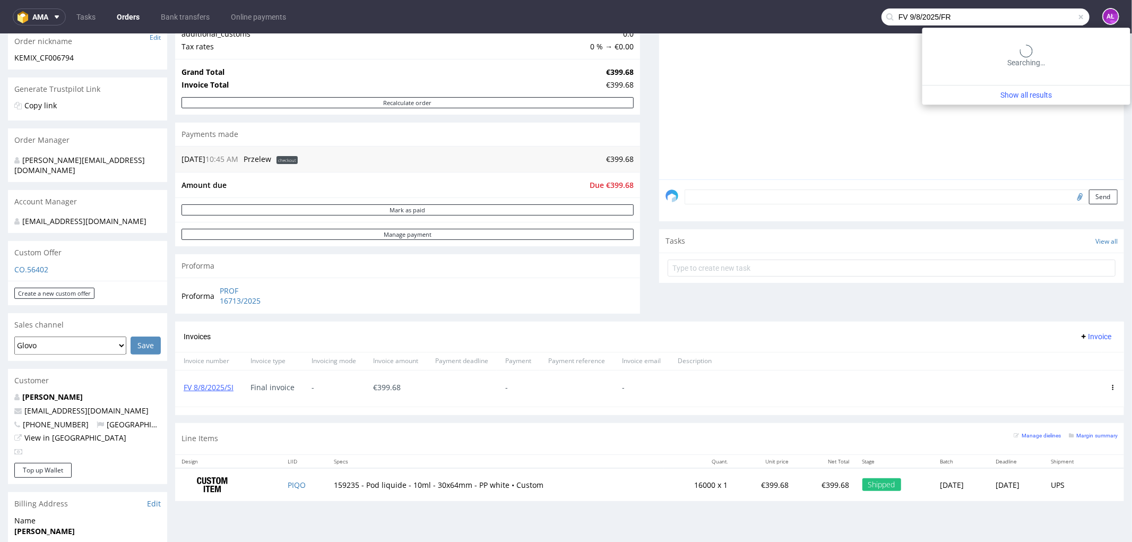
type input "FV 9/8/2025/FR"
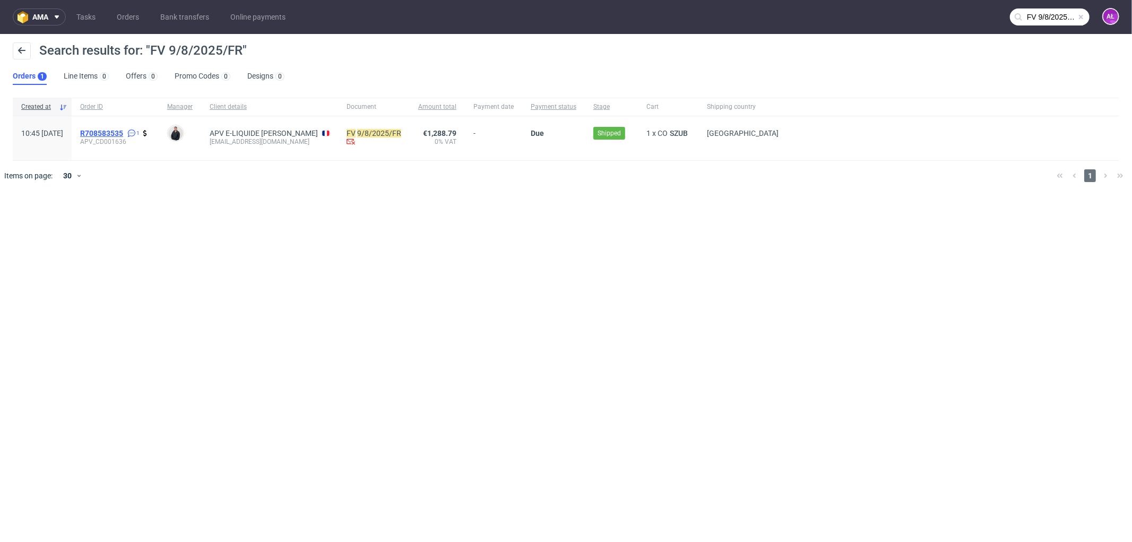
click at [123, 133] on span "R708583535" at bounding box center [101, 133] width 43 height 8
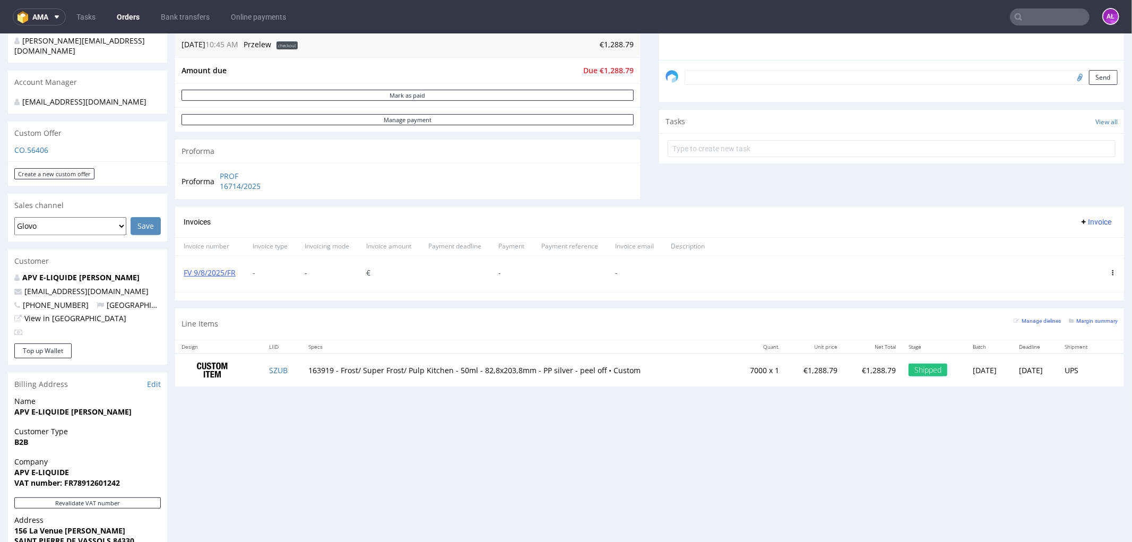
scroll to position [353, 0]
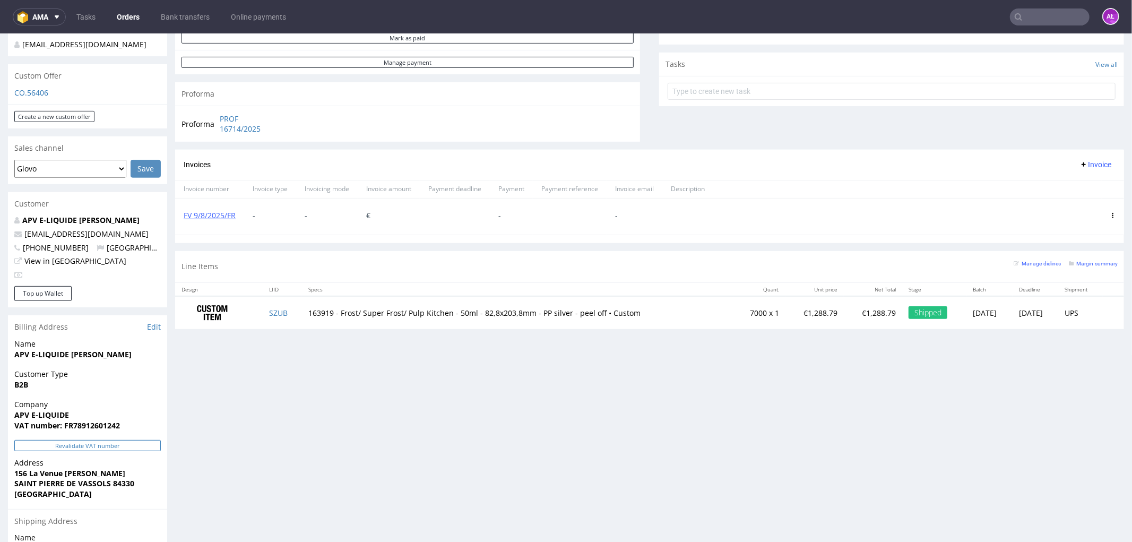
click at [128, 439] on button "Revalidate VAT number" at bounding box center [87, 444] width 146 height 11
click at [1110, 215] on icon at bounding box center [1112, 214] width 5 height 5
drag, startPoint x: 1071, startPoint y: 313, endPoint x: 1065, endPoint y: 315, distance: 6.1
click at [1065, 315] on span "Delete invoice" at bounding box center [1070, 311] width 64 height 11
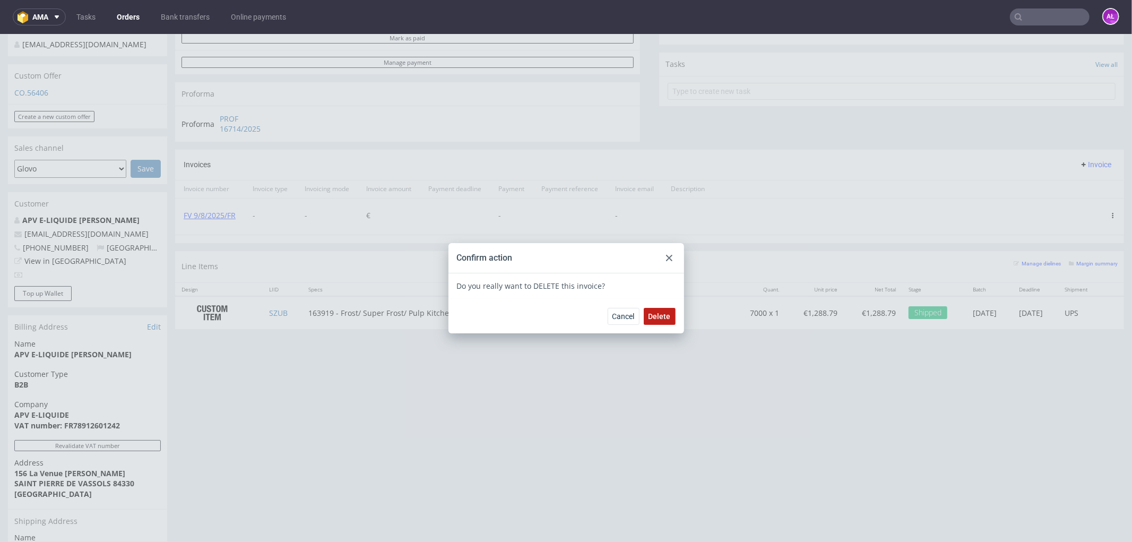
click at [649, 314] on span "Delete" at bounding box center [660, 315] width 22 height 7
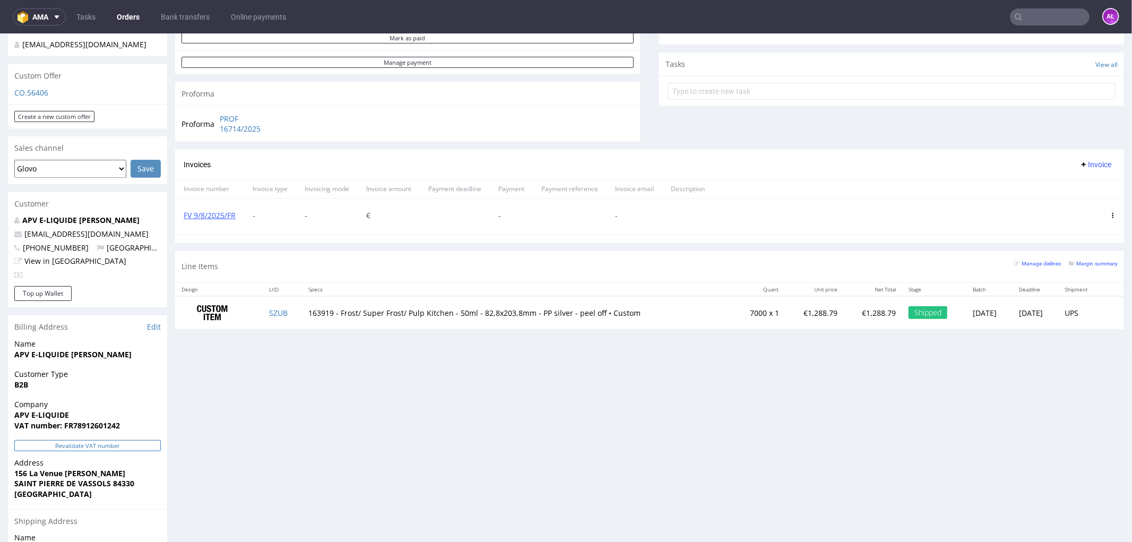
click at [135, 439] on button "Revalidate VAT number" at bounding box center [87, 444] width 146 height 11
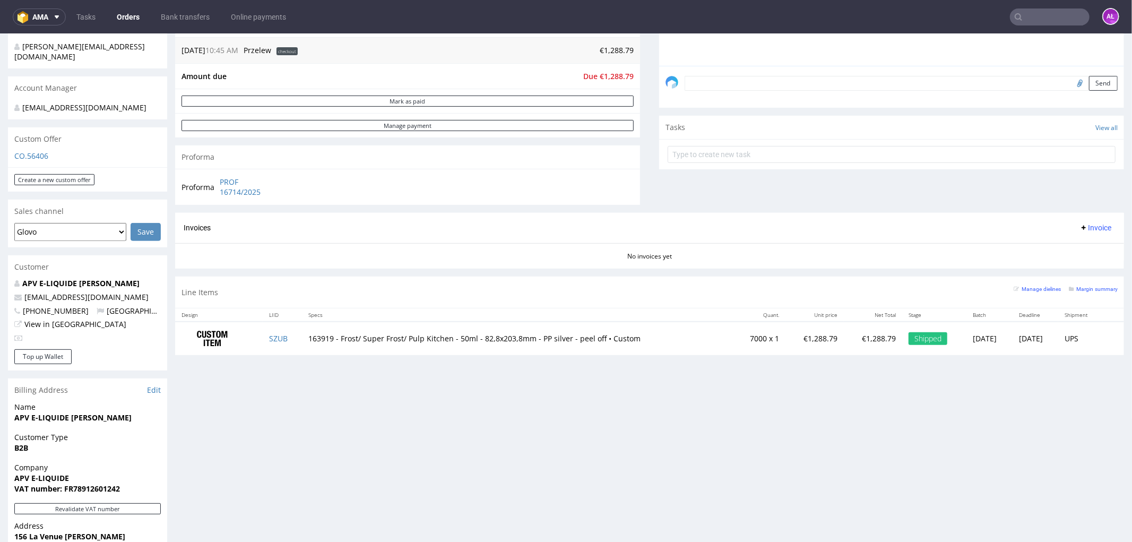
scroll to position [295, 0]
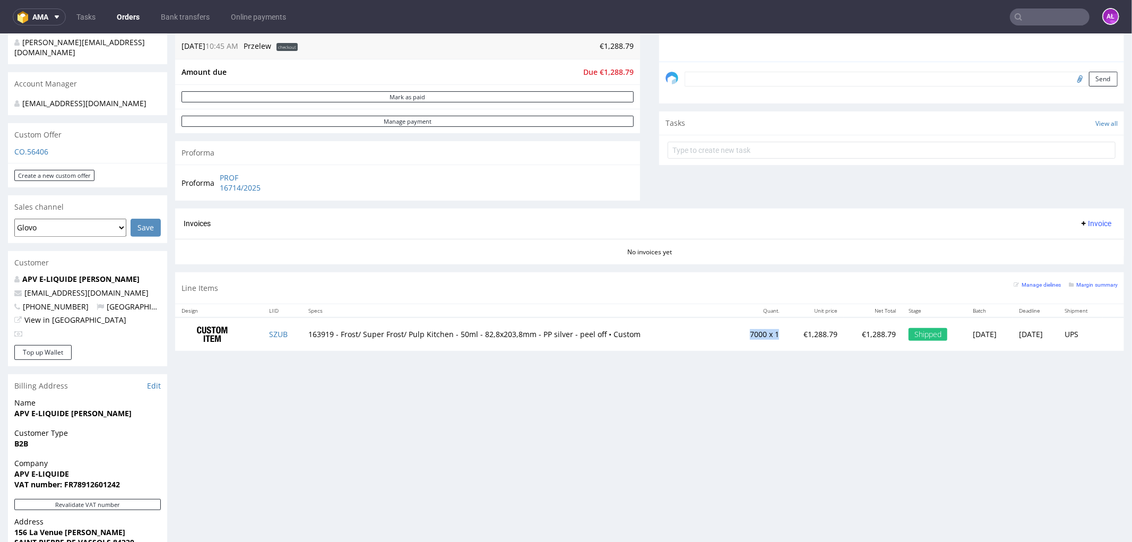
drag, startPoint x: 718, startPoint y: 337, endPoint x: 746, endPoint y: 335, distance: 28.2
click at [746, 335] on td "7000 x 1" at bounding box center [760, 333] width 53 height 33
copy td "7000 x 1"
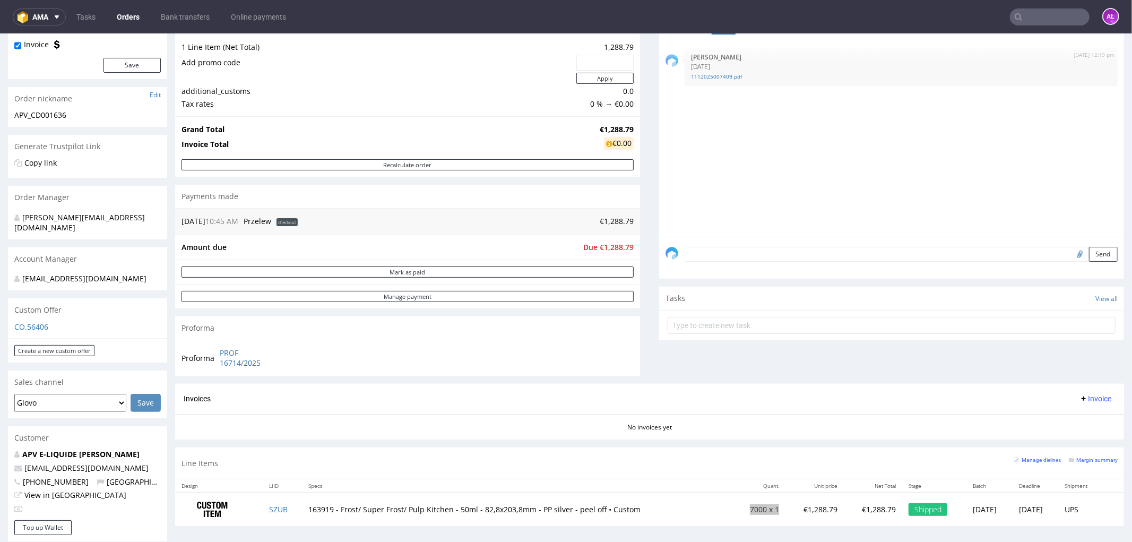
scroll to position [0, 0]
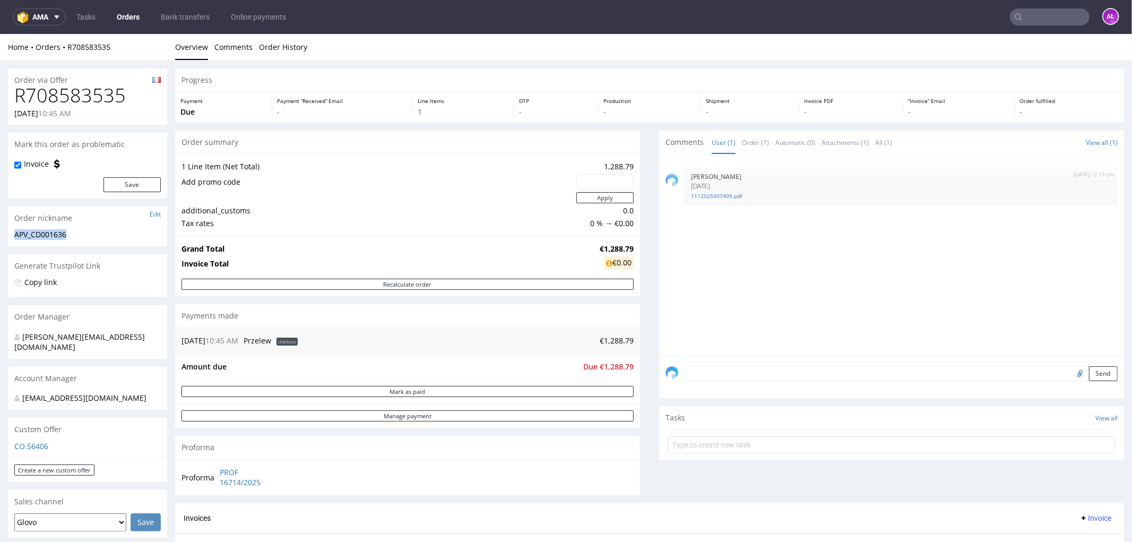
drag, startPoint x: 48, startPoint y: 235, endPoint x: 0, endPoint y: 235, distance: 47.8
copy div "APV_CD001636"
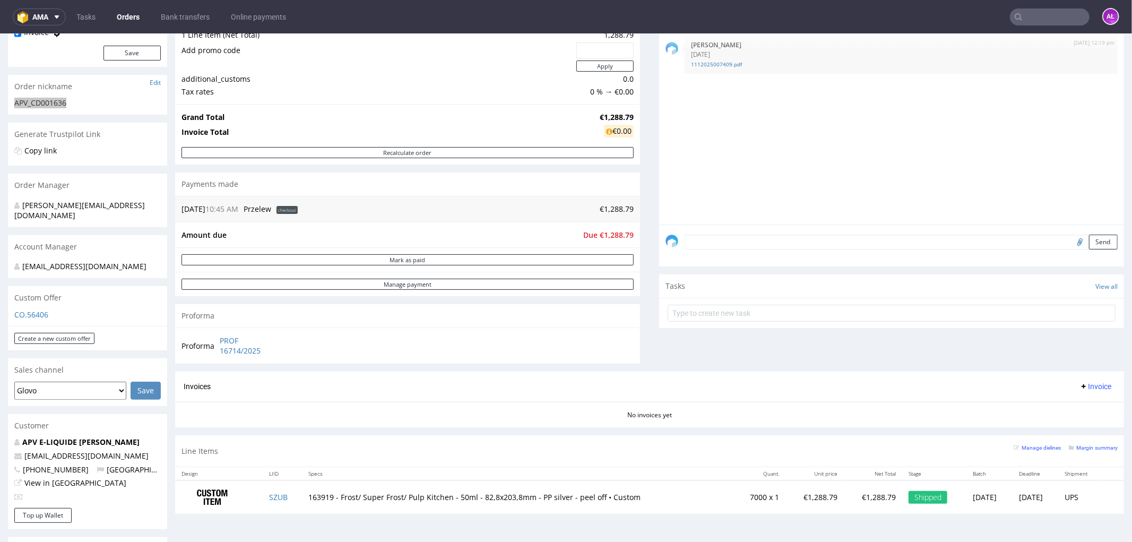
scroll to position [236, 0]
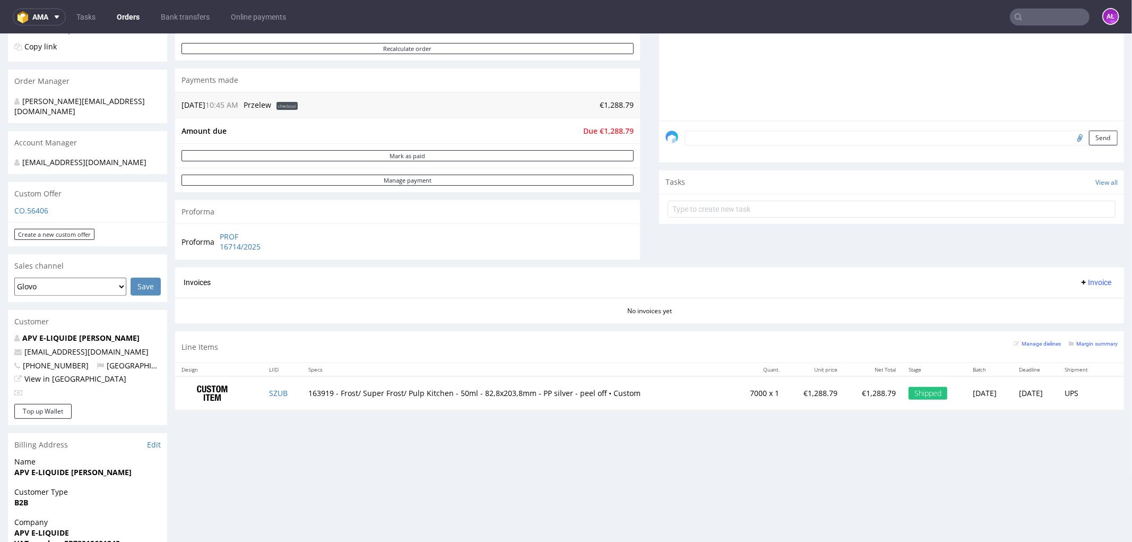
click at [1080, 278] on span "Invoice" at bounding box center [1096, 282] width 32 height 8
click at [1077, 305] on span "Upload" at bounding box center [1077, 304] width 51 height 11
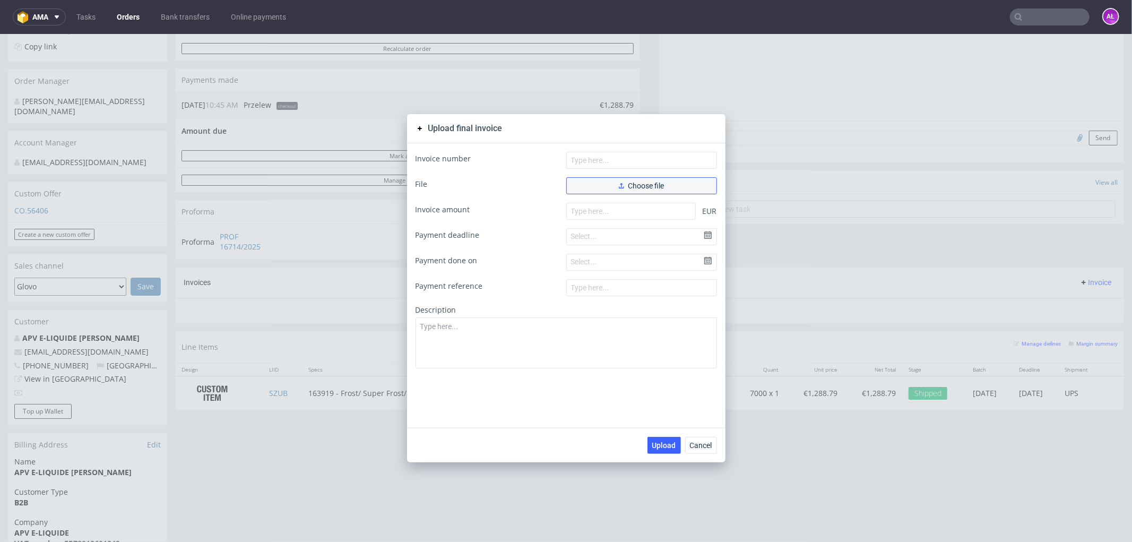
click at [667, 187] on button "Choose file" at bounding box center [641, 185] width 151 height 17
click at [637, 186] on span "Choose file" at bounding box center [642, 185] width 46 height 7
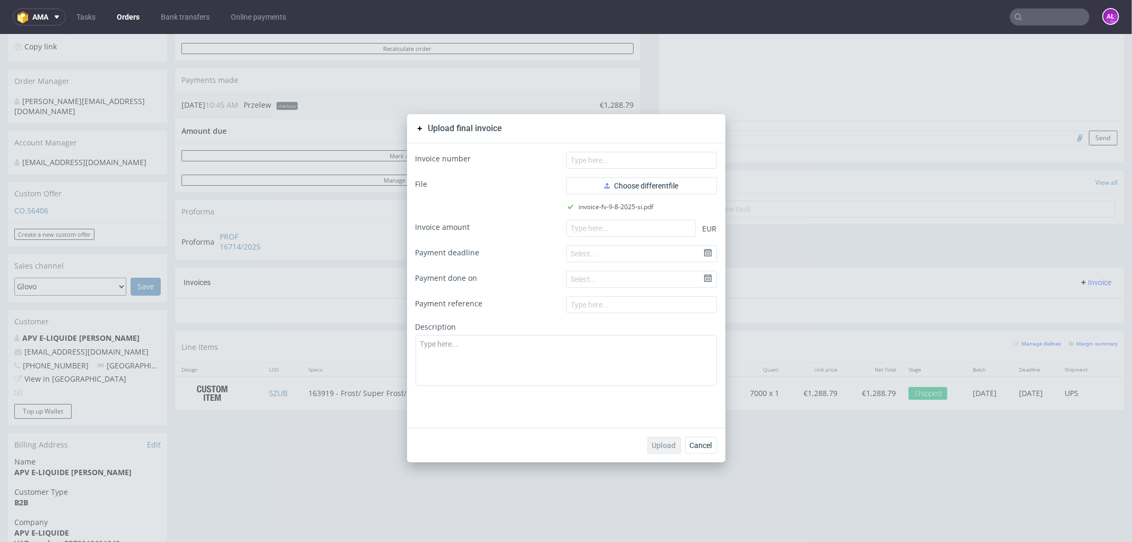
click at [665, 146] on div "Invoice number File Choose different file invoice-fv-9-8-2025-si.pdf Invoice am…" at bounding box center [566, 285] width 318 height 284
paste input "FV 9/8/2025/SI"
click at [670, 160] on input "FV 9/8/2025/SI" at bounding box center [641, 159] width 151 height 17
type input "FV 9/8/2025/SI"
click at [585, 228] on input "number" at bounding box center [631, 227] width 130 height 17
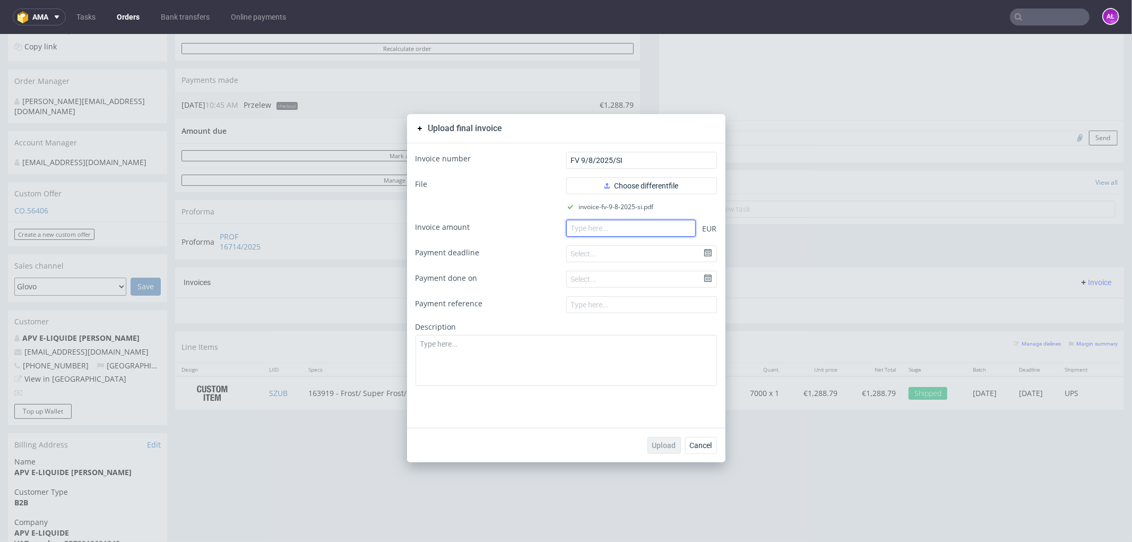
paste input "1.28879"
click at [574, 234] on input "1.28879" at bounding box center [631, 227] width 130 height 17
type input "1288.79"
drag, startPoint x: 666, startPoint y: 445, endPoint x: 454, endPoint y: 308, distance: 252.5
click at [665, 443] on span "Upload" at bounding box center [664, 444] width 24 height 7
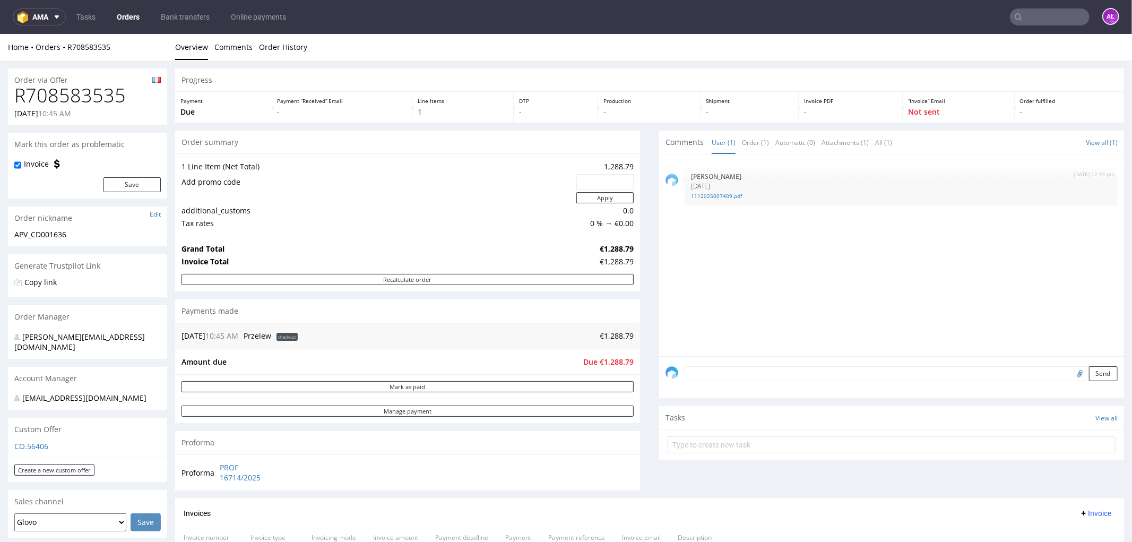
click at [1047, 27] on nav "ama Tasks Orders Bank transfers Online payments AŁ" at bounding box center [566, 17] width 1132 height 34
click at [1043, 21] on input "text" at bounding box center [1050, 16] width 80 height 17
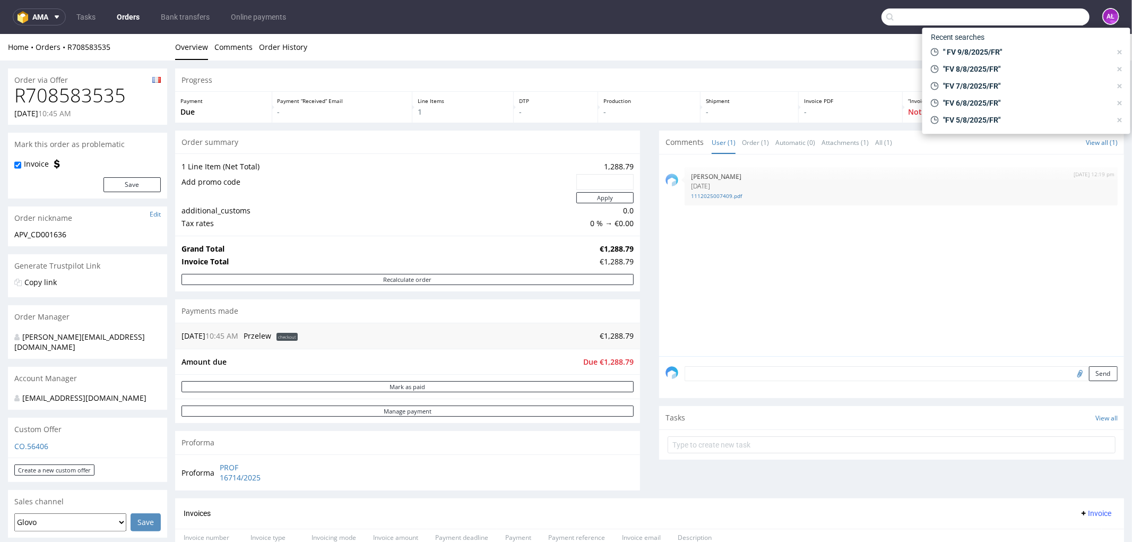
paste input "FV 10/8/2025/FR"
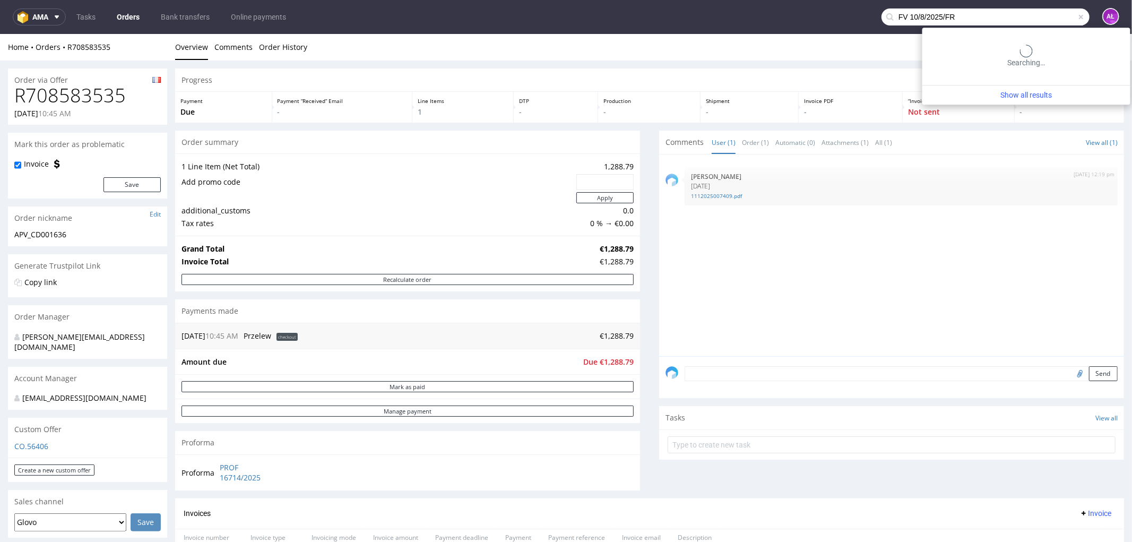
type input "FV 10/8/2025/FR"
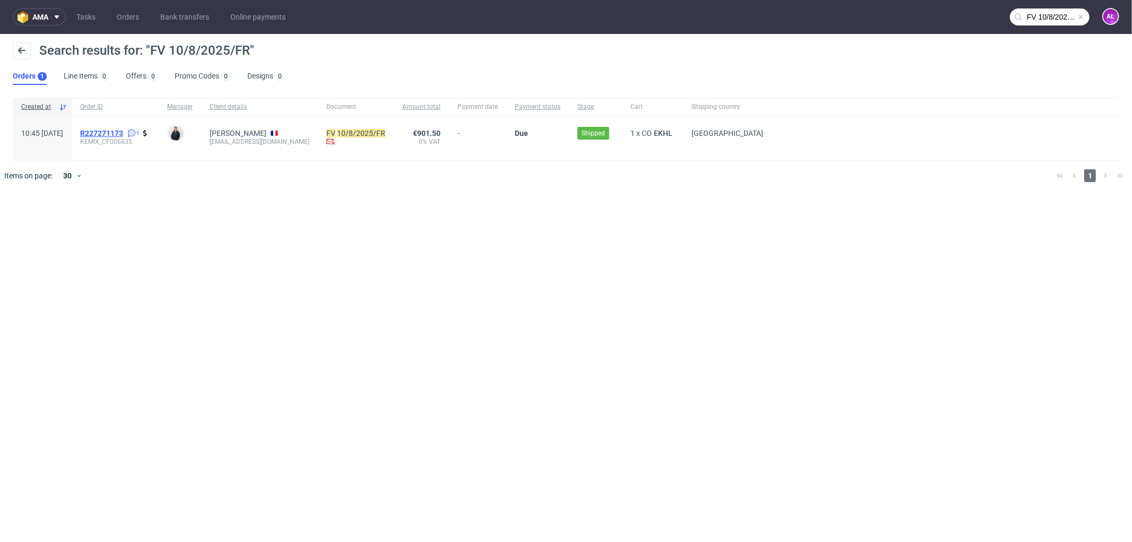
click at [123, 130] on span "R227271173" at bounding box center [101, 133] width 43 height 8
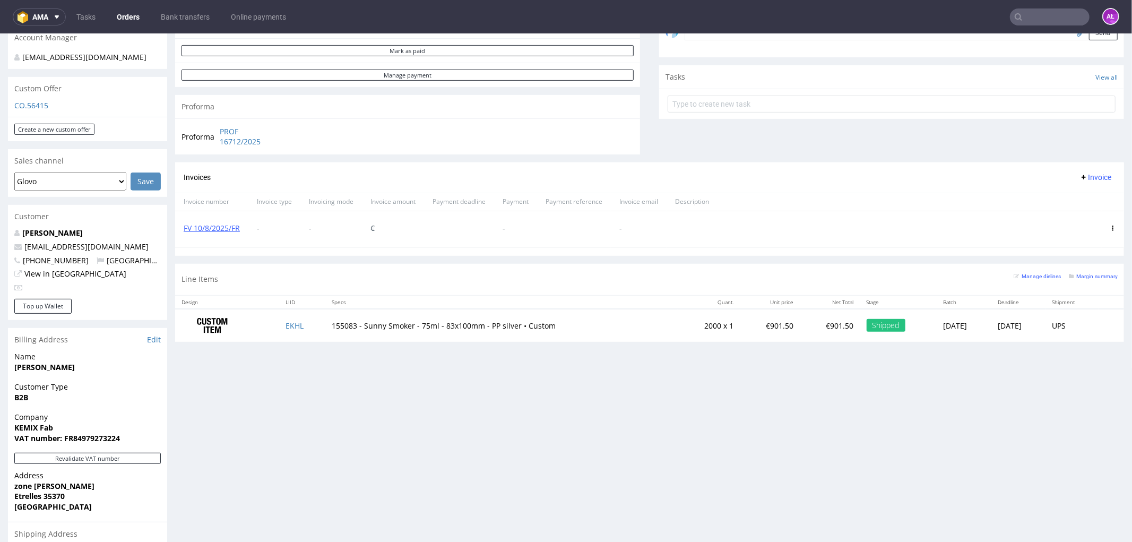
scroll to position [353, 0]
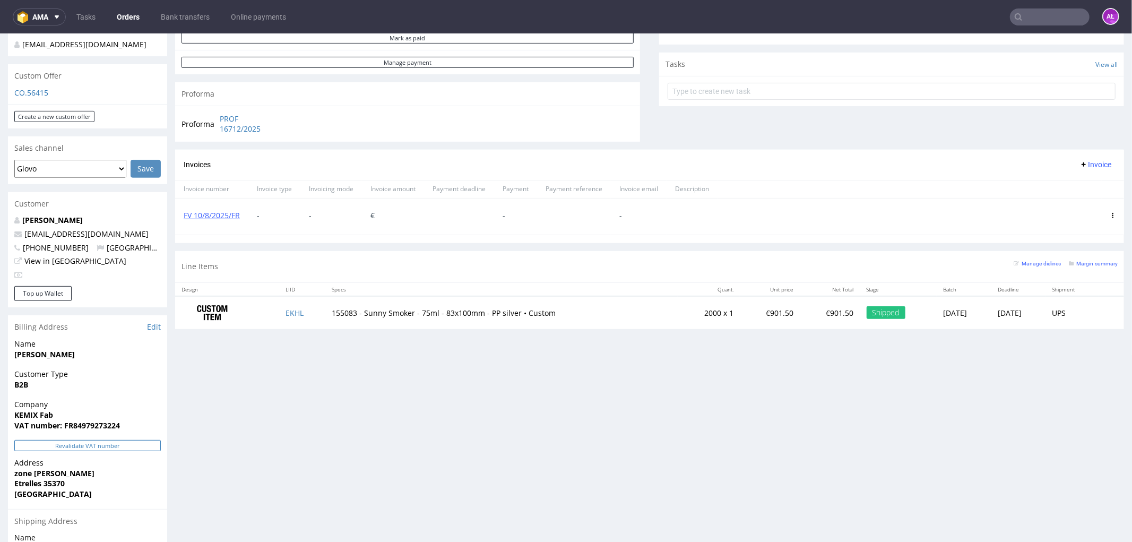
click at [126, 439] on button "Revalidate VAT number" at bounding box center [87, 444] width 146 height 11
click at [1110, 212] on icon at bounding box center [1112, 214] width 5 height 5
click at [1085, 310] on span "Delete invoice" at bounding box center [1070, 311] width 64 height 11
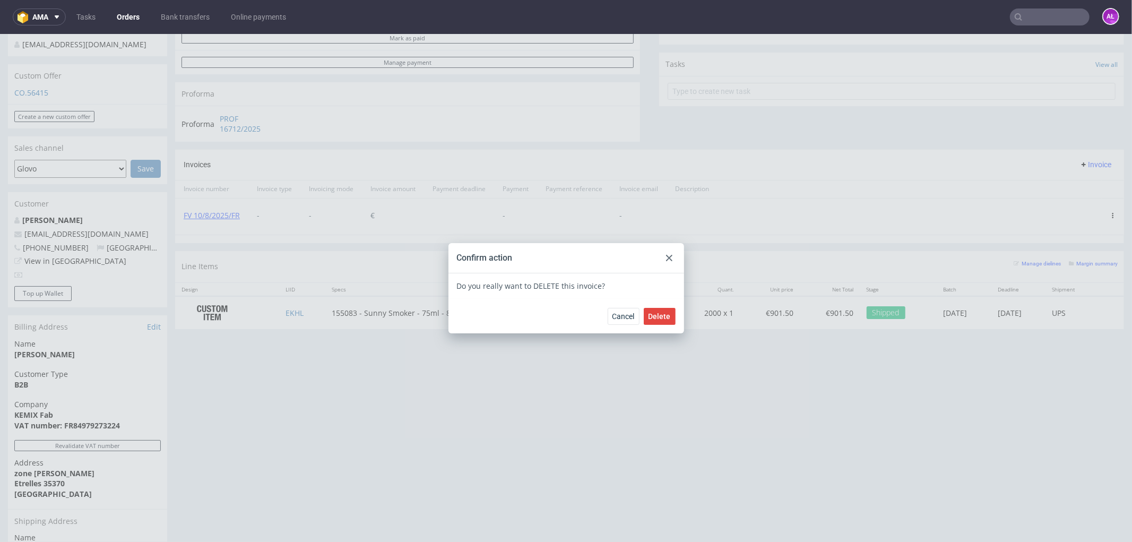
drag, startPoint x: 658, startPoint y: 316, endPoint x: 150, endPoint y: 80, distance: 560.4
click at [657, 315] on span "Delete" at bounding box center [660, 315] width 22 height 7
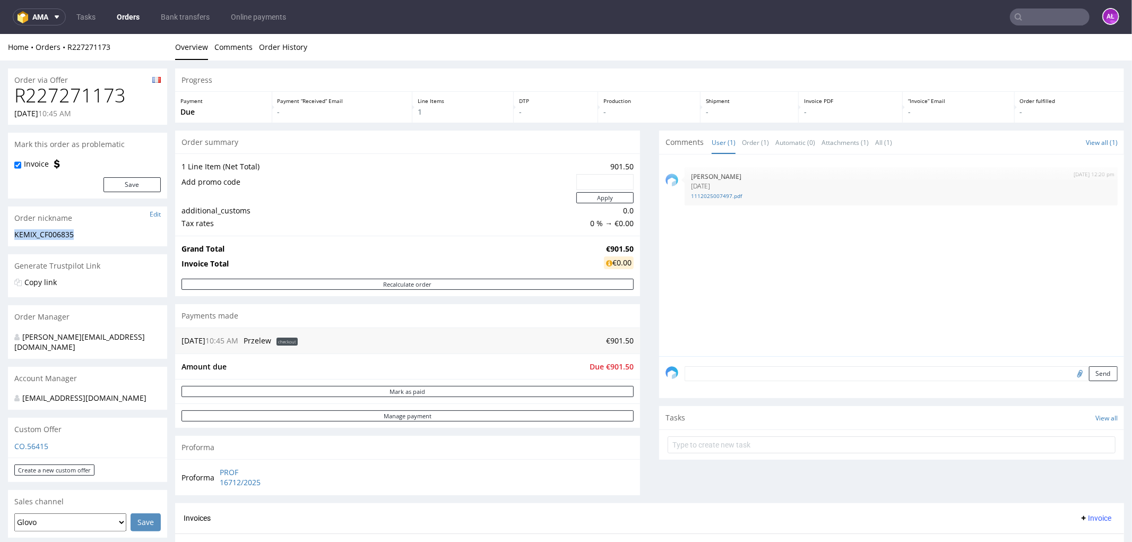
drag, startPoint x: 63, startPoint y: 237, endPoint x: 6, endPoint y: 234, distance: 56.9
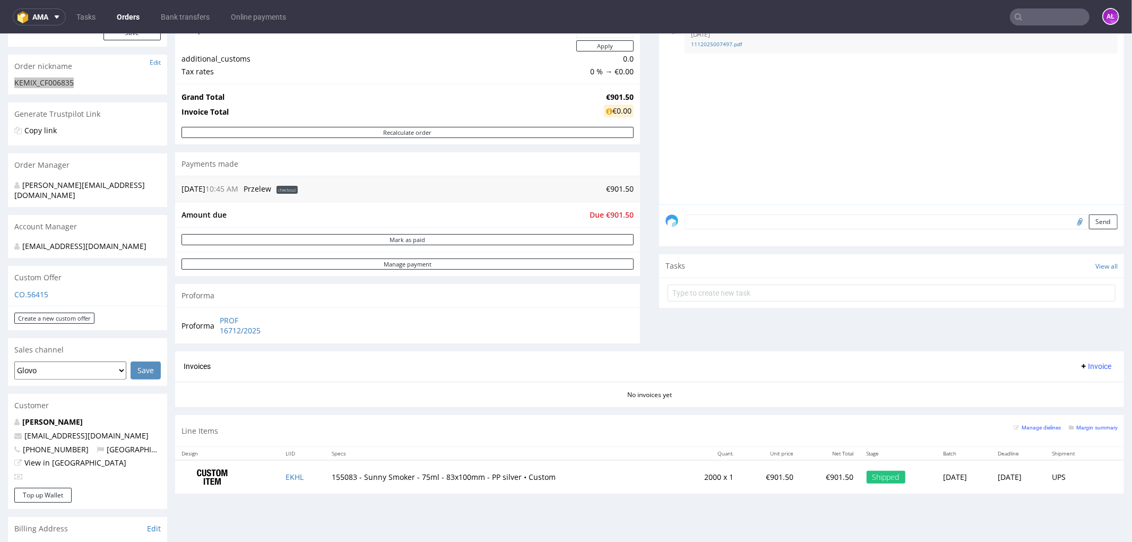
scroll to position [295, 0]
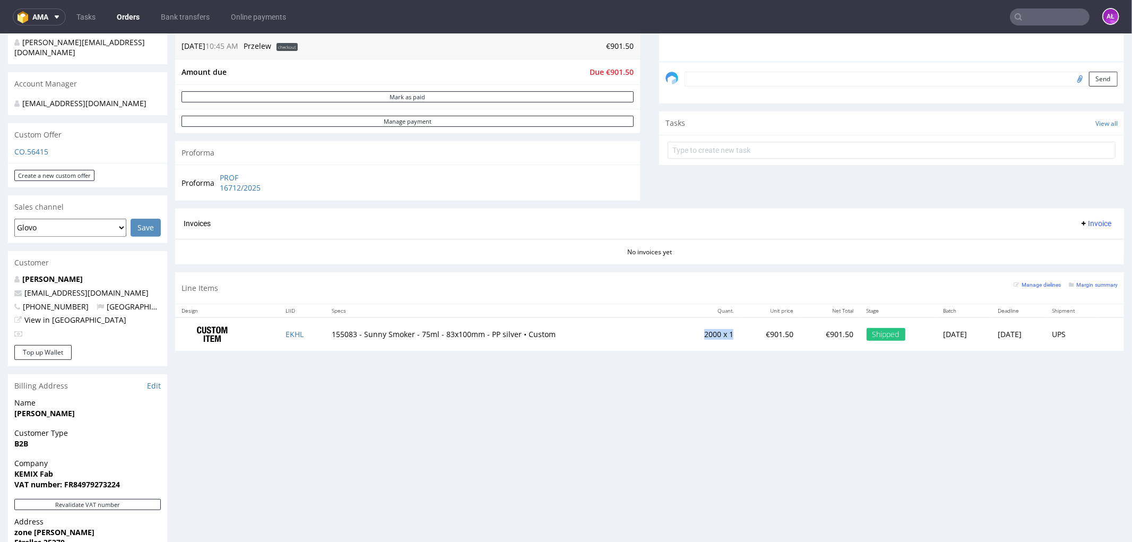
drag, startPoint x: 670, startPoint y: 335, endPoint x: 730, endPoint y: 329, distance: 60.8
click at [699, 335] on td "2000 x 1" at bounding box center [709, 333] width 63 height 33
copy td "2000 x 1"
click at [1080, 221] on span "Invoice" at bounding box center [1096, 223] width 32 height 8
click at [1075, 243] on span "Upload" at bounding box center [1077, 245] width 51 height 11
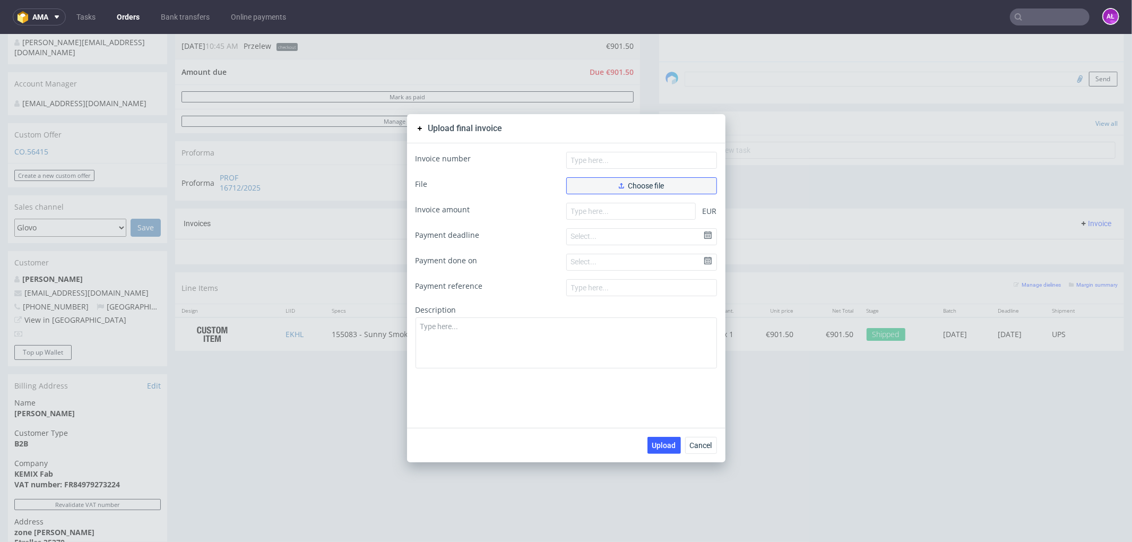
click at [623, 186] on span "Choose file" at bounding box center [642, 185] width 46 height 7
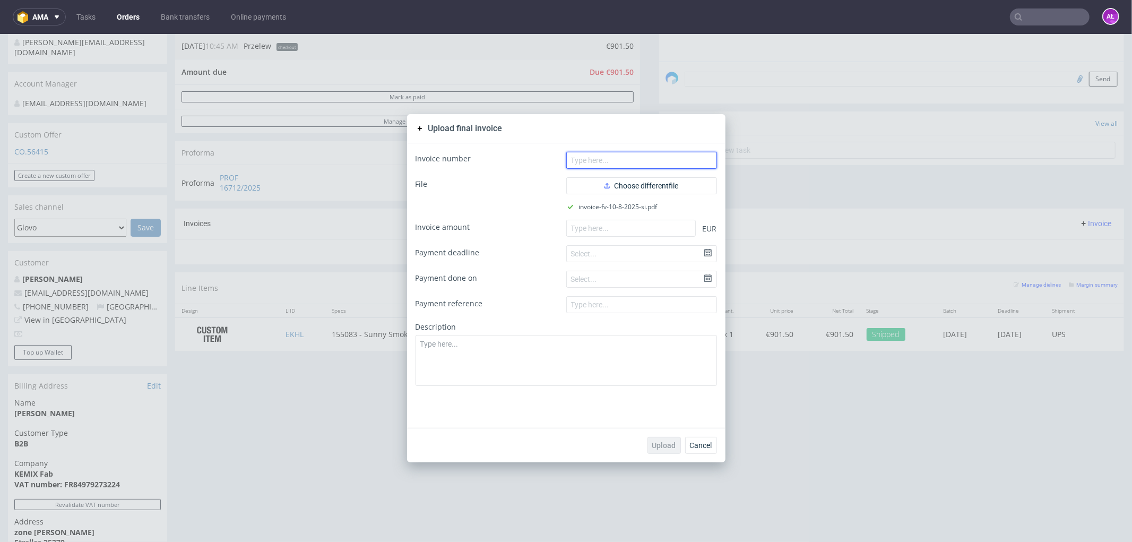
click at [626, 160] on input "text" at bounding box center [641, 159] width 151 height 17
paste input "FV 10/8/2025/SI"
type input "FV 10/8/2025/SI"
drag, startPoint x: 645, startPoint y: 219, endPoint x: 645, endPoint y: 229, distance: 9.6
click at [645, 219] on input "number" at bounding box center [631, 227] width 130 height 17
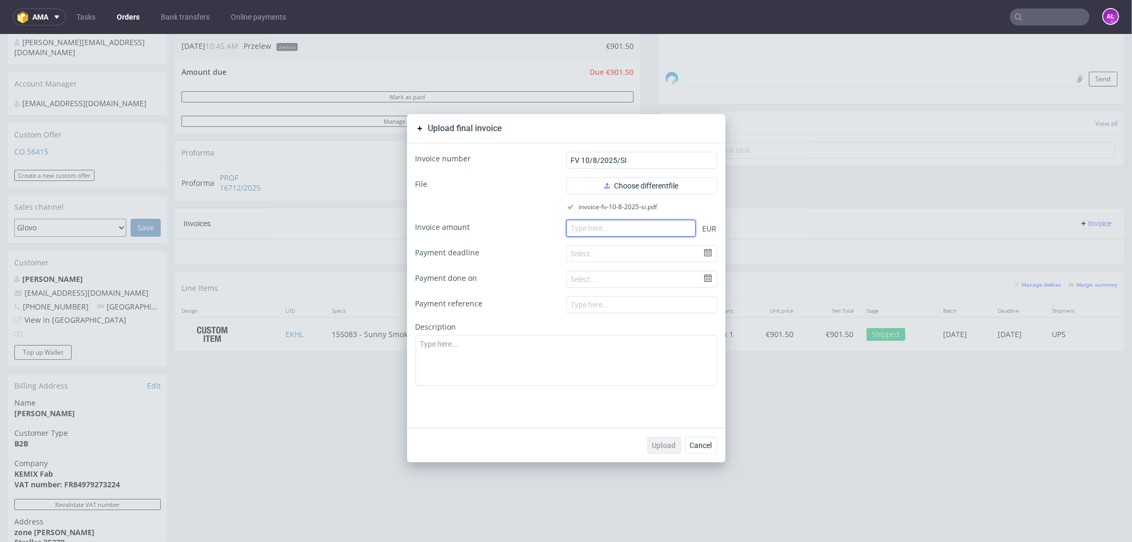
paste input "901.50"
type input "901.50"
drag, startPoint x: 654, startPoint y: 442, endPoint x: 235, endPoint y: 137, distance: 518.0
click at [653, 441] on span "Upload" at bounding box center [664, 444] width 24 height 7
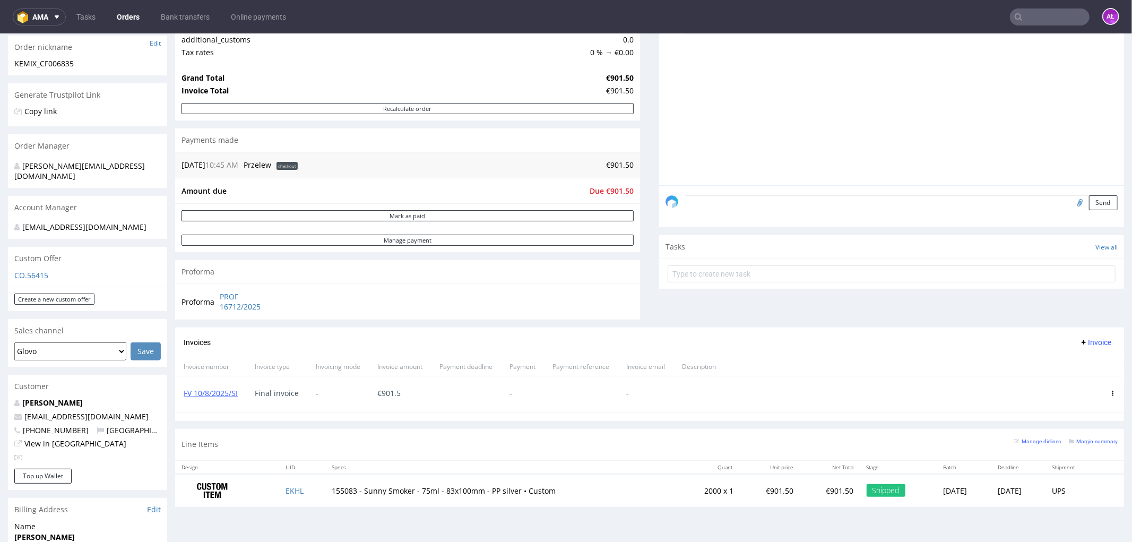
scroll to position [177, 0]
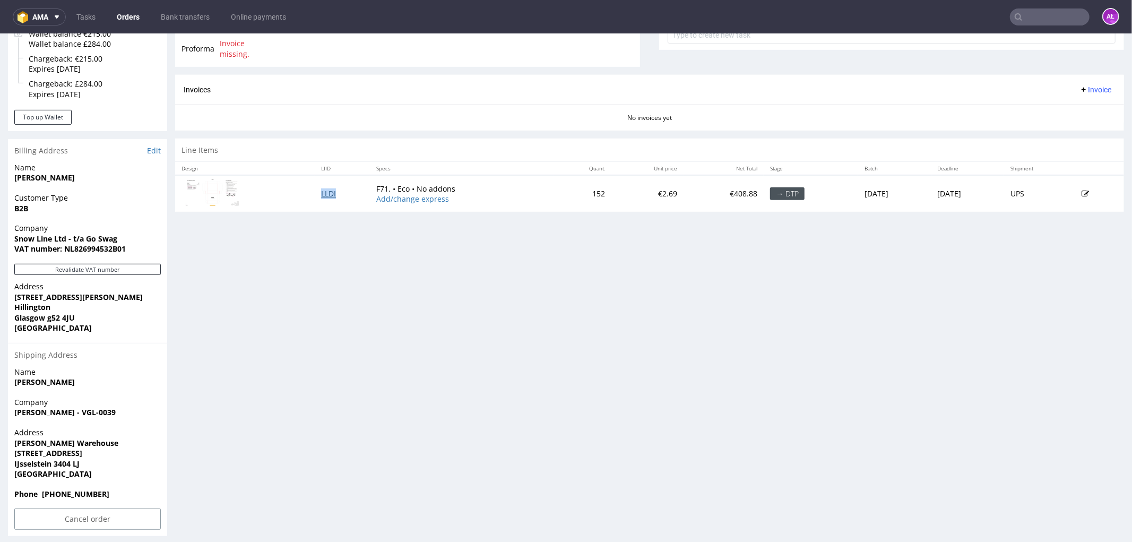
scroll to position [417, 0]
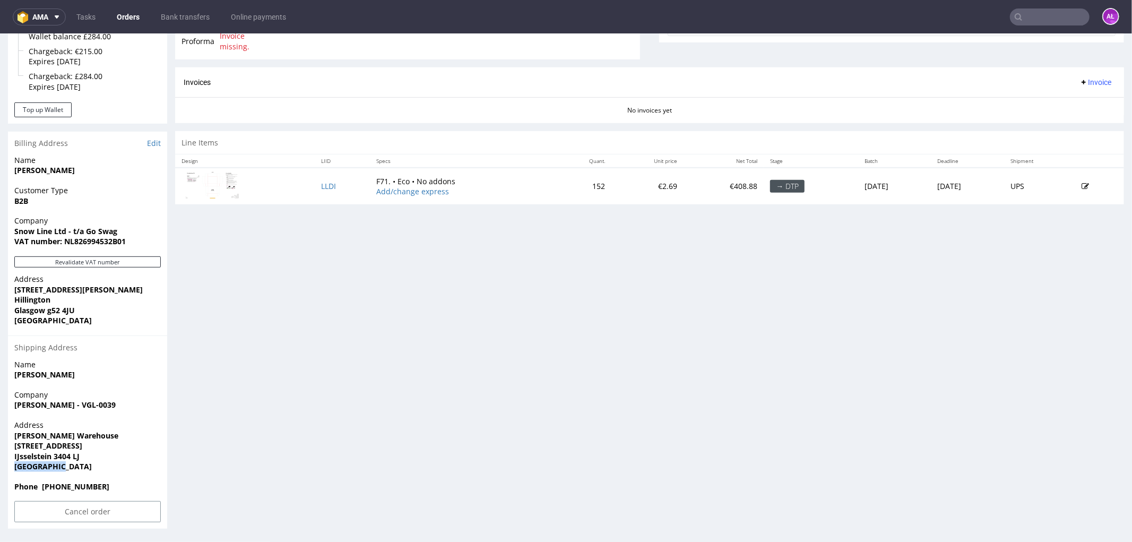
drag, startPoint x: 16, startPoint y: 465, endPoint x: 66, endPoint y: 463, distance: 50.0
click at [66, 463] on div "Address [PERSON_NAME] Warehouse [STREET_ADDRESS]" at bounding box center [87, 450] width 159 height 62
copy strong "[GEOGRAPHIC_DATA]"
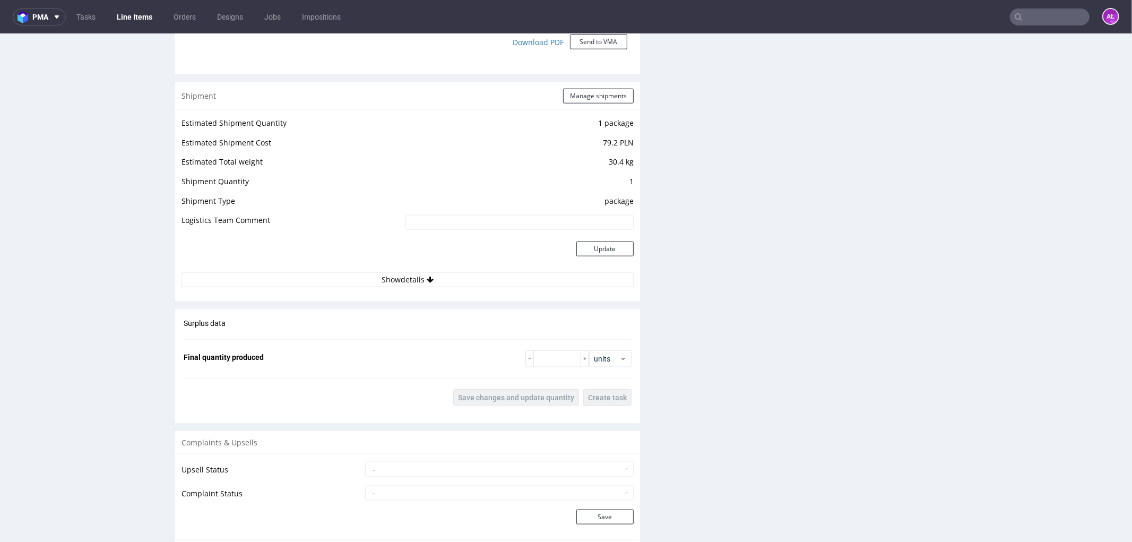
scroll to position [1051, 0]
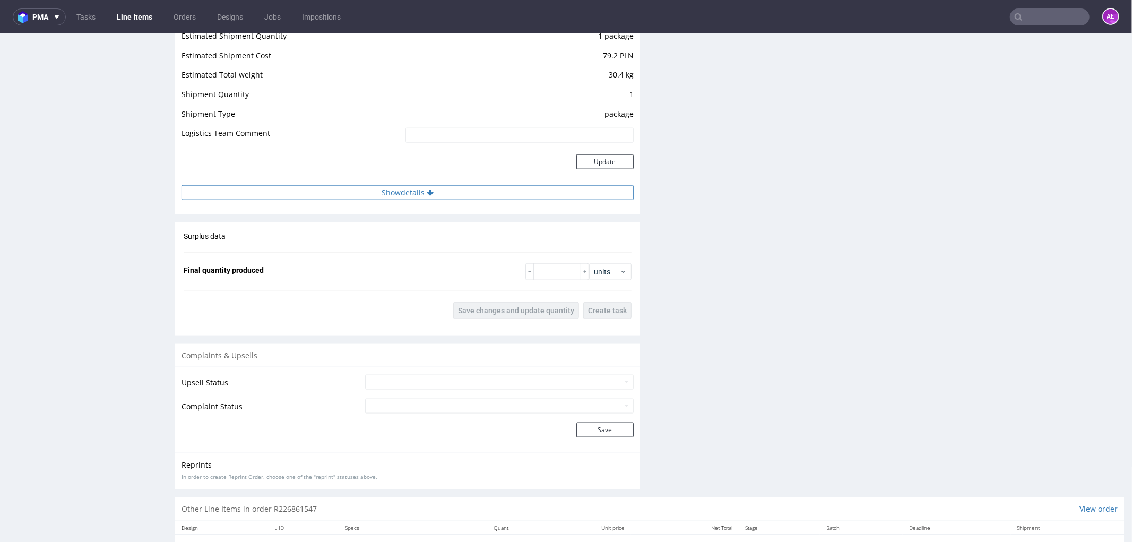
click at [411, 194] on button "Show details" at bounding box center [408, 192] width 452 height 15
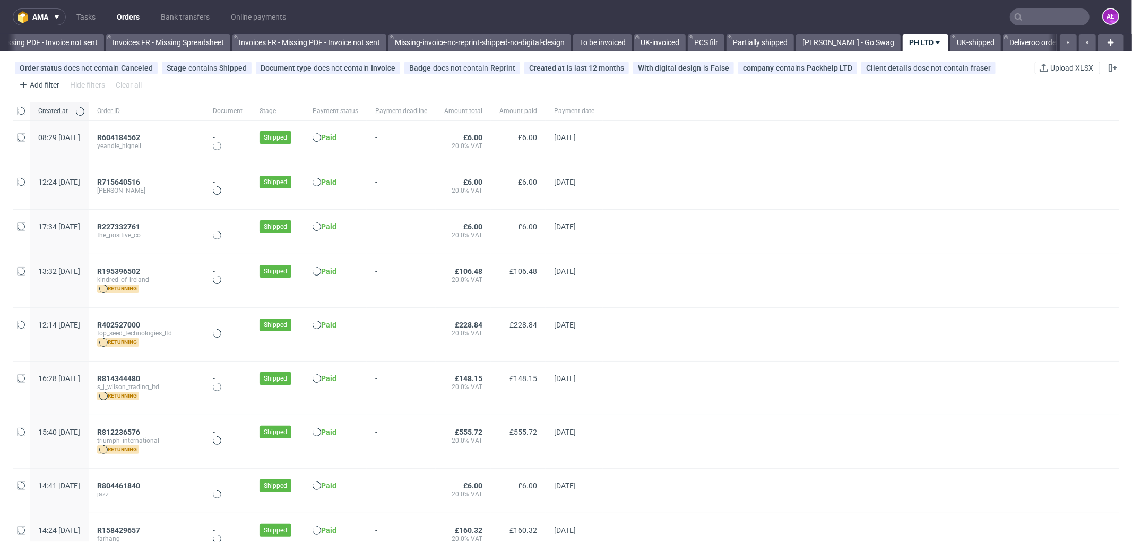
scroll to position [0, 1590]
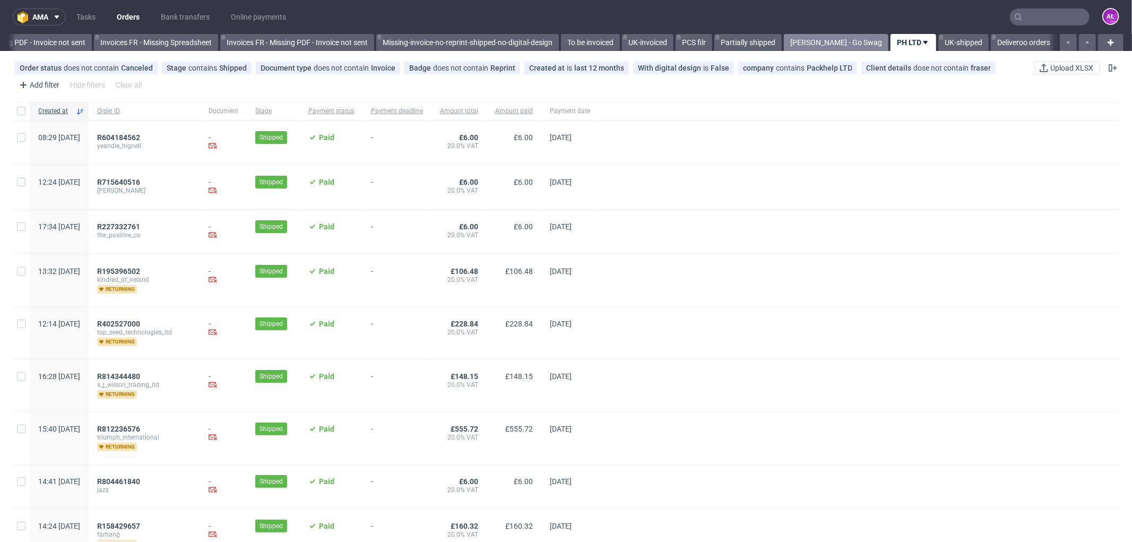
click at [839, 41] on link "[PERSON_NAME] - Go Swag" at bounding box center [836, 42] width 105 height 17
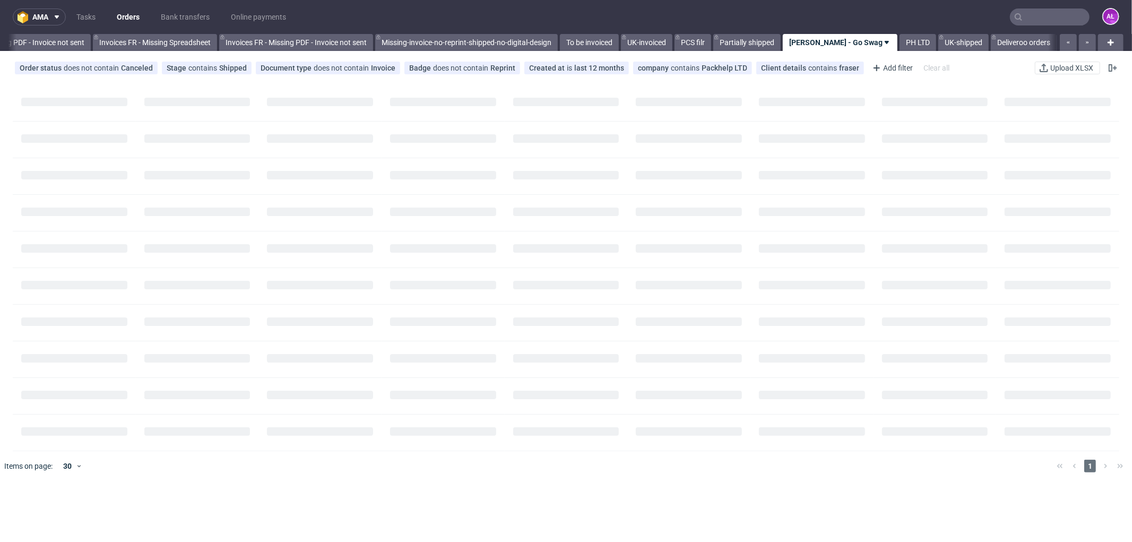
scroll to position [0, 1591]
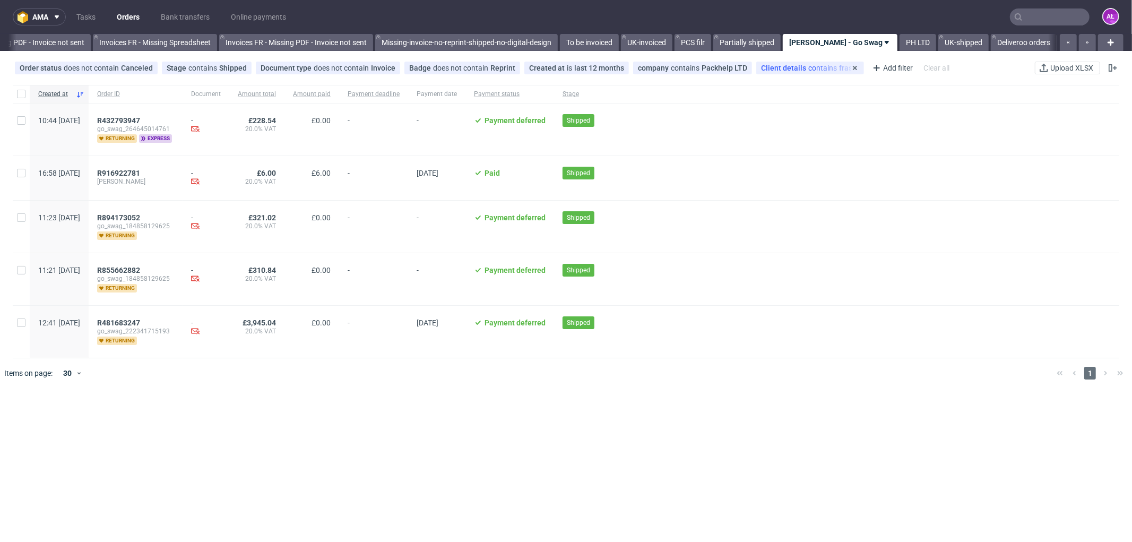
click at [823, 64] on div "Client details contains [PERSON_NAME]" at bounding box center [810, 68] width 98 height 8
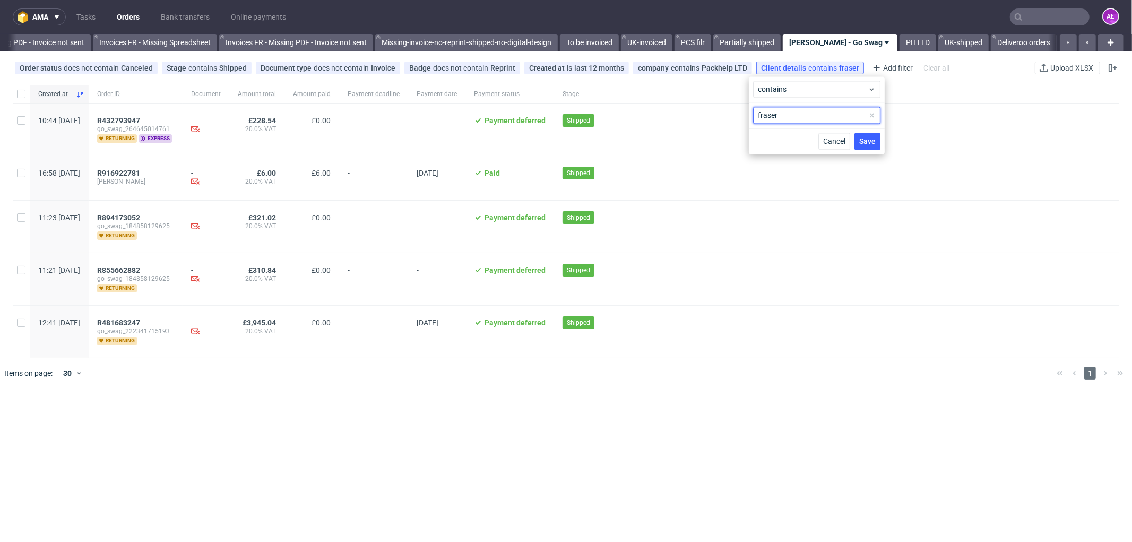
click at [760, 119] on input "fraser" at bounding box center [816, 115] width 127 height 17
type input "[PERSON_NAME]"
click at [858, 139] on button "Save" at bounding box center [868, 141] width 26 height 17
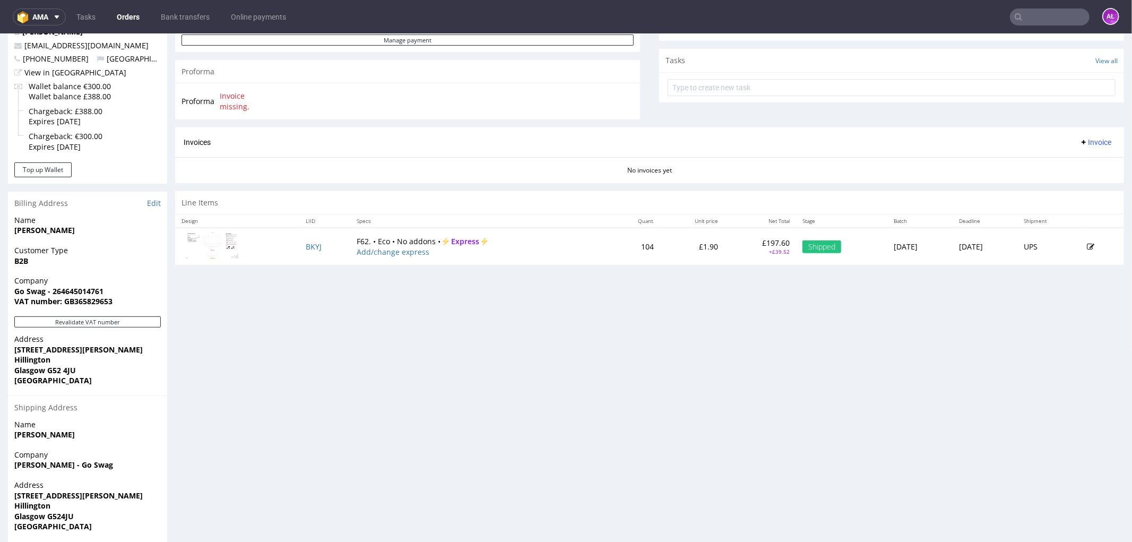
scroll to position [240, 0]
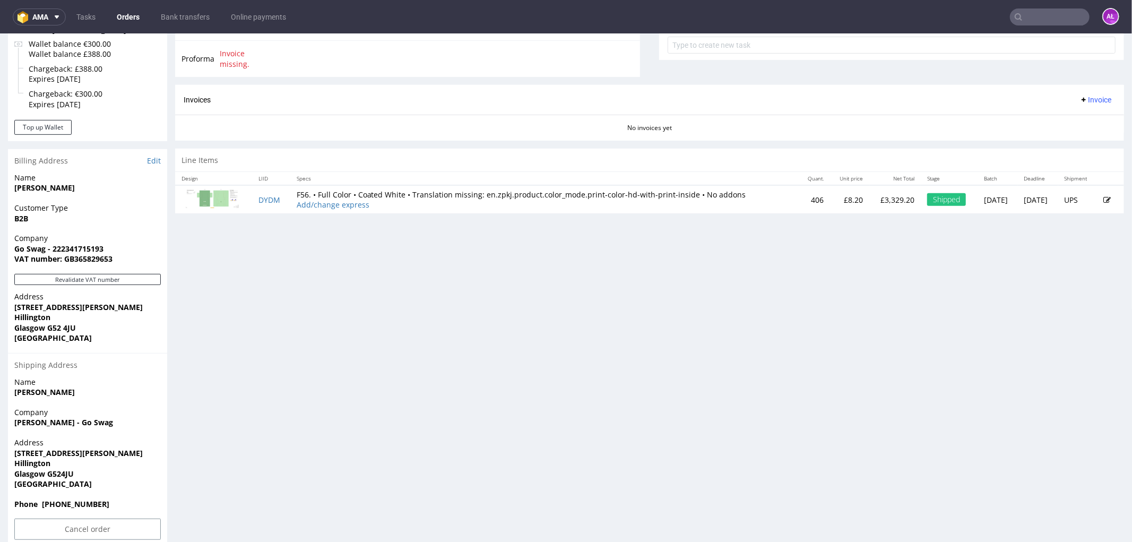
scroll to position [412, 0]
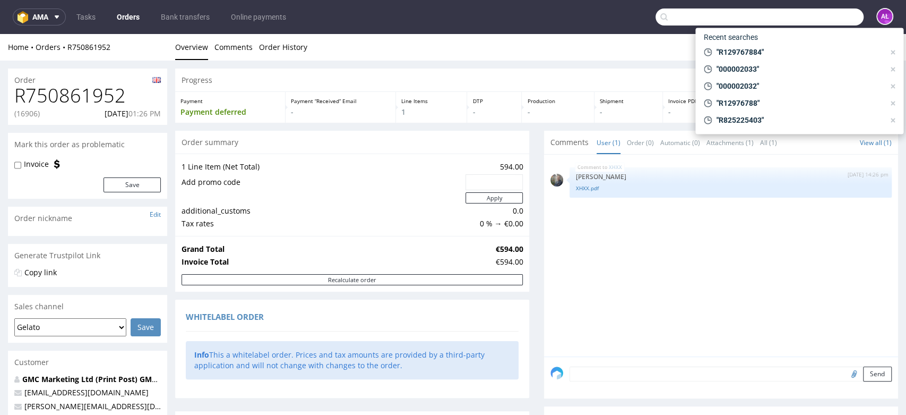
scroll to position [412, 0]
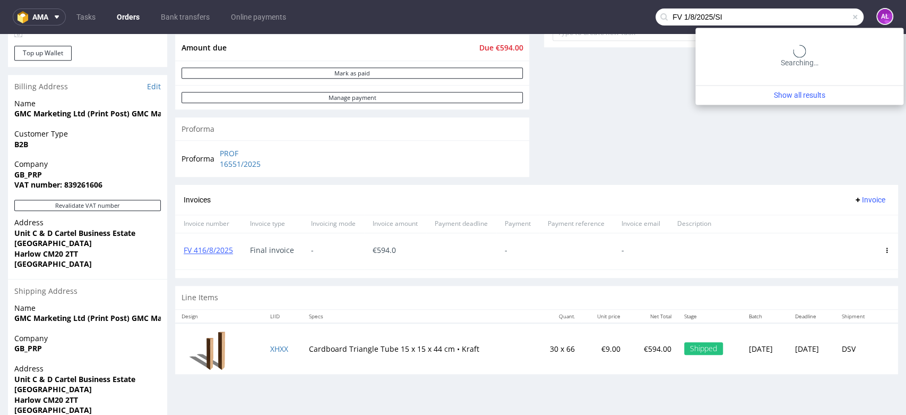
type input "FV 1/8/2025/SI"
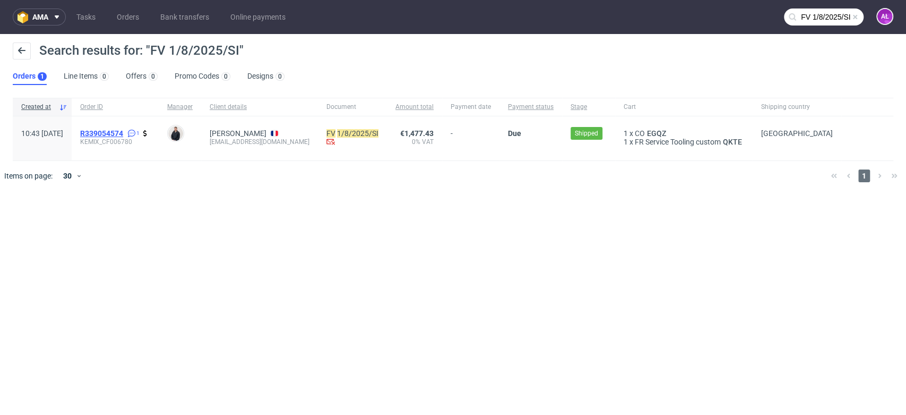
click at [123, 133] on span "R339054574" at bounding box center [101, 133] width 43 height 8
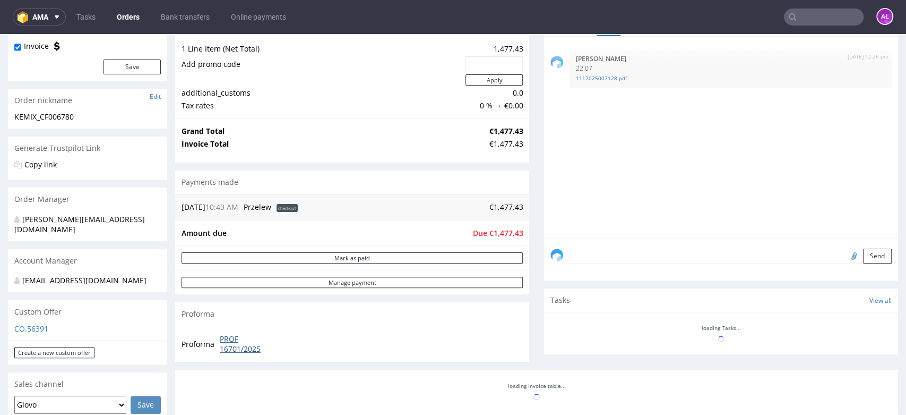
scroll to position [295, 0]
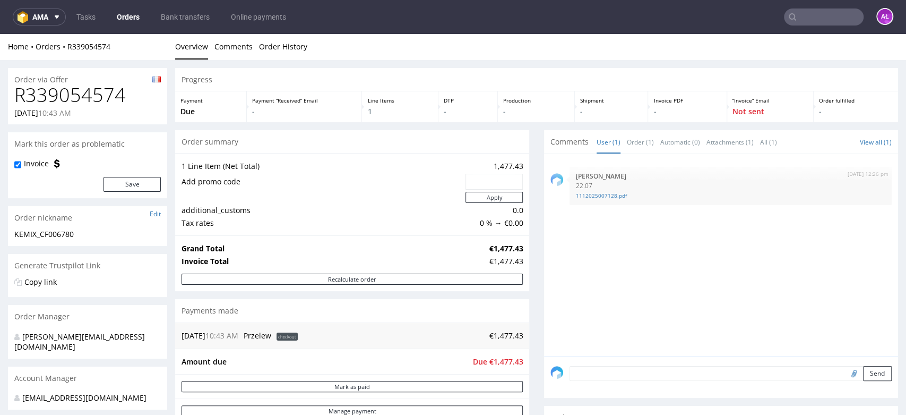
scroll to position [236, 0]
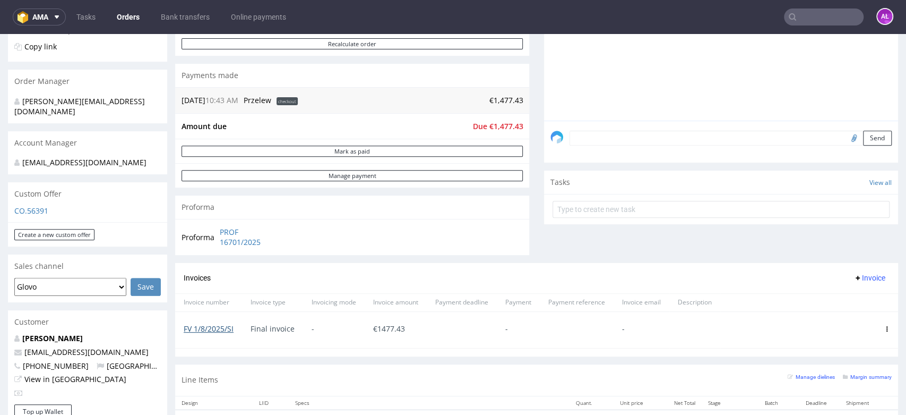
click at [219, 330] on link "FV 1/8/2025/SI" at bounding box center [209, 328] width 50 height 10
click at [828, 21] on input "text" at bounding box center [824, 16] width 80 height 17
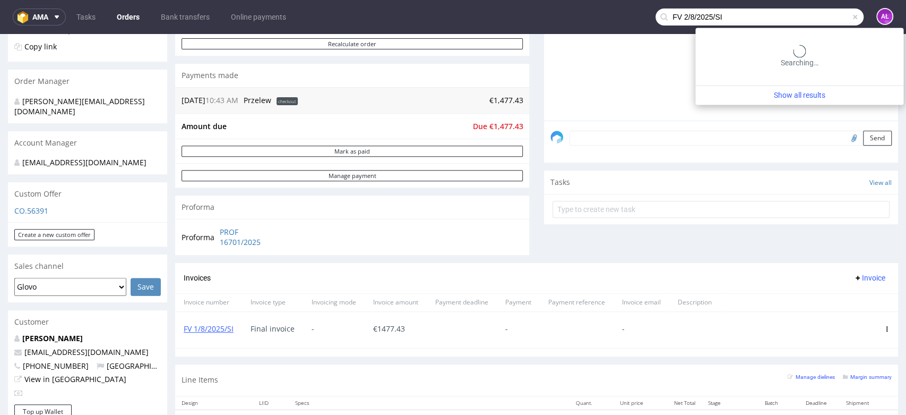
type input "FV 2/8/2025/SI"
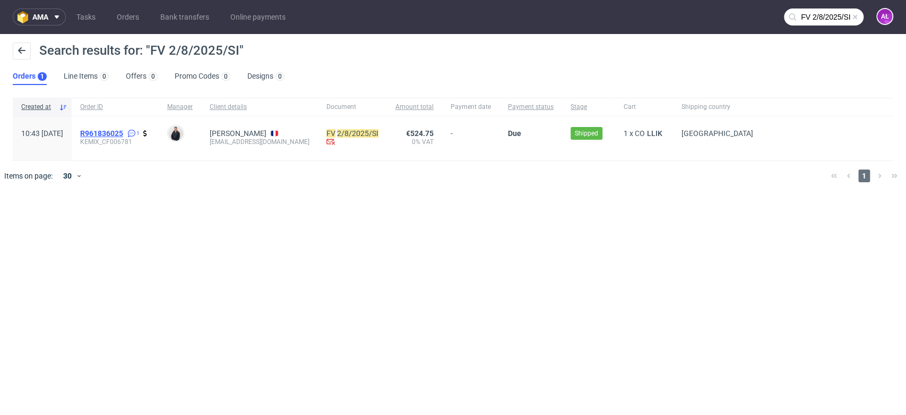
click at [123, 129] on span "R961836025" at bounding box center [101, 133] width 43 height 8
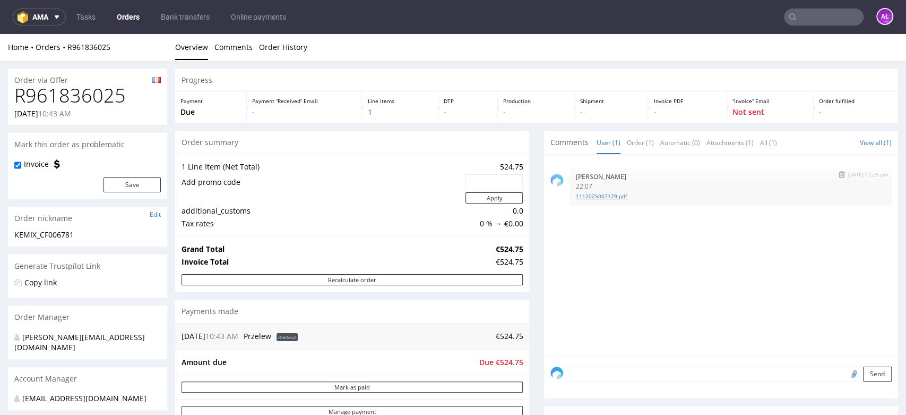
click at [592, 196] on link "1112025007129.pdf" at bounding box center [730, 196] width 309 height 8
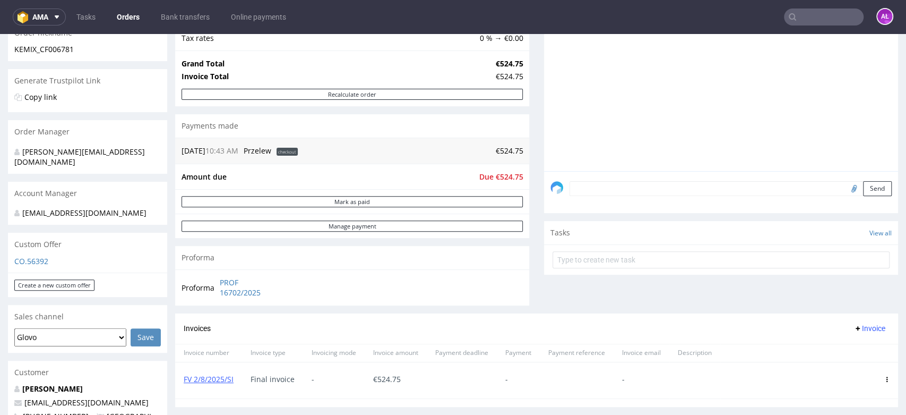
scroll to position [295, 0]
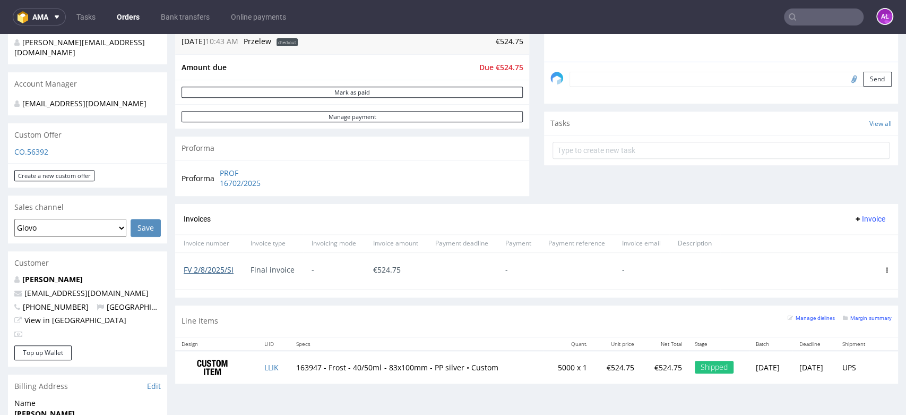
click at [227, 268] on link "FV 2/8/2025/SI" at bounding box center [209, 269] width 50 height 10
click at [836, 15] on input "text" at bounding box center [824, 16] width 80 height 17
paste input "FV 3/8/2025/SI"
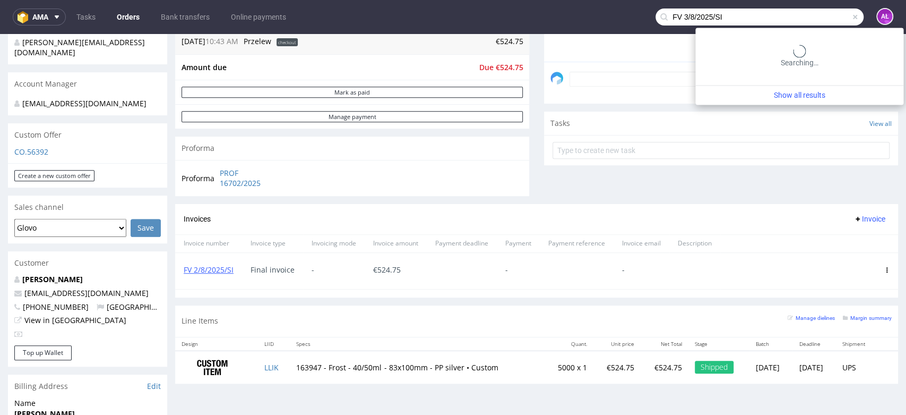
type input "FV 3/8/2025/SI"
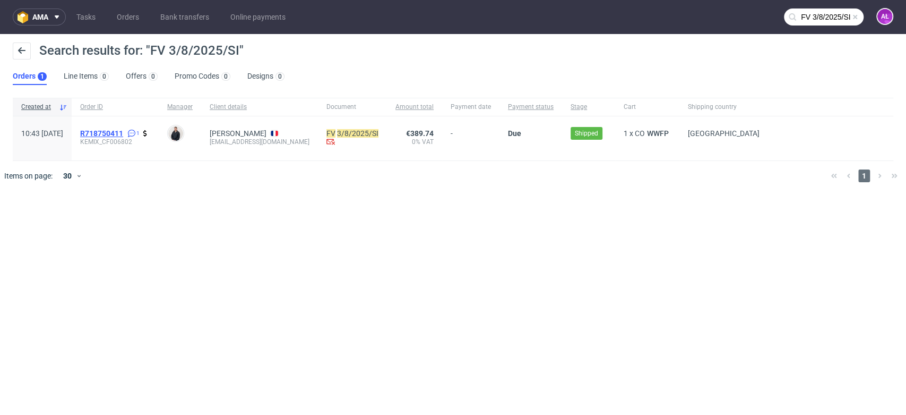
click at [123, 132] on span "R718750411" at bounding box center [101, 133] width 43 height 8
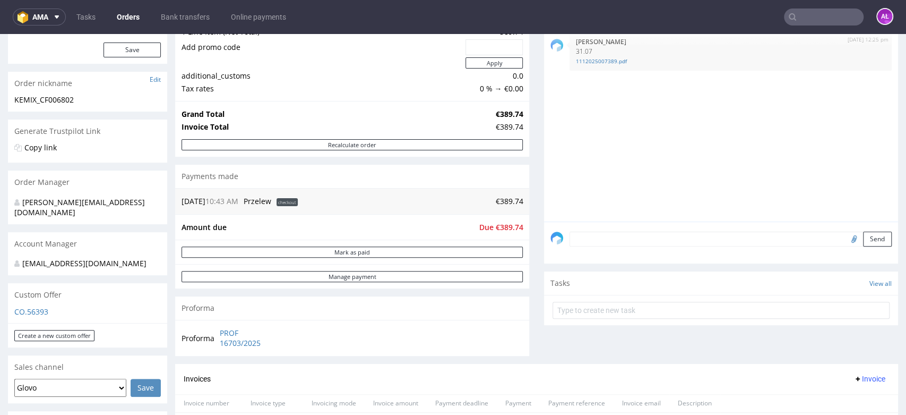
scroll to position [295, 0]
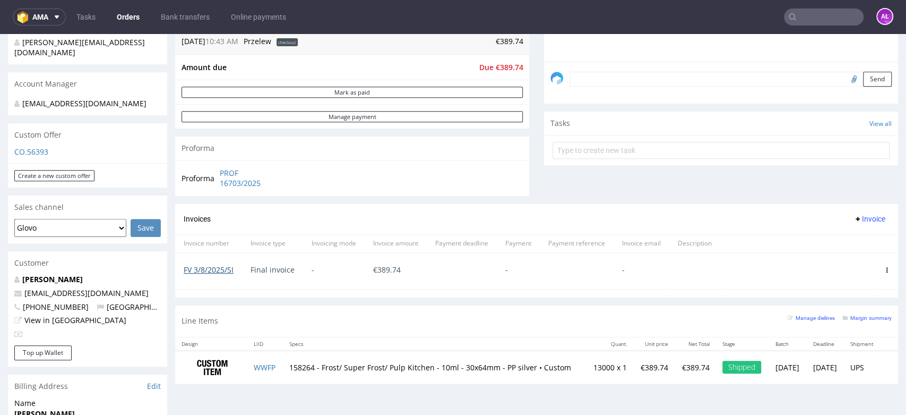
click at [221, 270] on link "FV 3/8/2025/SI" at bounding box center [209, 269] width 50 height 10
click at [831, 26] on nav "ama Tasks Orders Bank transfers Online payments AŁ" at bounding box center [453, 17] width 906 height 34
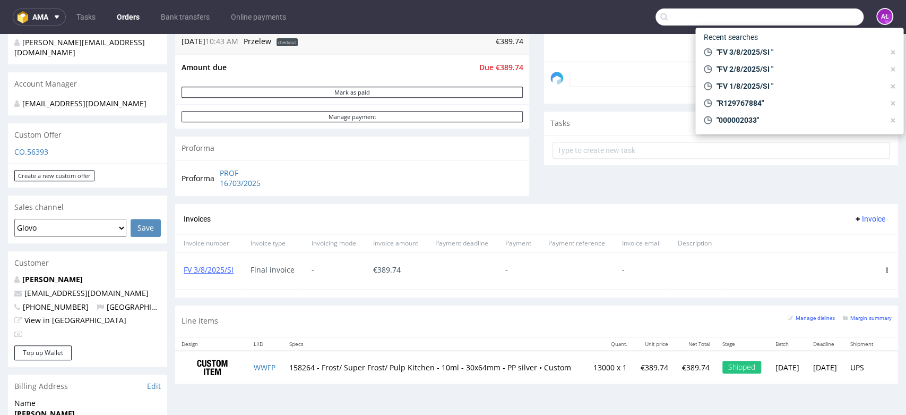
click at [825, 19] on input "text" at bounding box center [759, 16] width 208 height 17
paste input "FV 4/8/2025/SI"
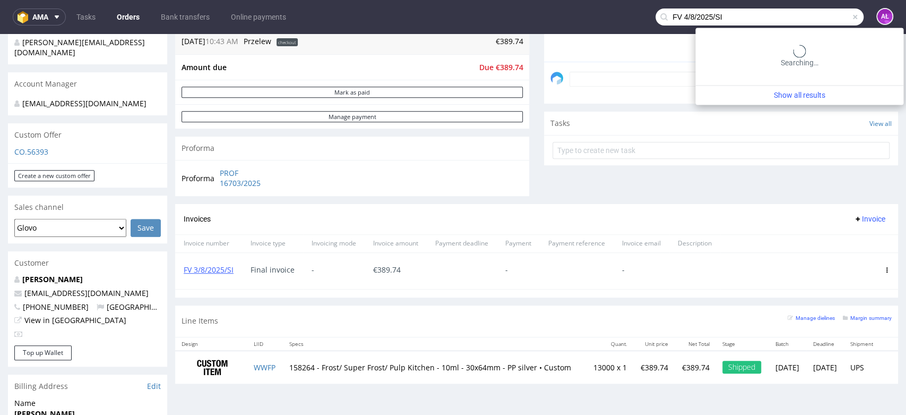
type input "FV 4/8/2025/SI"
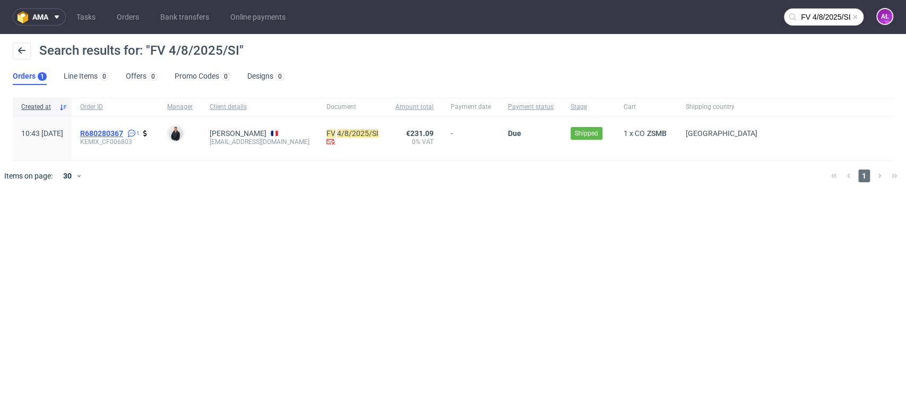
click at [123, 131] on span "R680280367" at bounding box center [101, 133] width 43 height 8
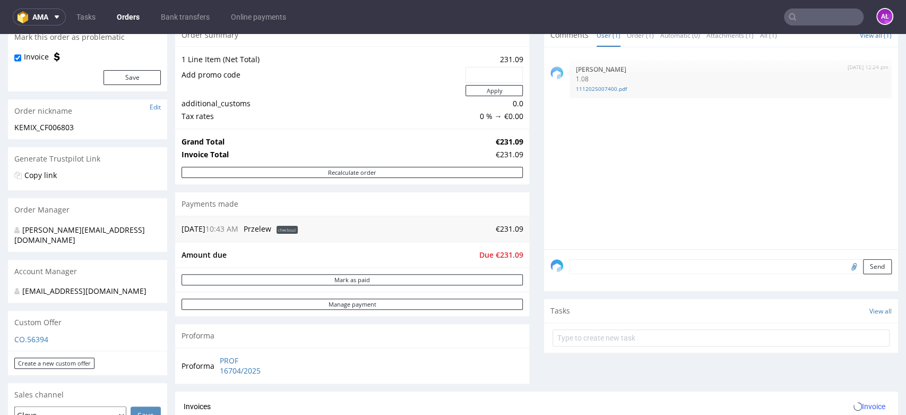
scroll to position [236, 0]
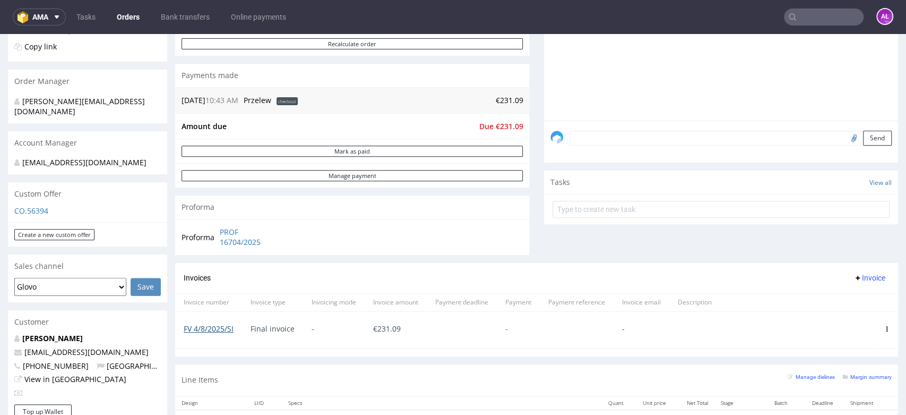
click at [222, 327] on link "FV 4/8/2025/SI" at bounding box center [209, 328] width 50 height 10
paste input "FV 5/8/2025/SI"
click at [813, 16] on input "text" at bounding box center [824, 16] width 80 height 17
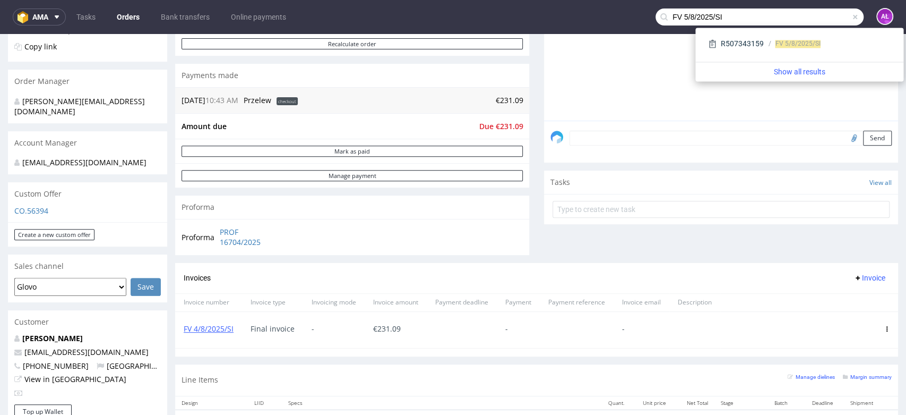
type input "FV 5/8/2025/SI"
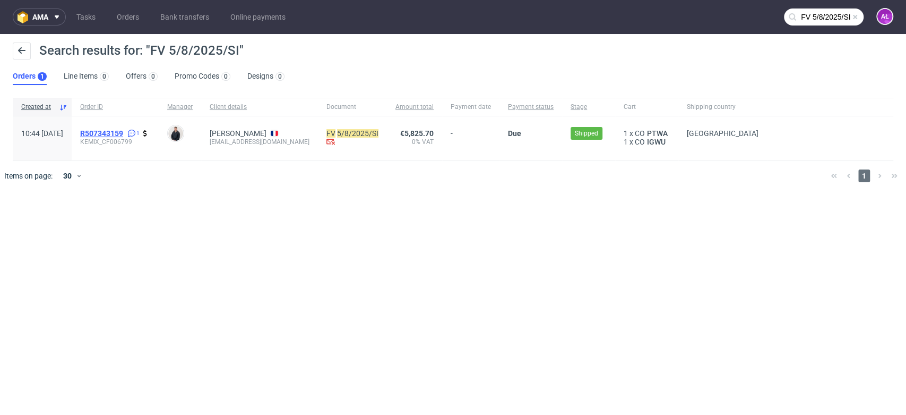
click at [123, 131] on span "R507343159" at bounding box center [101, 133] width 43 height 8
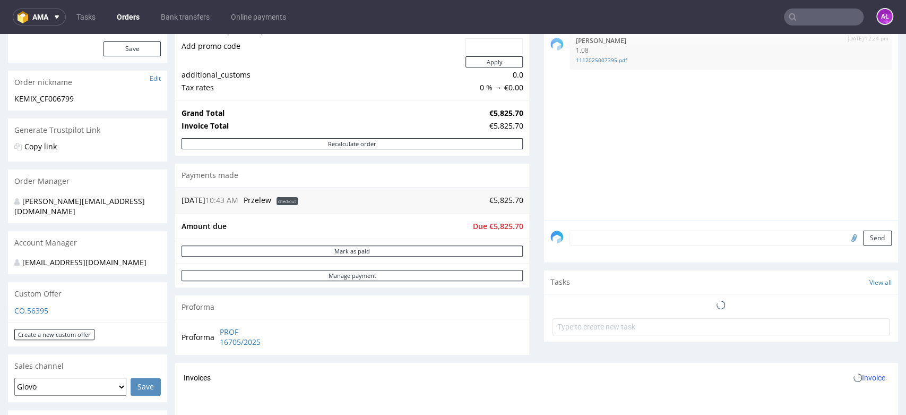
scroll to position [236, 0]
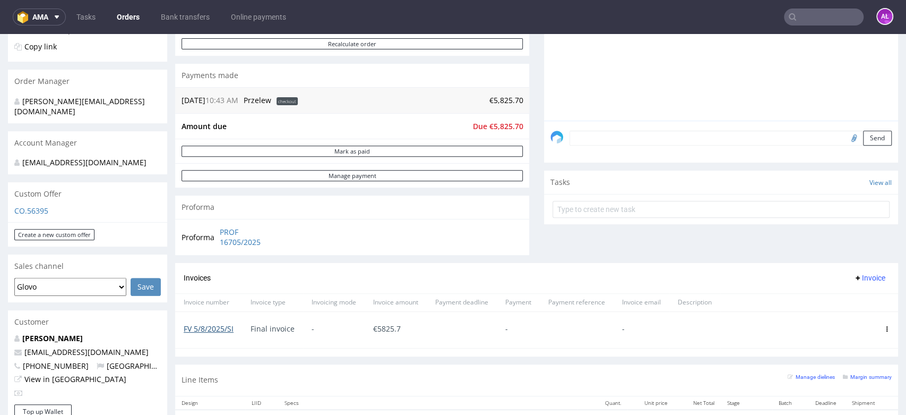
click at [224, 329] on link "FV 5/8/2025/SI" at bounding box center [209, 328] width 50 height 10
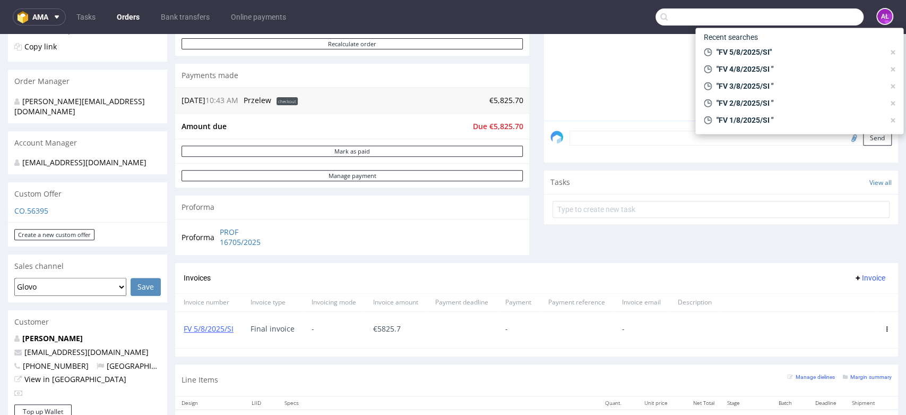
click at [827, 14] on input "text" at bounding box center [759, 16] width 208 height 17
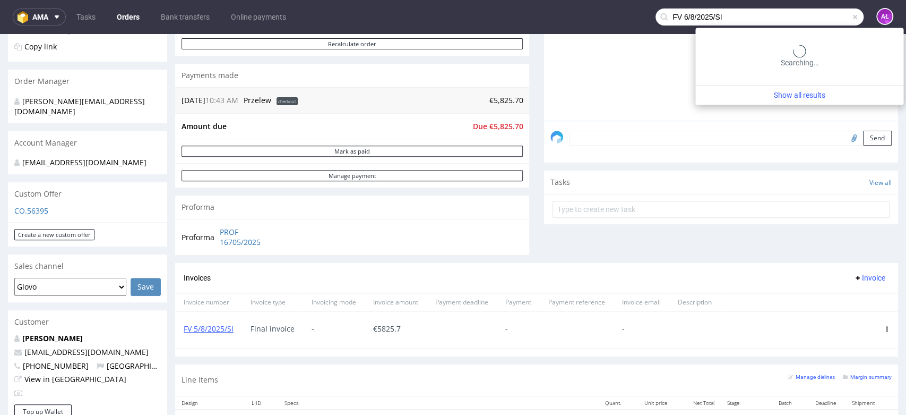
type input "FV 6/8/2025/SI"
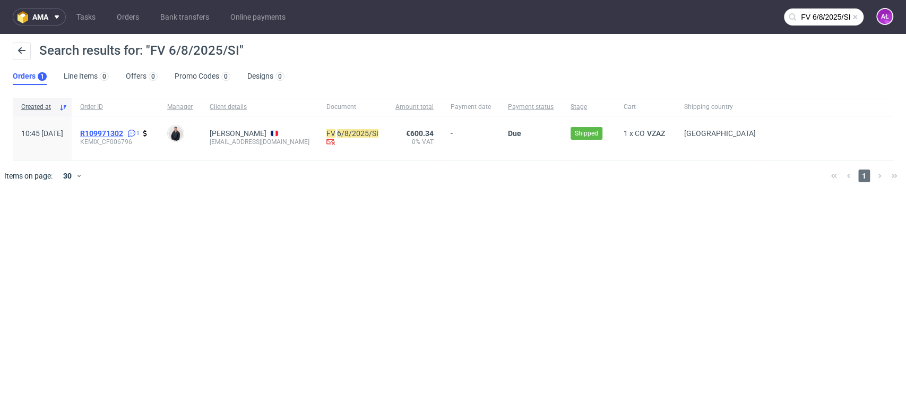
click at [123, 129] on span "R109971302" at bounding box center [101, 133] width 43 height 8
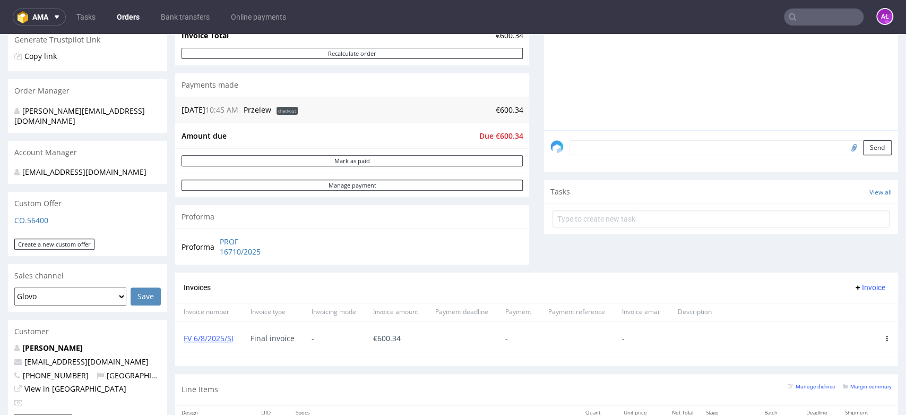
scroll to position [236, 0]
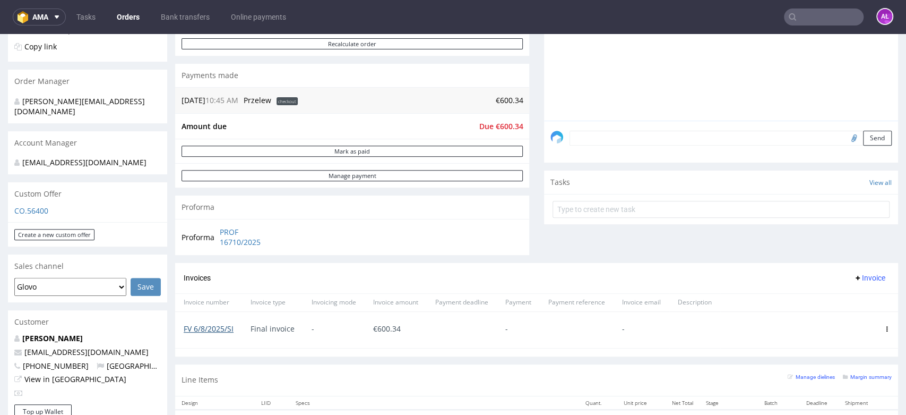
click at [225, 325] on link "FV 6/8/2025/SI" at bounding box center [209, 328] width 50 height 10
click at [818, 20] on input "text" at bounding box center [824, 16] width 80 height 17
paste input "FV 7/8/2025/SI"
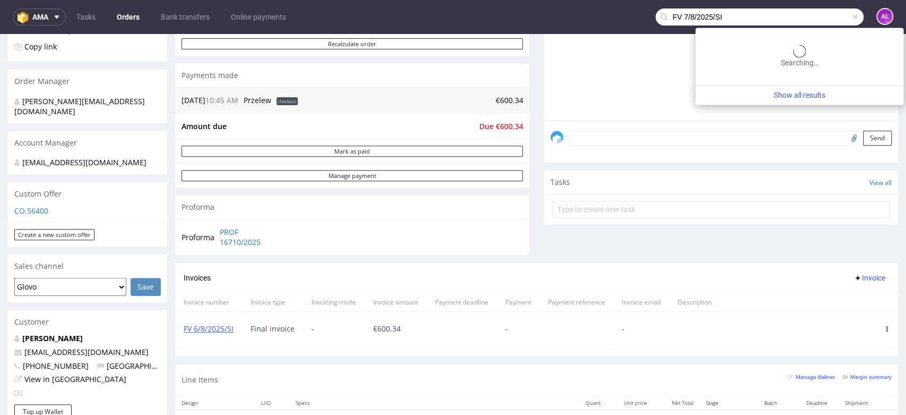
type input "FV 7/8/2025/SI"
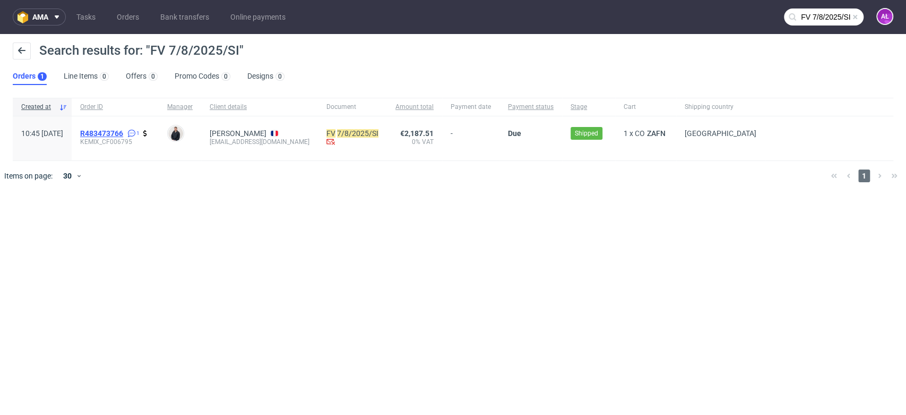
click at [123, 130] on span "R483473766" at bounding box center [101, 133] width 43 height 8
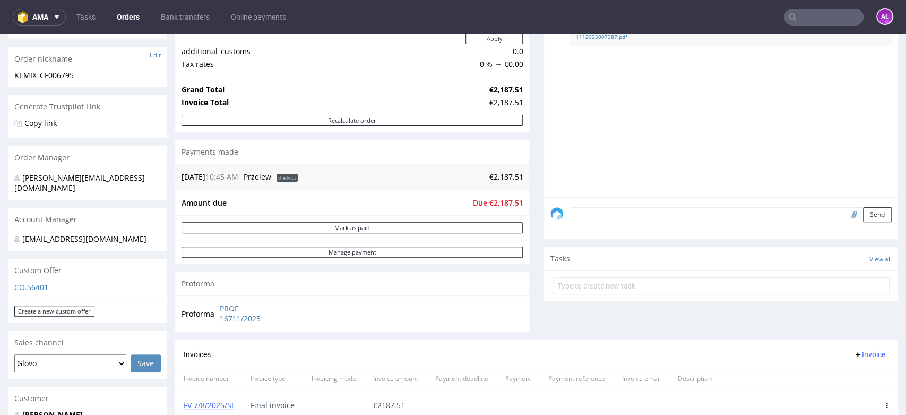
scroll to position [295, 0]
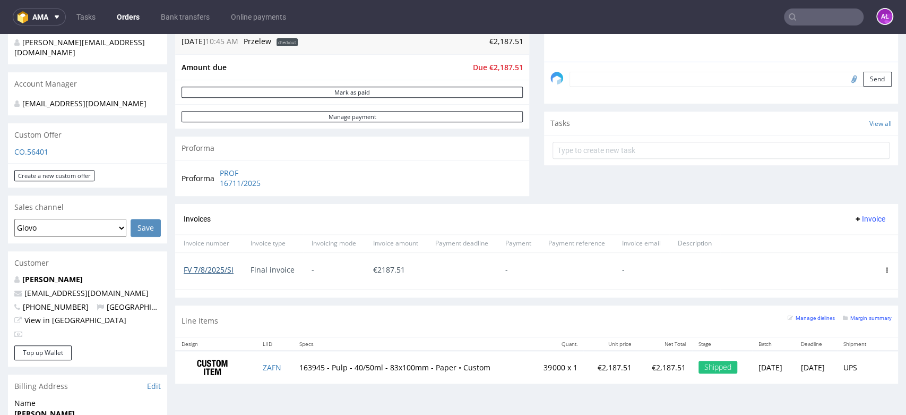
click at [226, 272] on link "FV 7/8/2025/SI" at bounding box center [209, 269] width 50 height 10
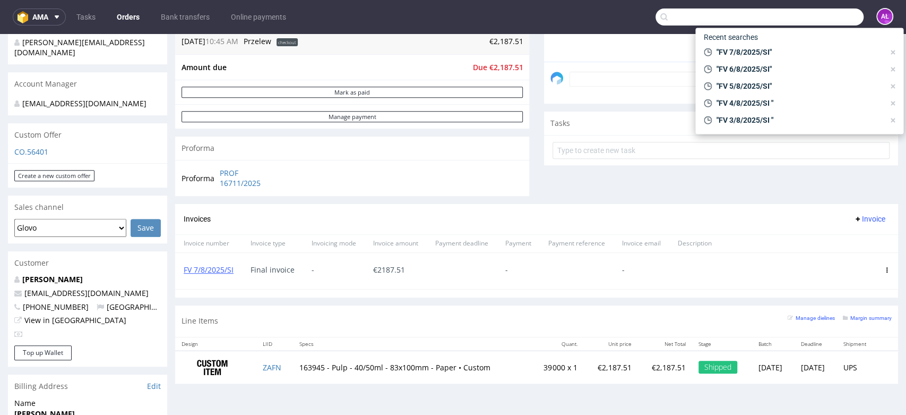
click at [797, 14] on input "text" at bounding box center [759, 16] width 208 height 17
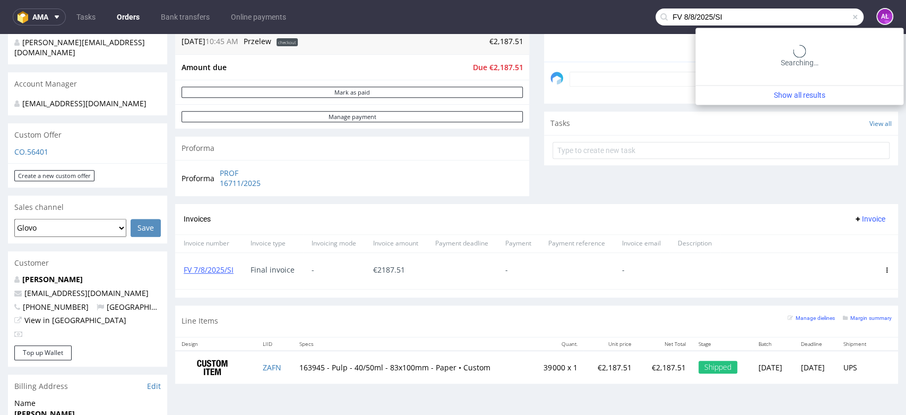
type input "FV 8/8/2025/SI"
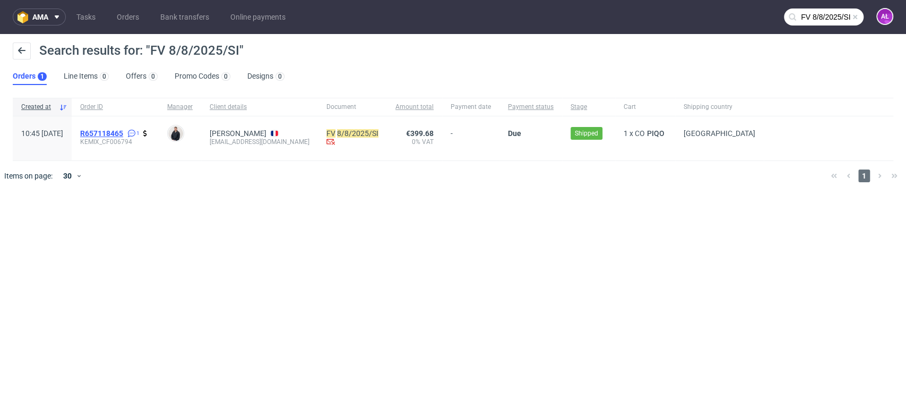
click at [123, 132] on span "R657118465" at bounding box center [101, 133] width 43 height 8
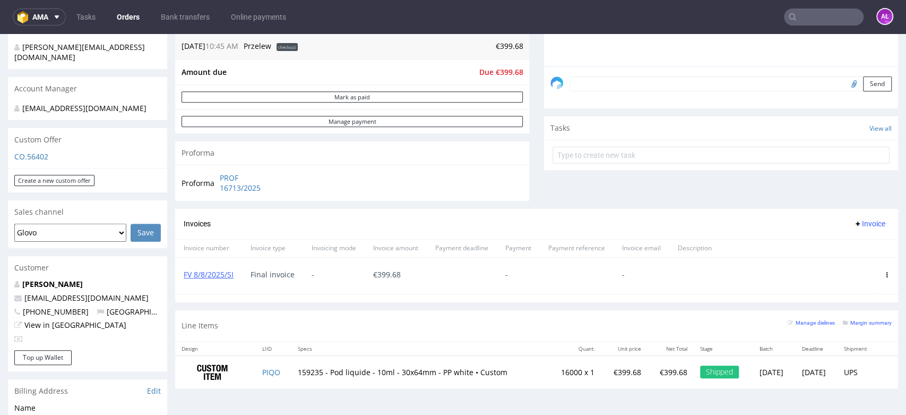
scroll to position [295, 0]
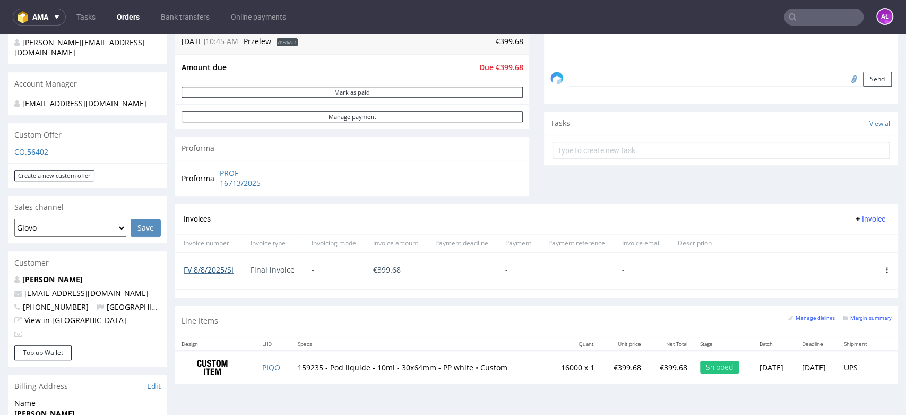
click at [223, 269] on link "FV 8/8/2025/SI" at bounding box center [209, 269] width 50 height 10
click at [793, 16] on input "text" at bounding box center [824, 16] width 80 height 17
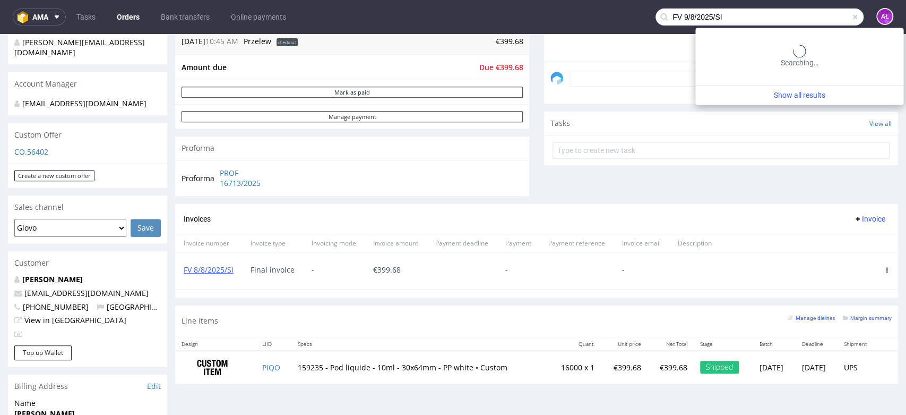
type input "FV 9/8/2025/SI"
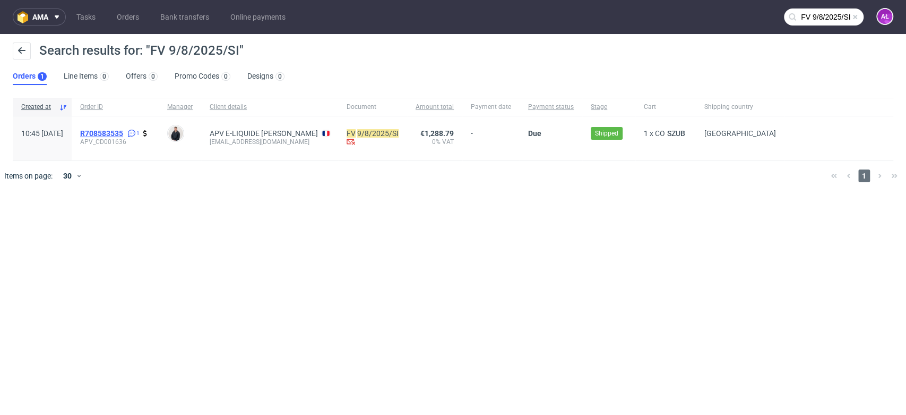
click at [123, 130] on span "R708583535" at bounding box center [101, 133] width 43 height 8
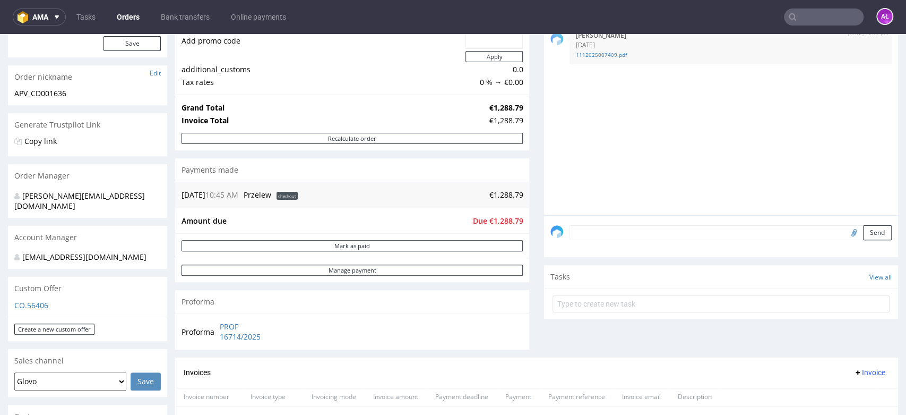
scroll to position [236, 0]
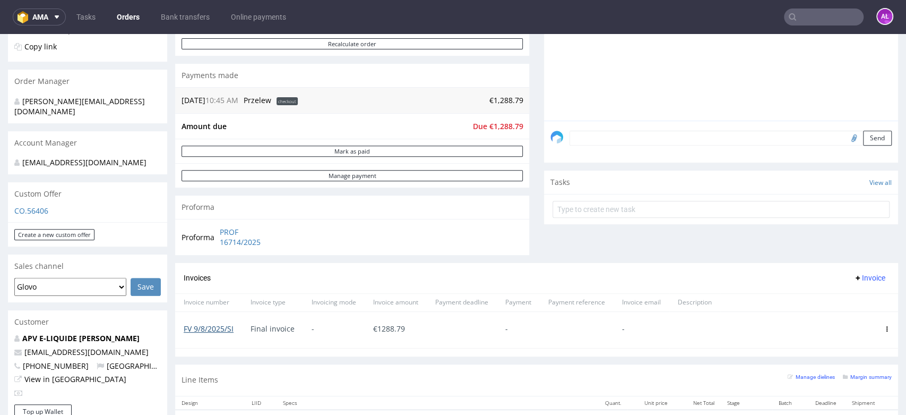
click at [225, 327] on link "FV 9/8/2025/SI" at bounding box center [209, 328] width 50 height 10
click at [810, 15] on input "text" at bounding box center [824, 16] width 80 height 17
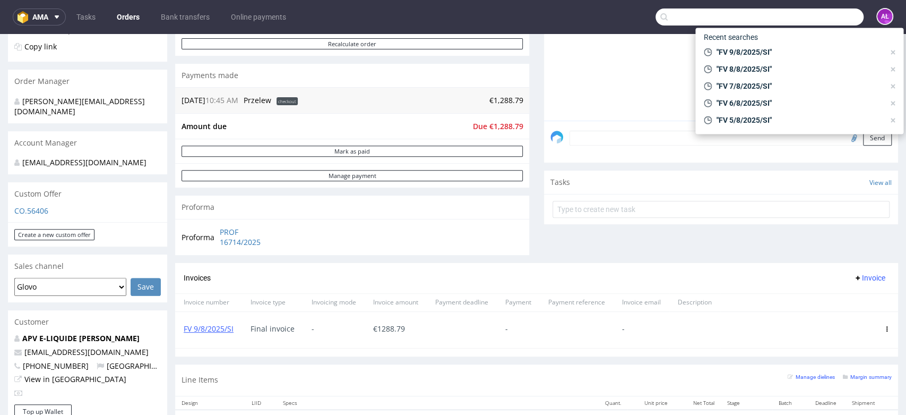
paste input "FV 10/8/2025/SI"
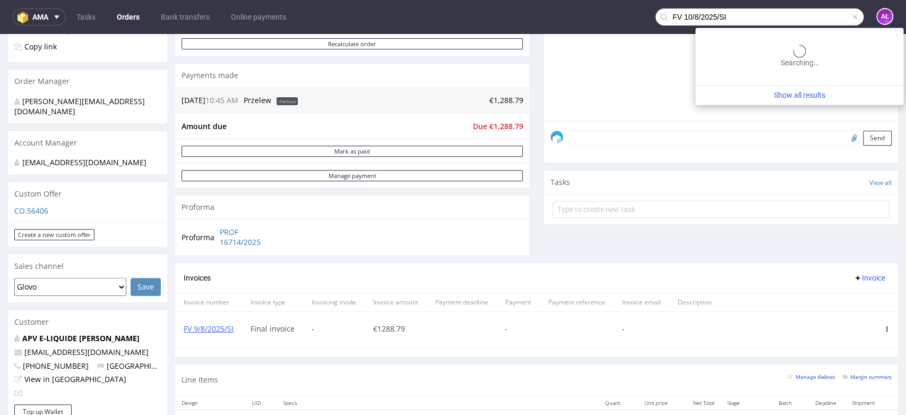
type input "FV 10/8/2025/SI"
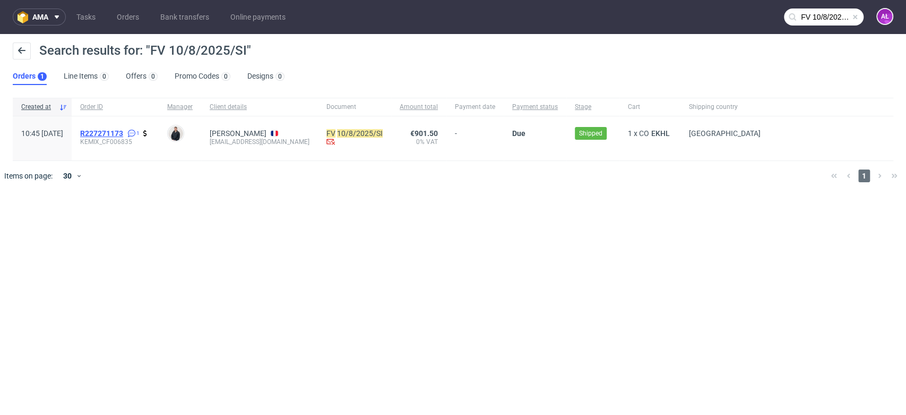
click at [123, 133] on span "R227271173" at bounding box center [101, 133] width 43 height 8
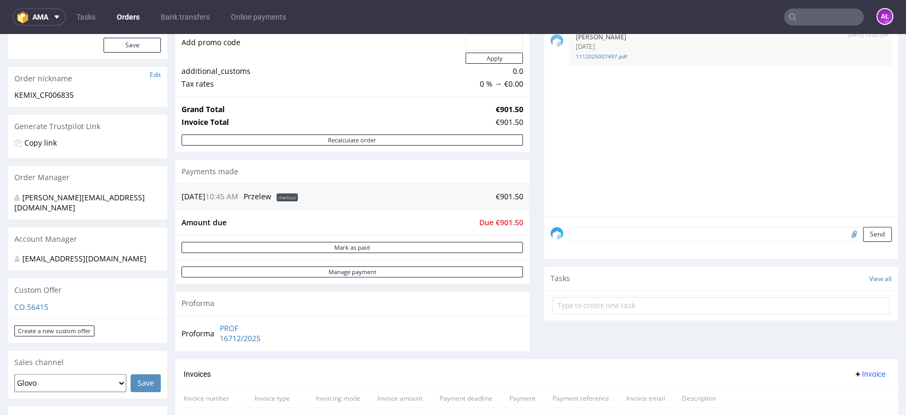
scroll to position [295, 0]
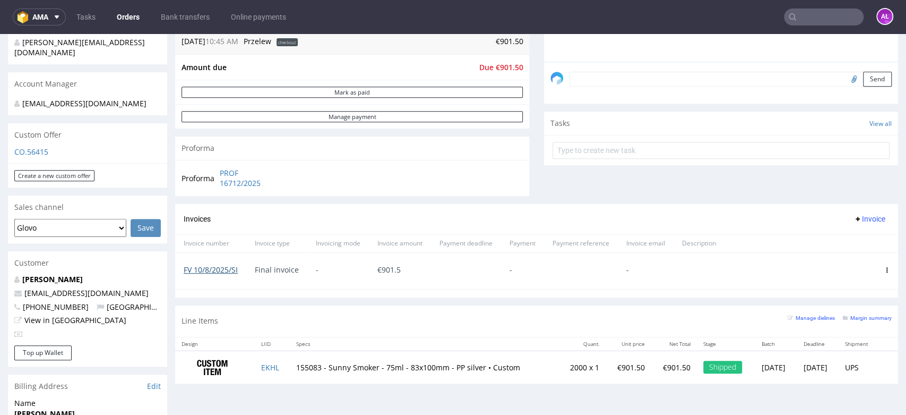
click at [228, 273] on link "FV 10/8/2025/SI" at bounding box center [211, 269] width 54 height 10
click at [806, 20] on input "text" at bounding box center [824, 16] width 80 height 17
paste input "FV 1/4/2025/SI"
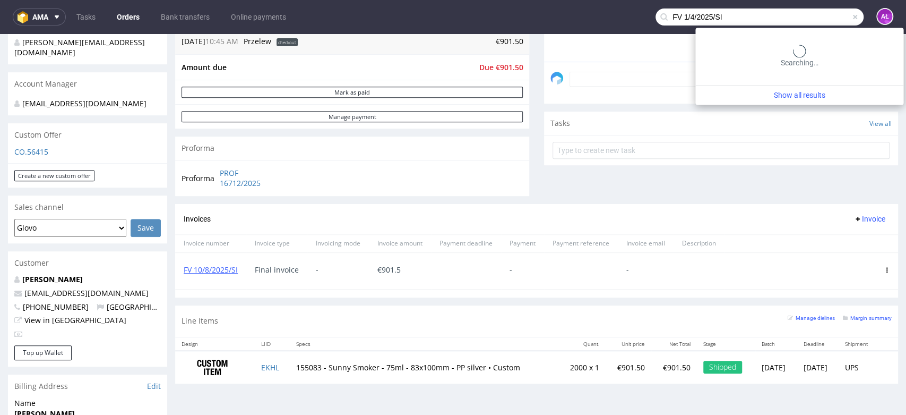
type input "FV 1/4/2025/SI"
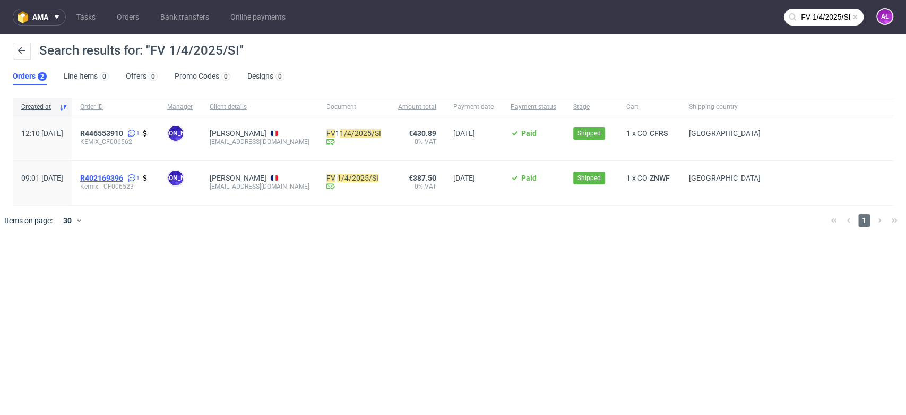
click at [123, 174] on span "R402169396" at bounding box center [101, 178] width 43 height 8
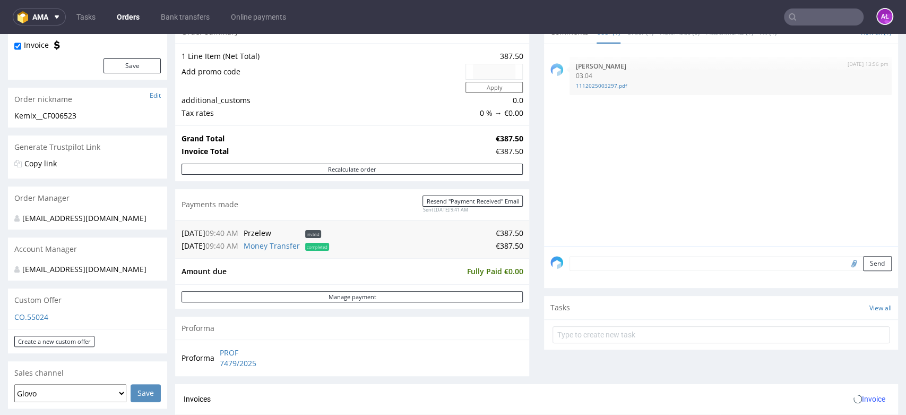
scroll to position [295, 0]
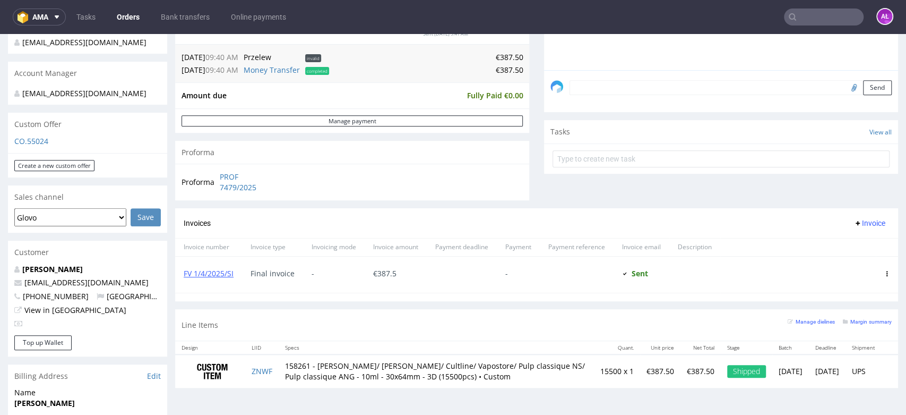
click at [797, 19] on input "text" at bounding box center [824, 16] width 80 height 17
paste input "FV 2/4/2025/SI"
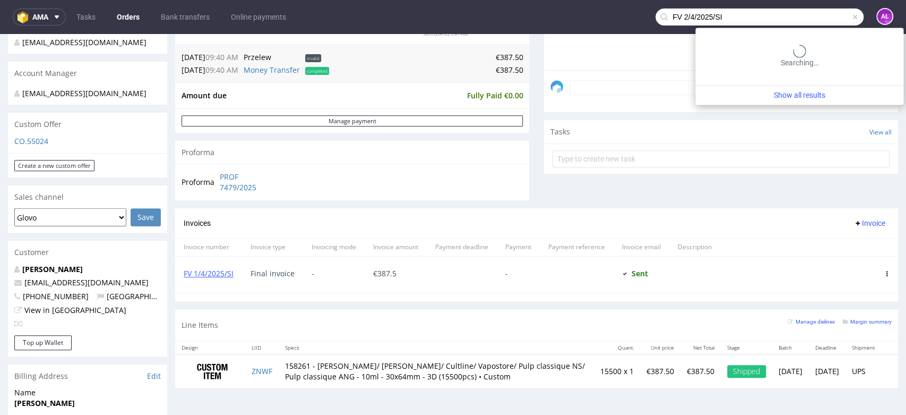
type input "FV 2/4/2025/SI"
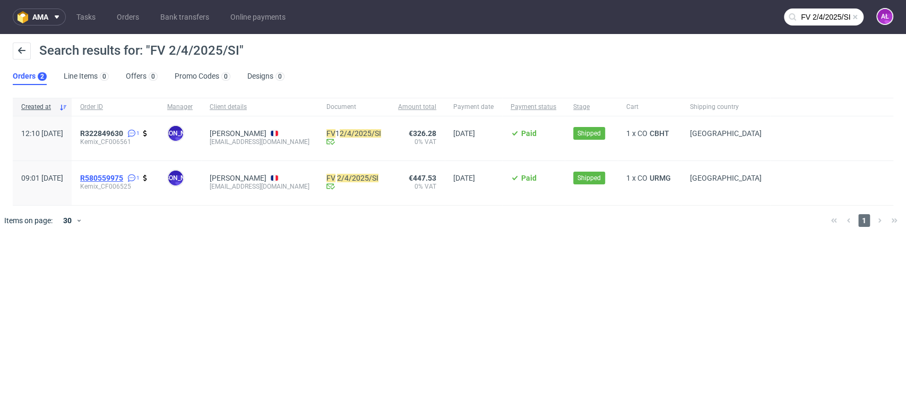
click at [123, 179] on span "R580559975" at bounding box center [101, 178] width 43 height 8
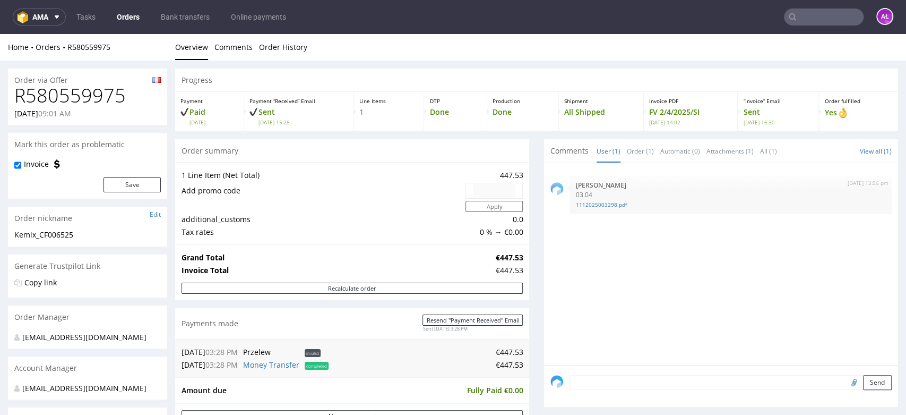
click at [821, 17] on input "text" at bounding box center [824, 16] width 80 height 17
paste input "FV 3/4/2025/SI"
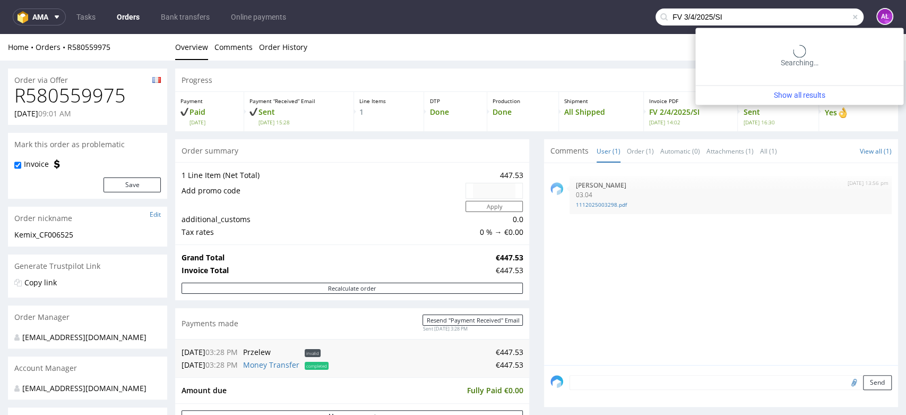
type input "FV 3/4/2025/SI"
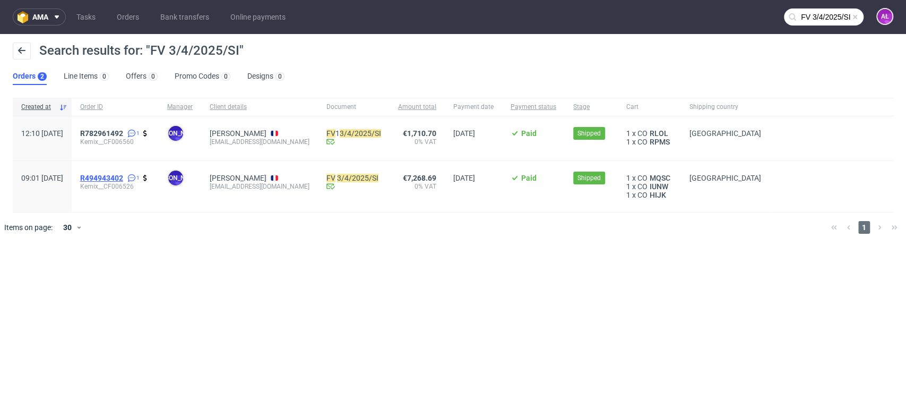
click at [123, 175] on span "R494943402" at bounding box center [101, 178] width 43 height 8
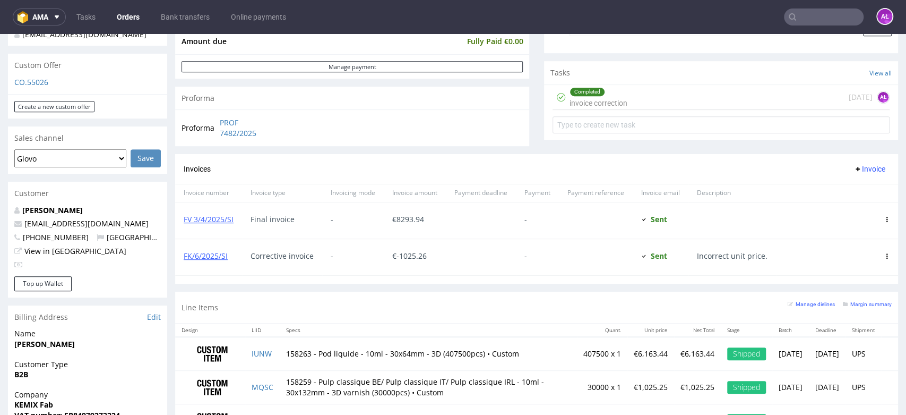
scroll to position [177, 0]
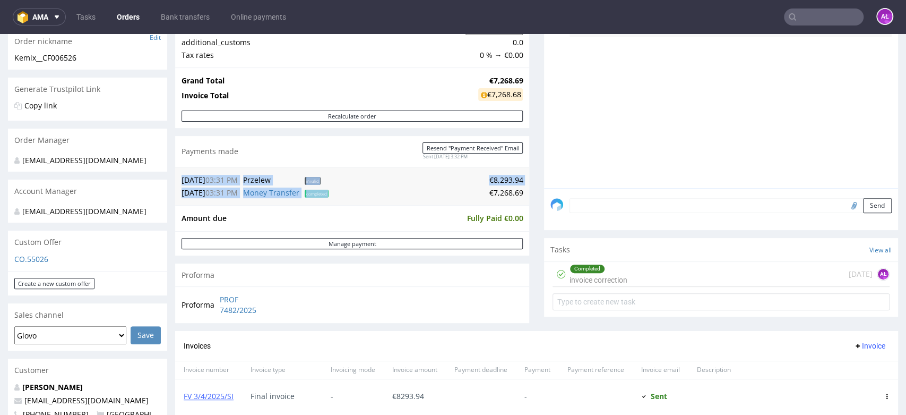
drag, startPoint x: 481, startPoint y: 197, endPoint x: 516, endPoint y: 194, distance: 35.1
click at [516, 194] on div "20.05.25 03:31 PM Przelew invalid €8,293.94 20.05.25 03:31 PM Money Transfer co…" at bounding box center [352, 186] width 354 height 38
copy table "20.05.25 03:31 PM Przelew invalid €8,293.94 20.05.25 03:31 PM Money Transfer co…"
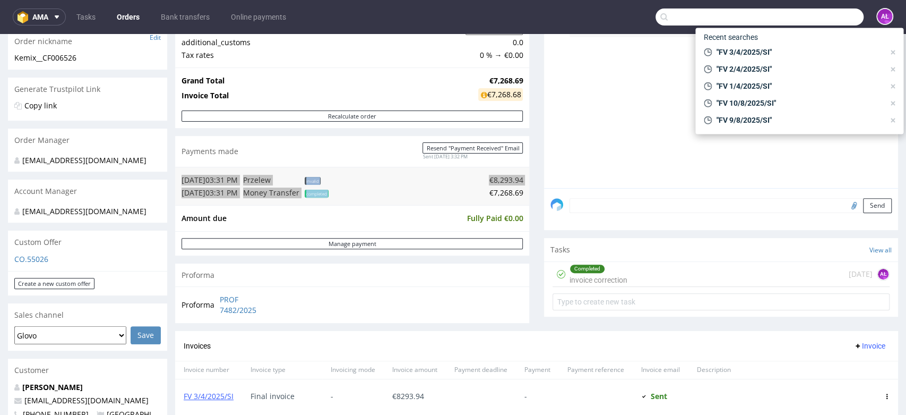
click at [798, 14] on input "text" at bounding box center [759, 16] width 208 height 17
paste input "FV 4/4/2025/SI"
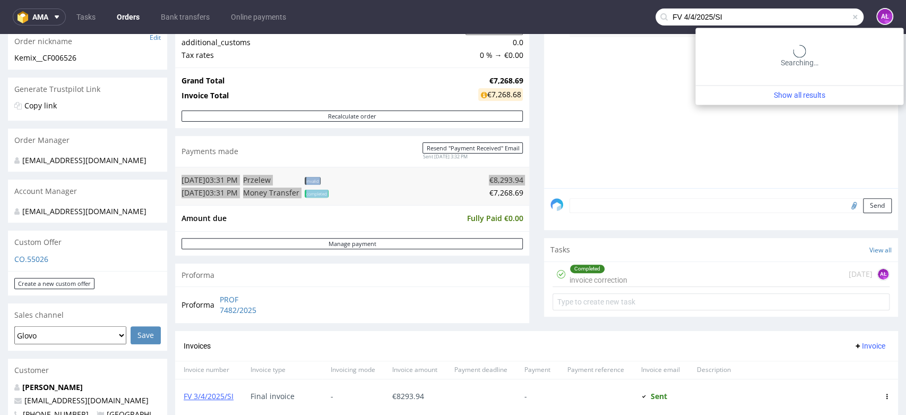
type input "FV 4/4/2025/SI"
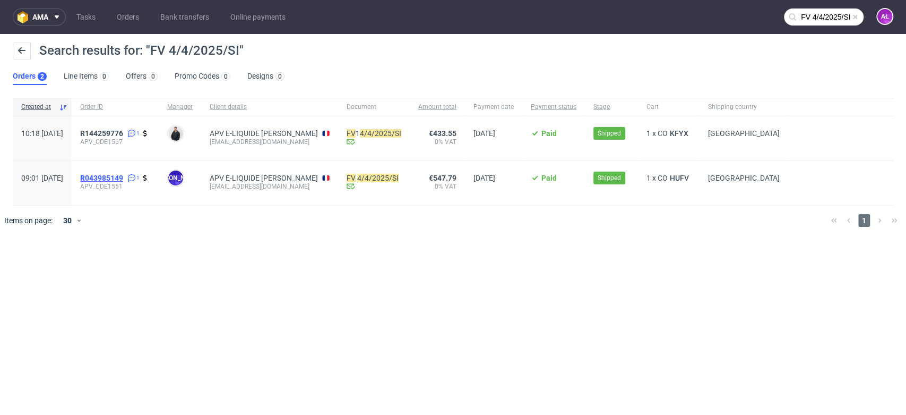
click at [123, 174] on span "R043985149" at bounding box center [101, 178] width 43 height 8
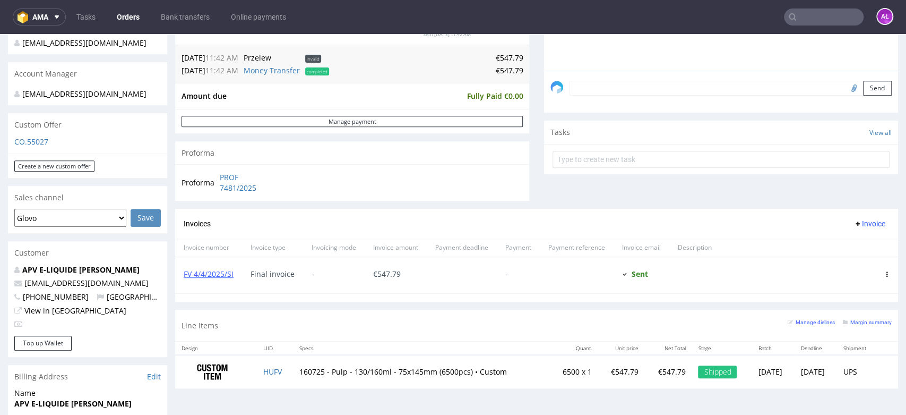
scroll to position [295, 0]
click at [806, 18] on input "text" at bounding box center [824, 16] width 80 height 17
paste input "FV 5/4/2025/SI"
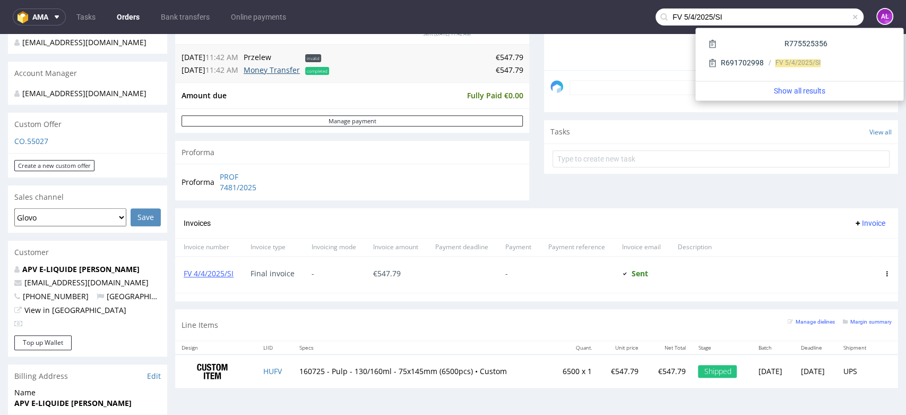
click at [278, 74] on link "Money Transfer" at bounding box center [272, 70] width 56 height 10
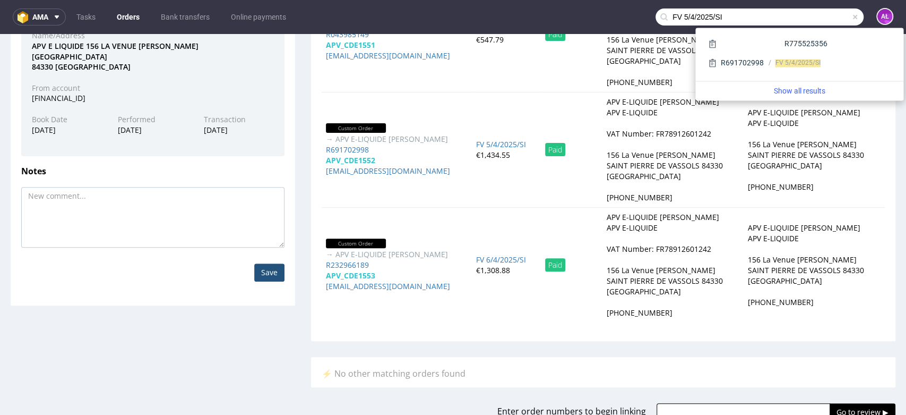
scroll to position [217, 0]
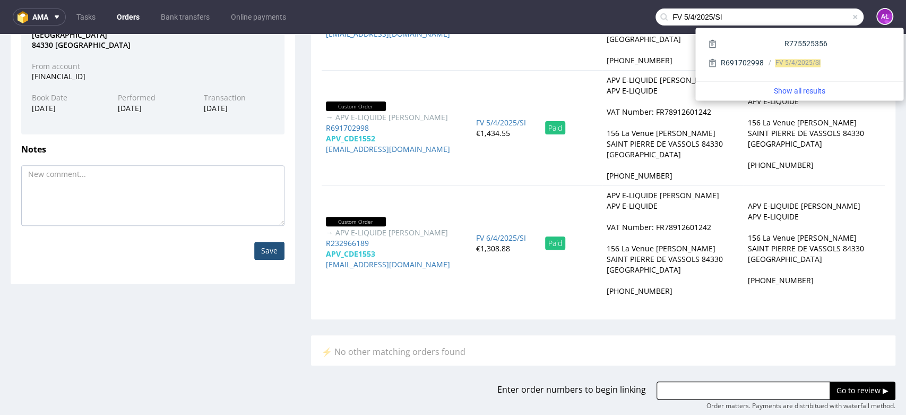
drag, startPoint x: 720, startPoint y: 18, endPoint x: 631, endPoint y: 18, distance: 88.6
click at [631, 18] on nav "ama Tasks Orders Bank transfers Online payments FV 5/4/2025/SI AŁ" at bounding box center [453, 17] width 906 height 34
paste input "7"
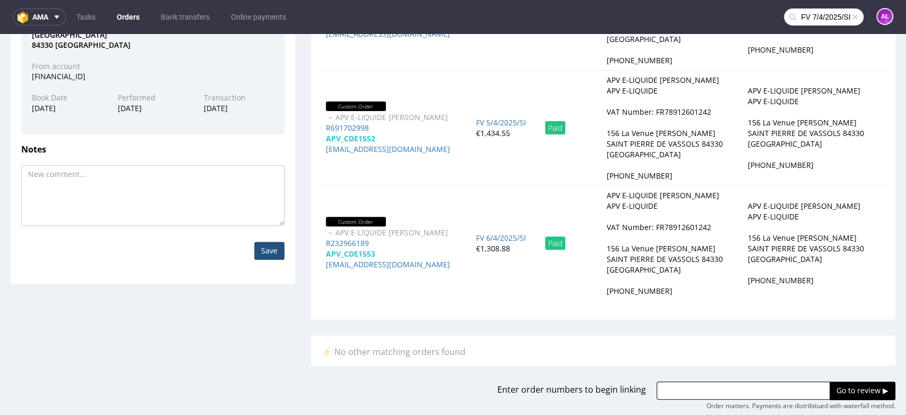
type input "FV 7/4/2025/SI"
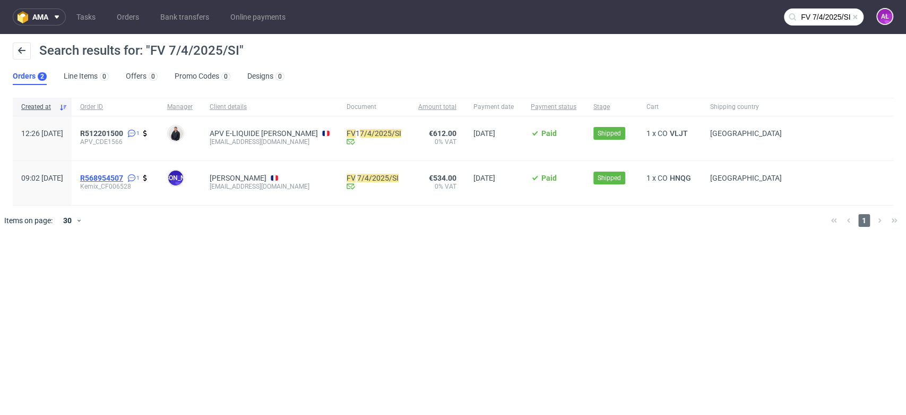
click at [123, 176] on span "R568954507" at bounding box center [101, 178] width 43 height 8
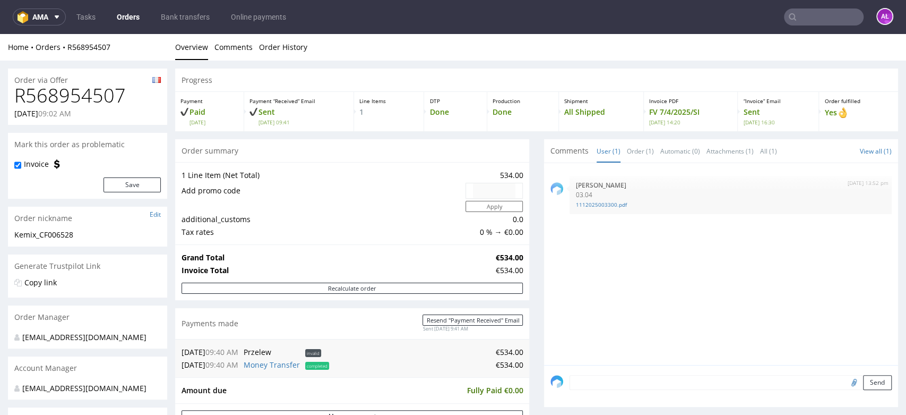
scroll to position [118, 0]
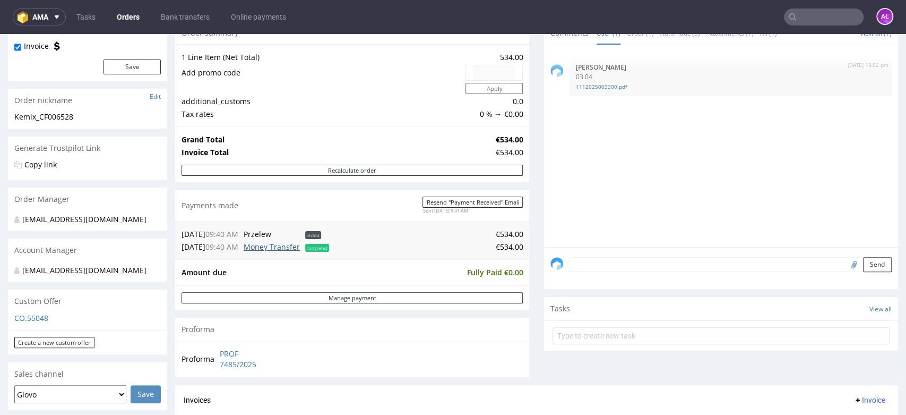
click at [287, 246] on link "Money Transfer" at bounding box center [272, 246] width 56 height 10
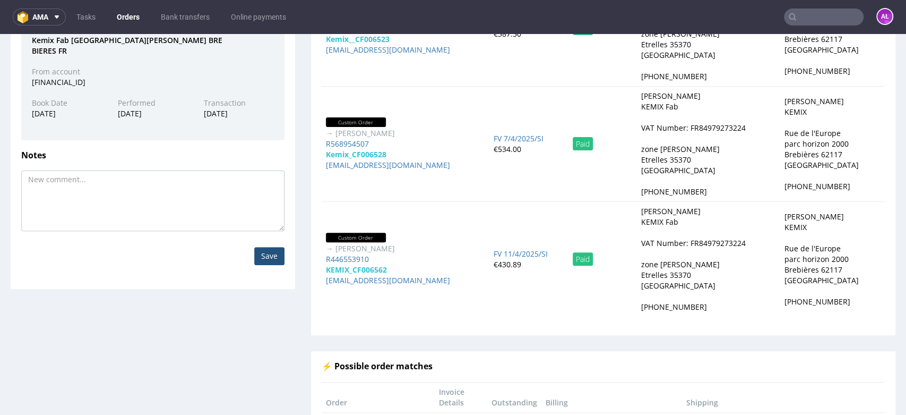
scroll to position [204, 0]
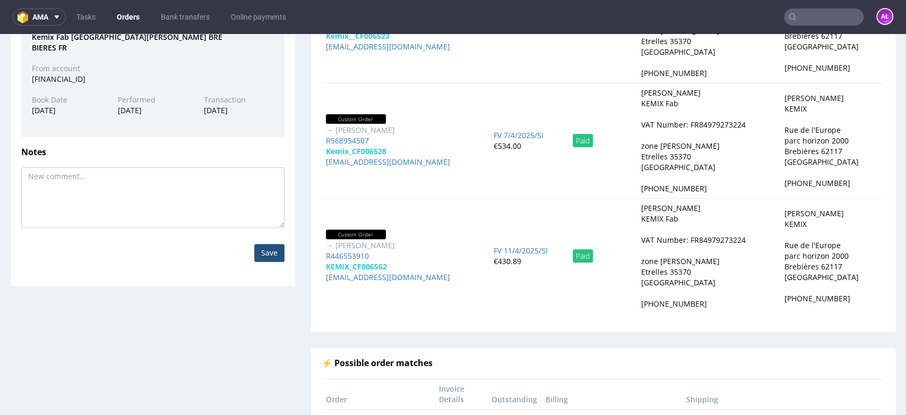
click at [831, 20] on input "text" at bounding box center [824, 16] width 80 height 17
paste input "FV 8/4/2025/SI"
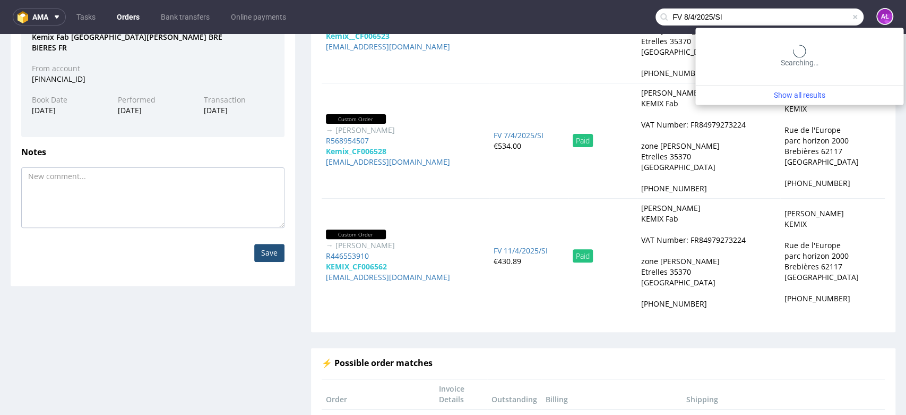
type input "FV 8/4/2025/SI"
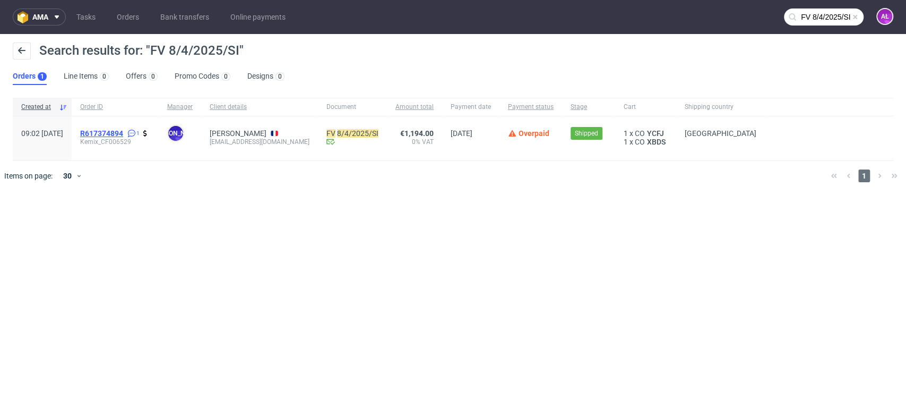
click at [123, 130] on span "R617374894" at bounding box center [101, 133] width 43 height 8
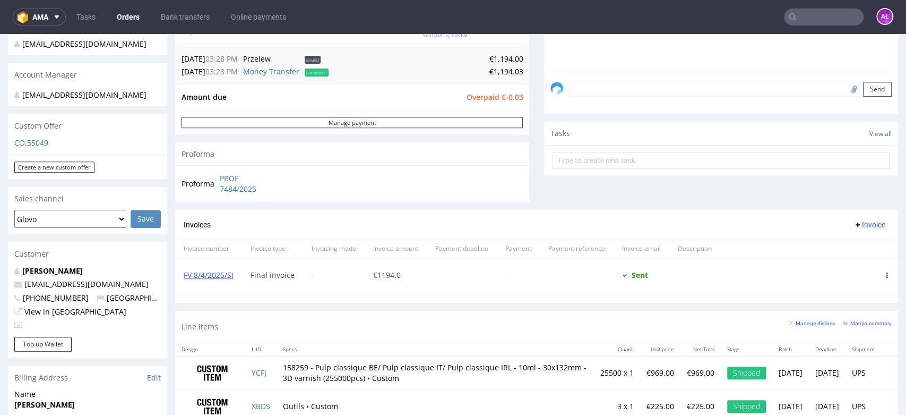
scroll to position [295, 0]
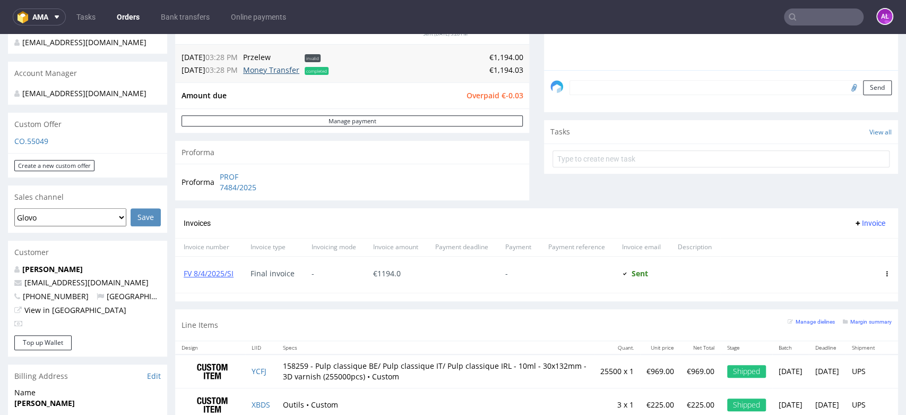
click at [287, 69] on link "Money Transfer" at bounding box center [271, 70] width 56 height 10
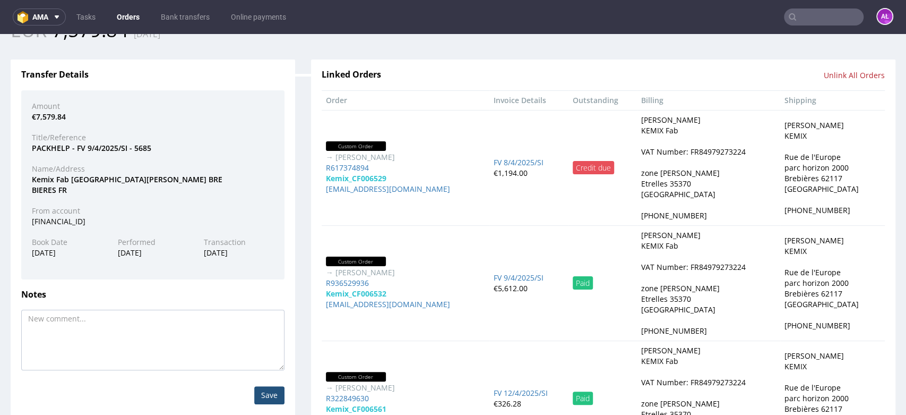
scroll to position [59, 0]
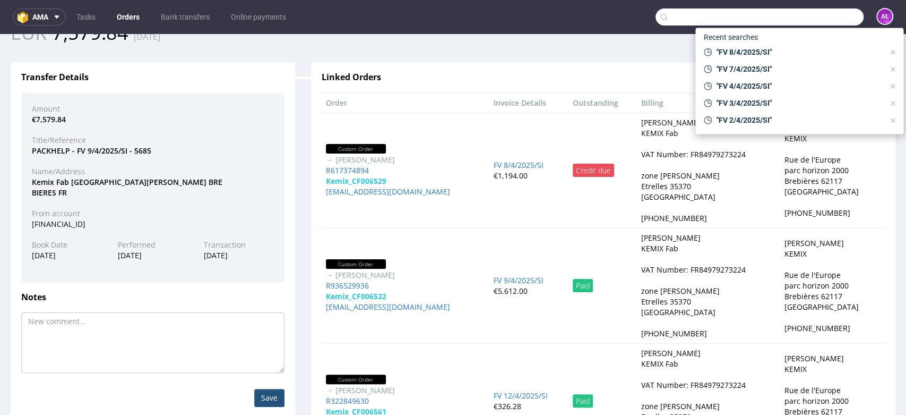
click at [809, 13] on input "text" at bounding box center [759, 16] width 208 height 17
paste input "FV 6/5/2025/SI"
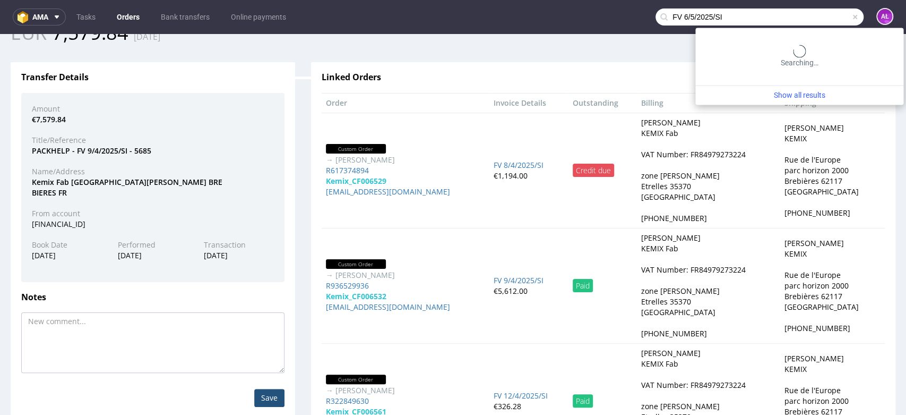
type input "FV 6/5/2025/SI"
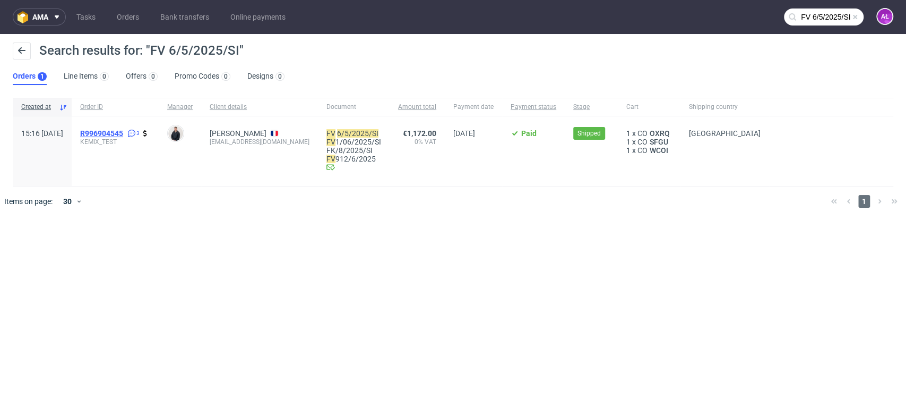
click at [123, 131] on span "R996904545" at bounding box center [101, 133] width 43 height 8
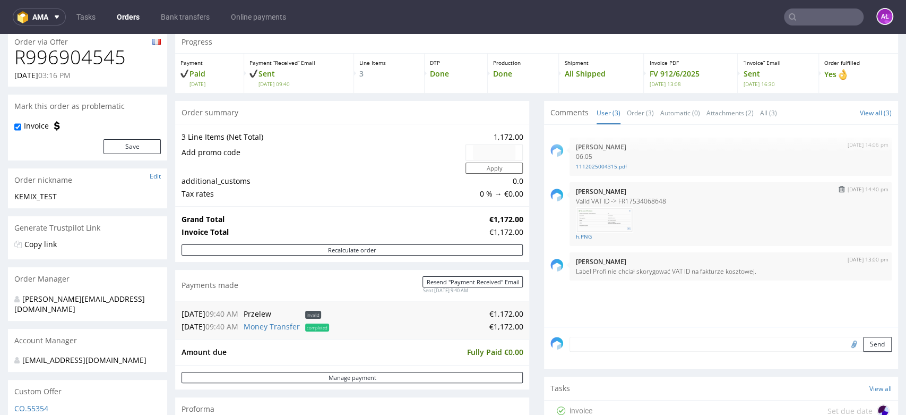
scroll to position [59, 0]
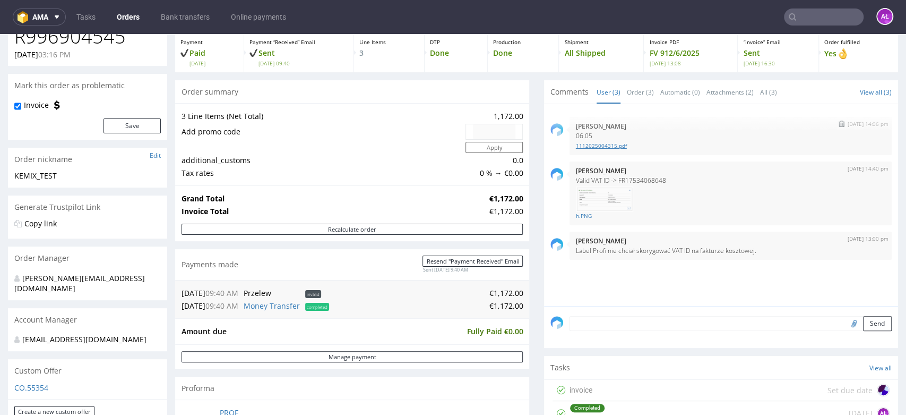
click at [602, 145] on link "1112025004315.pdf" at bounding box center [730, 146] width 309 height 8
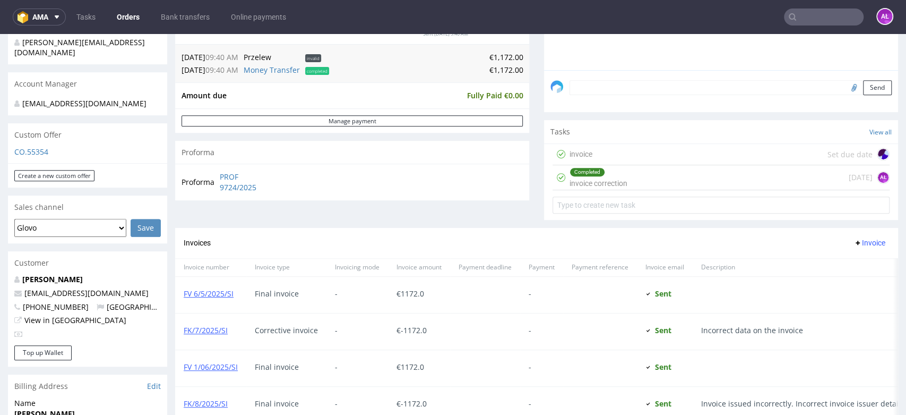
scroll to position [353, 0]
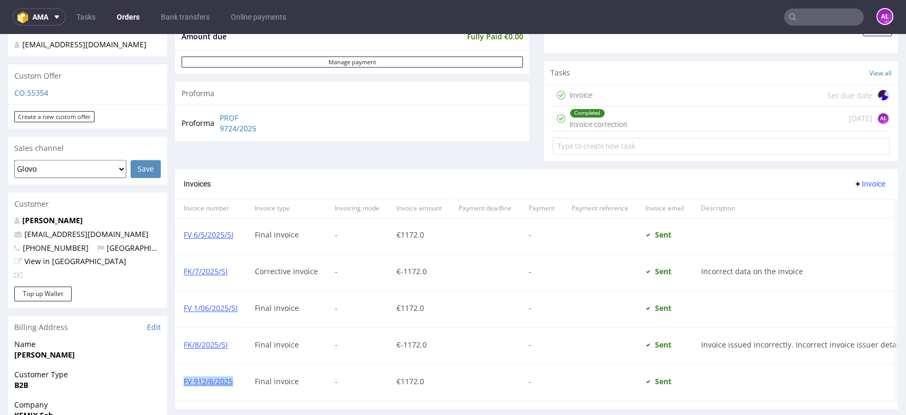
drag, startPoint x: 239, startPoint y: 382, endPoint x: 183, endPoint y: 388, distance: 56.6
click at [183, 388] on div "FV 912/6/2025" at bounding box center [210, 382] width 71 height 36
copy link "FV 912/6/2025"
click at [800, 22] on input "text" at bounding box center [824, 16] width 80 height 17
paste input "FV 4/6/2025/SI"
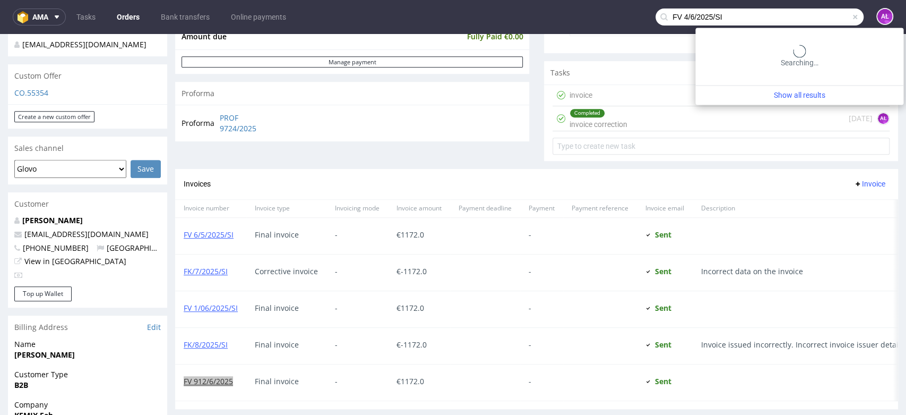
type input "FV 4/6/2025/SI"
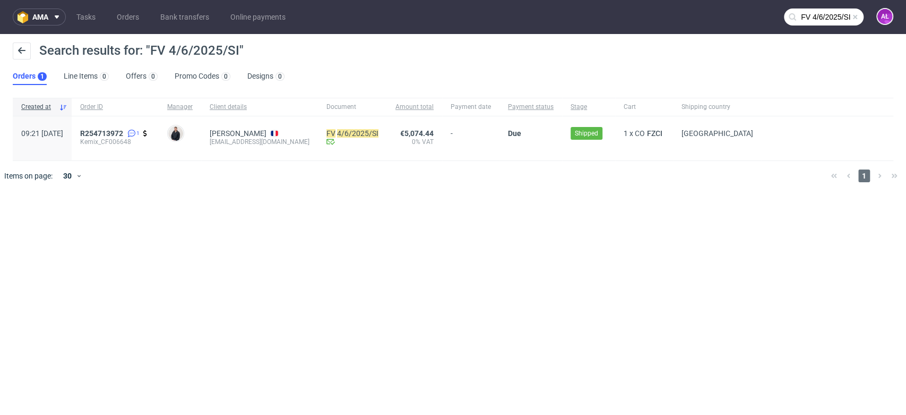
click at [147, 125] on div "R254713972 1 Kemix_CF006648" at bounding box center [115, 138] width 87 height 44
click at [123, 131] on span "R254713972" at bounding box center [101, 133] width 43 height 8
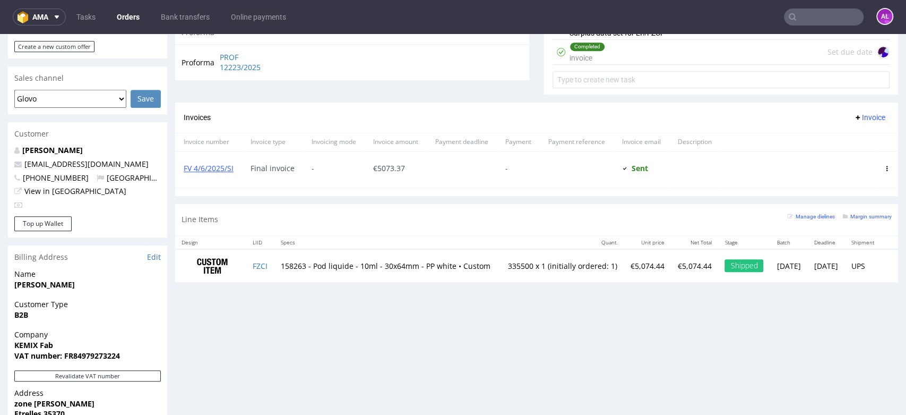
scroll to position [353, 0]
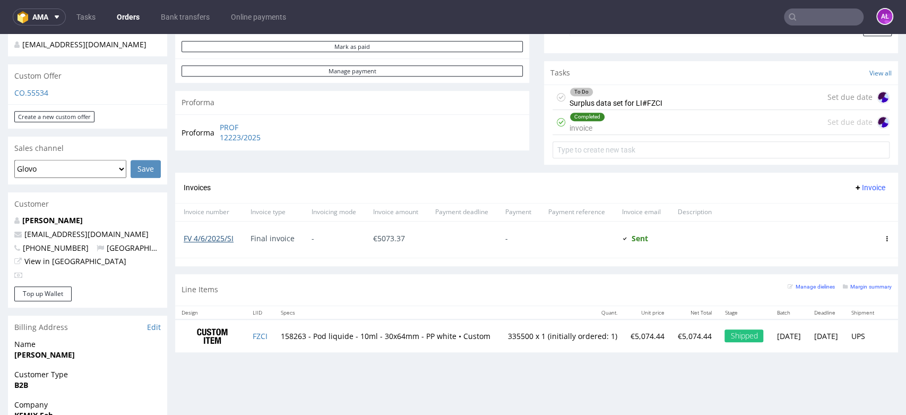
click at [227, 236] on link "FV 4/6/2025/SI" at bounding box center [209, 238] width 50 height 10
click at [591, 119] on div "Completed" at bounding box center [587, 117] width 34 height 8
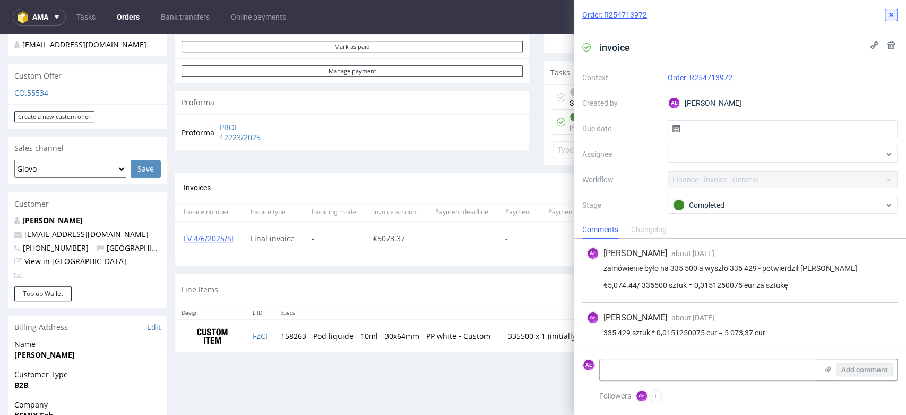
click at [887, 18] on icon at bounding box center [891, 15] width 8 height 8
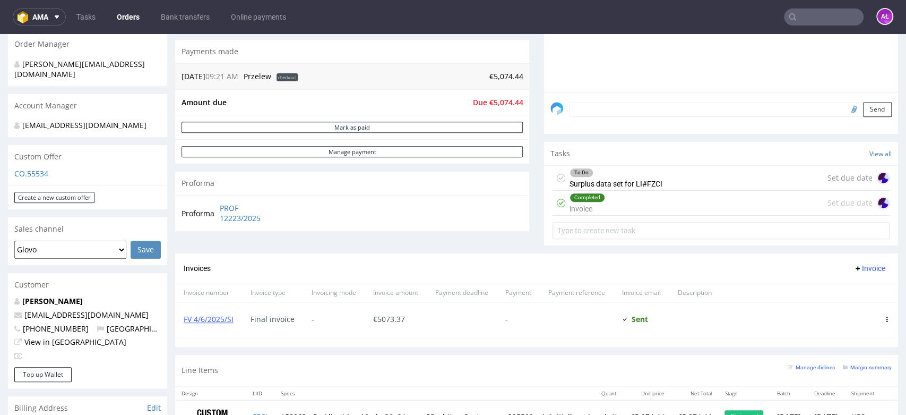
scroll to position [412, 0]
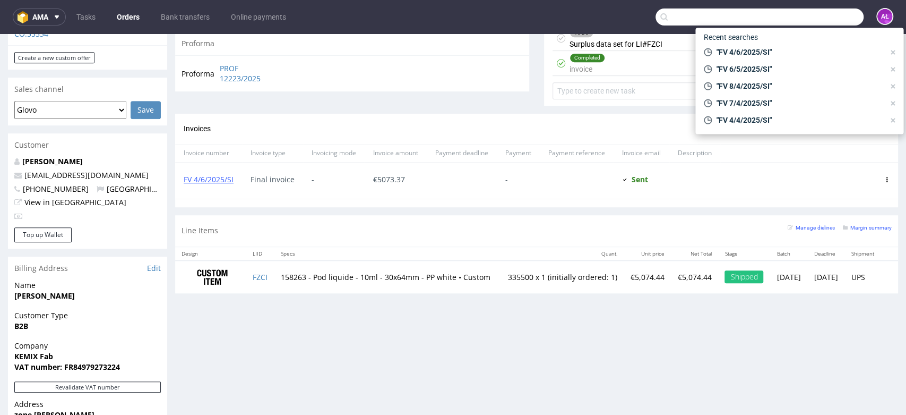
click at [796, 13] on input "text" at bounding box center [759, 16] width 208 height 17
paste input "FV 1/7/2025/SI"
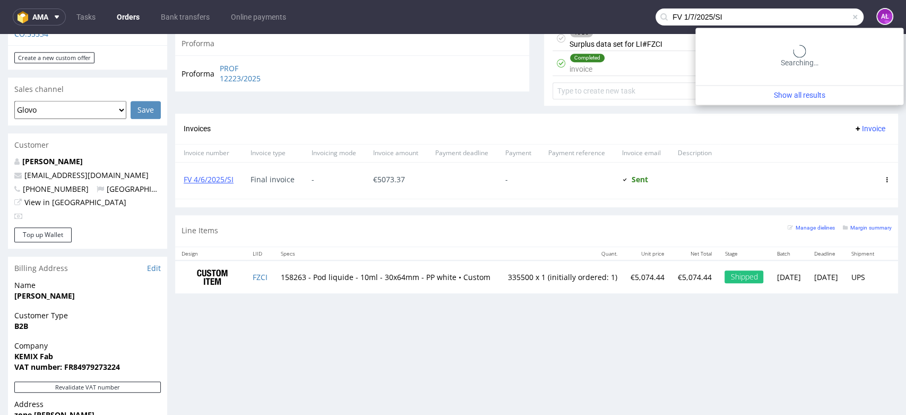
type input "FV 1/7/2025/SI"
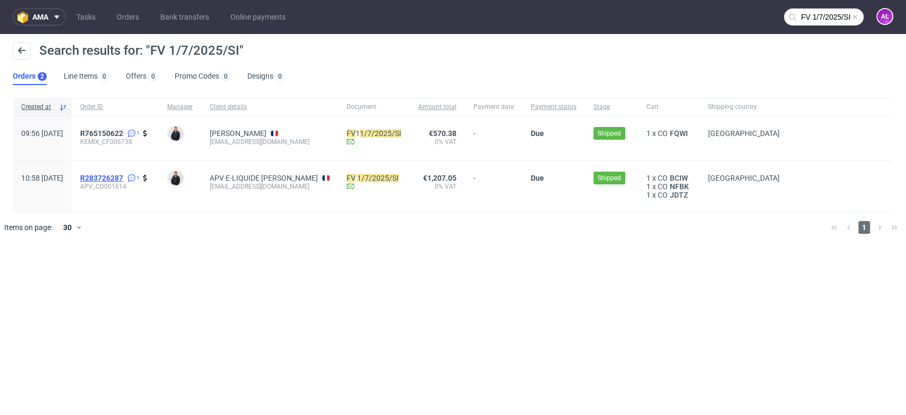
click at [123, 177] on span "R283726287" at bounding box center [101, 178] width 43 height 8
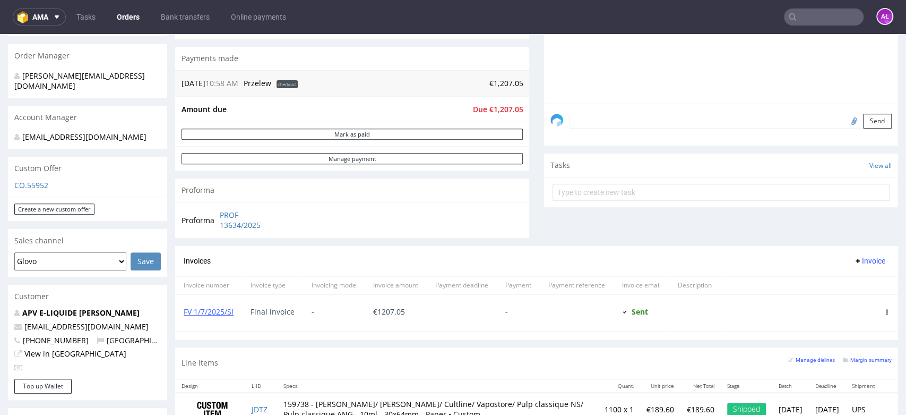
scroll to position [295, 0]
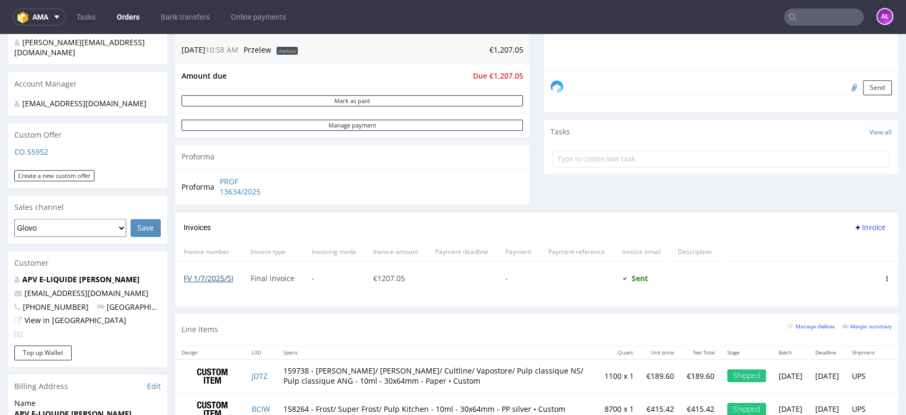
click at [218, 278] on link "FV 1/7/2025/SI" at bounding box center [209, 278] width 50 height 10
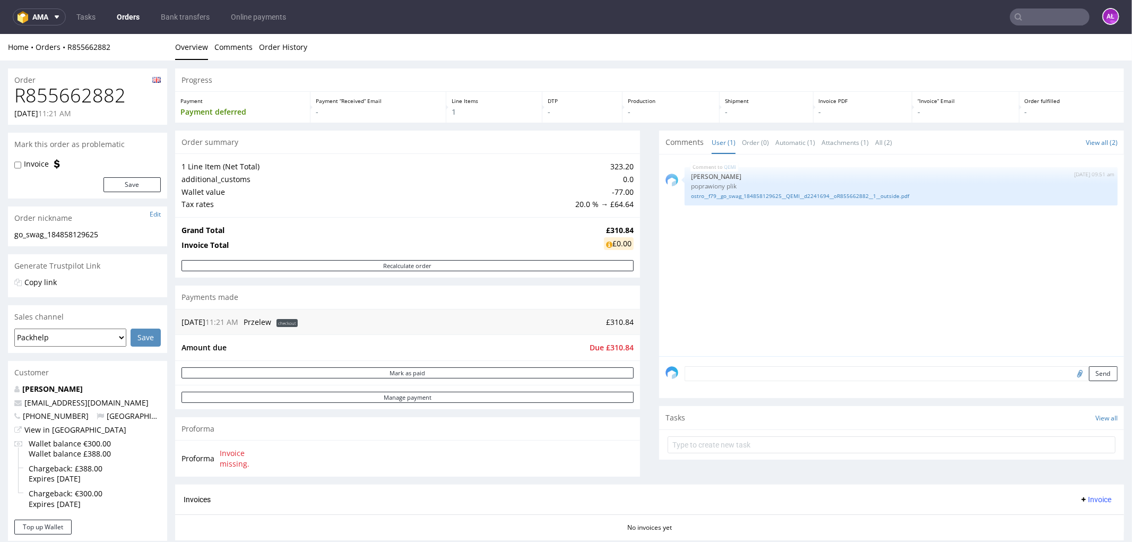
click at [1025, 23] on input "text" at bounding box center [1050, 16] width 80 height 17
paste input "FV 6/7/2025/SI"
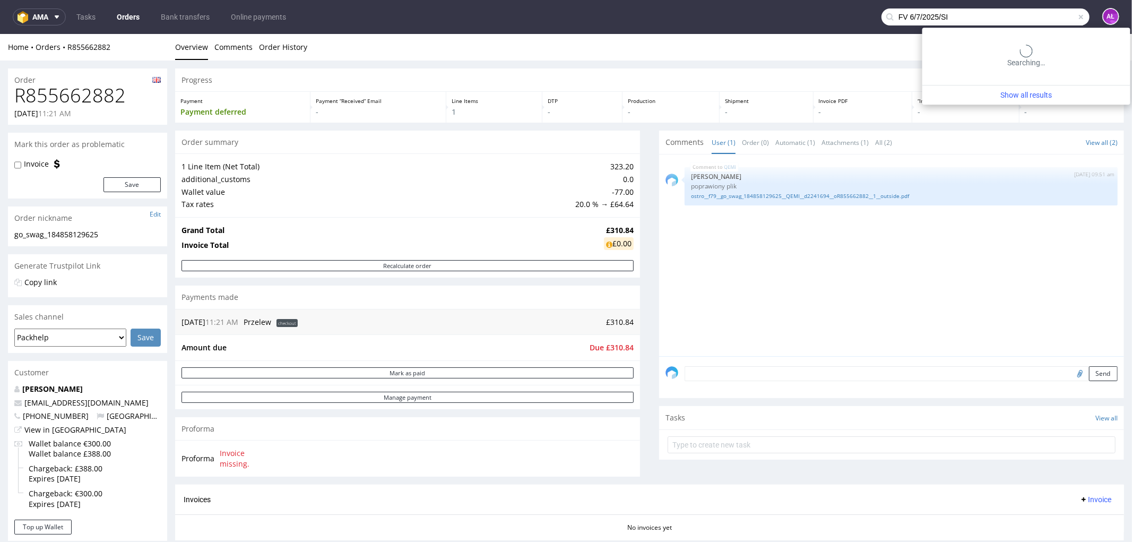
type input "FV 6/7/2025/SI"
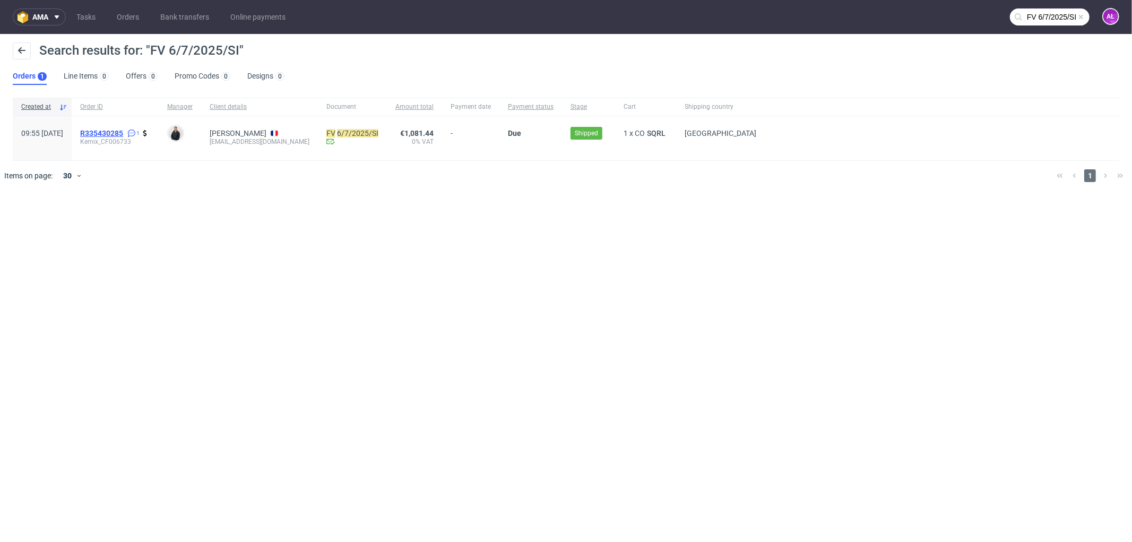
click at [123, 131] on span "R335430285" at bounding box center [101, 133] width 43 height 8
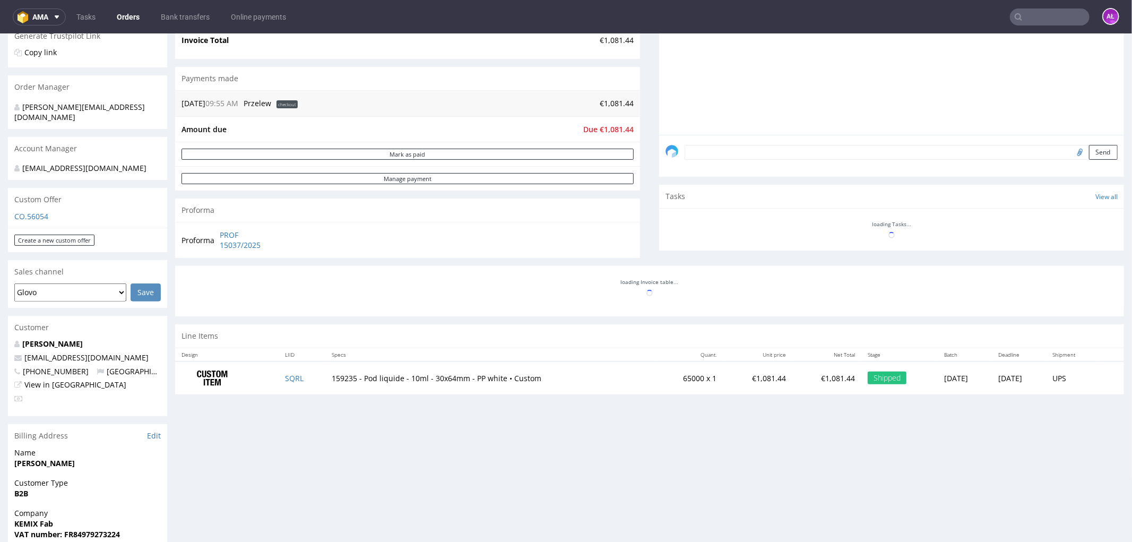
scroll to position [353, 0]
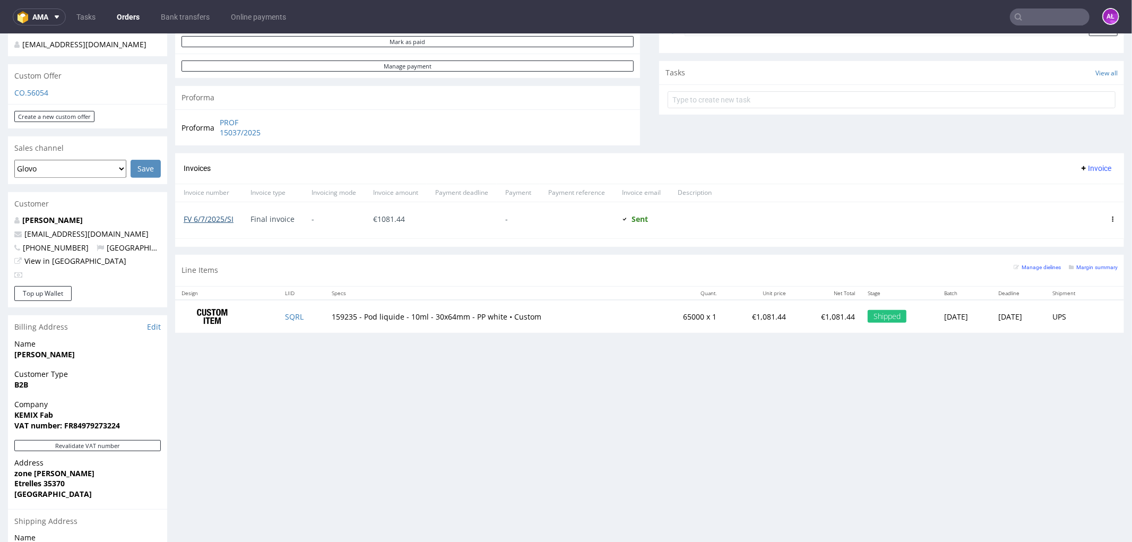
click at [227, 219] on link "FV 6/7/2025/SI" at bounding box center [209, 218] width 50 height 10
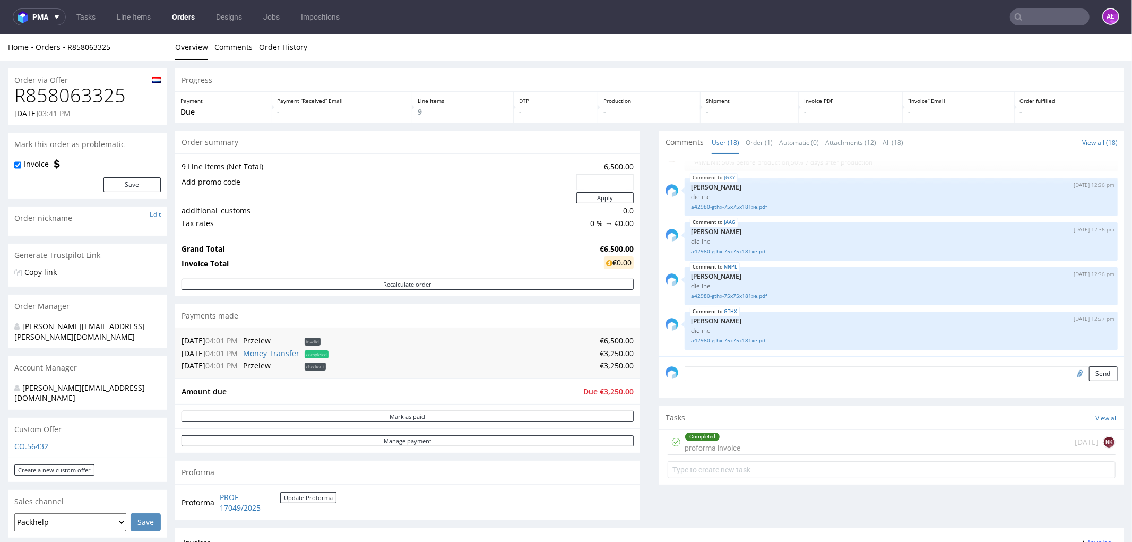
scroll to position [59, 0]
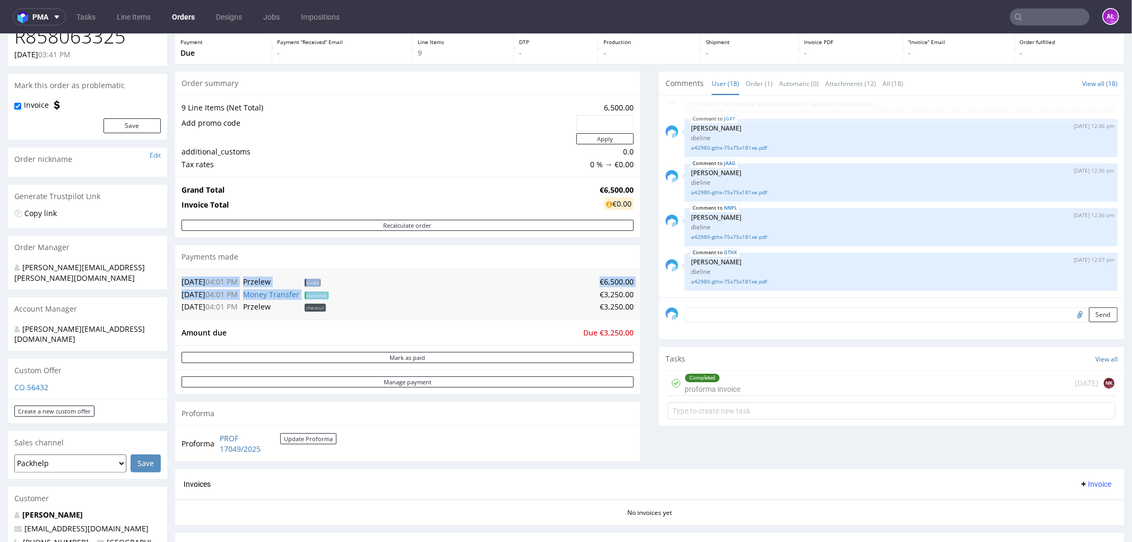
drag, startPoint x: 628, startPoint y: 292, endPoint x: 591, endPoint y: 293, distance: 36.6
click at [591, 293] on div "[DATE] 04:01 PM Przelew invalid €6,500.00 [DATE] 04:01 PM Money Transfer comple…" at bounding box center [407, 293] width 465 height 51
click at [590, 294] on td "€3,250.00" at bounding box center [482, 294] width 303 height 13
drag, startPoint x: 593, startPoint y: 293, endPoint x: 624, endPoint y: 296, distance: 31.4
click at [624, 296] on td "€3,250.00" at bounding box center [482, 294] width 303 height 13
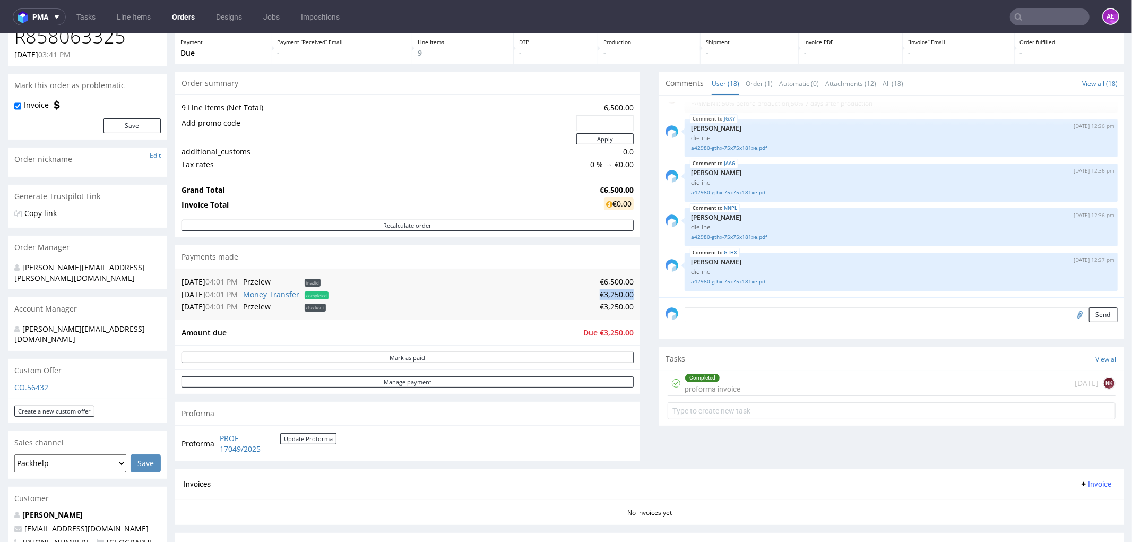
copy td "€3,250.00"
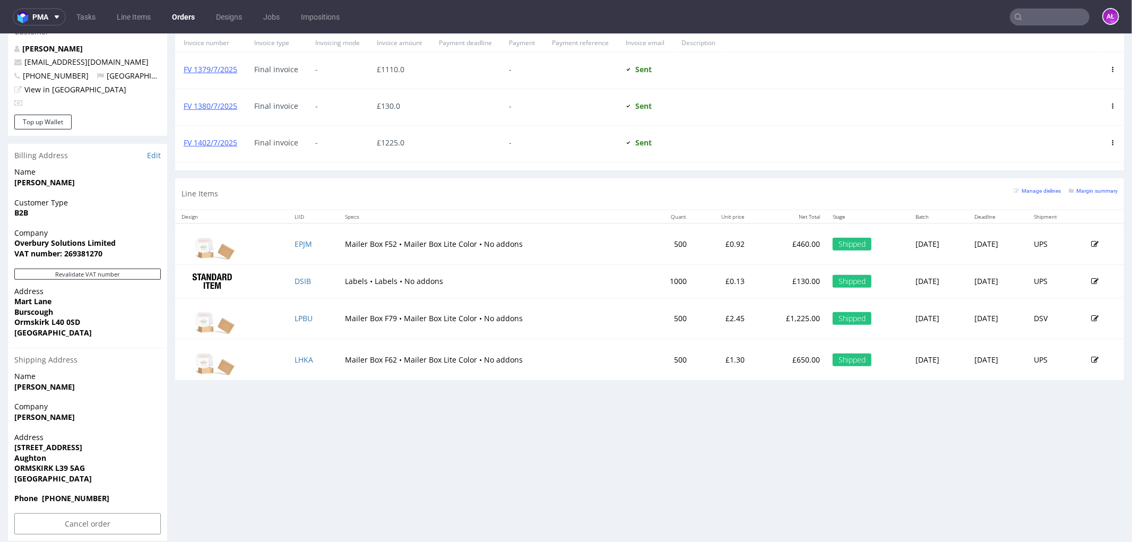
scroll to position [527, 0]
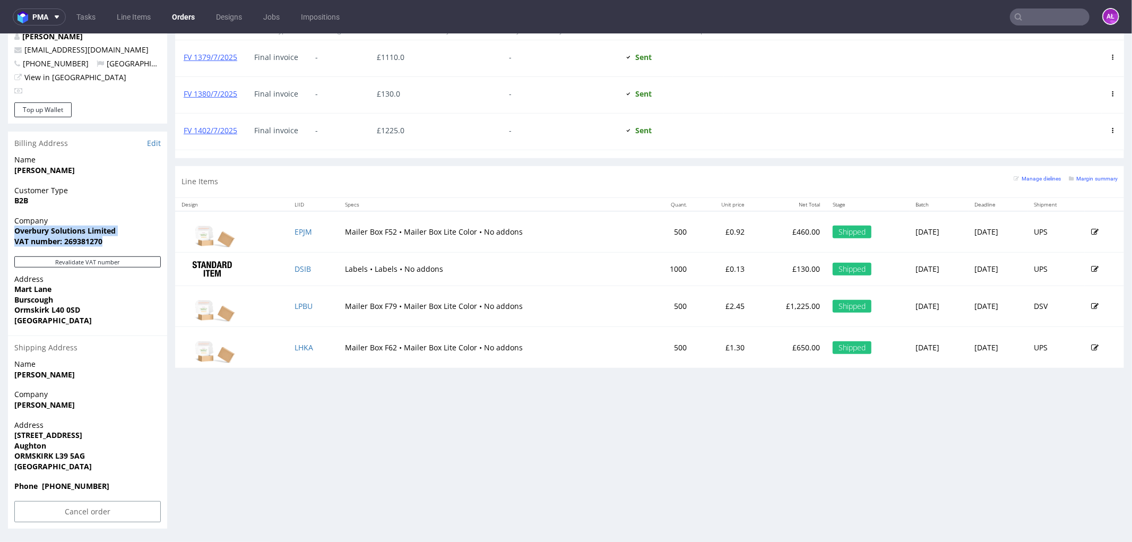
drag, startPoint x: 80, startPoint y: 234, endPoint x: 108, endPoint y: 237, distance: 27.8
click at [108, 237] on div "Company Overbury Solutions Limited VAT number: 269381270" at bounding box center [87, 235] width 159 height 41
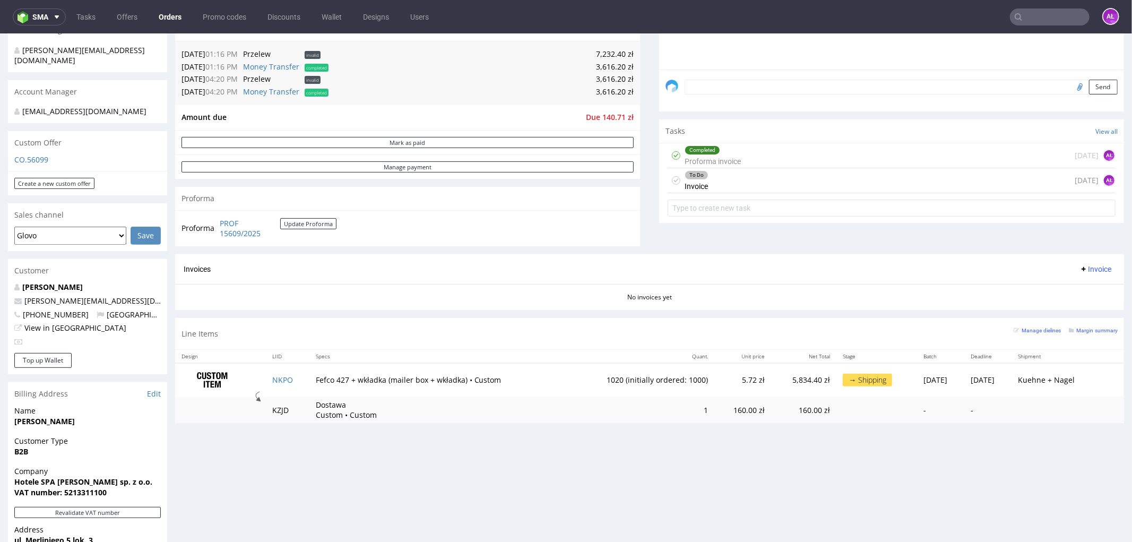
scroll to position [295, 0]
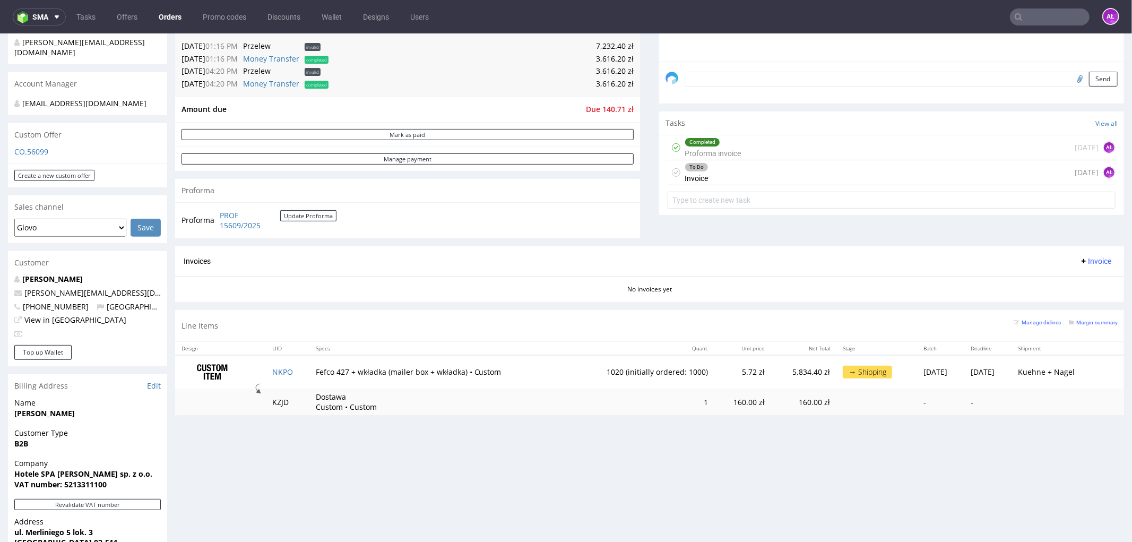
click at [701, 145] on div "Completed" at bounding box center [702, 141] width 34 height 8
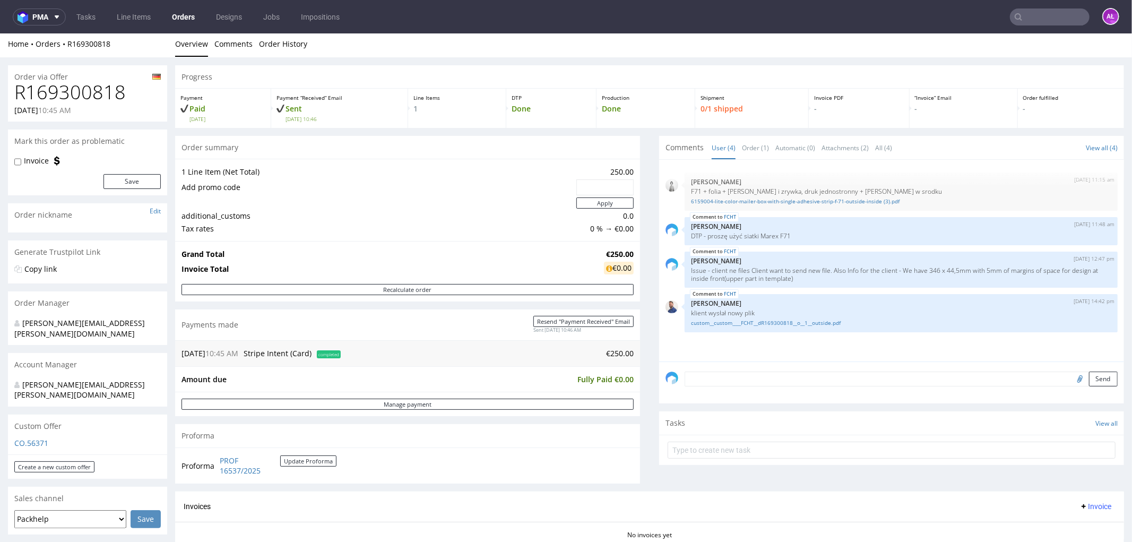
scroll to position [353, 0]
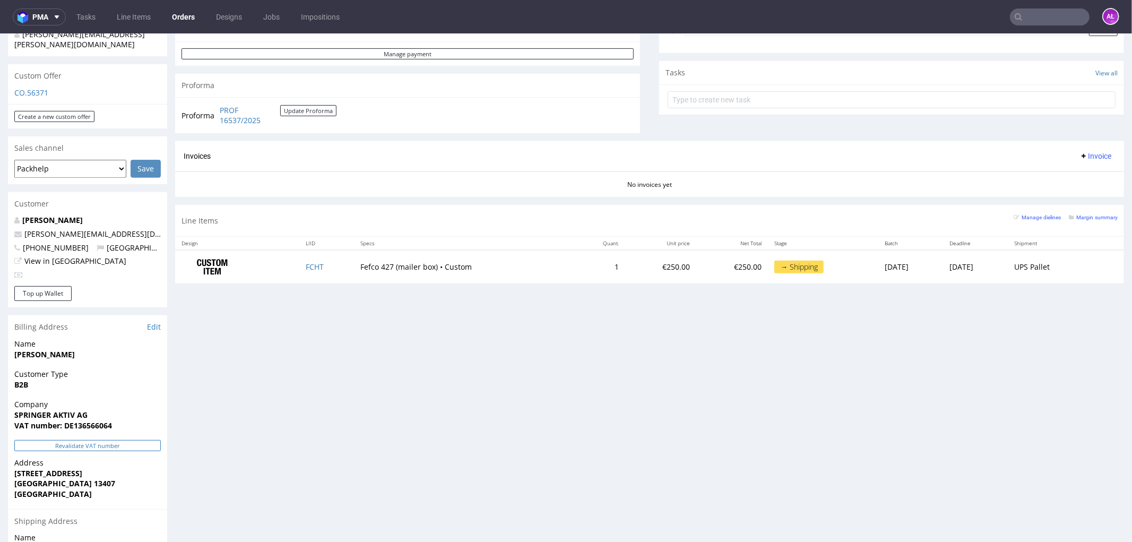
click at [130, 439] on button "Revalidate VAT number" at bounding box center [87, 444] width 146 height 11
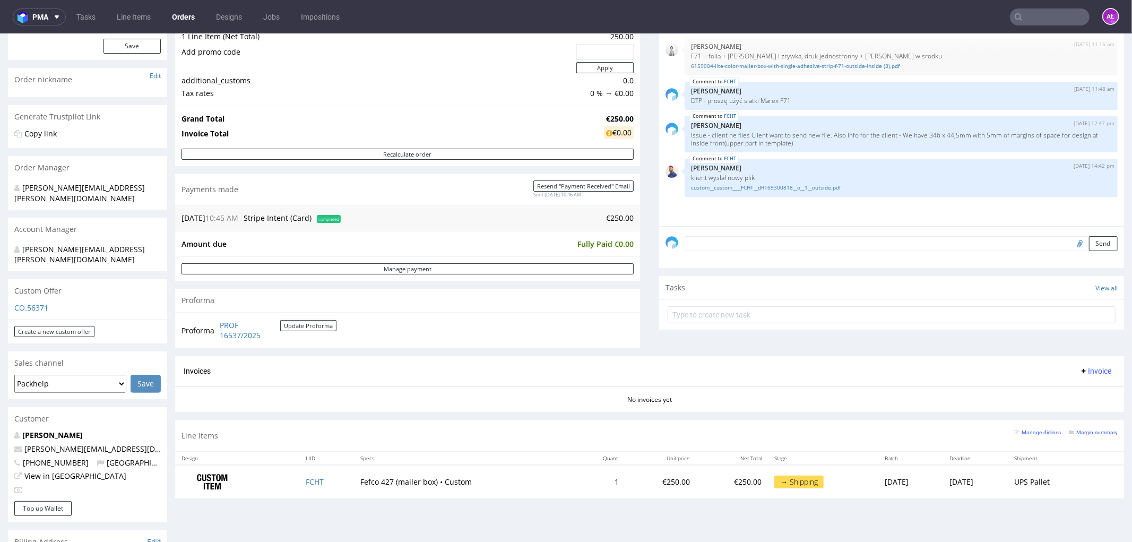
scroll to position [295, 0]
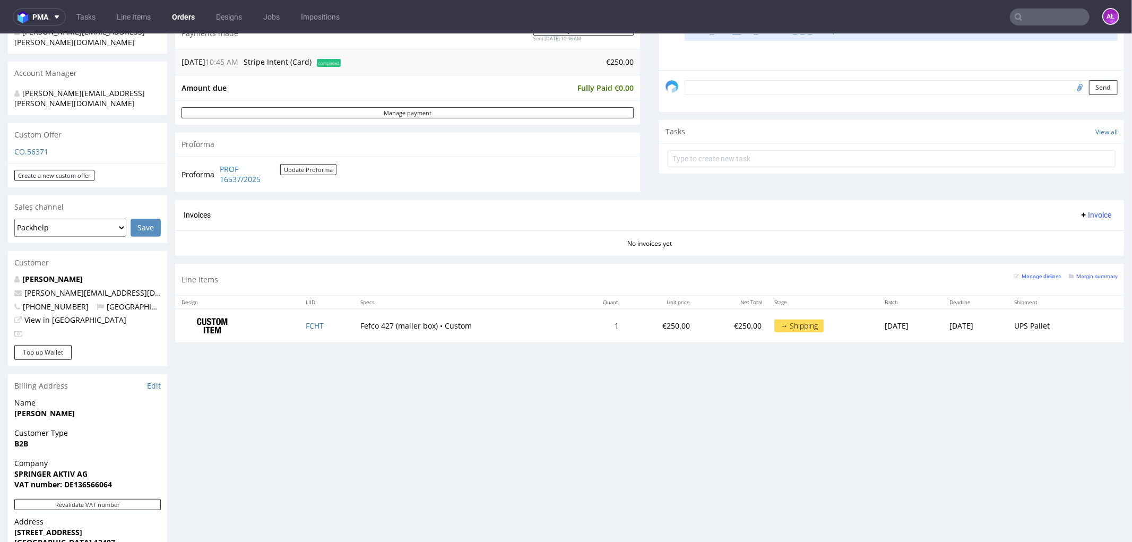
click at [1081, 213] on span "Invoice" at bounding box center [1096, 214] width 32 height 8
click at [1082, 236] on span "Generate" at bounding box center [1077, 237] width 51 height 11
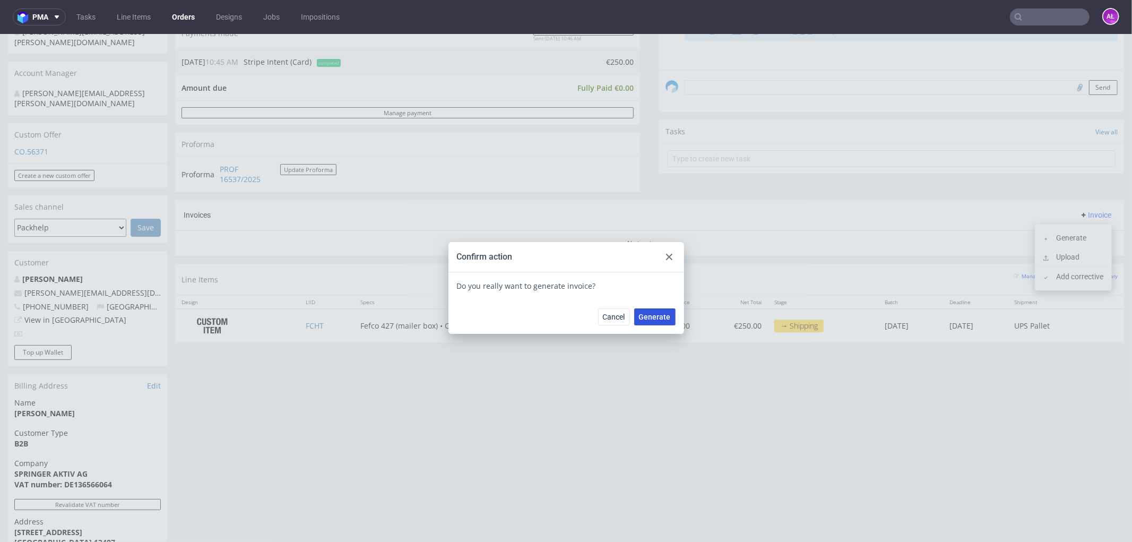
click at [660, 316] on span "Generate" at bounding box center [655, 316] width 32 height 7
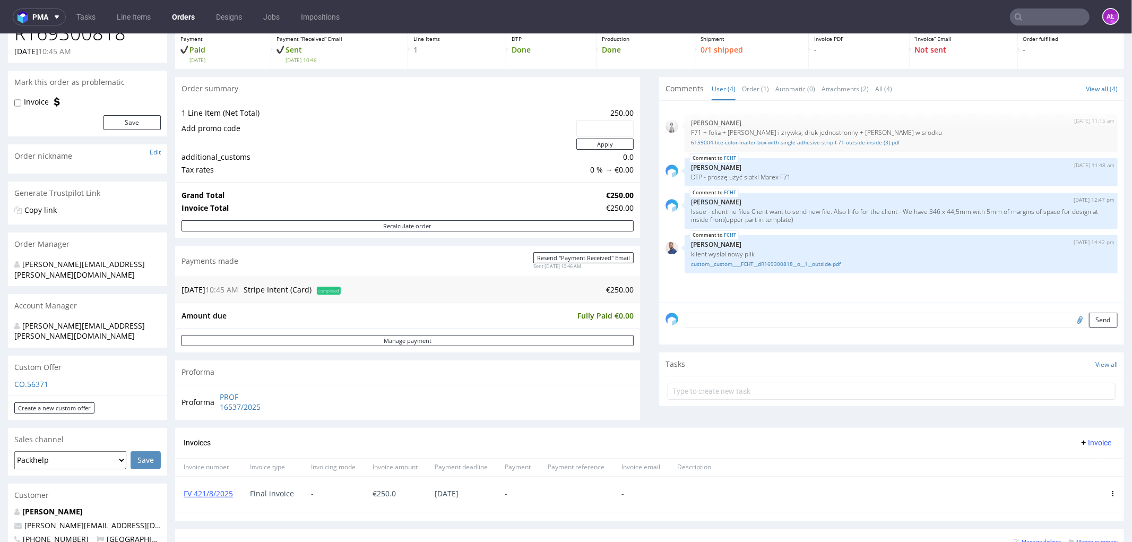
scroll to position [236, 0]
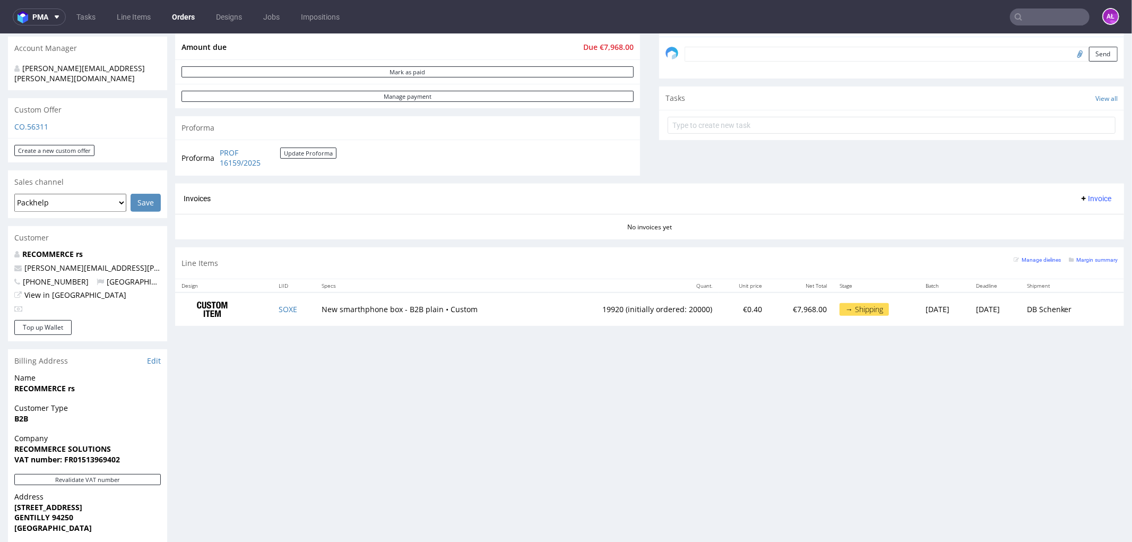
scroll to position [353, 0]
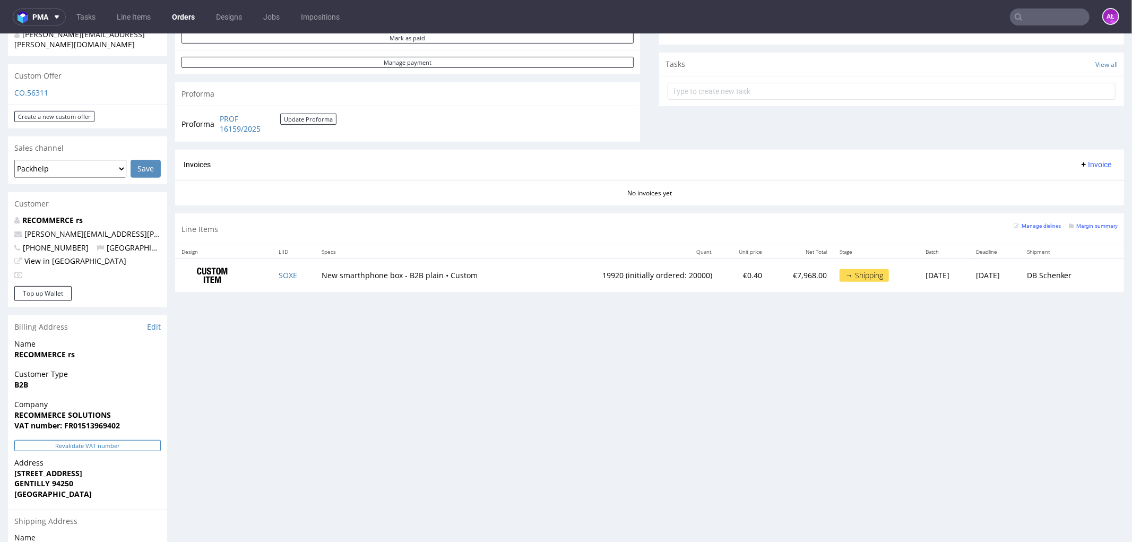
click at [136, 439] on button "Revalidate VAT number" at bounding box center [87, 444] width 146 height 11
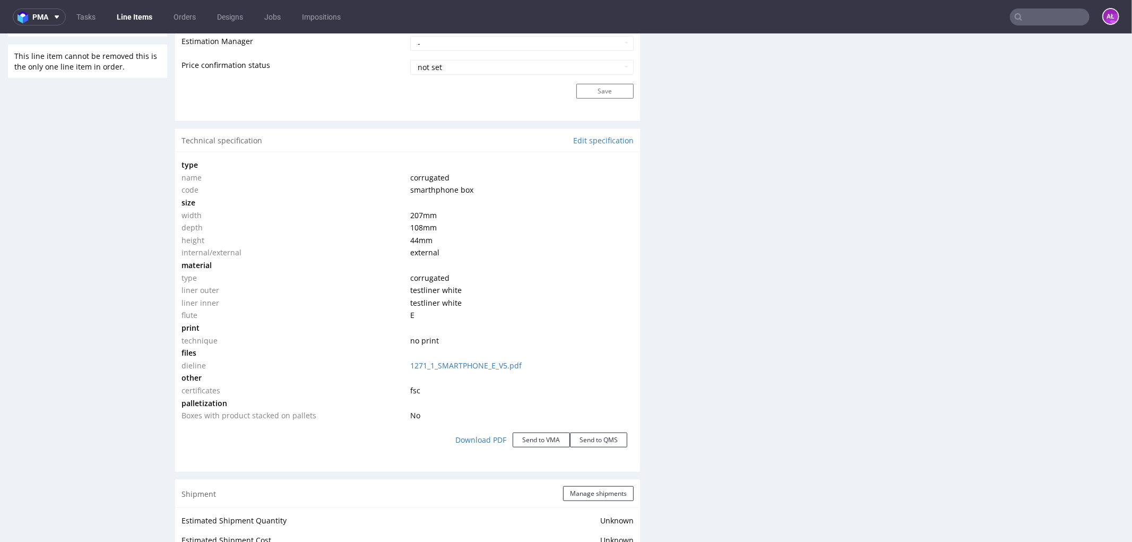
scroll to position [1196, 0]
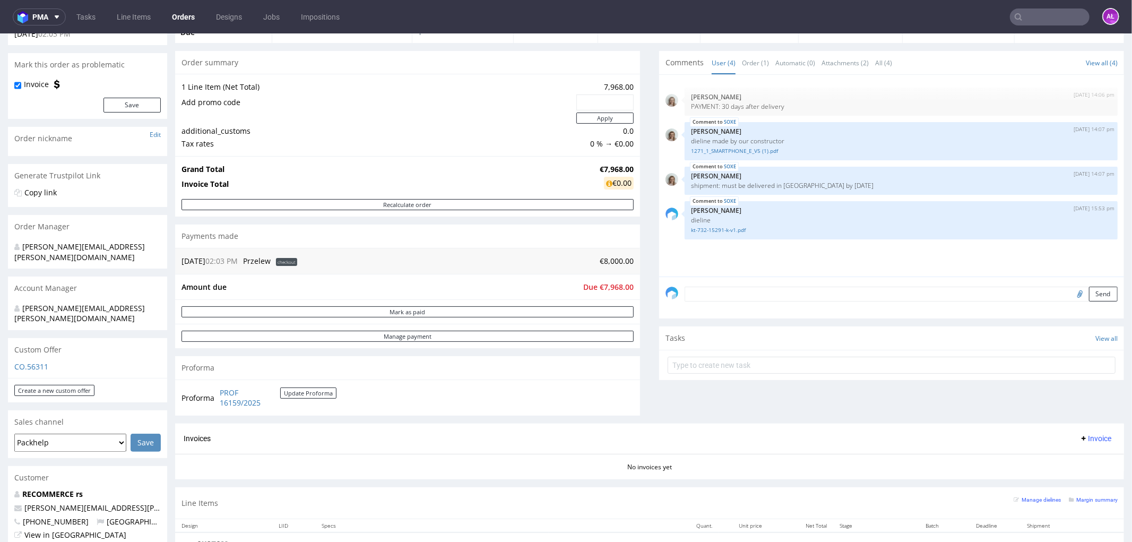
scroll to position [177, 0]
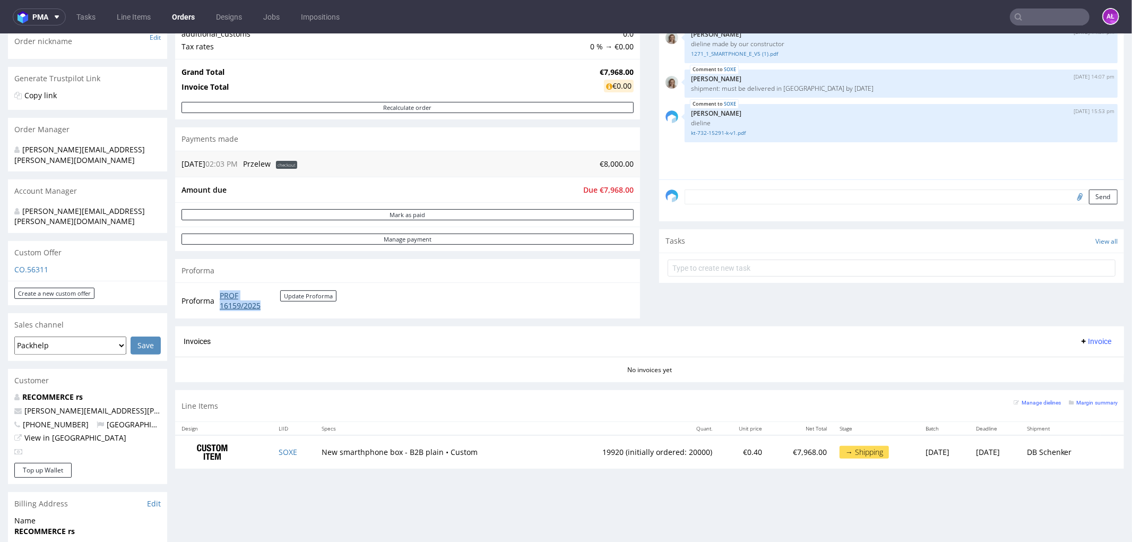
drag, startPoint x: 217, startPoint y: 292, endPoint x: 260, endPoint y: 303, distance: 44.7
click at [260, 303] on td "PROF 16159/2025 Update Proforma" at bounding box center [276, 300] width 119 height 23
copy link "PROF 16159/2025"
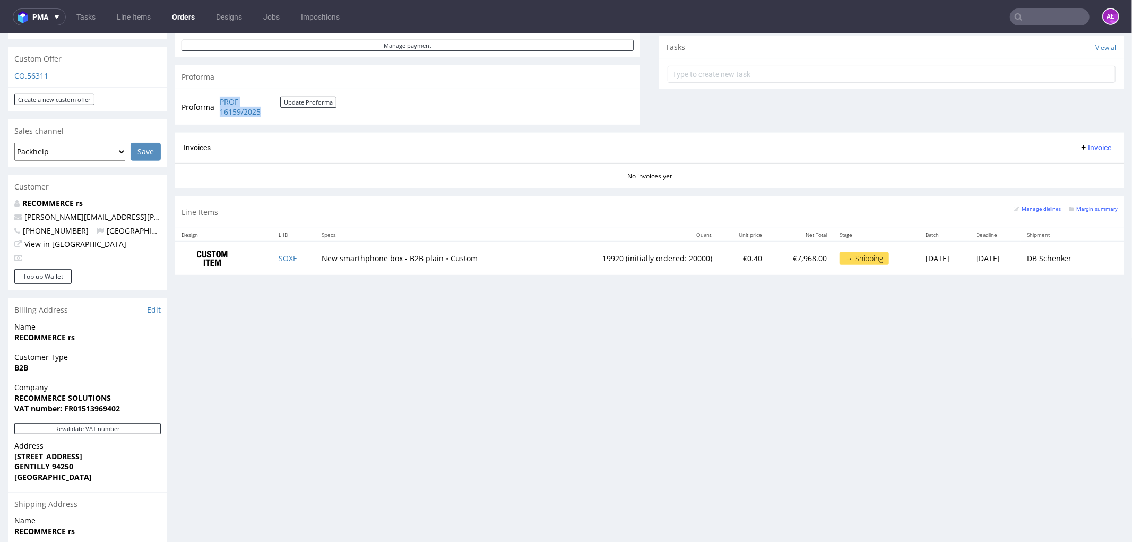
scroll to position [471, 0]
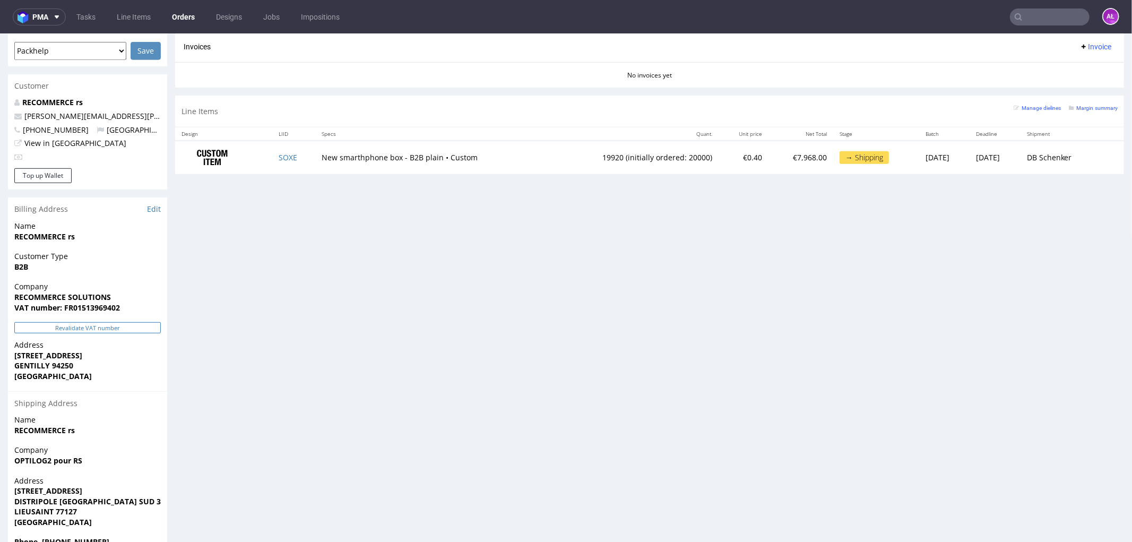
click at [133, 322] on button "Revalidate VAT number" at bounding box center [87, 327] width 146 height 11
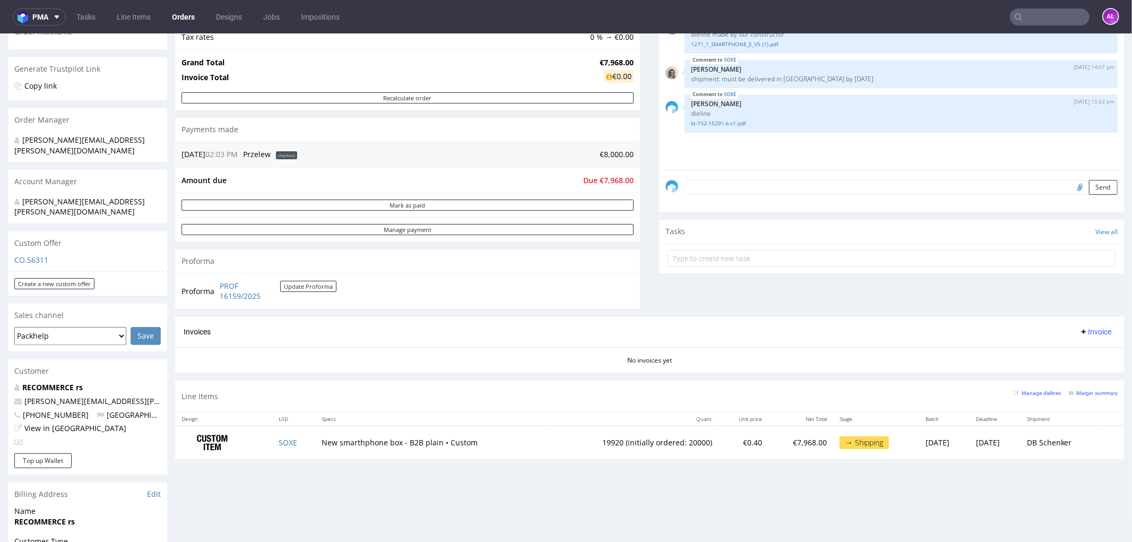
scroll to position [118, 0]
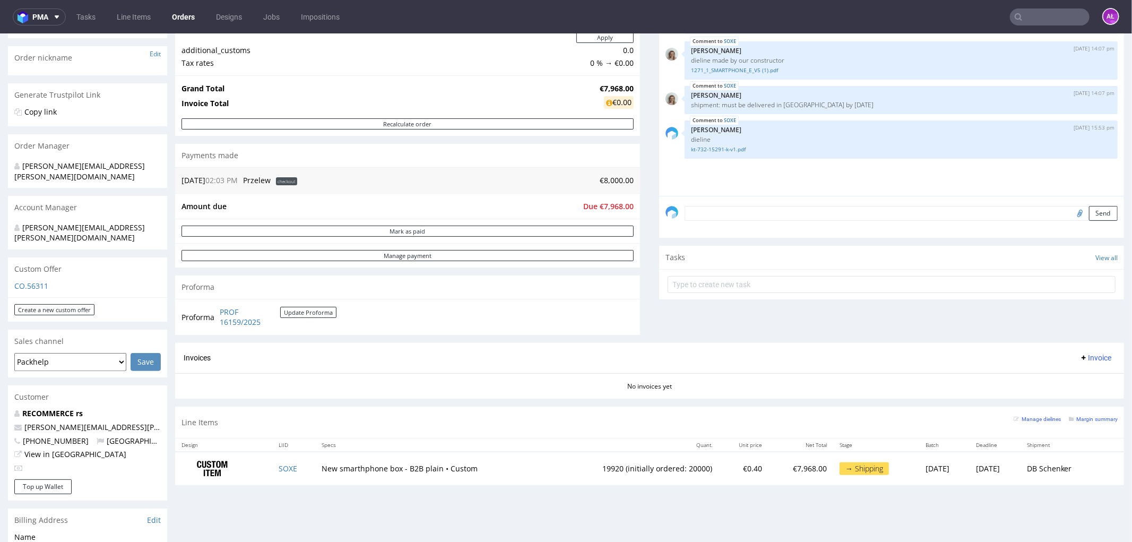
scroll to position [236, 0]
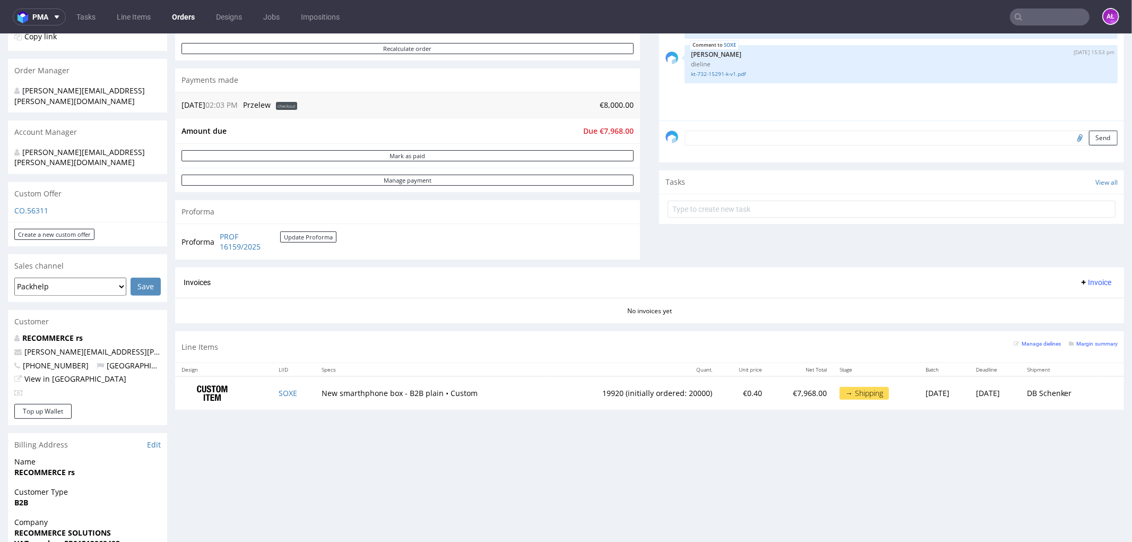
click at [1085, 281] on span "Invoice" at bounding box center [1096, 282] width 32 height 8
click at [1081, 321] on span "Upload" at bounding box center [1077, 323] width 51 height 11
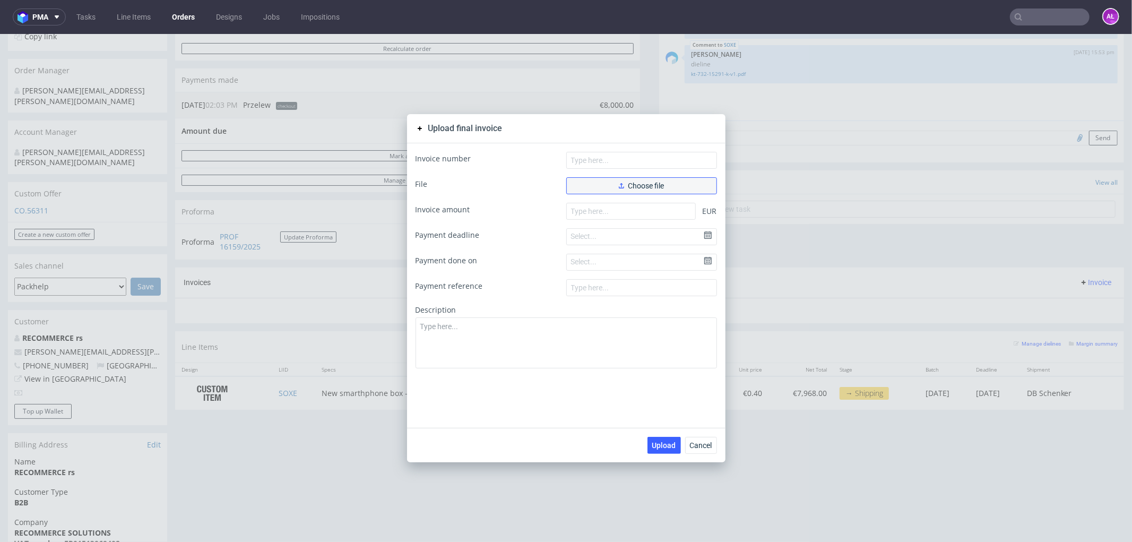
click at [624, 184] on span "Choose file" at bounding box center [642, 185] width 46 height 7
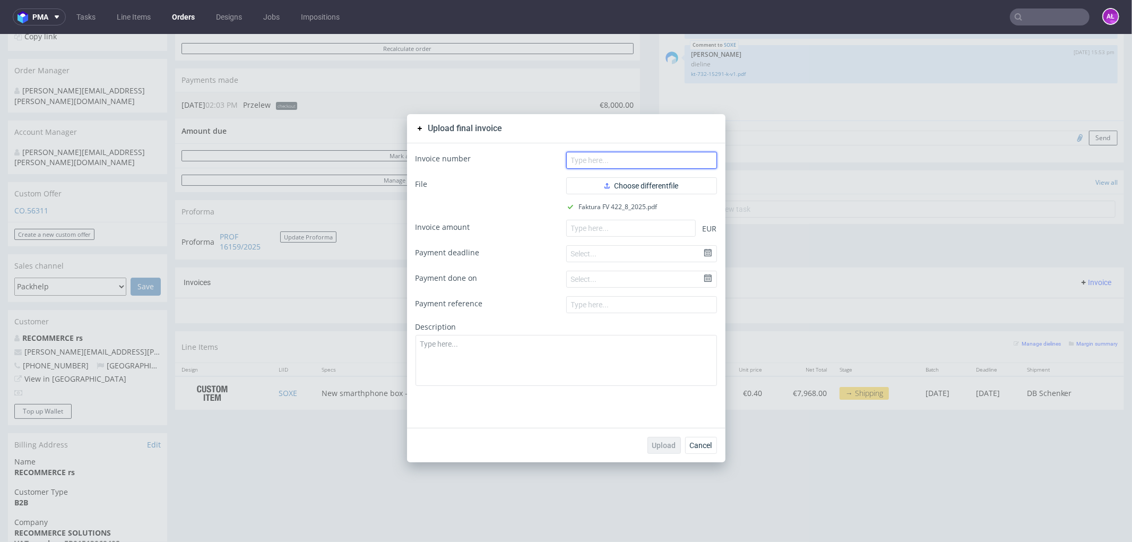
drag, startPoint x: 655, startPoint y: 157, endPoint x: 726, endPoint y: 160, distance: 70.7
click at [655, 157] on input "text" at bounding box center [641, 159] width 151 height 17
paste input "FV 422/8/2025"
type input "FV 422/8/2025"
click at [669, 223] on input "number" at bounding box center [631, 227] width 130 height 17
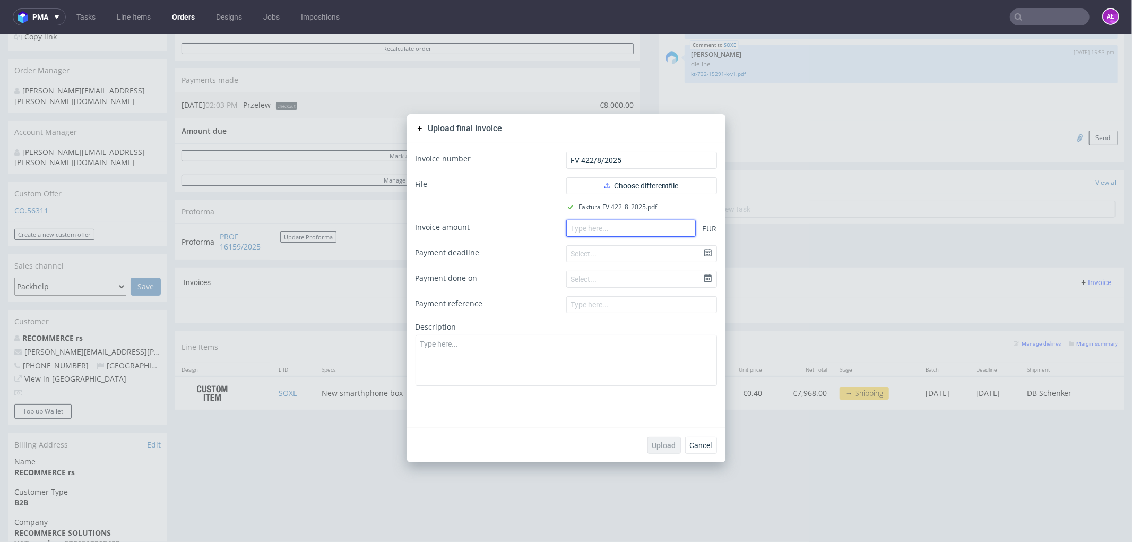
paste input "7968.0"
type input "7968.0"
click at [666, 441] on span "Upload" at bounding box center [664, 444] width 24 height 7
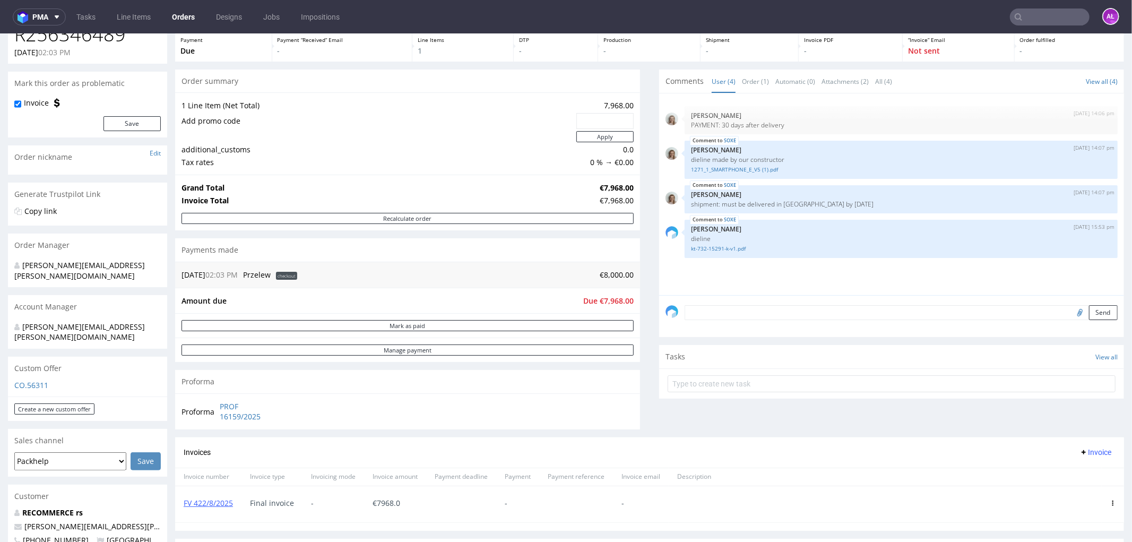
scroll to position [295, 0]
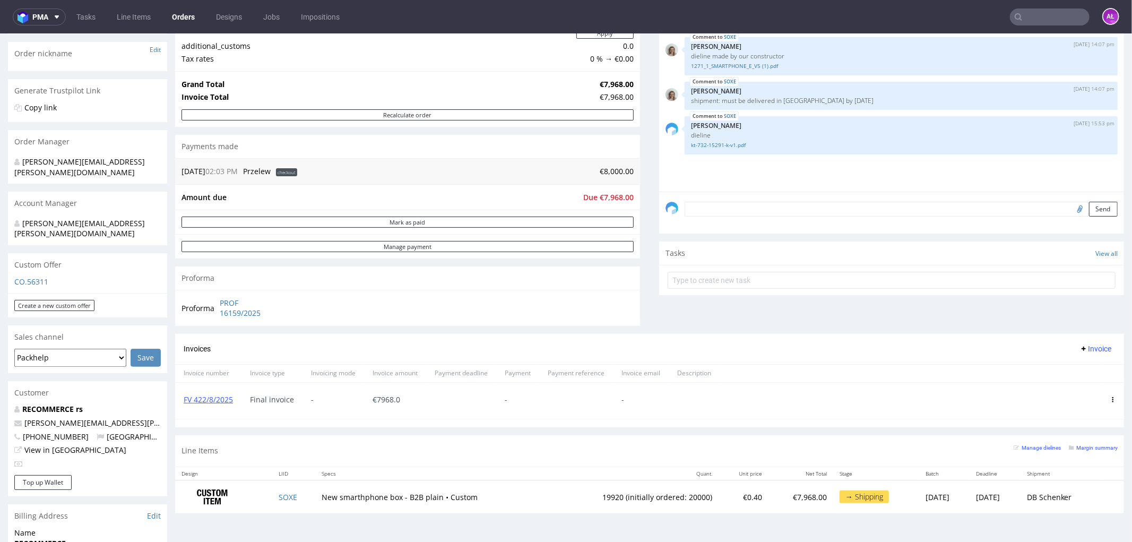
scroll to position [177, 0]
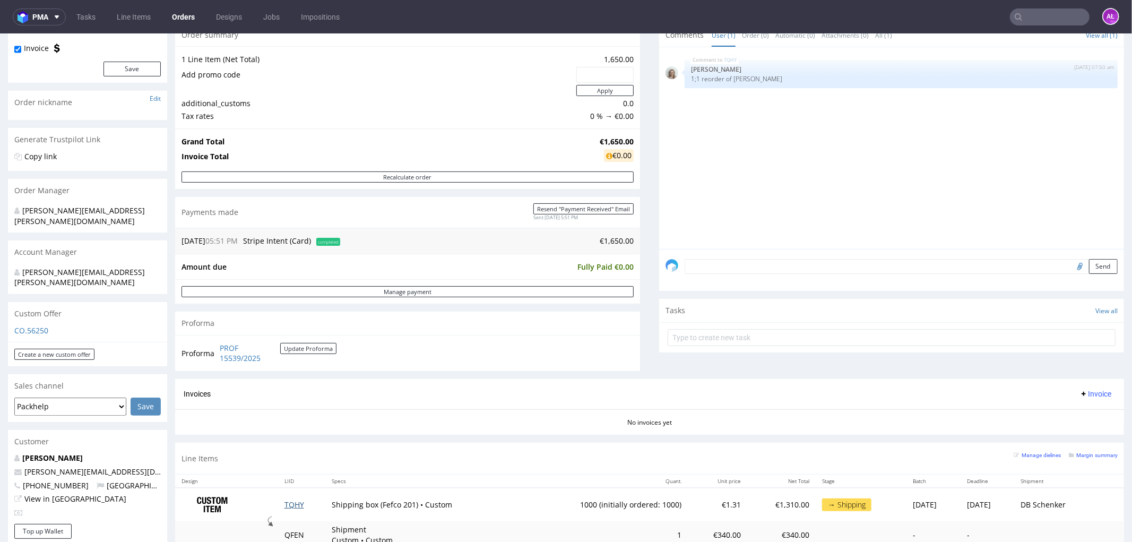
scroll to position [353, 0]
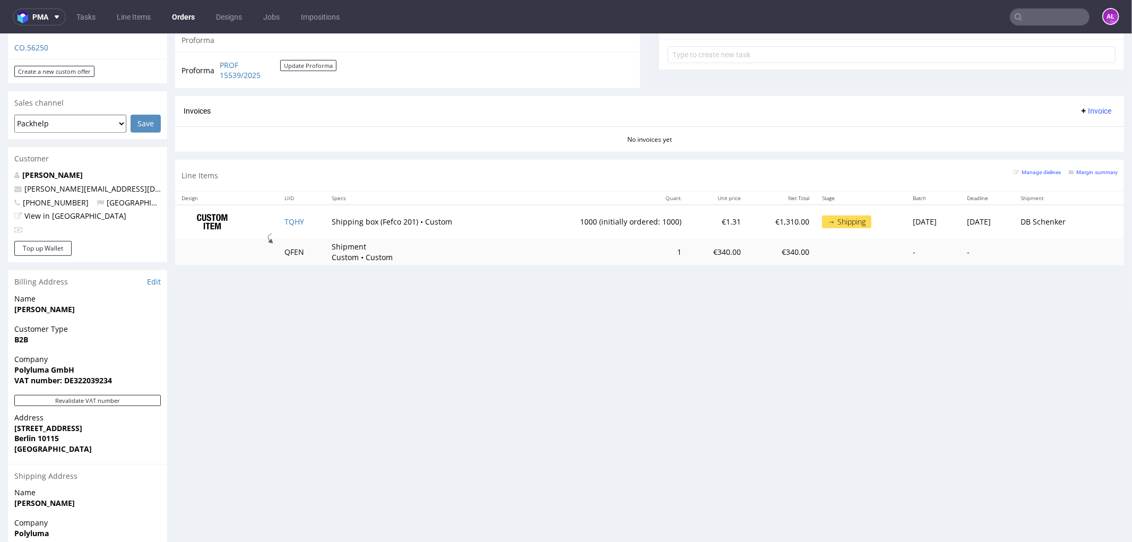
scroll to position [412, 0]
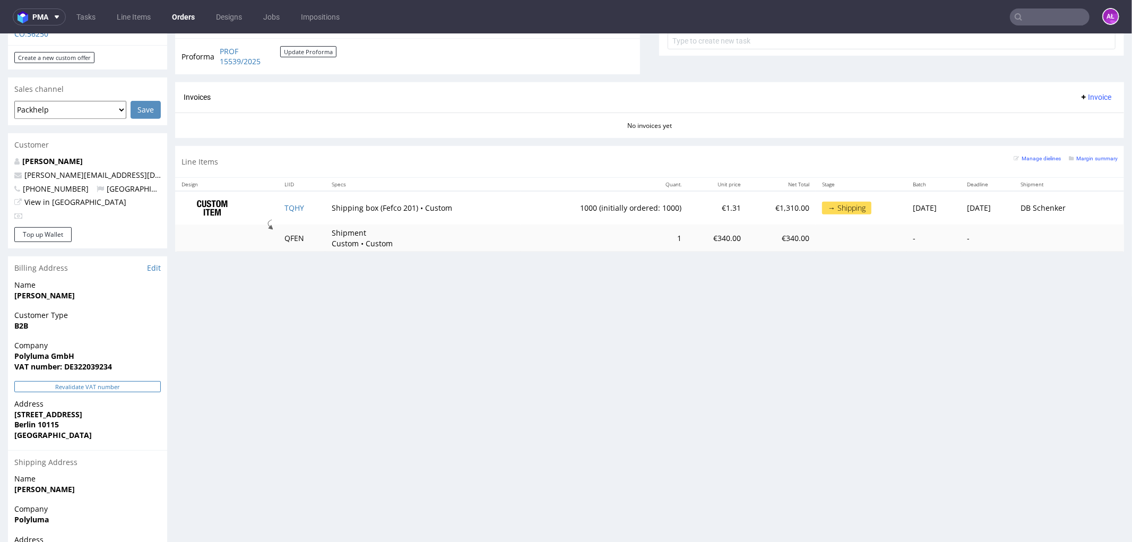
click at [139, 381] on button "Revalidate VAT number" at bounding box center [87, 386] width 146 height 11
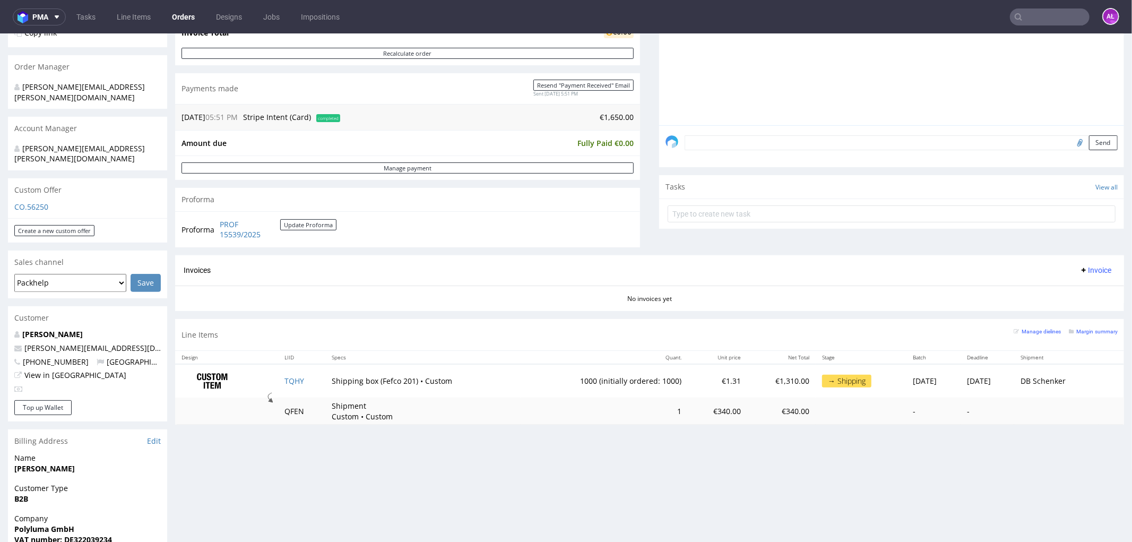
scroll to position [235, 0]
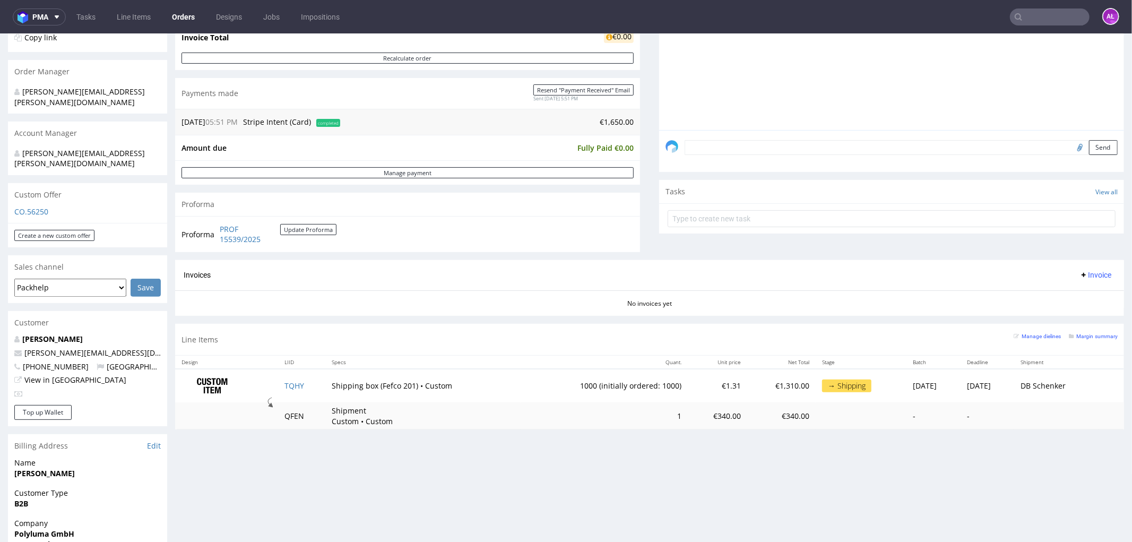
click at [1082, 273] on span "Invoice" at bounding box center [1096, 274] width 32 height 8
click at [1081, 293] on span "Generate" at bounding box center [1077, 297] width 51 height 11
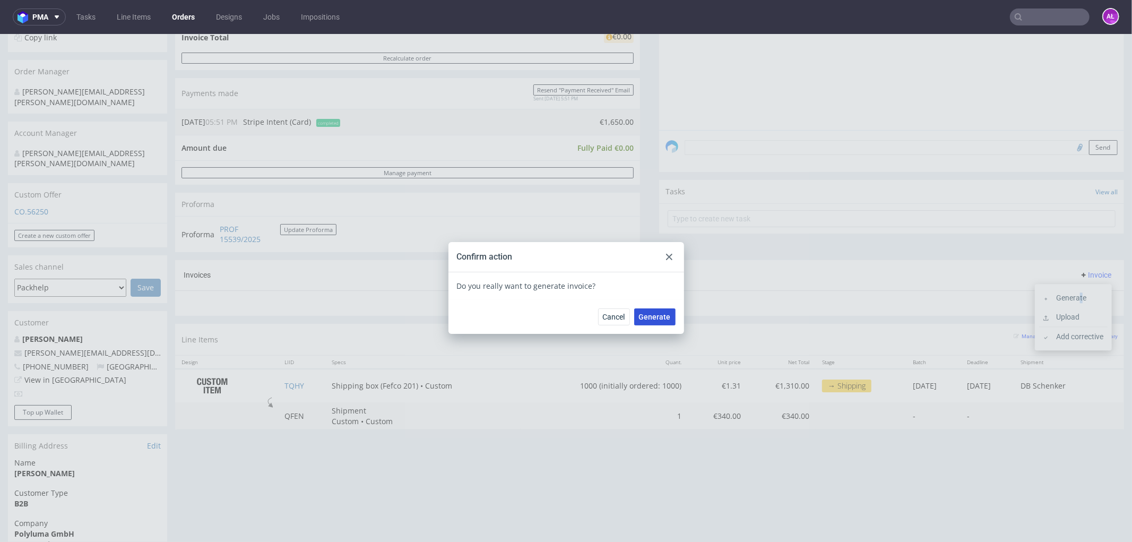
click at [656, 310] on button "Generate" at bounding box center [654, 316] width 41 height 17
